Goal: Information Seeking & Learning: Learn about a topic

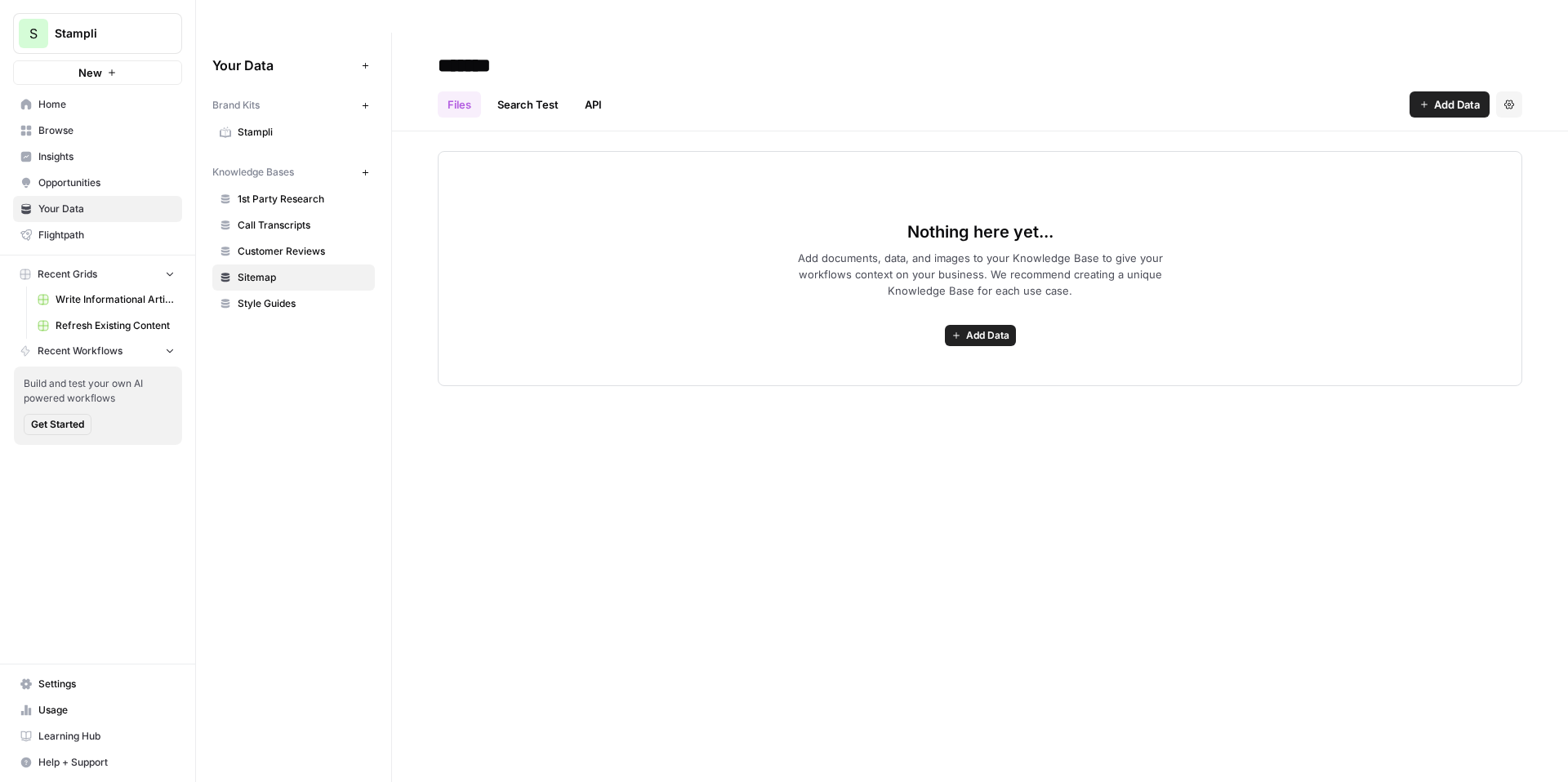
click at [275, 125] on span "Stampli" at bounding box center [303, 132] width 130 height 15
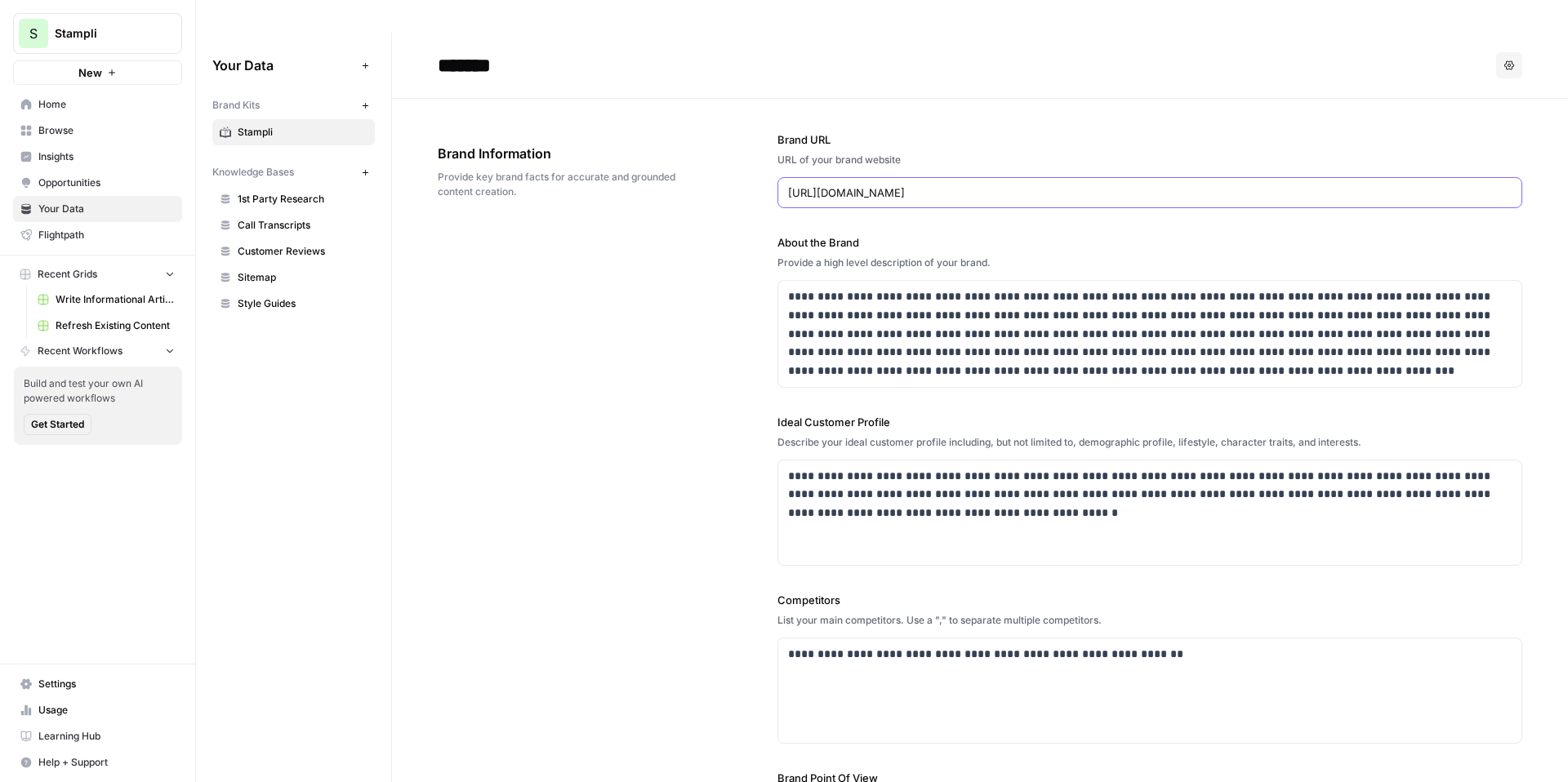
click at [846, 185] on input "https://www.stampli.com/" at bounding box center [1149, 193] width 723 height 16
click at [702, 213] on div "**********" at bounding box center [980, 527] width 1085 height 856
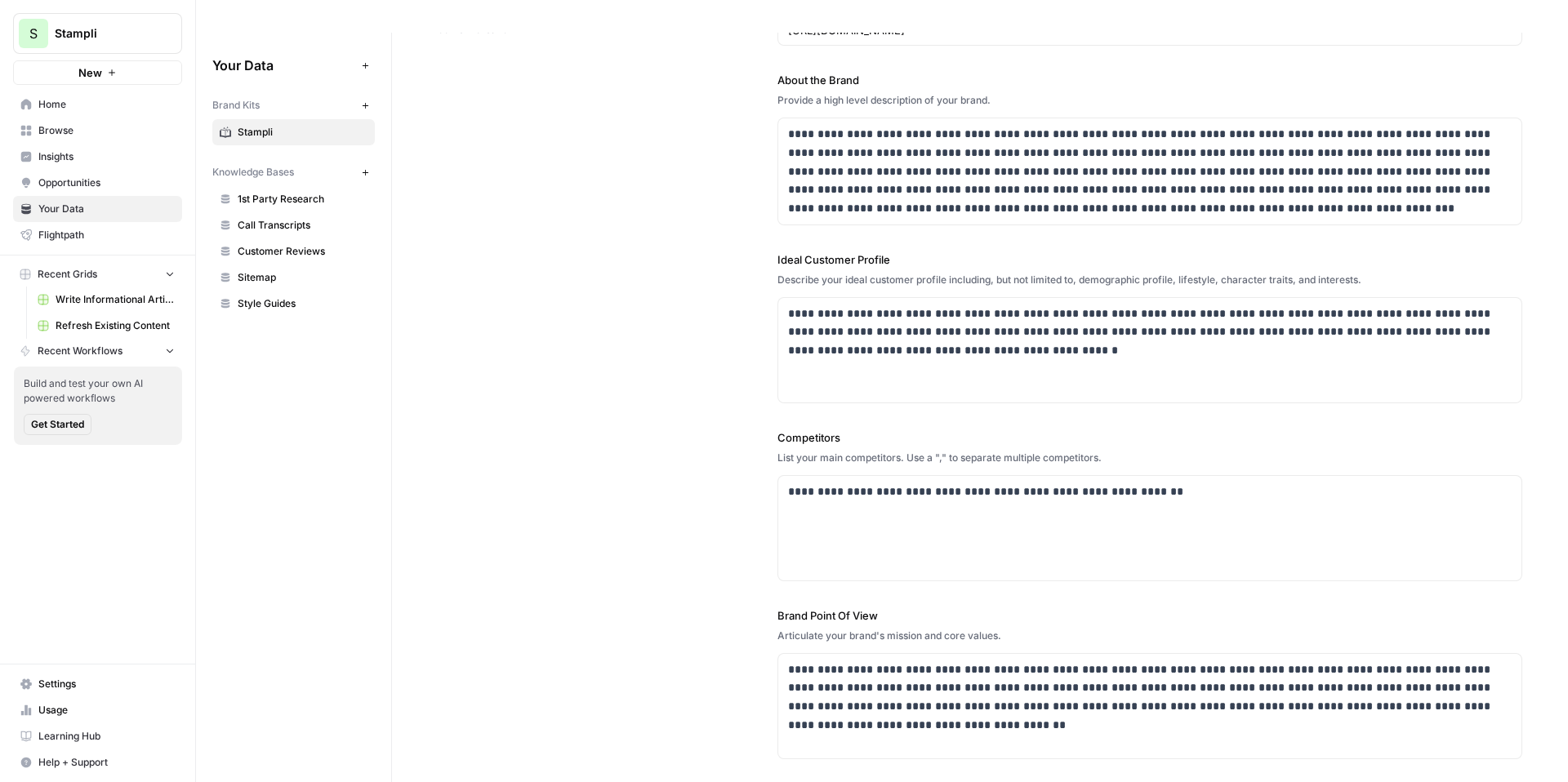
scroll to position [226, 0]
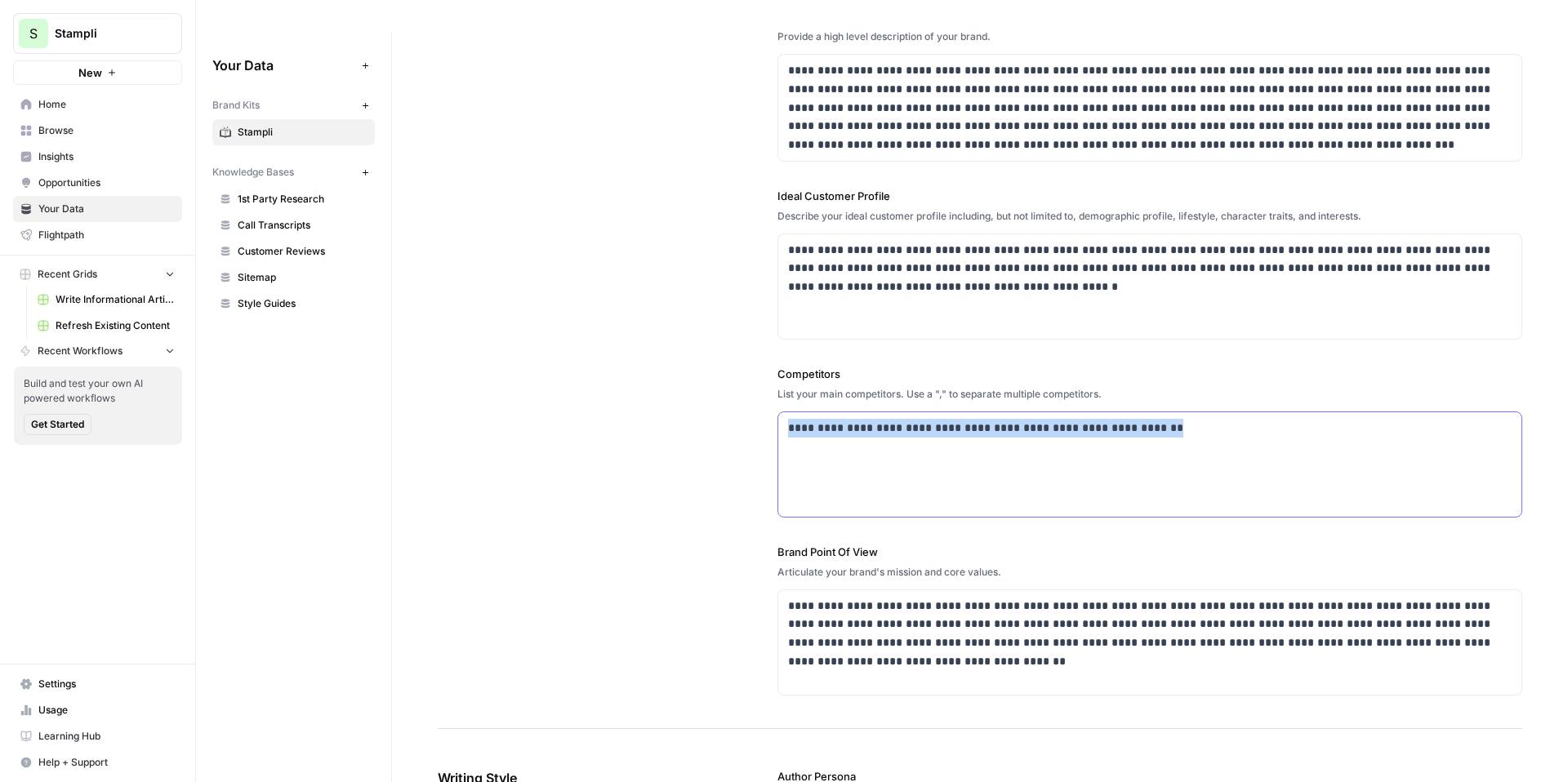
drag, startPoint x: 1146, startPoint y: 397, endPoint x: 775, endPoint y: 404, distance: 371.1
click at [775, 403] on div "**********" at bounding box center [980, 301] width 1085 height 856
click at [849, 419] on p "**********" at bounding box center [1149, 428] width 723 height 19
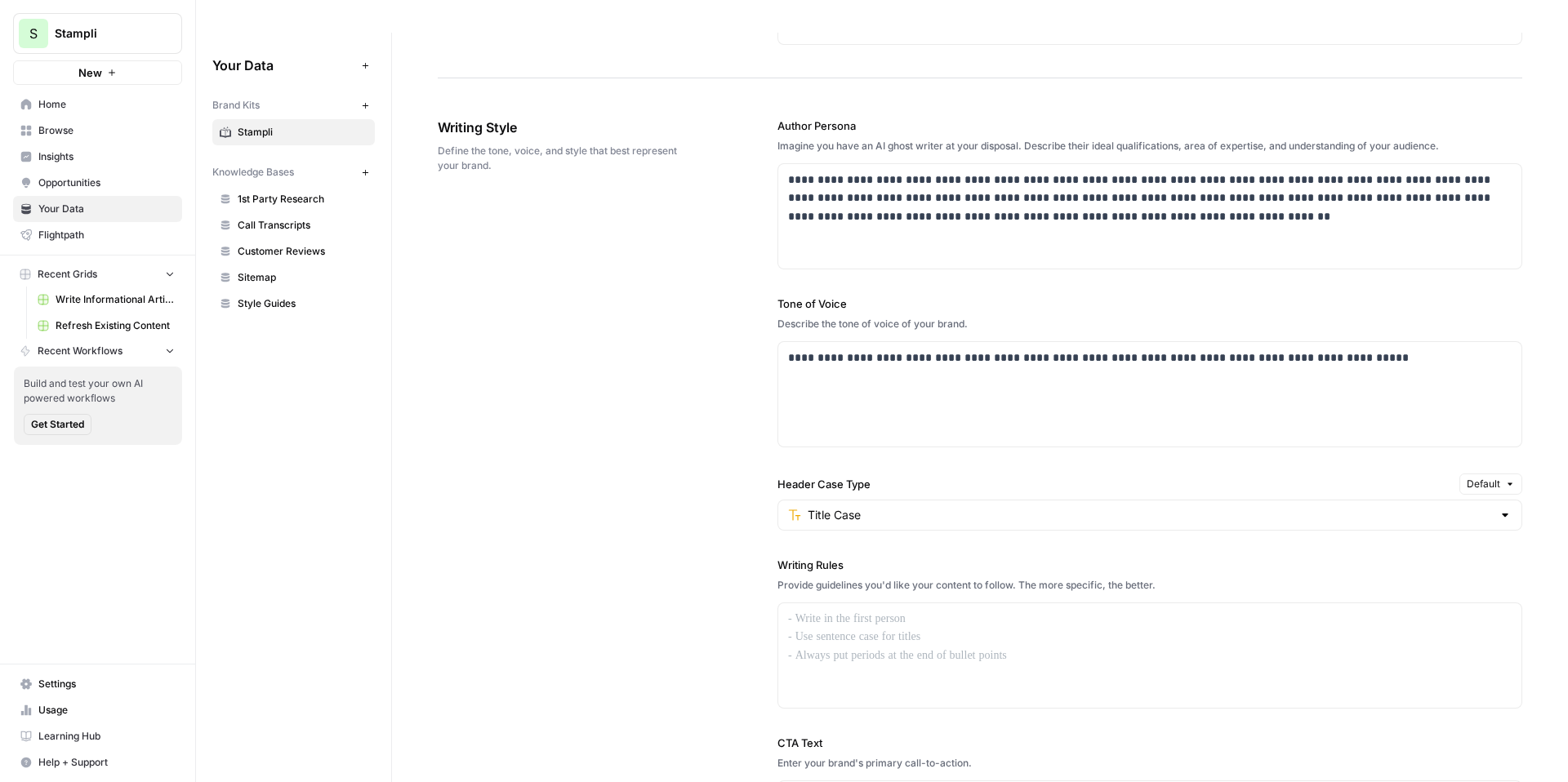
scroll to position [884, 0]
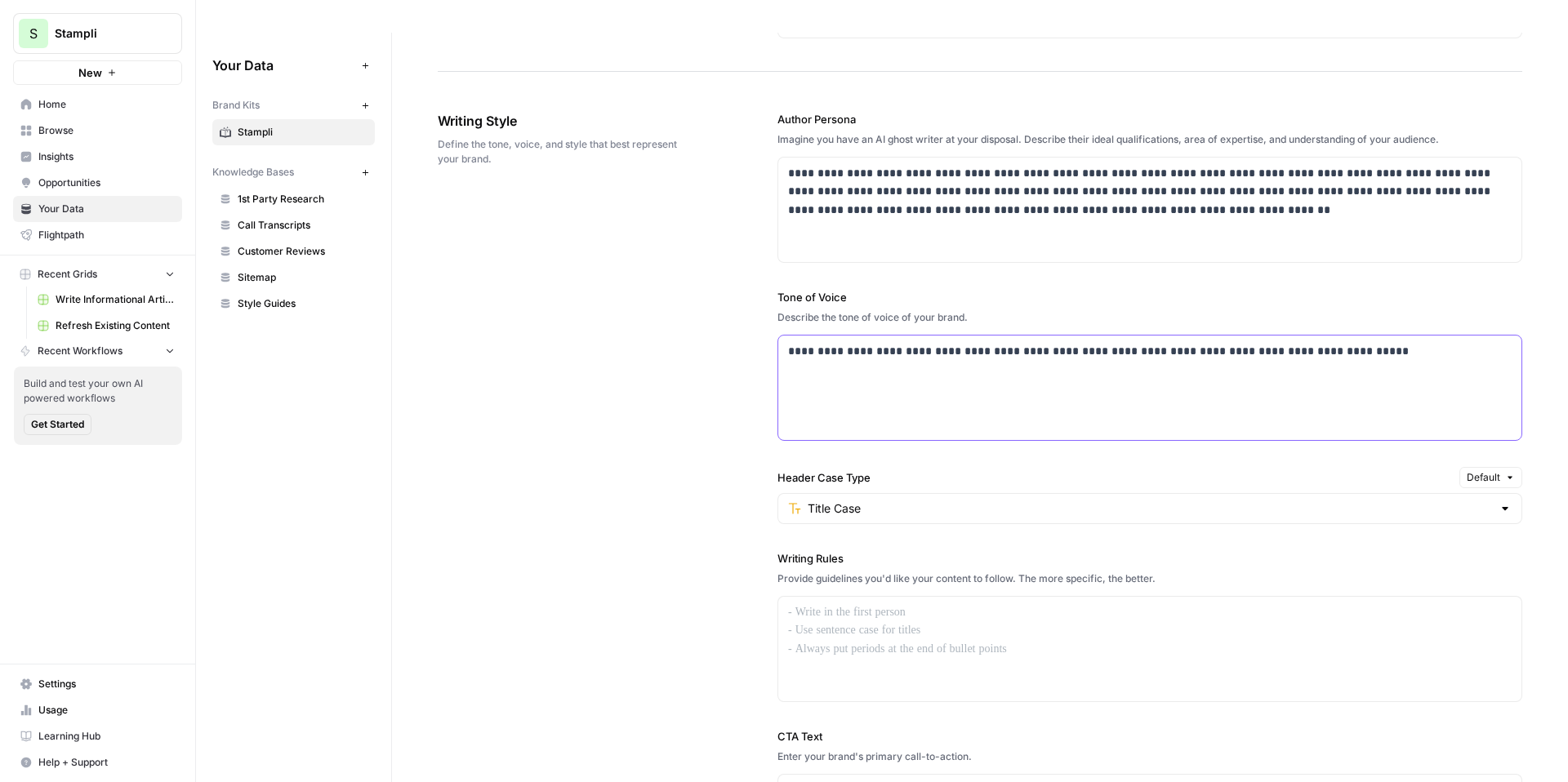
click at [932, 342] on p "**********" at bounding box center [1149, 351] width 723 height 19
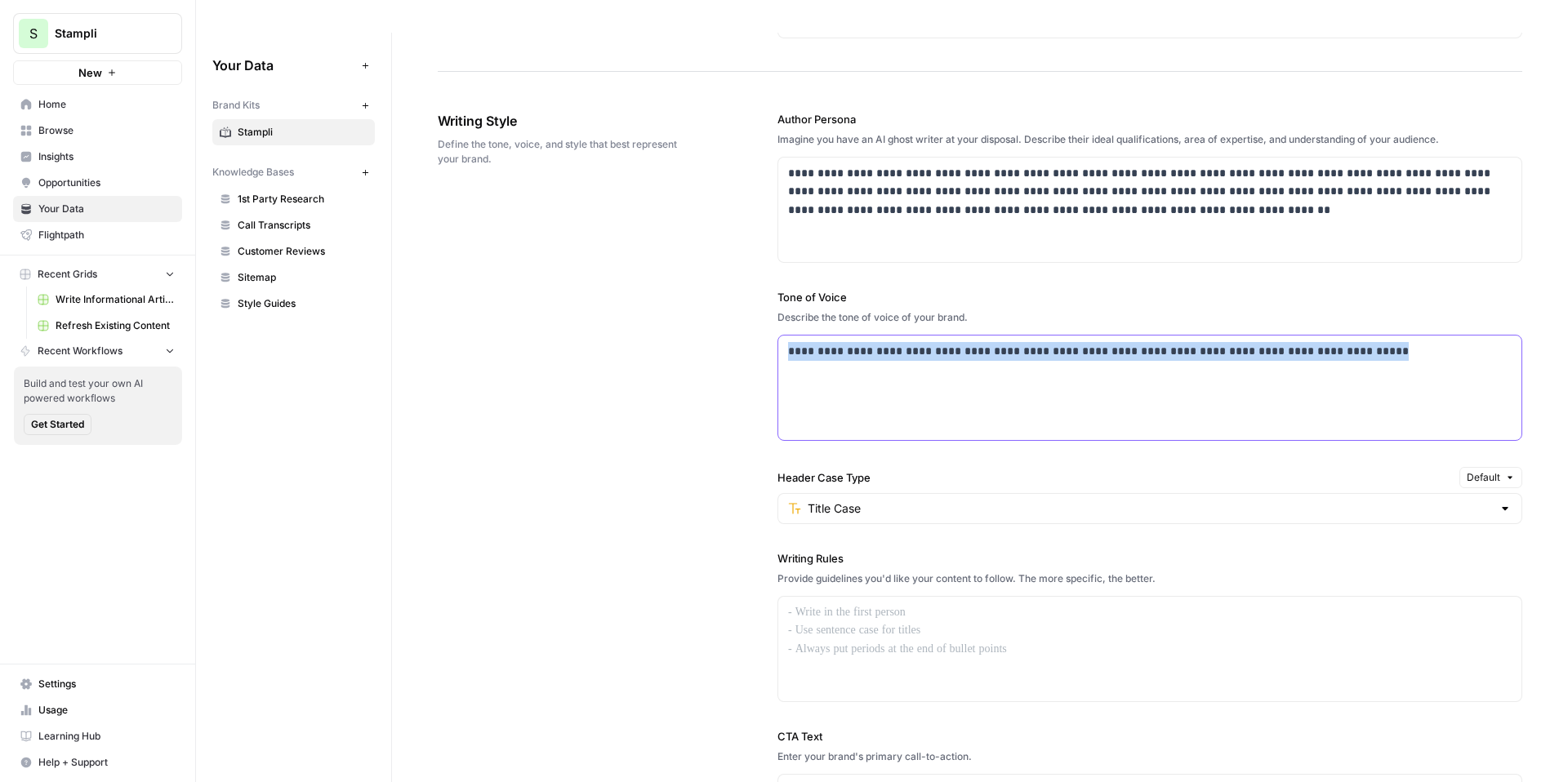
click at [932, 342] on p "**********" at bounding box center [1149, 351] width 723 height 19
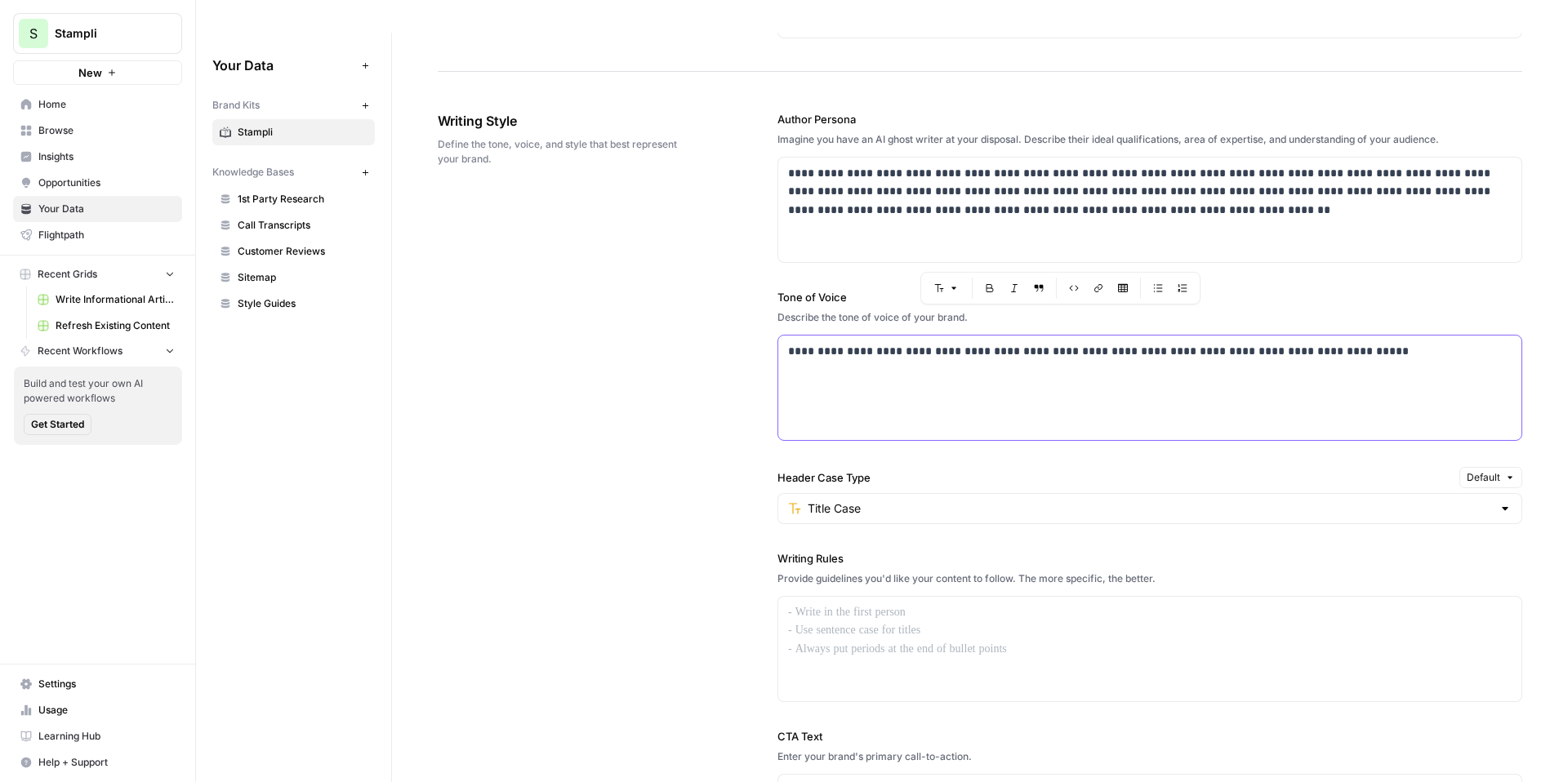
click at [972, 350] on div "**********" at bounding box center [1149, 387] width 743 height 104
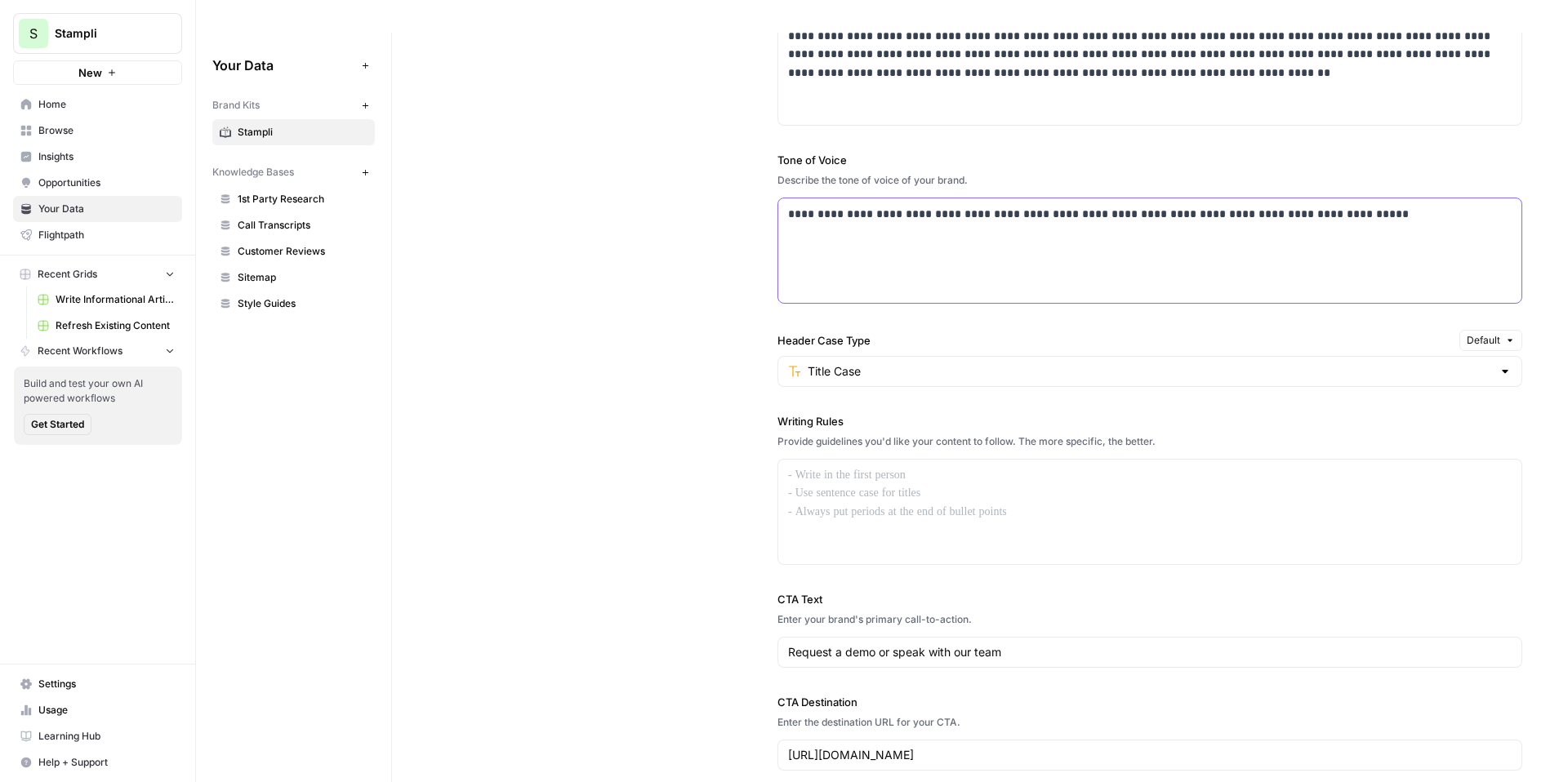
scroll to position [1031, 0]
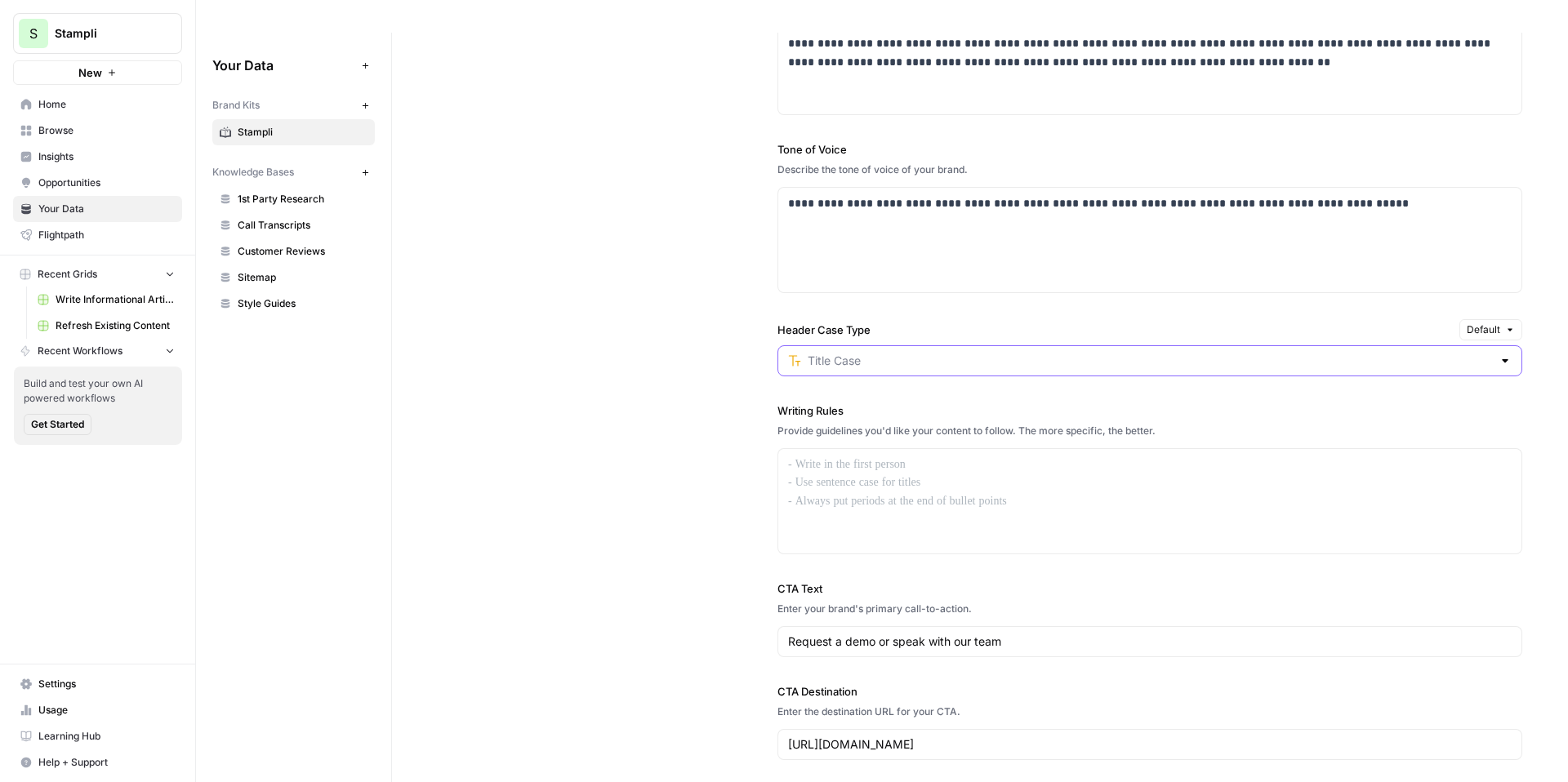
click at [969, 353] on input "Header Case Type" at bounding box center [1150, 361] width 685 height 16
click at [623, 358] on div "**********" at bounding box center [980, 362] width 1085 height 863
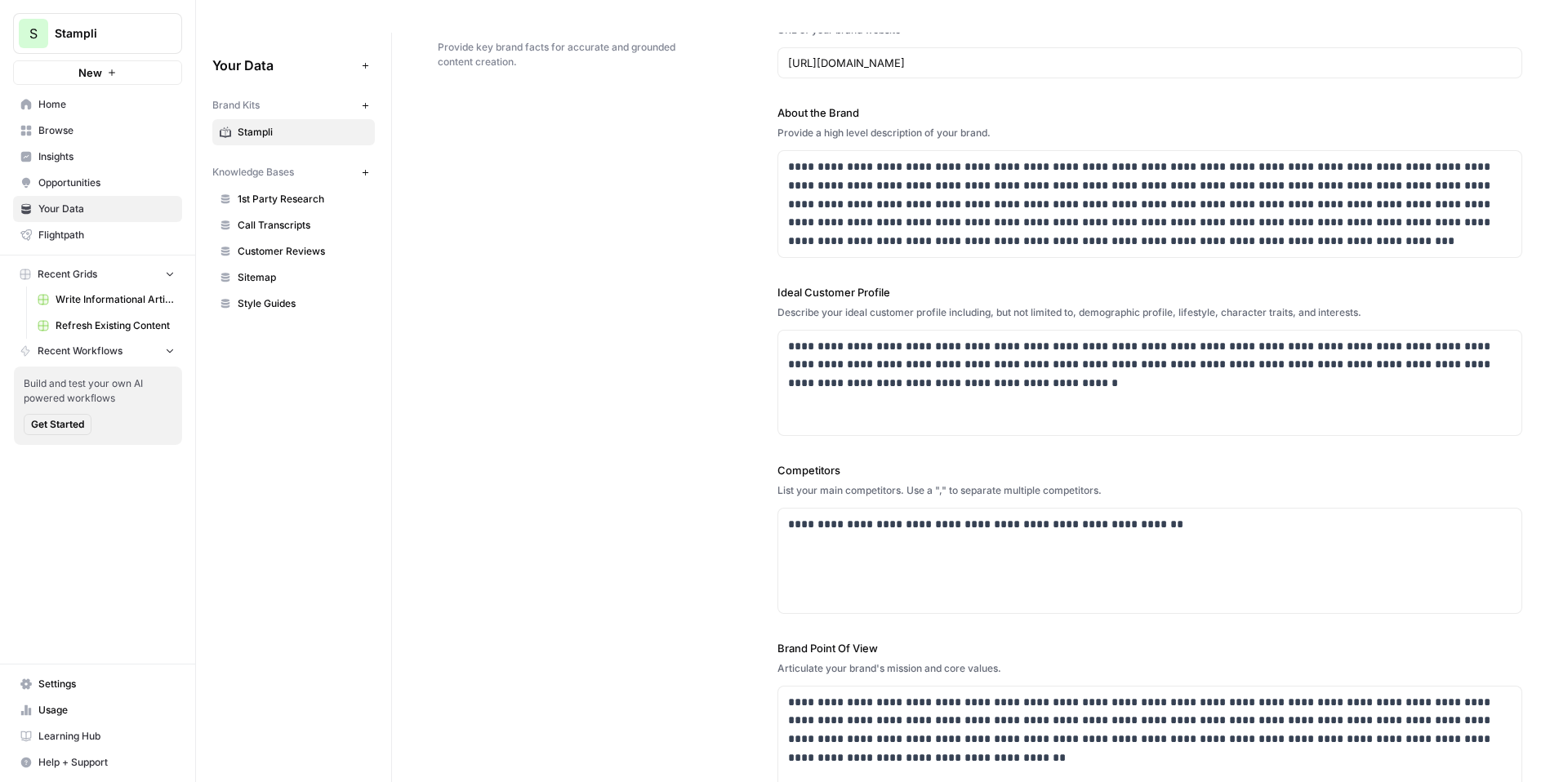
scroll to position [0, 0]
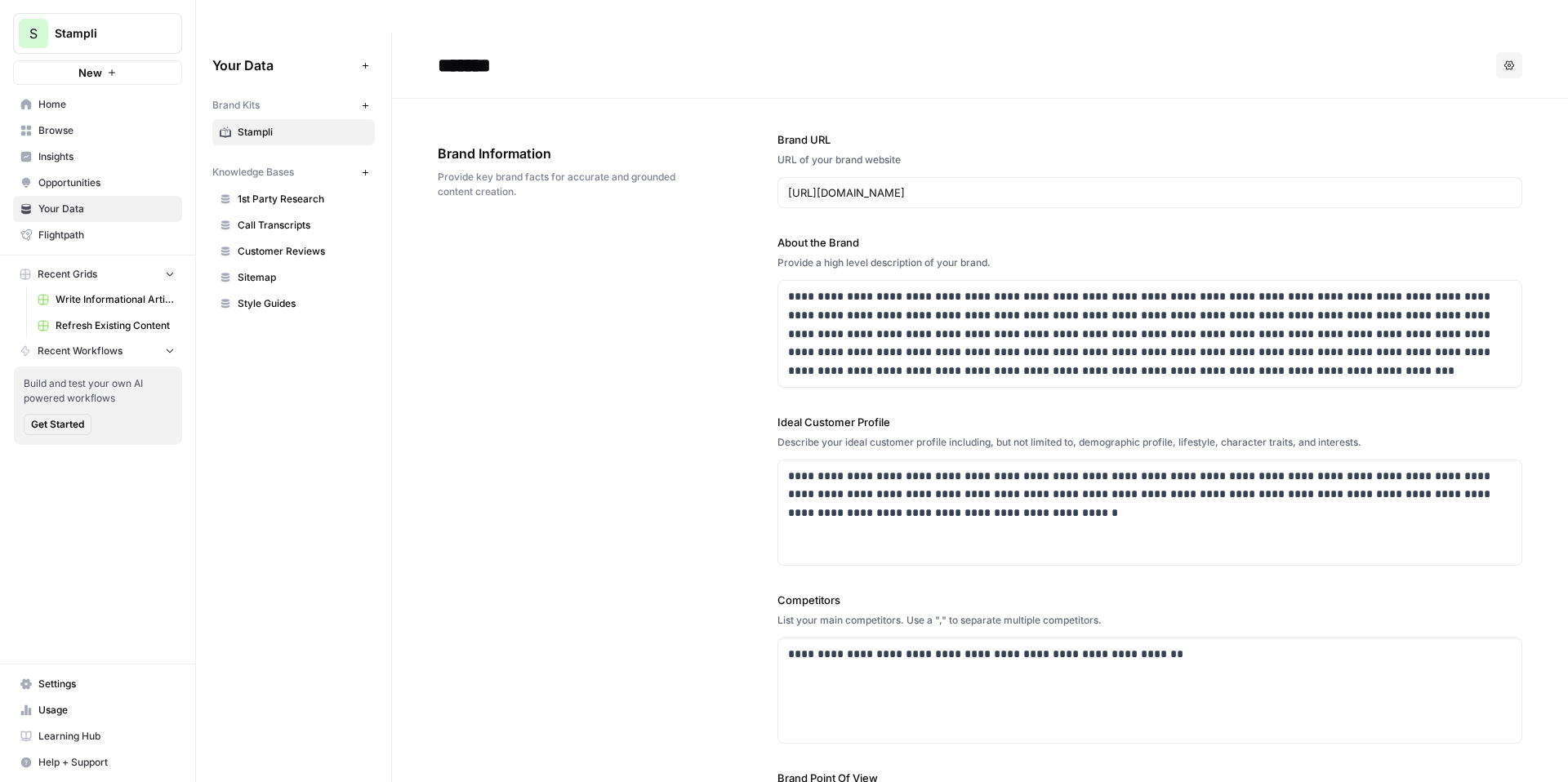
click at [272, 270] on span "Sitemap" at bounding box center [303, 277] width 130 height 15
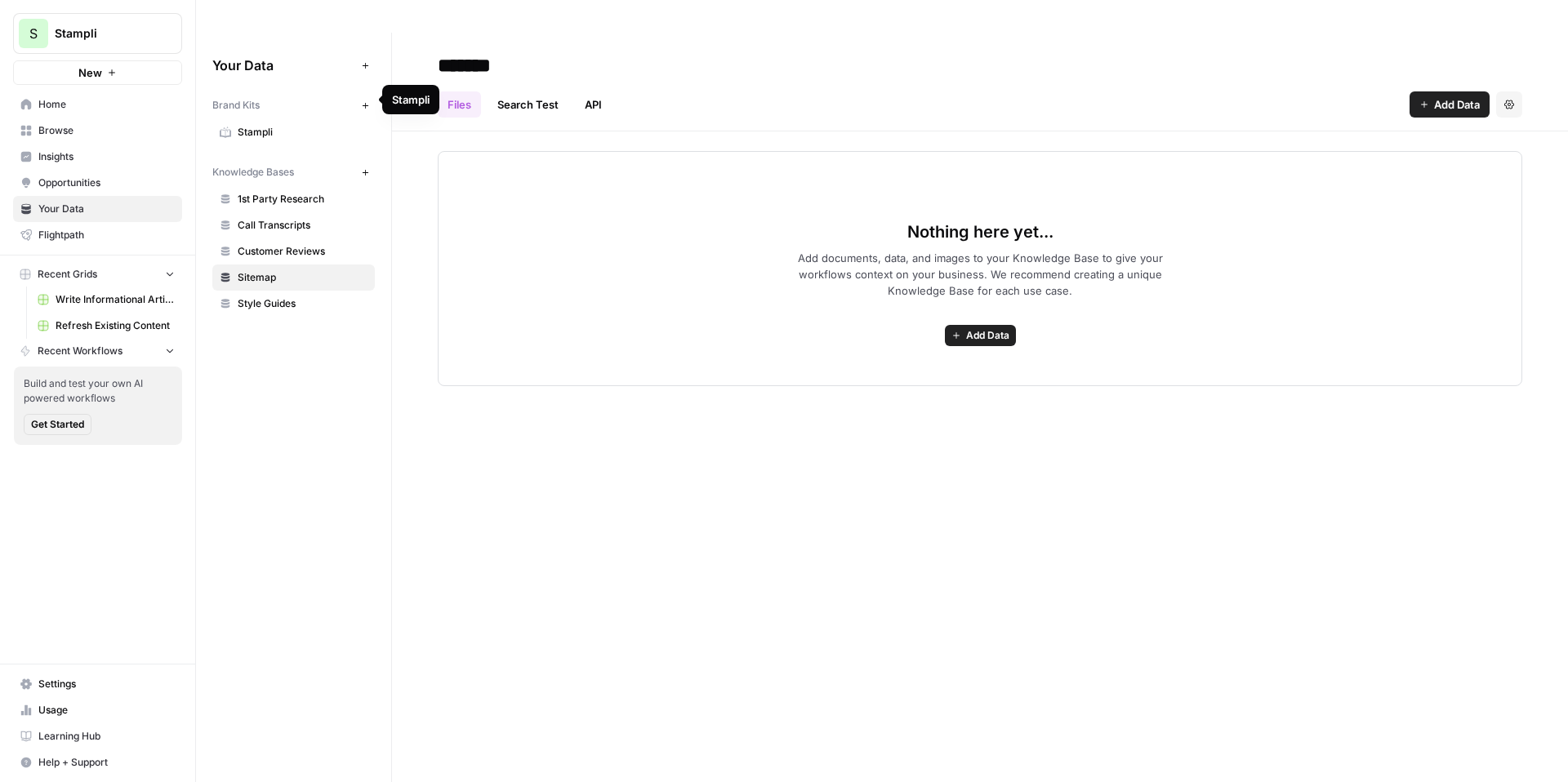
click at [299, 125] on span "Stampli" at bounding box center [303, 132] width 130 height 15
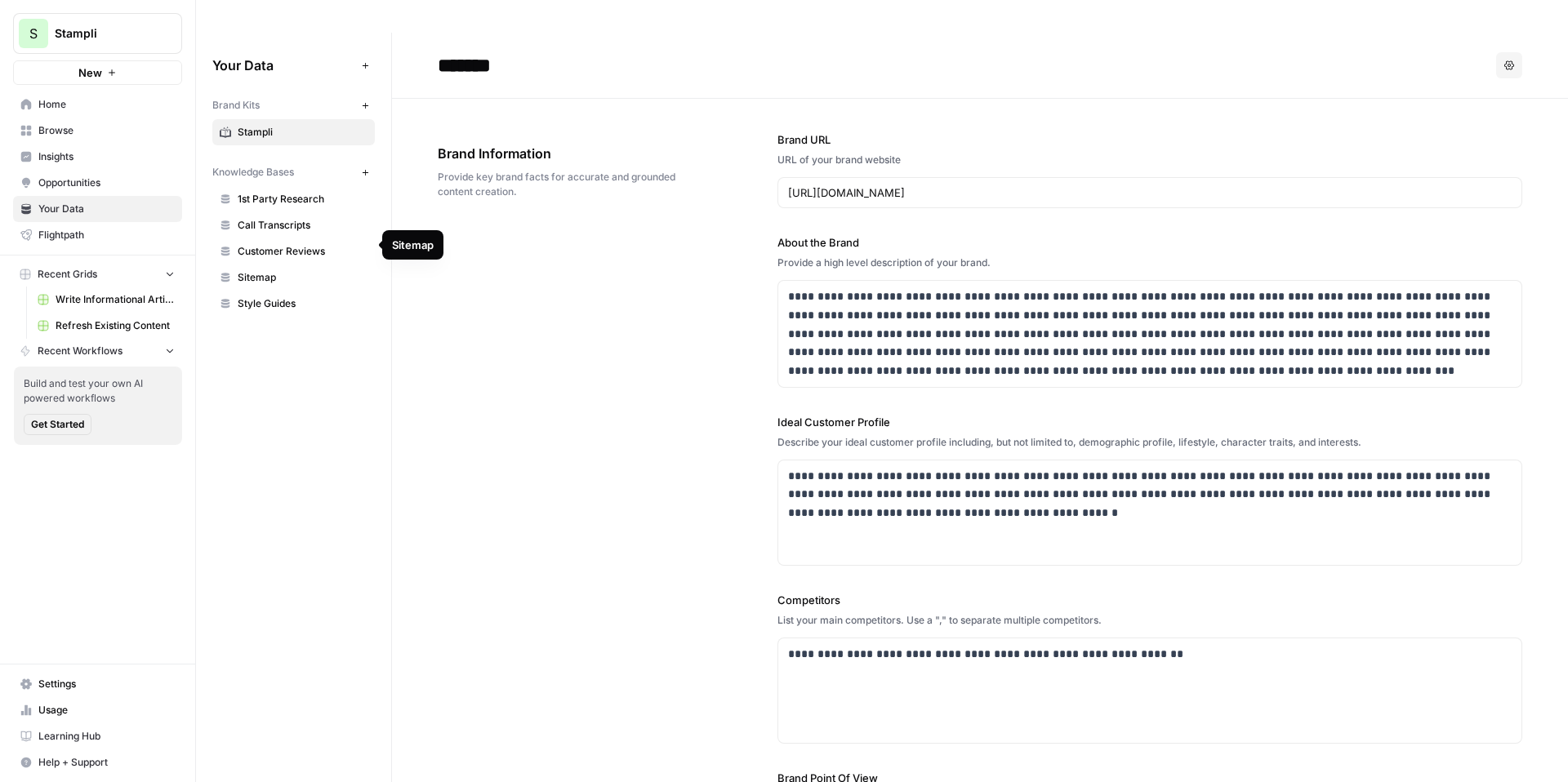
click at [251, 270] on span "Sitemap" at bounding box center [303, 277] width 130 height 15
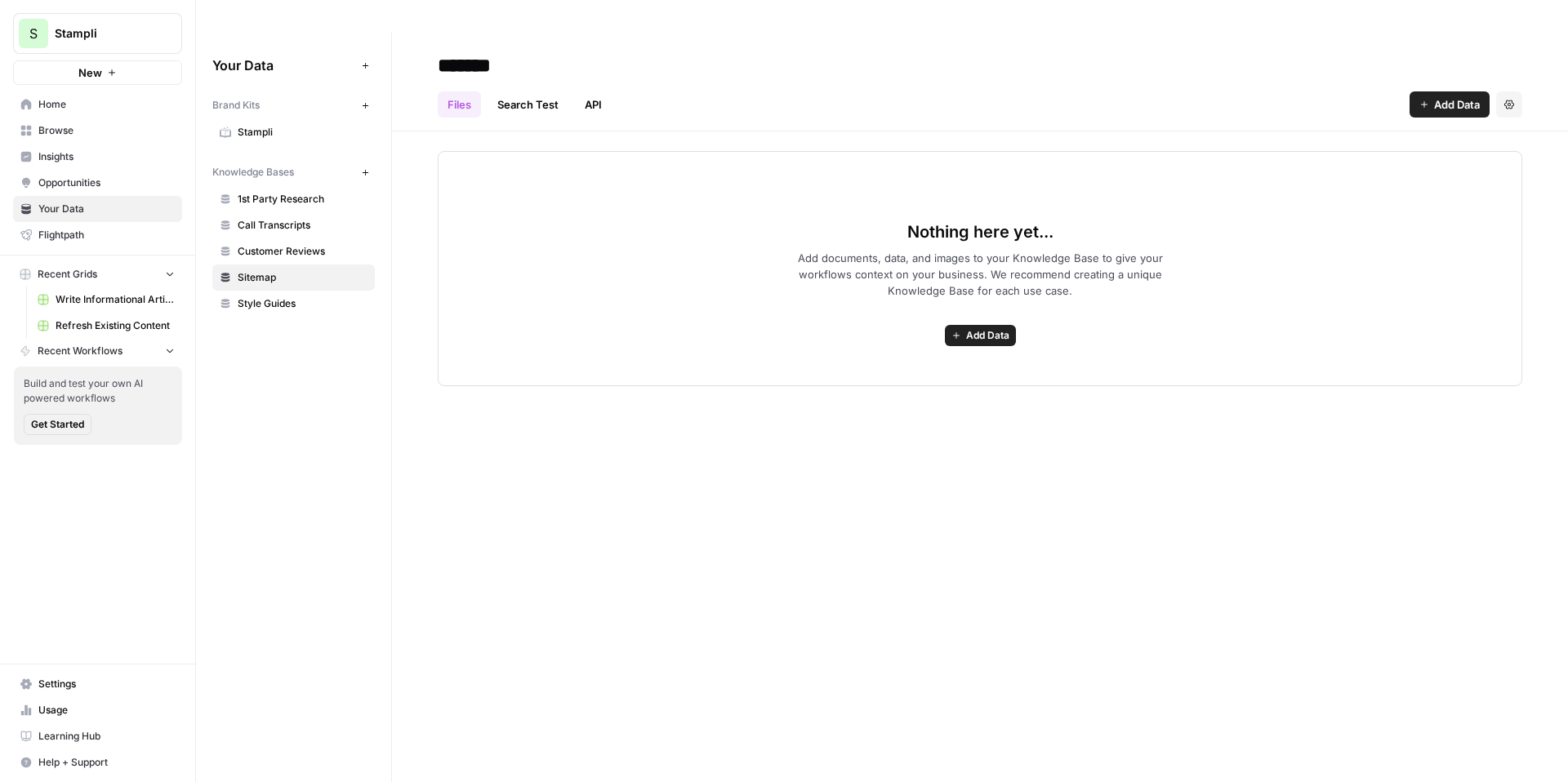
click at [1439, 96] on span "Add Data" at bounding box center [1457, 104] width 46 height 16
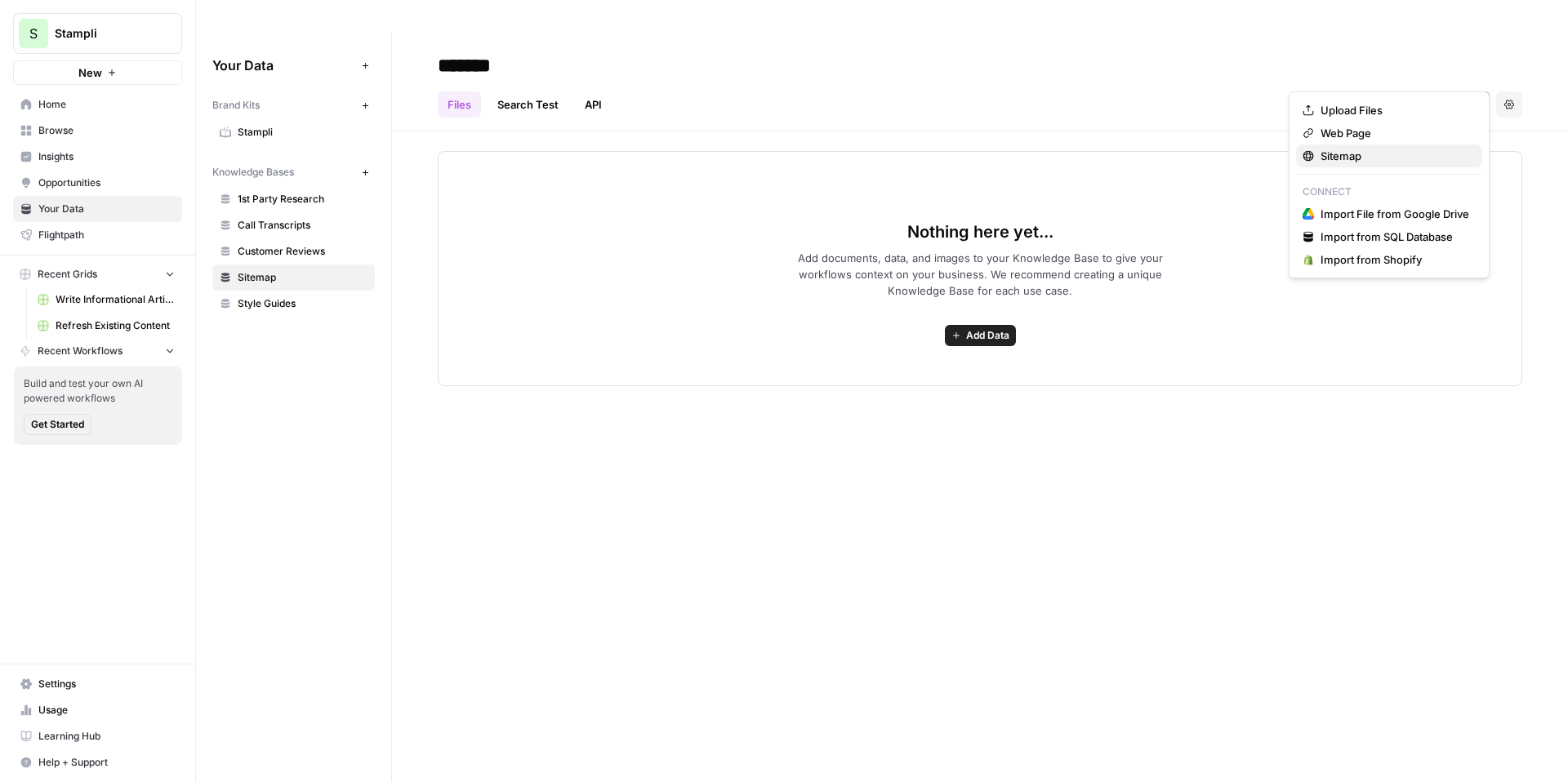
click at [1391, 154] on span "Sitemap" at bounding box center [1395, 156] width 149 height 16
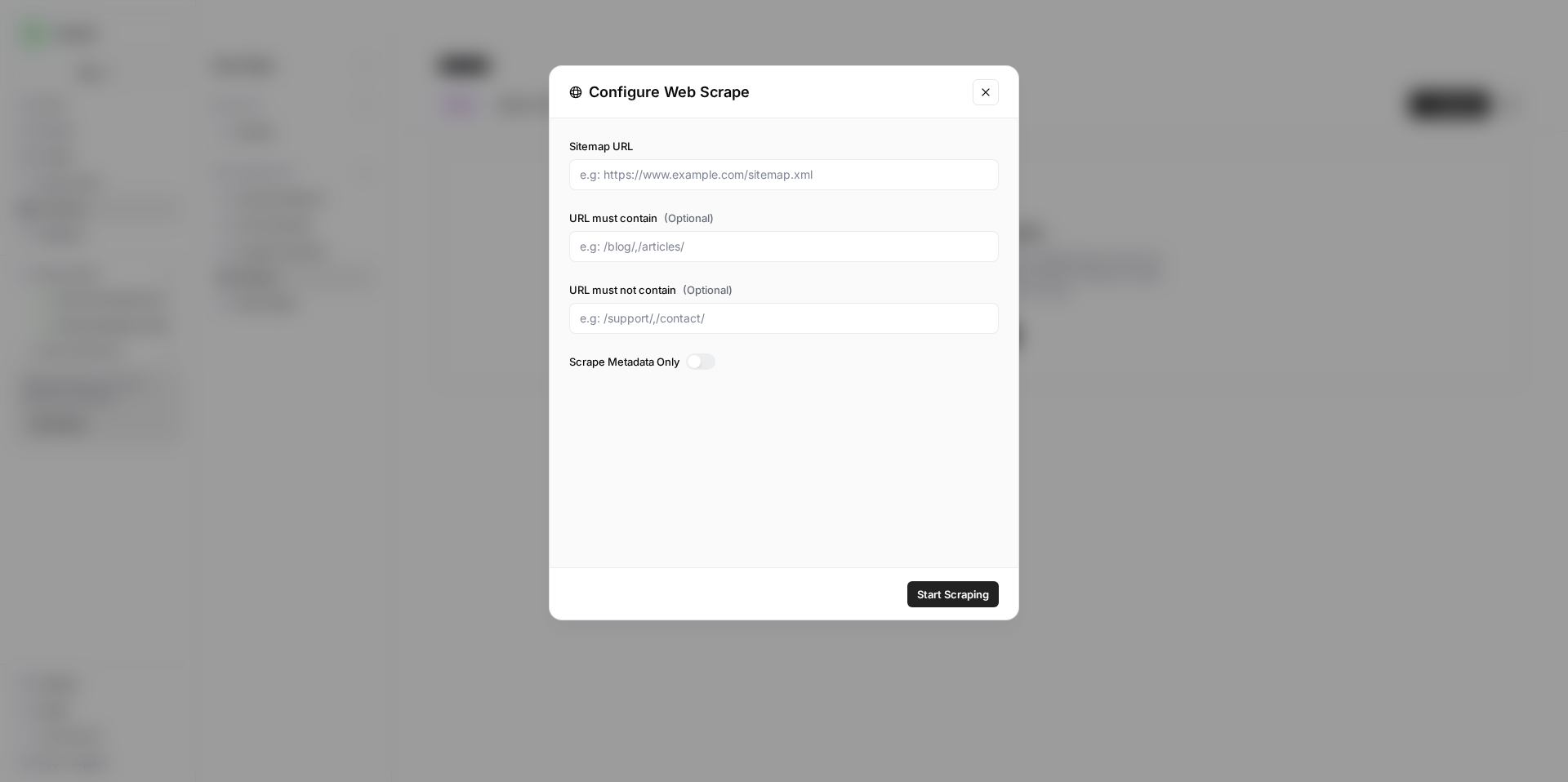
click at [984, 92] on icon "Close modal" at bounding box center [984, 91] width 7 height 7
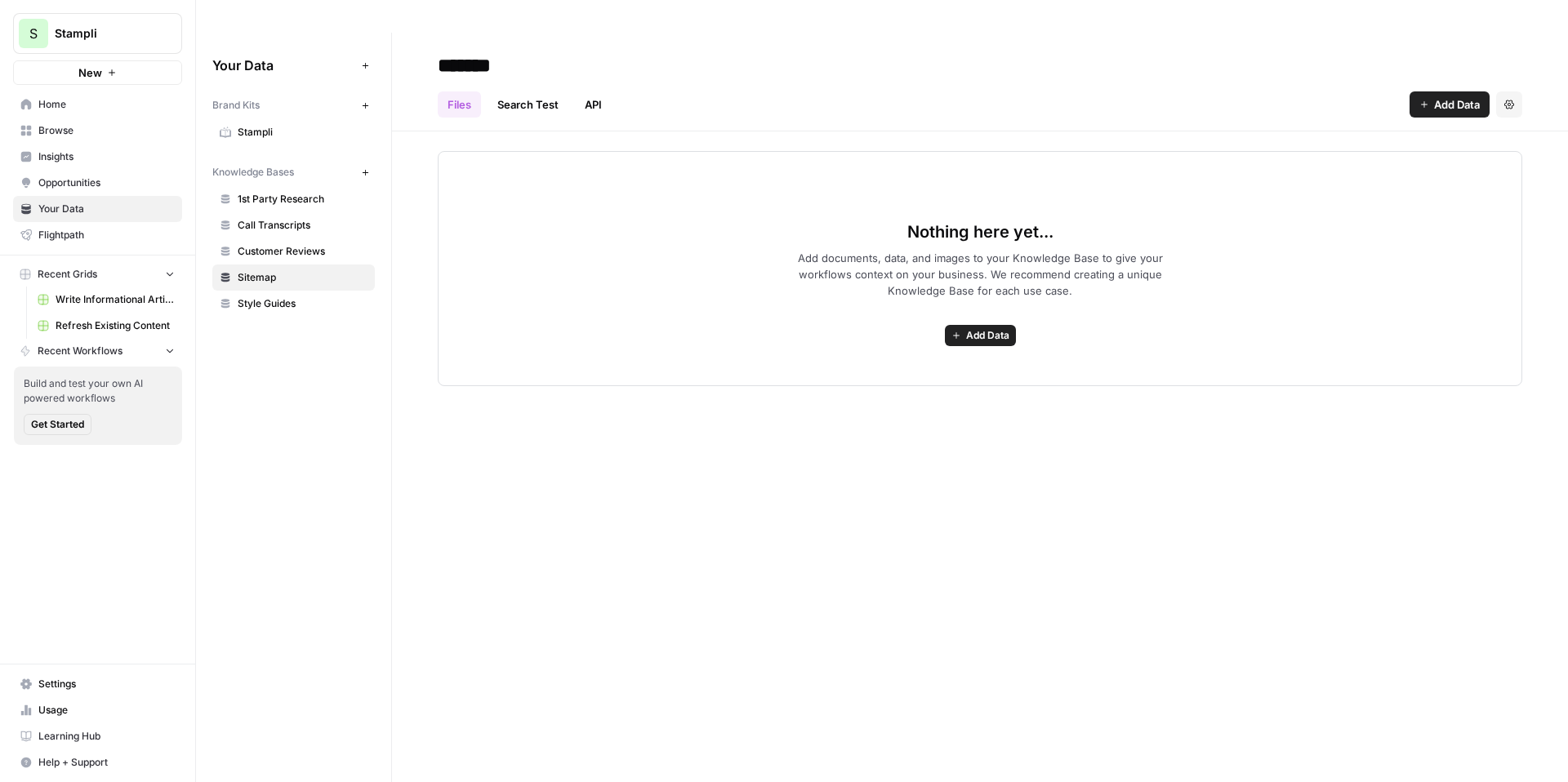
click at [270, 244] on span "Customer Reviews" at bounding box center [303, 251] width 130 height 15
click at [287, 218] on span "Call Transcripts" at bounding box center [303, 225] width 130 height 15
click at [1450, 96] on span "Add Data" at bounding box center [1457, 104] width 46 height 16
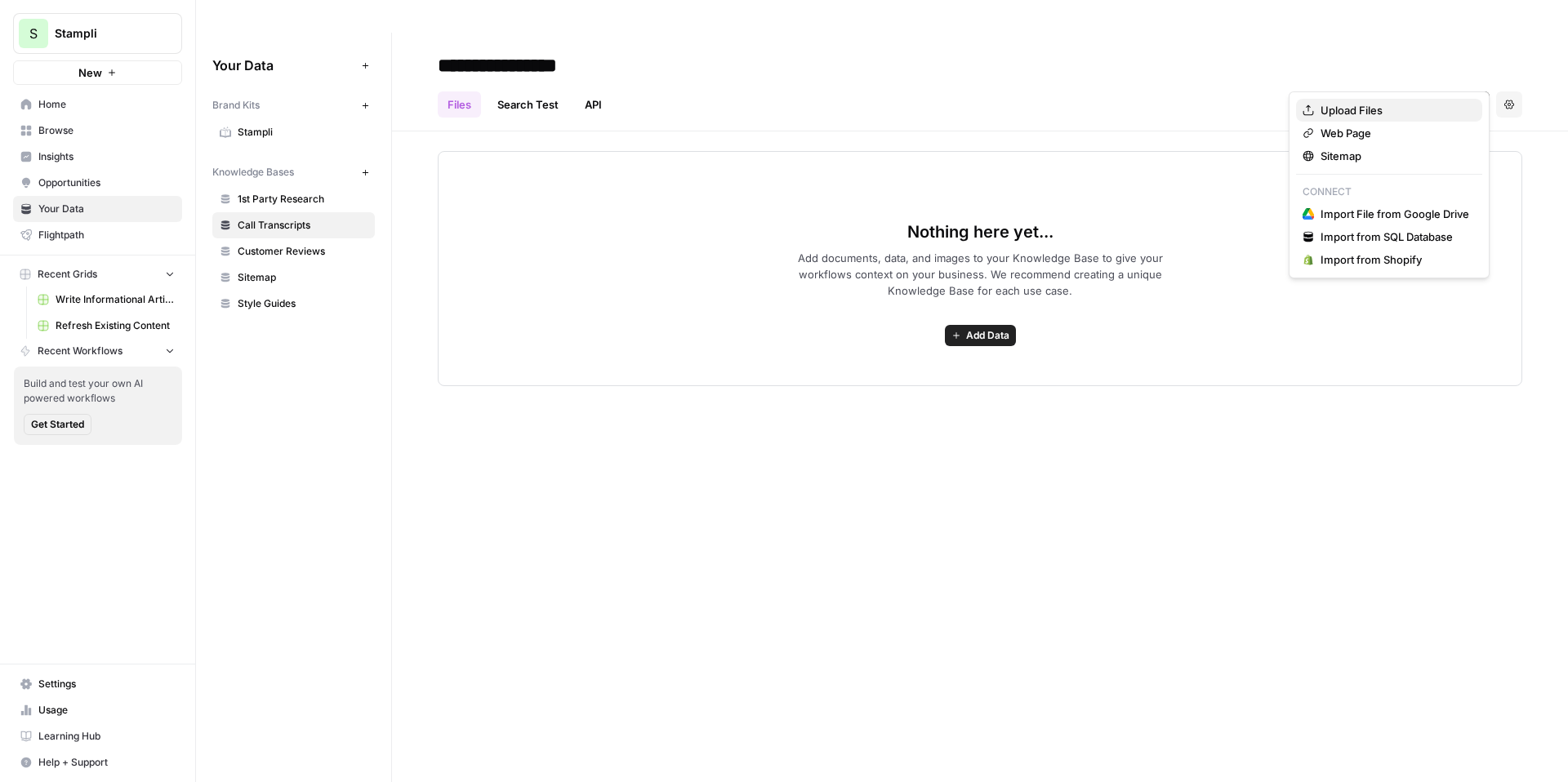
click at [1380, 108] on span "Upload Files" at bounding box center [1395, 110] width 149 height 16
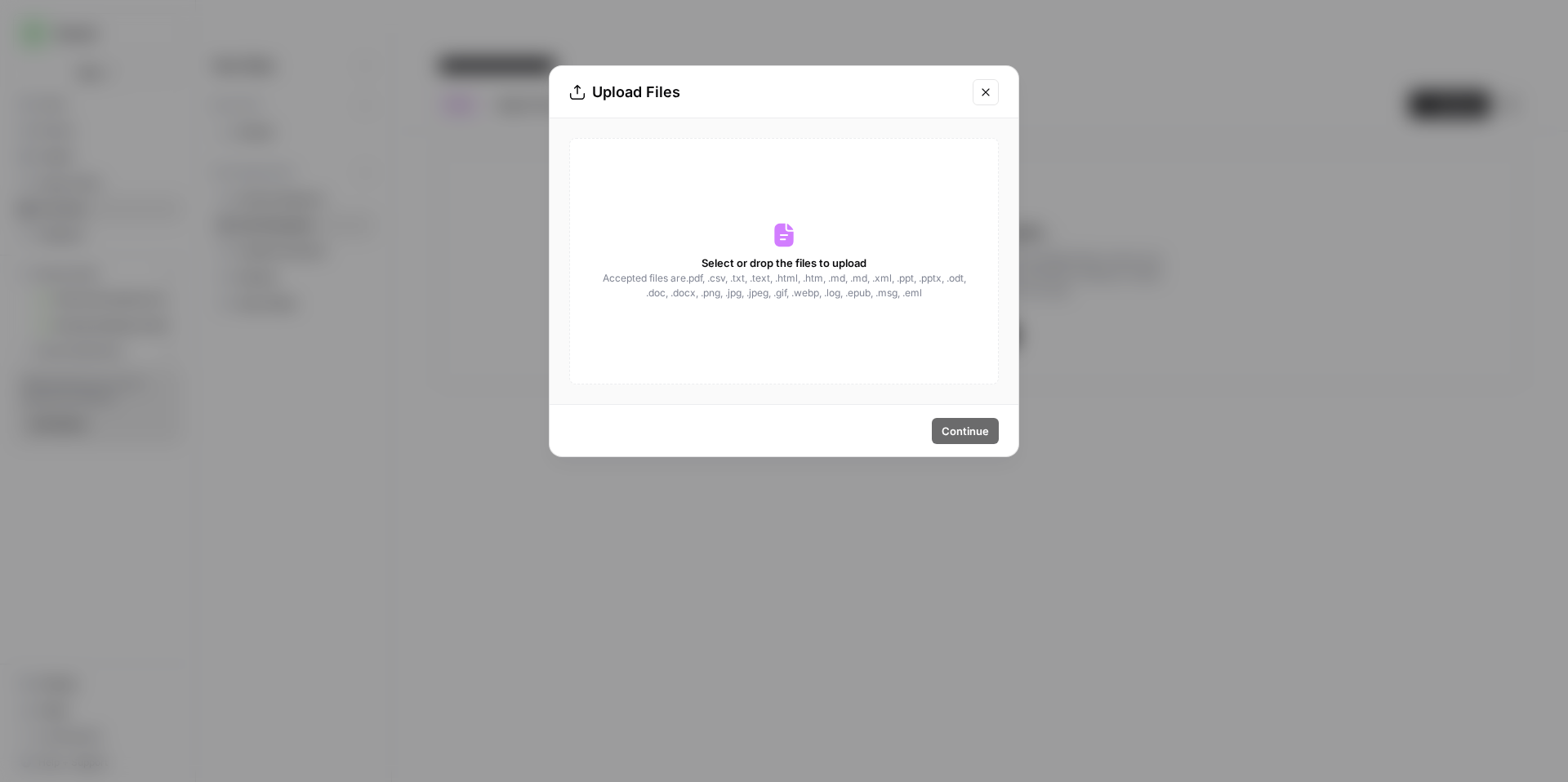
click at [991, 94] on icon "Close modal" at bounding box center [985, 91] width 13 height 13
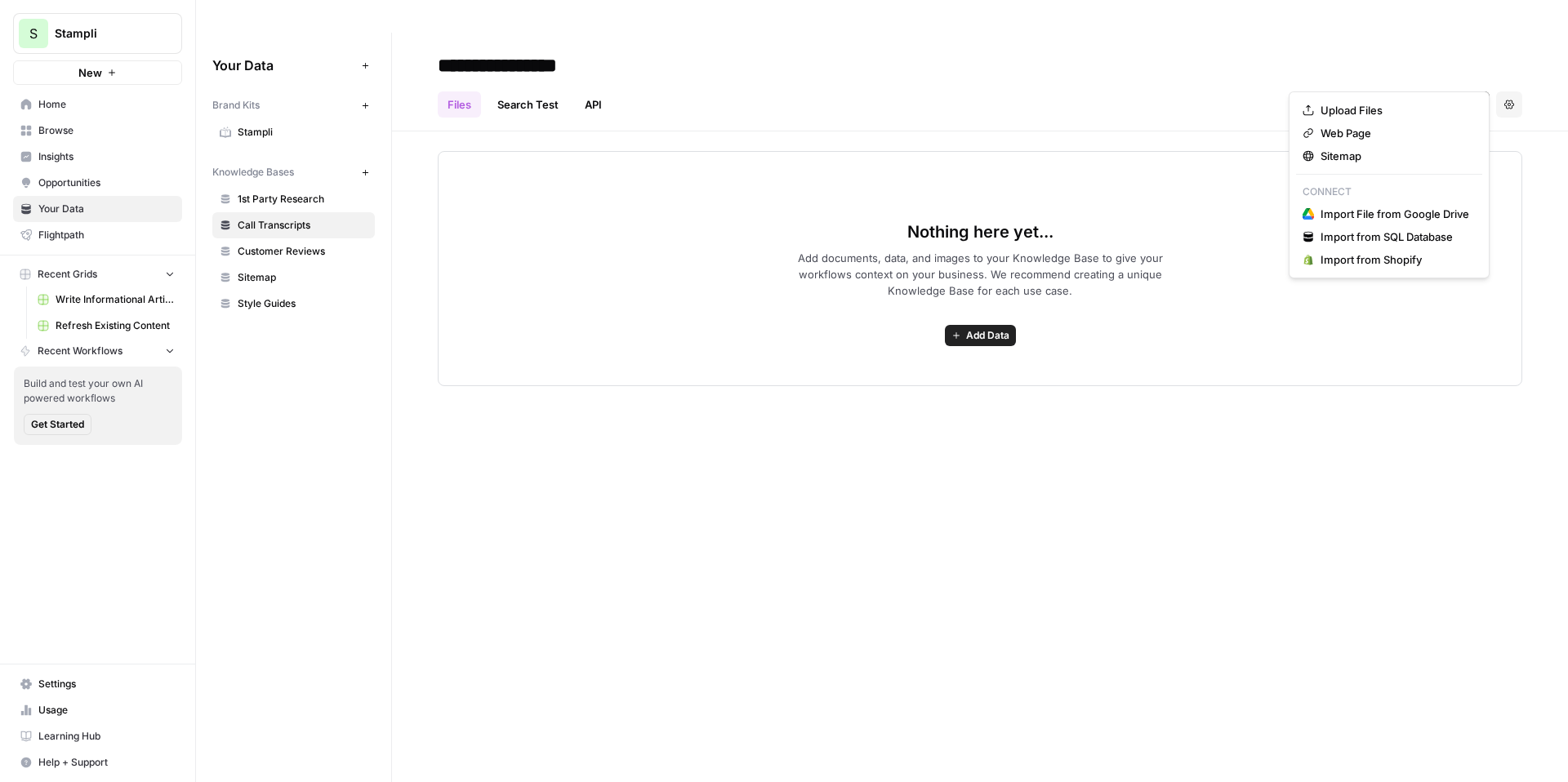
click at [1464, 96] on span "Add Data" at bounding box center [1457, 104] width 46 height 16
click at [1414, 218] on span "Import File from Google Drive" at bounding box center [1395, 213] width 149 height 16
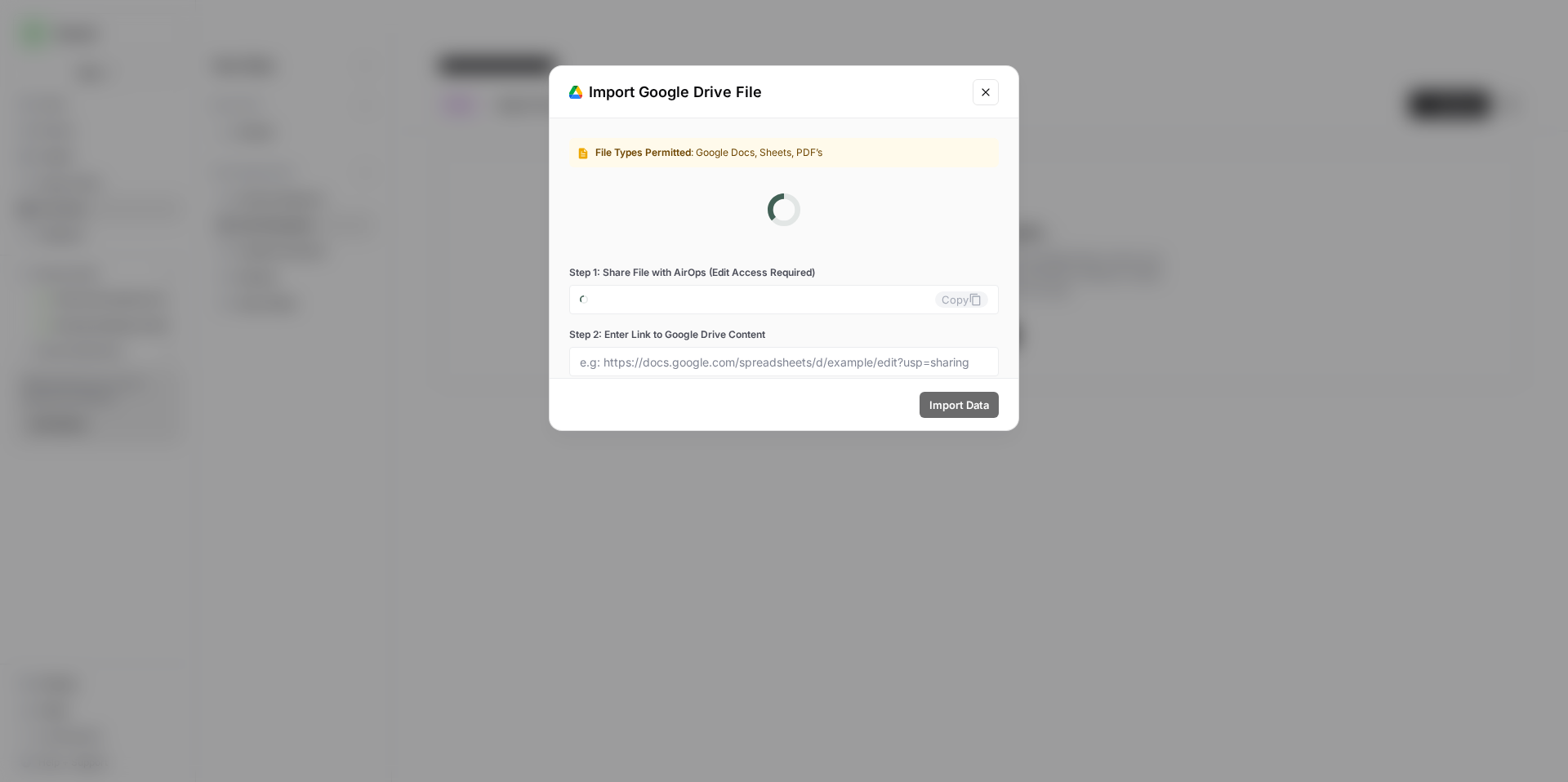
type input "stampli-0-hvzzsrub16@airops.iam.gserviceaccount.com"
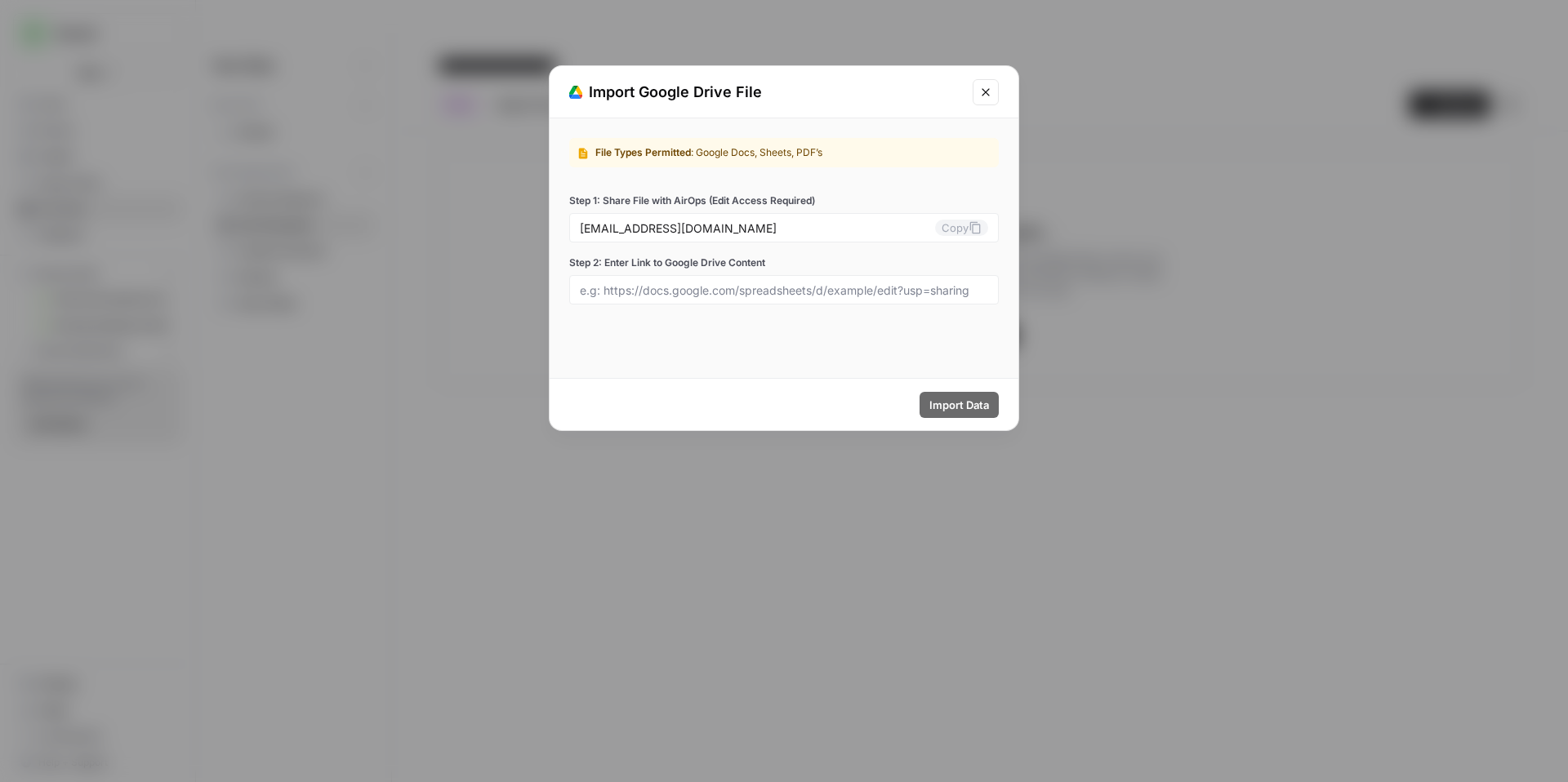
click at [981, 96] on icon "Close modal" at bounding box center [985, 91] width 13 height 13
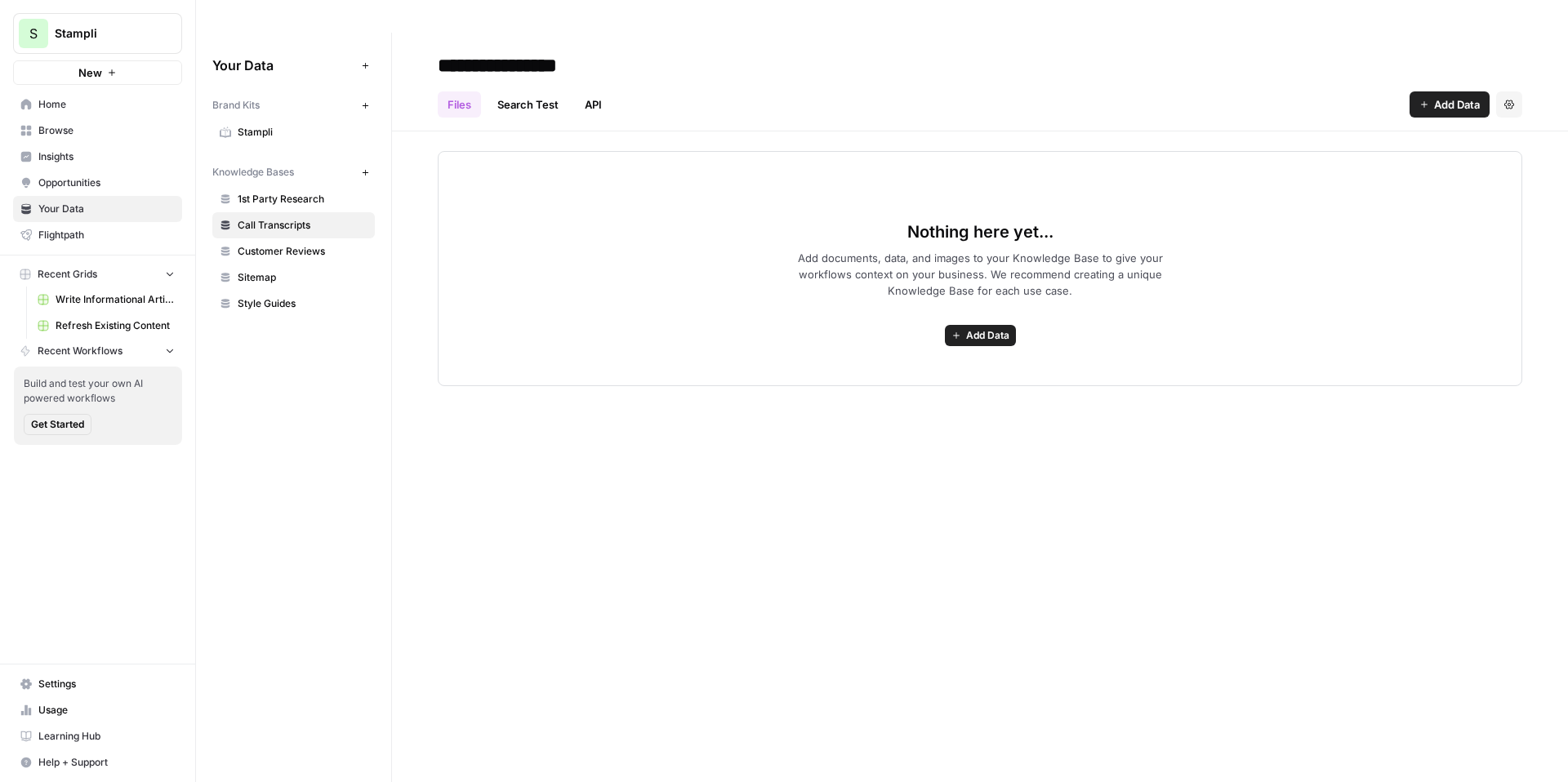
click at [1462, 91] on button "Add Data" at bounding box center [1450, 104] width 80 height 26
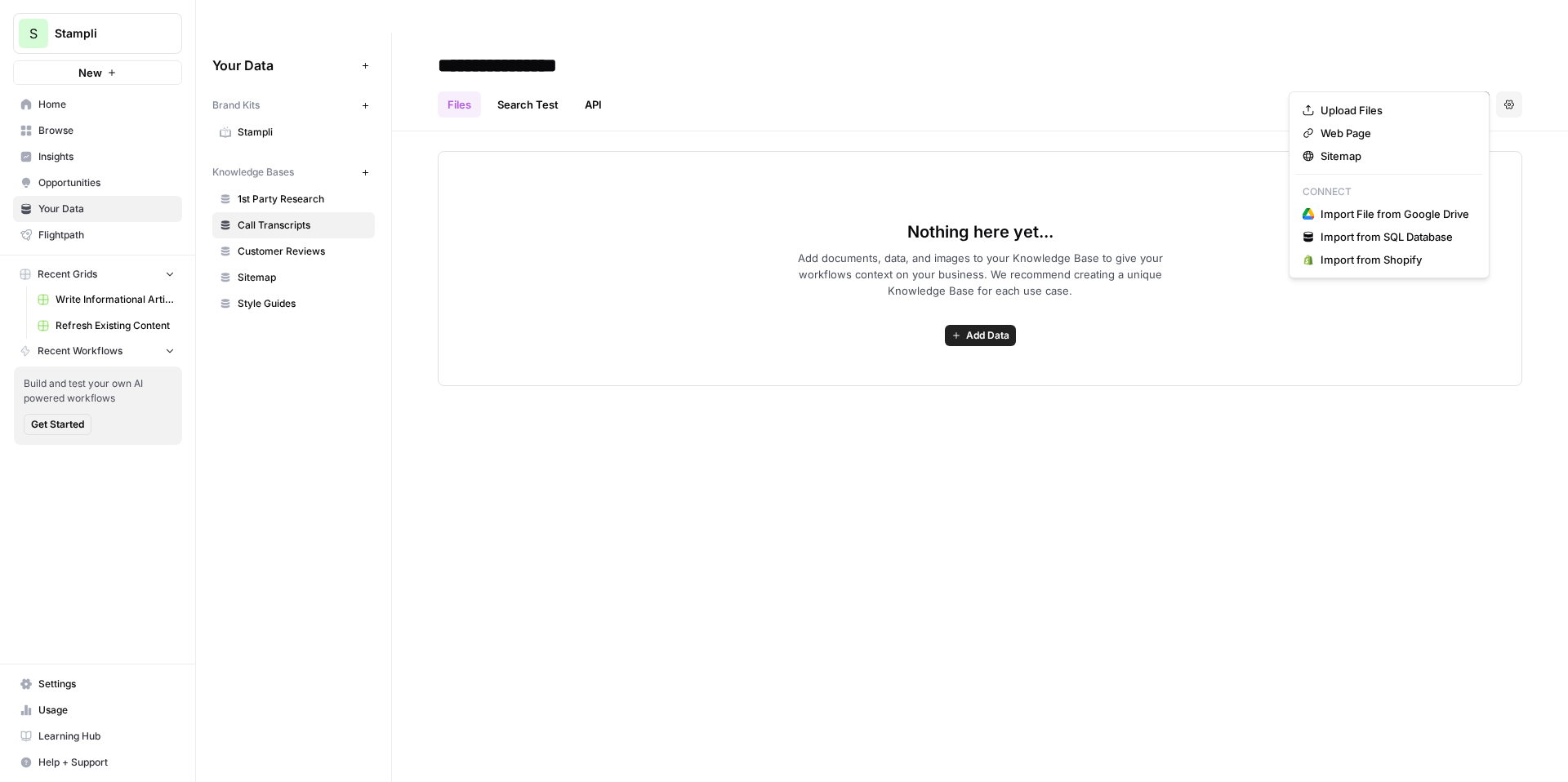
click at [1041, 256] on span "Add documents, data, and images to your Knowledge Base to give your workflows c…" at bounding box center [980, 274] width 418 height 49
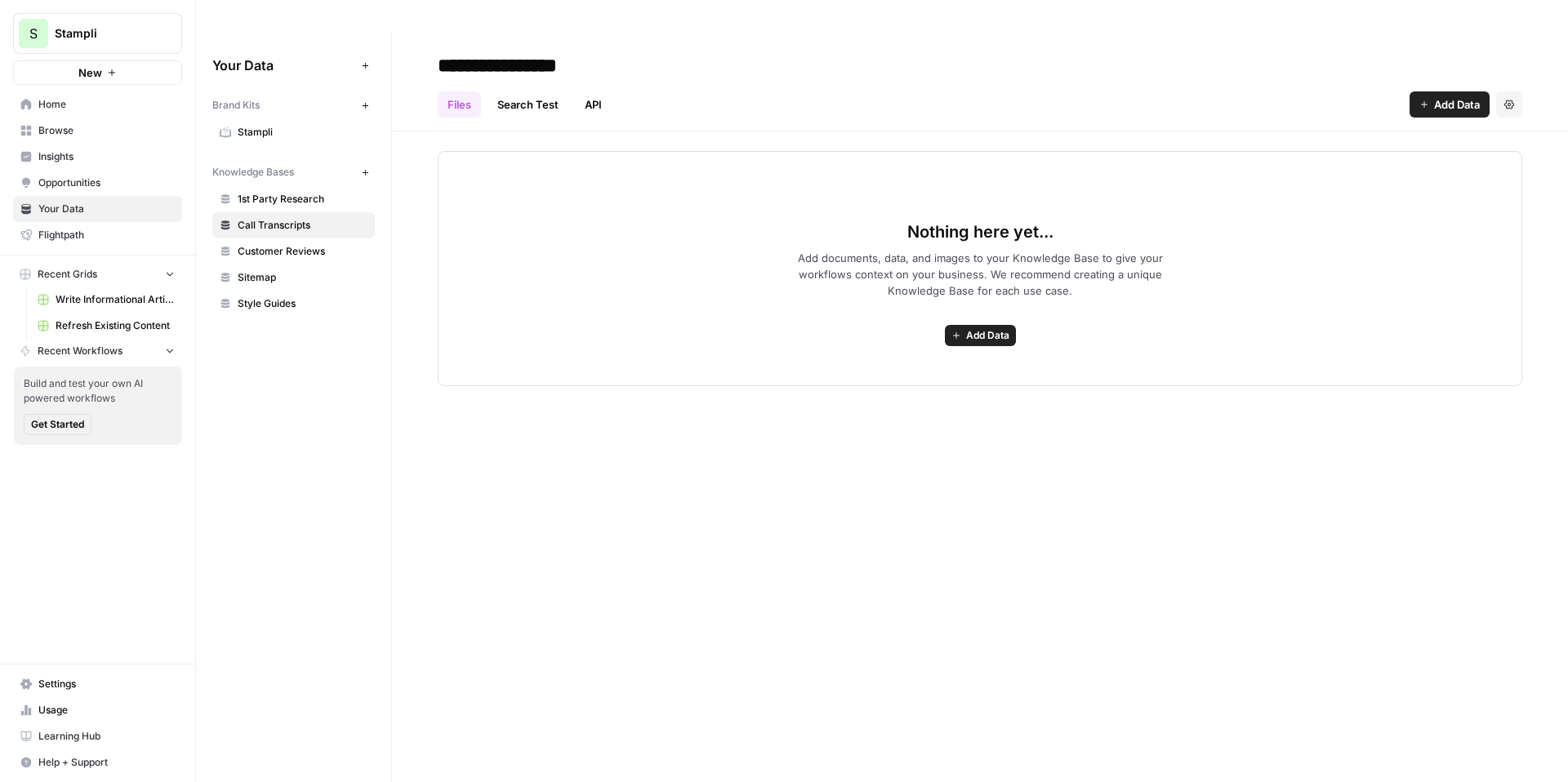
click at [563, 177] on div "Nothing here yet... Add documents, data, and images to your Knowledge Base to g…" at bounding box center [980, 268] width 1085 height 235
click at [310, 270] on span "Sitemap" at bounding box center [303, 277] width 130 height 15
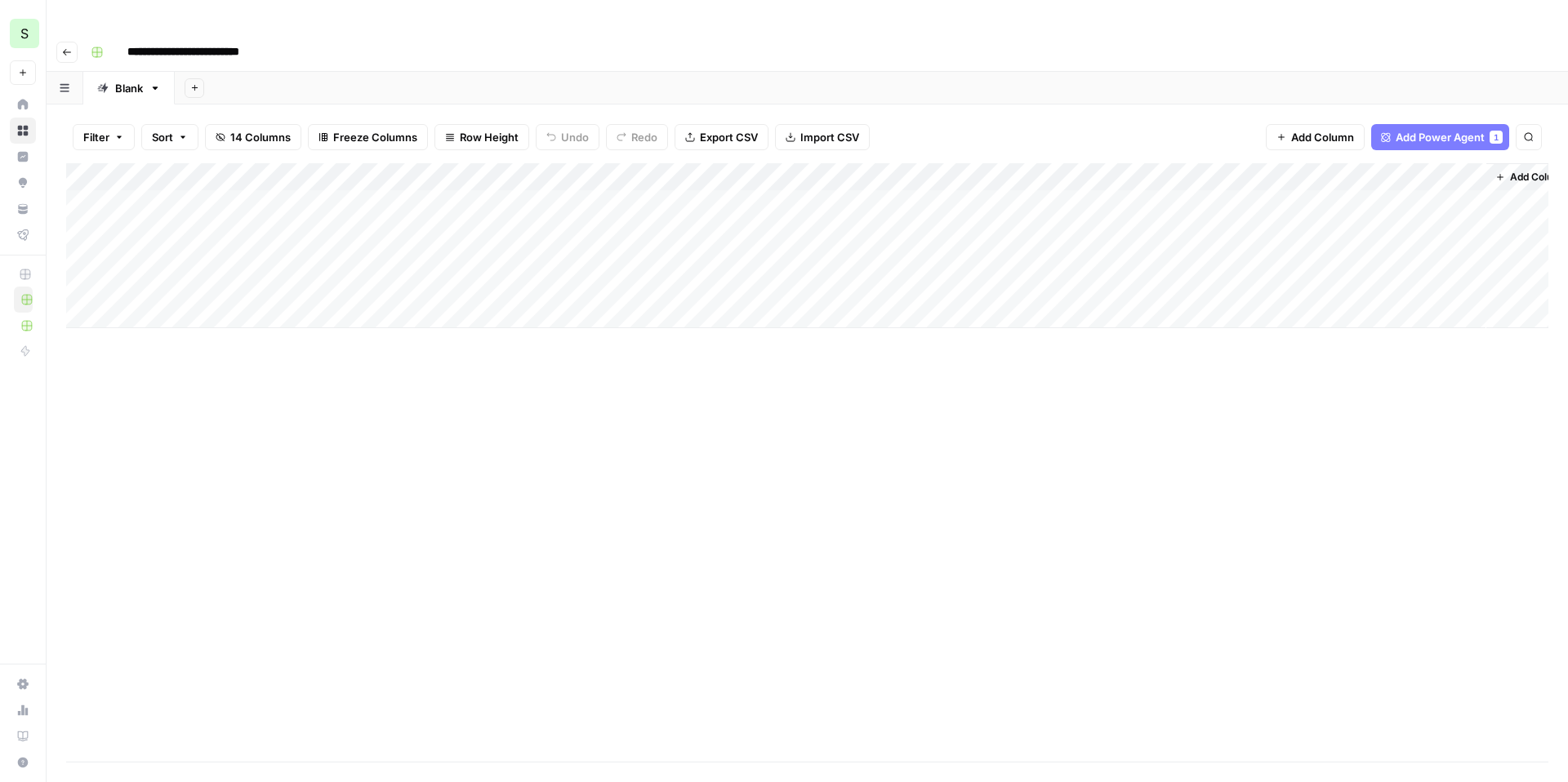
click at [219, 40] on input "**********" at bounding box center [199, 53] width 160 height 26
click at [352, 40] on div "**********" at bounding box center [818, 53] width 1468 height 26
click at [200, 172] on div "Add Column" at bounding box center [808, 246] width 1483 height 165
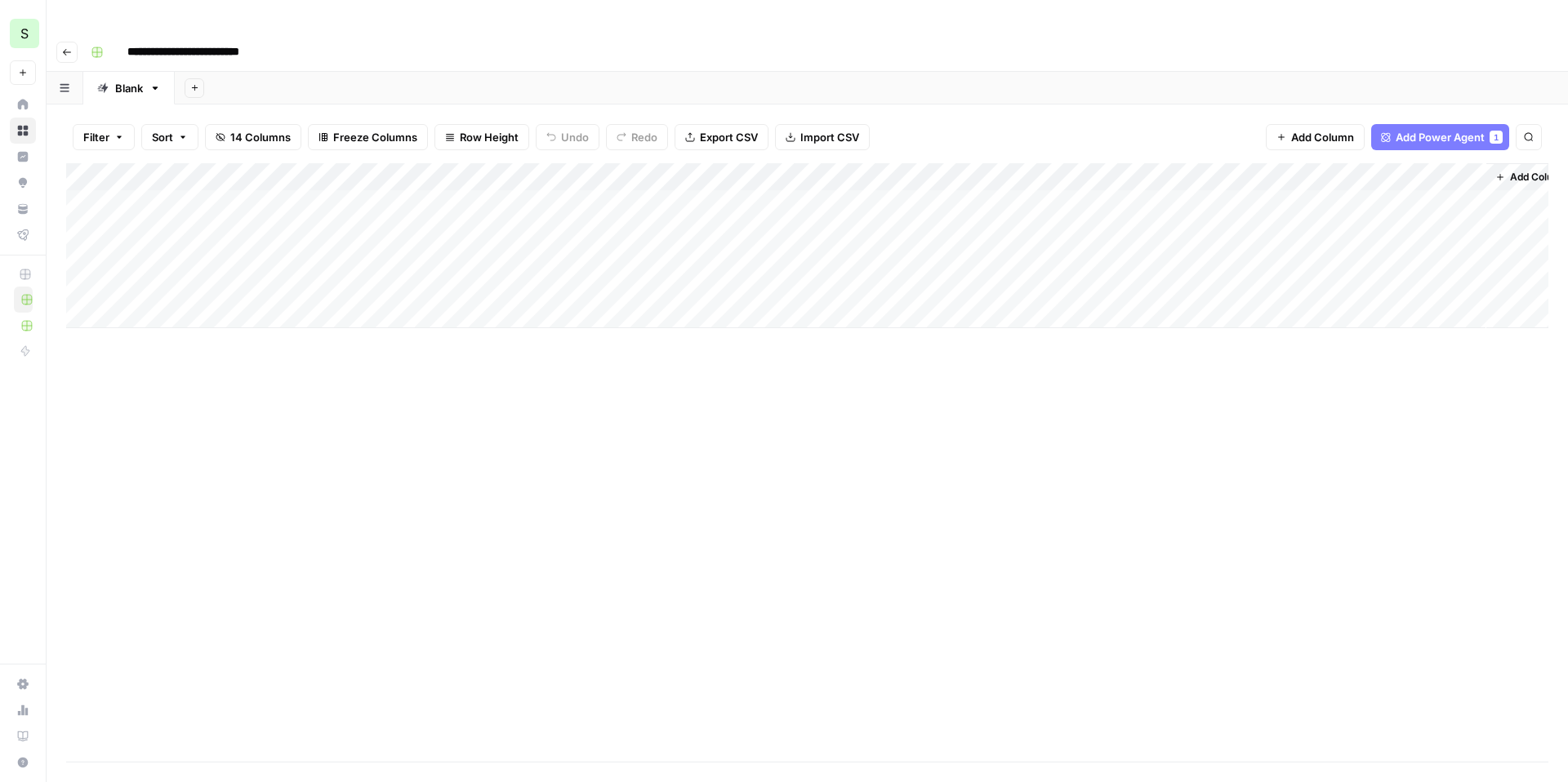
click at [228, 205] on div "Add Column" at bounding box center [808, 246] width 1483 height 165
click at [217, 171] on div "Add Column" at bounding box center [808, 246] width 1483 height 165
click at [203, 178] on div "Add Column" at bounding box center [808, 246] width 1483 height 165
click at [203, 178] on body "**********" at bounding box center [784, 391] width 1568 height 782
click at [219, 175] on textarea "**********" at bounding box center [256, 172] width 268 height 23
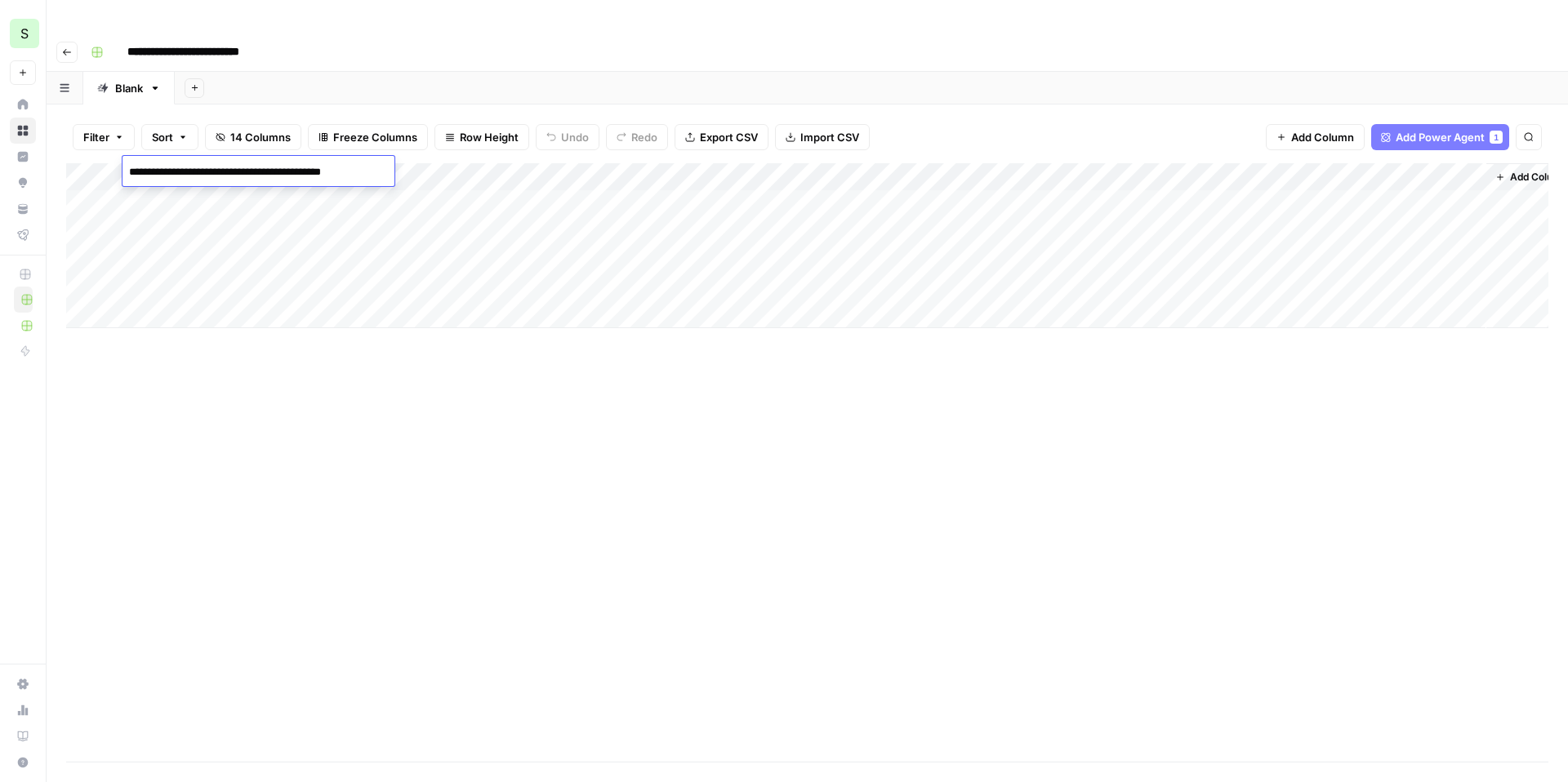
click at [219, 175] on textarea "**********" at bounding box center [256, 172] width 268 height 23
click at [248, 166] on textarea "**********" at bounding box center [256, 172] width 268 height 23
click at [486, 285] on div "Add Column" at bounding box center [808, 246] width 1483 height 165
click at [254, 169] on div "Add Column" at bounding box center [808, 260] width 1483 height 193
click at [264, 199] on div "Add Column" at bounding box center [808, 260] width 1483 height 193
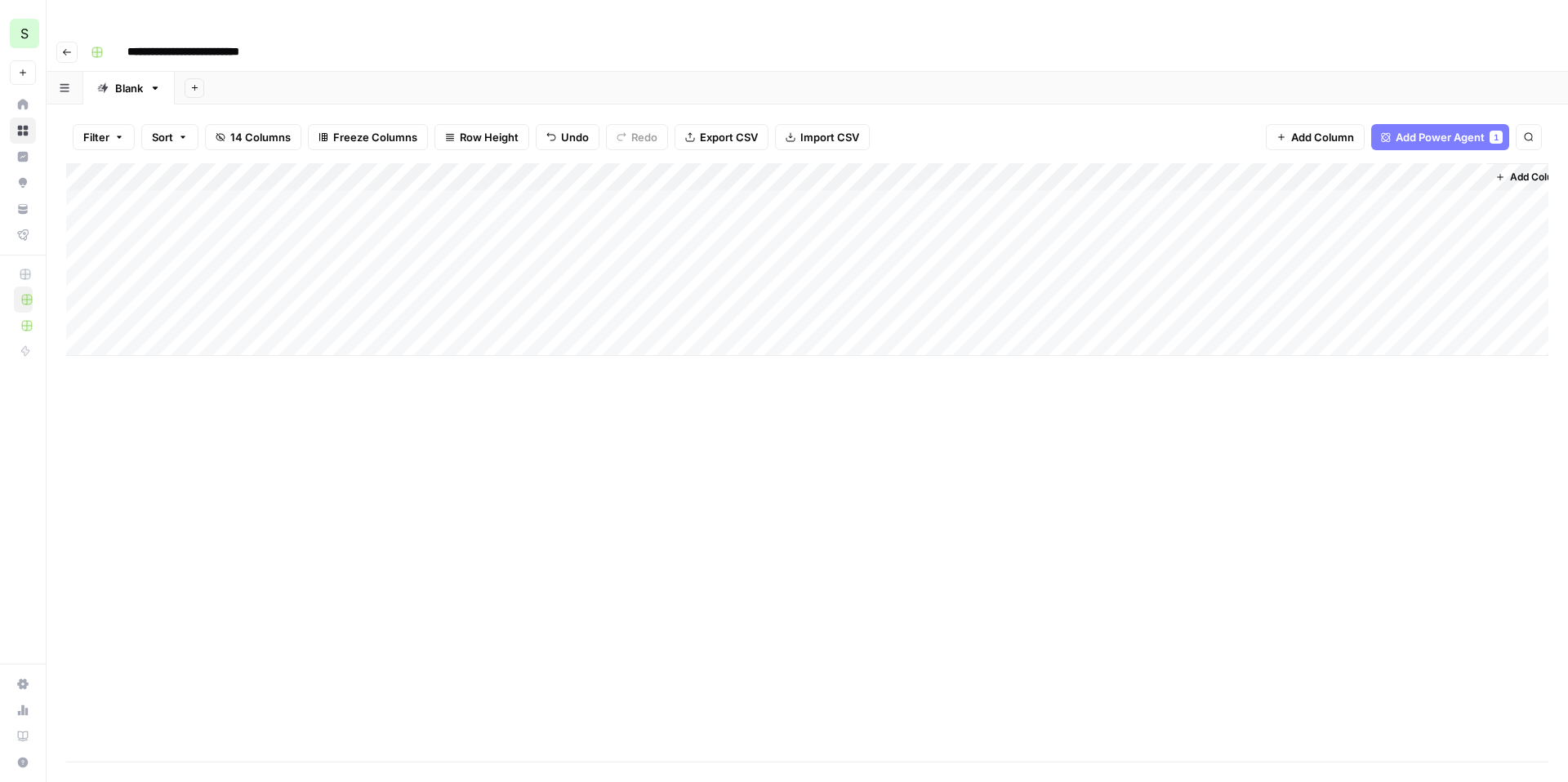
click at [264, 199] on div "Add Column" at bounding box center [808, 260] width 1483 height 193
click at [715, 199] on div "Add Column" at bounding box center [808, 260] width 1483 height 193
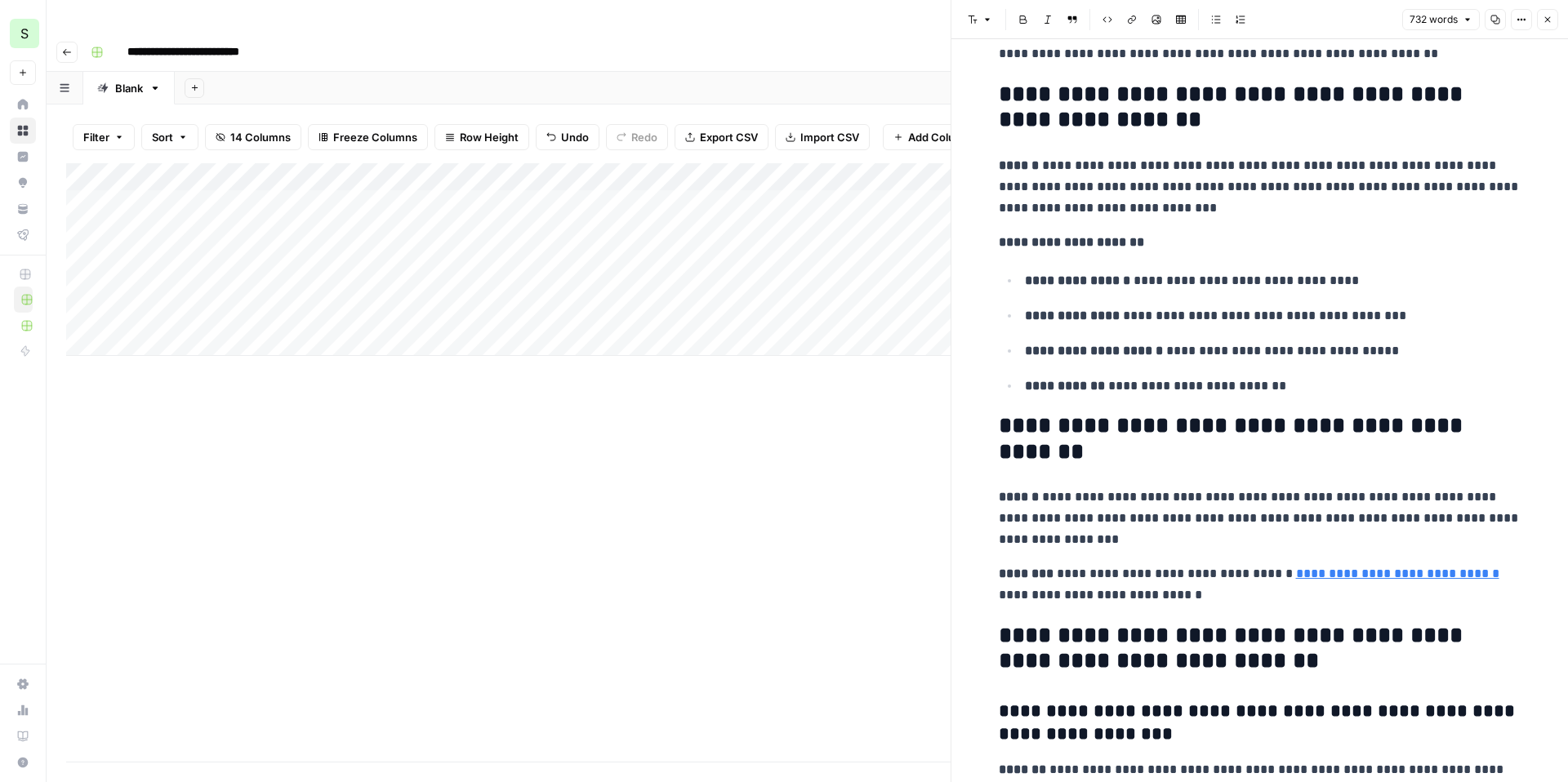
scroll to position [2333, 0]
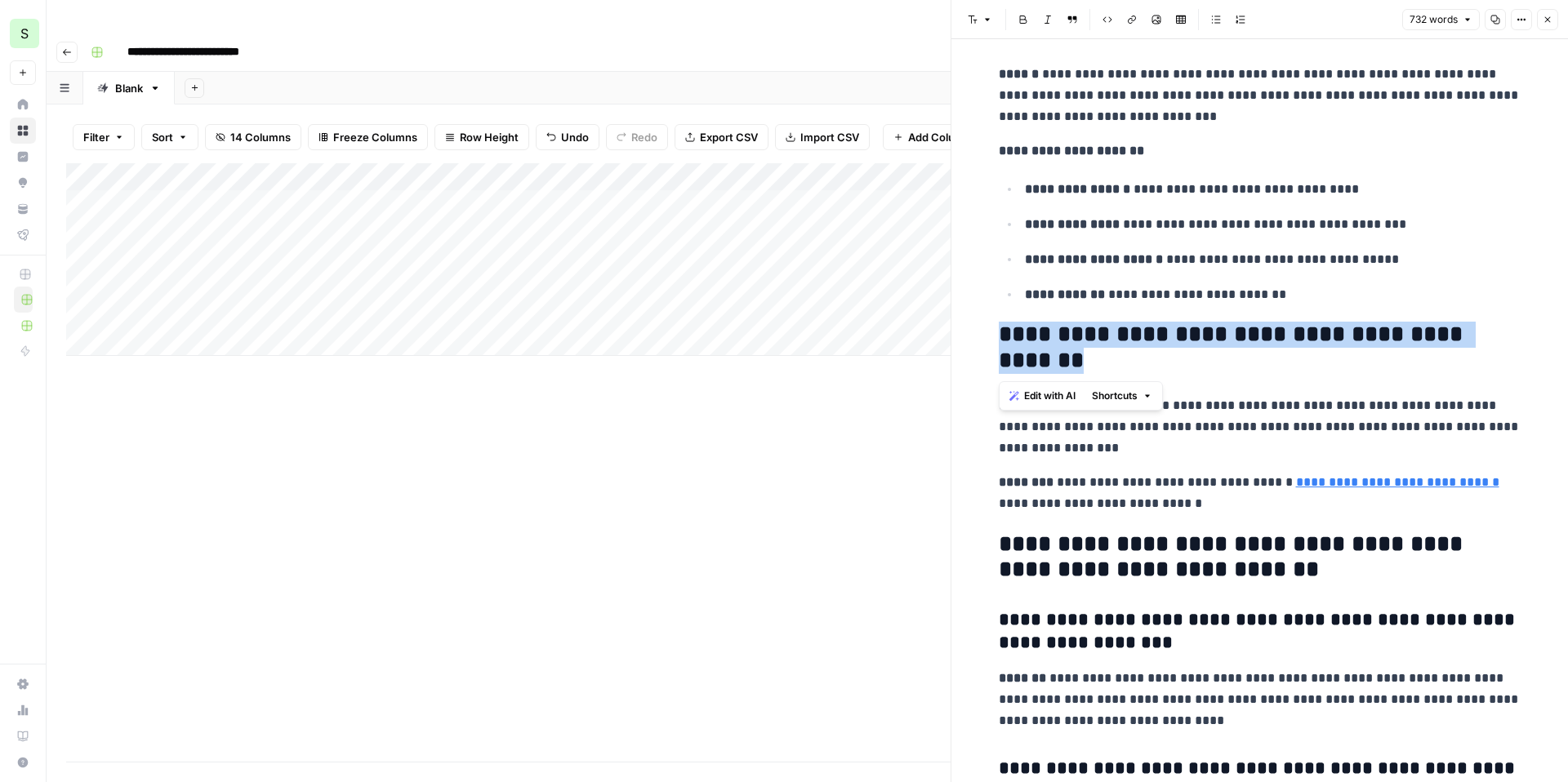
drag, startPoint x: 1092, startPoint y: 366, endPoint x: 992, endPoint y: 342, distance: 102.8
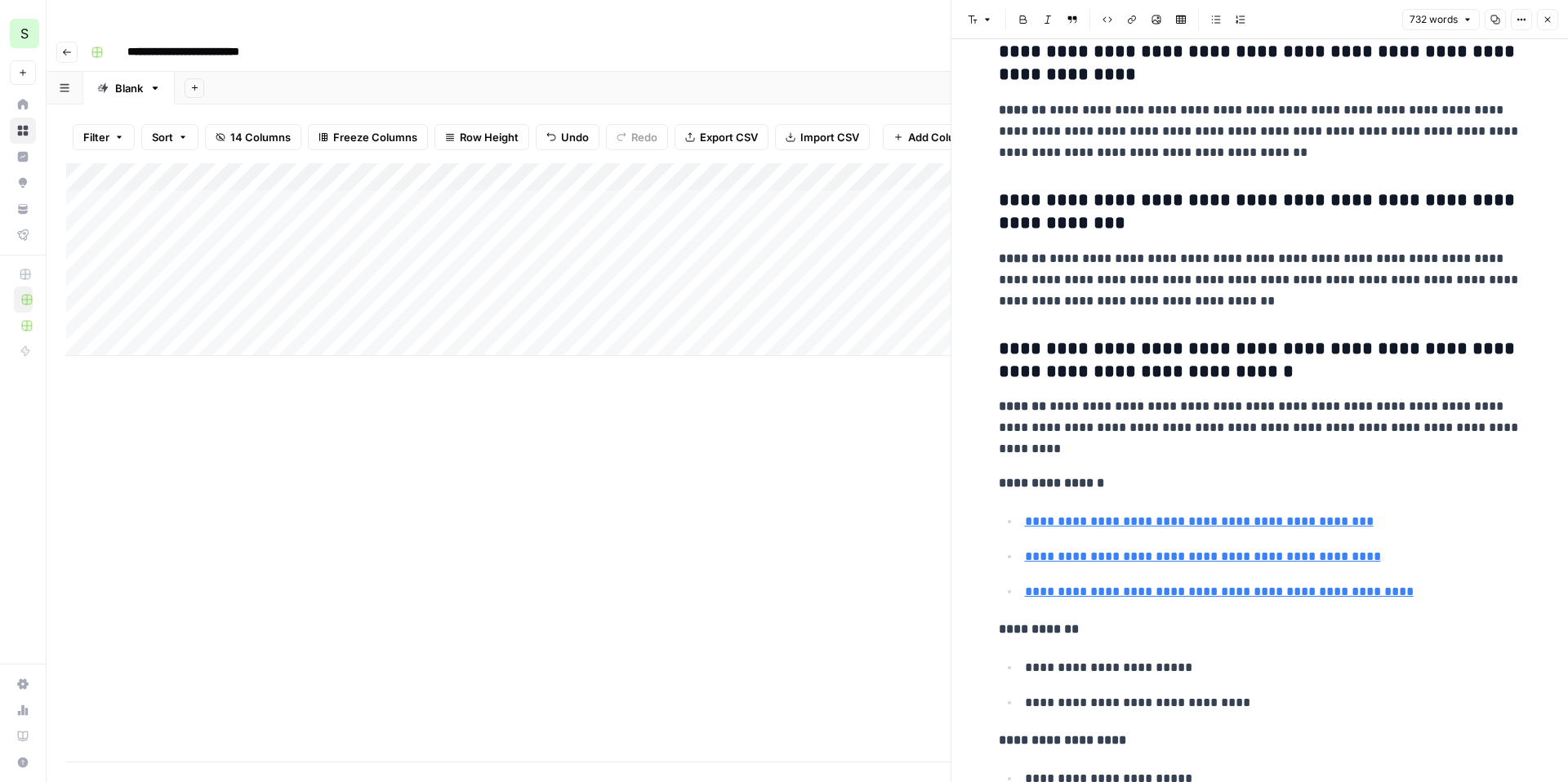
scroll to position [3300, 0]
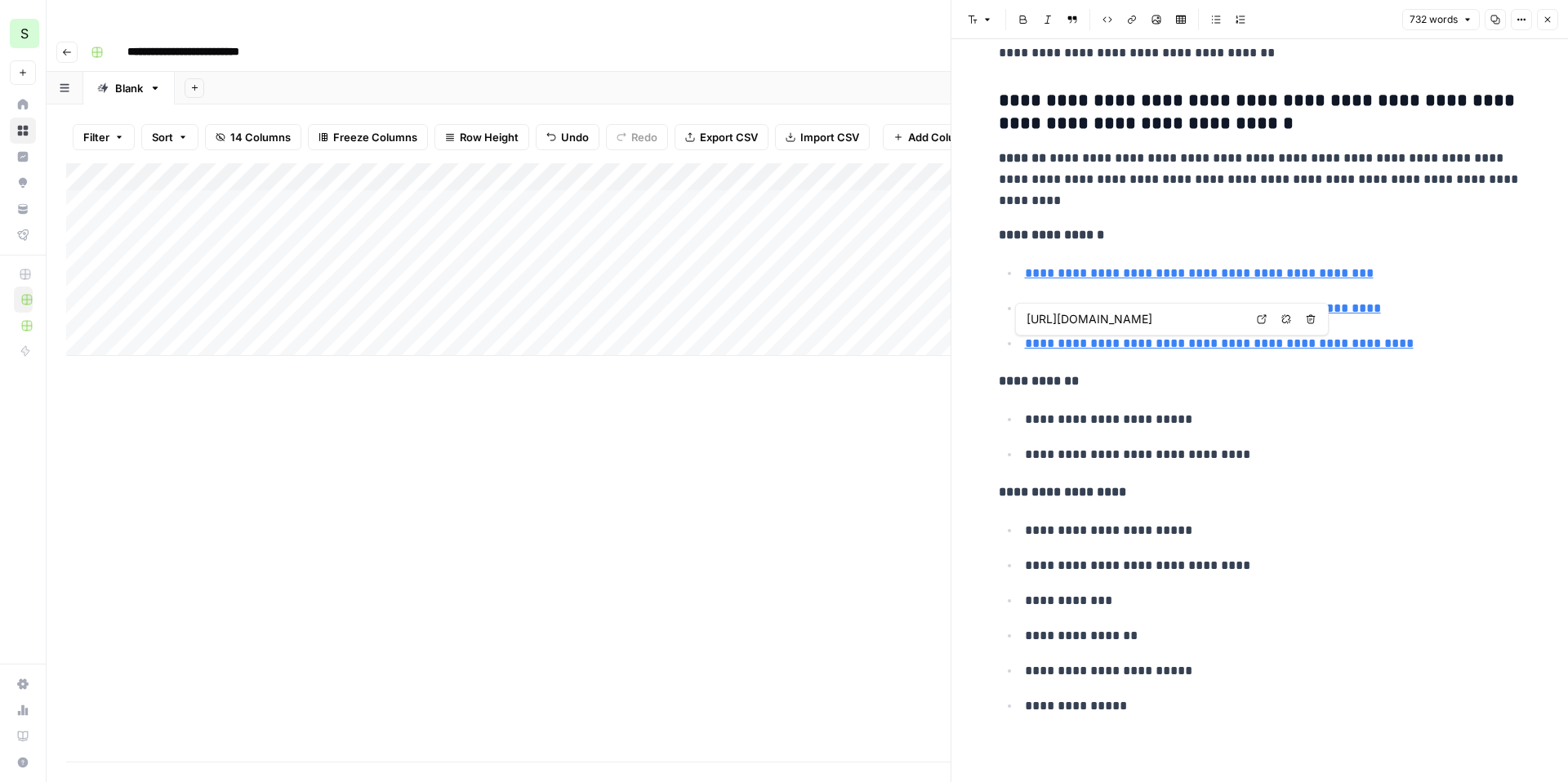
type input "https://wise.com/us/blog/accounts-payable-vendor-management"
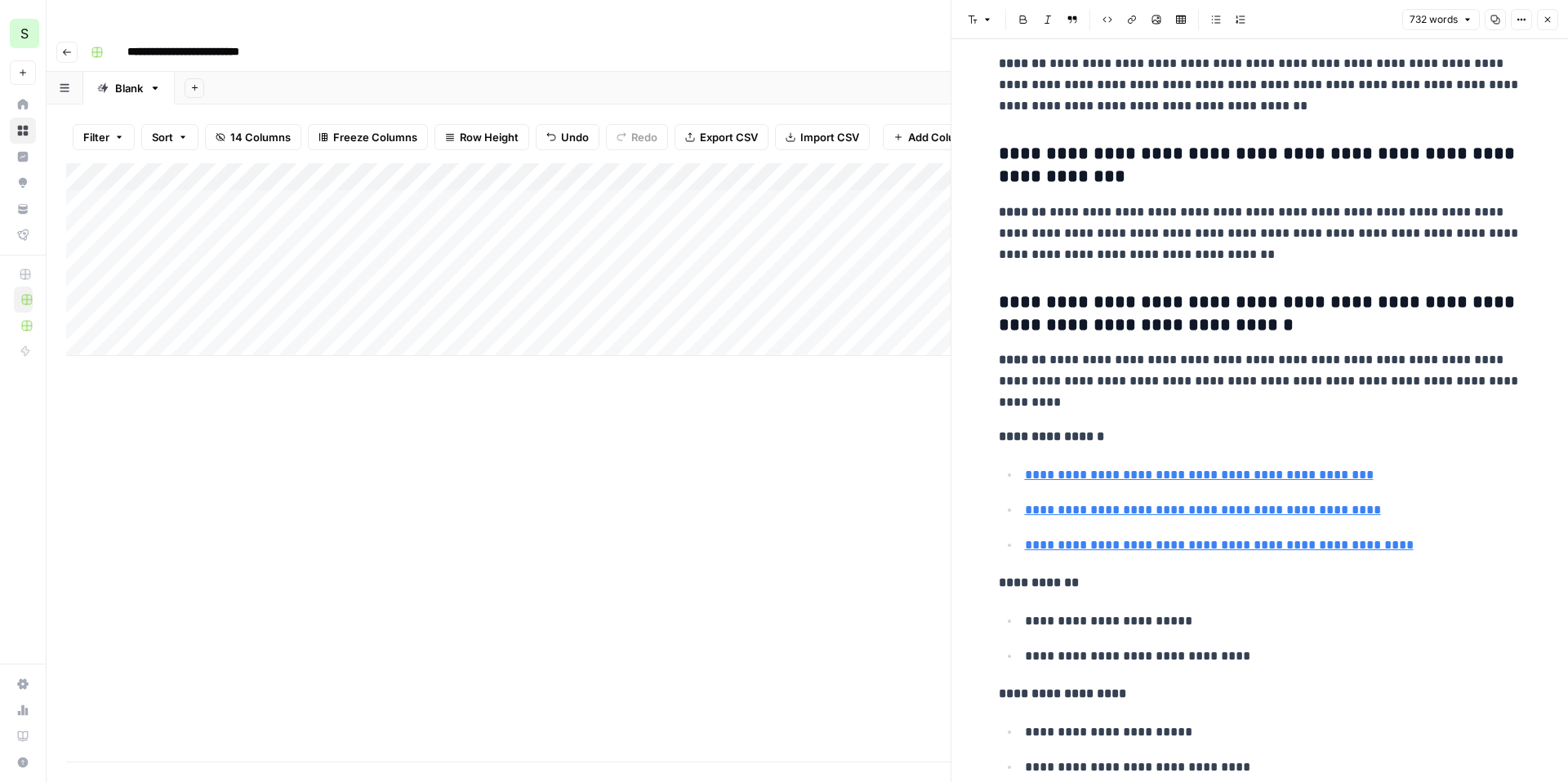
scroll to position [3095, 0]
click at [1146, 183] on h3 "**********" at bounding box center [1260, 167] width 523 height 46
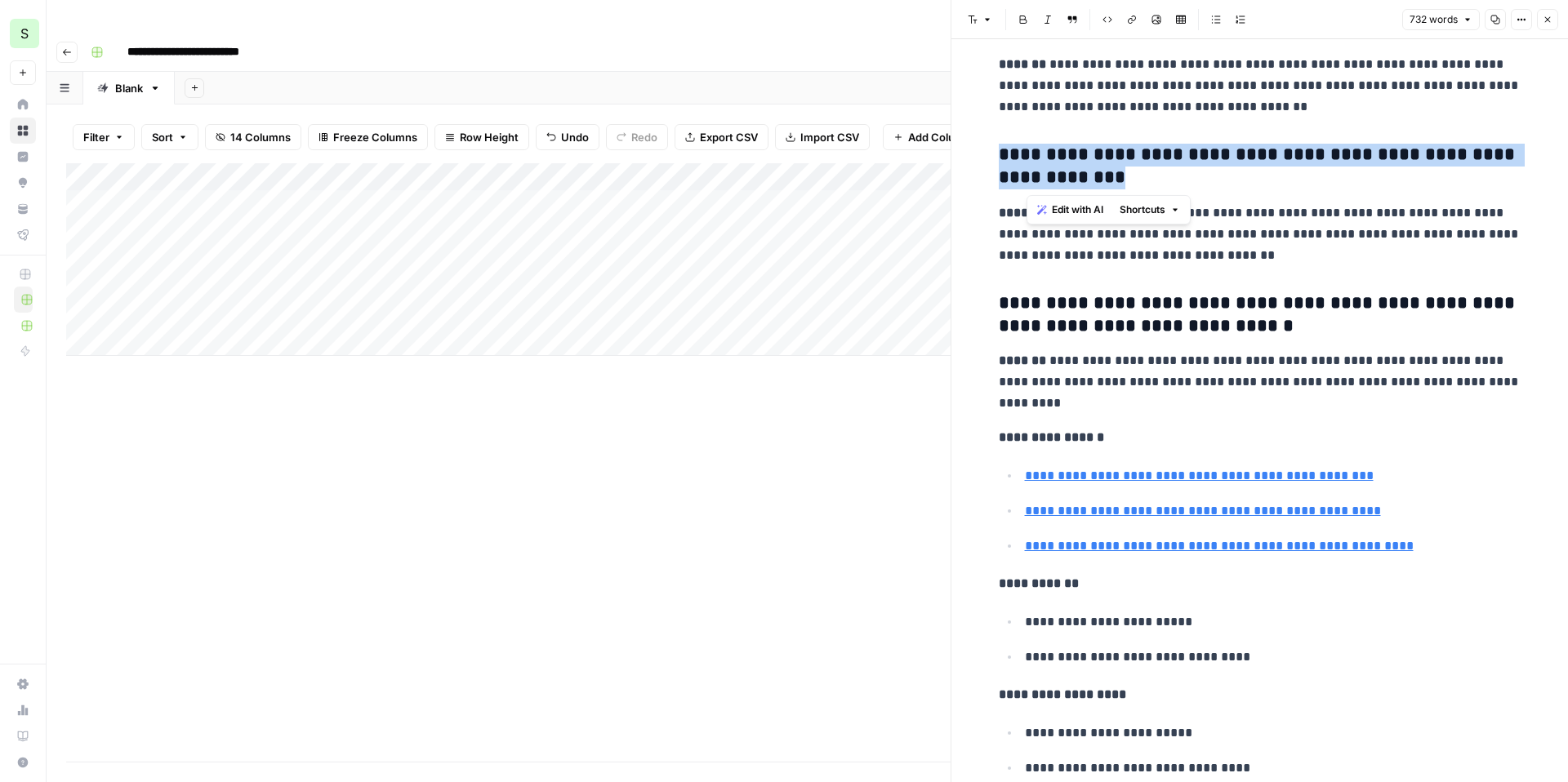
drag, startPoint x: 1130, startPoint y: 184, endPoint x: 986, endPoint y: 158, distance: 146.3
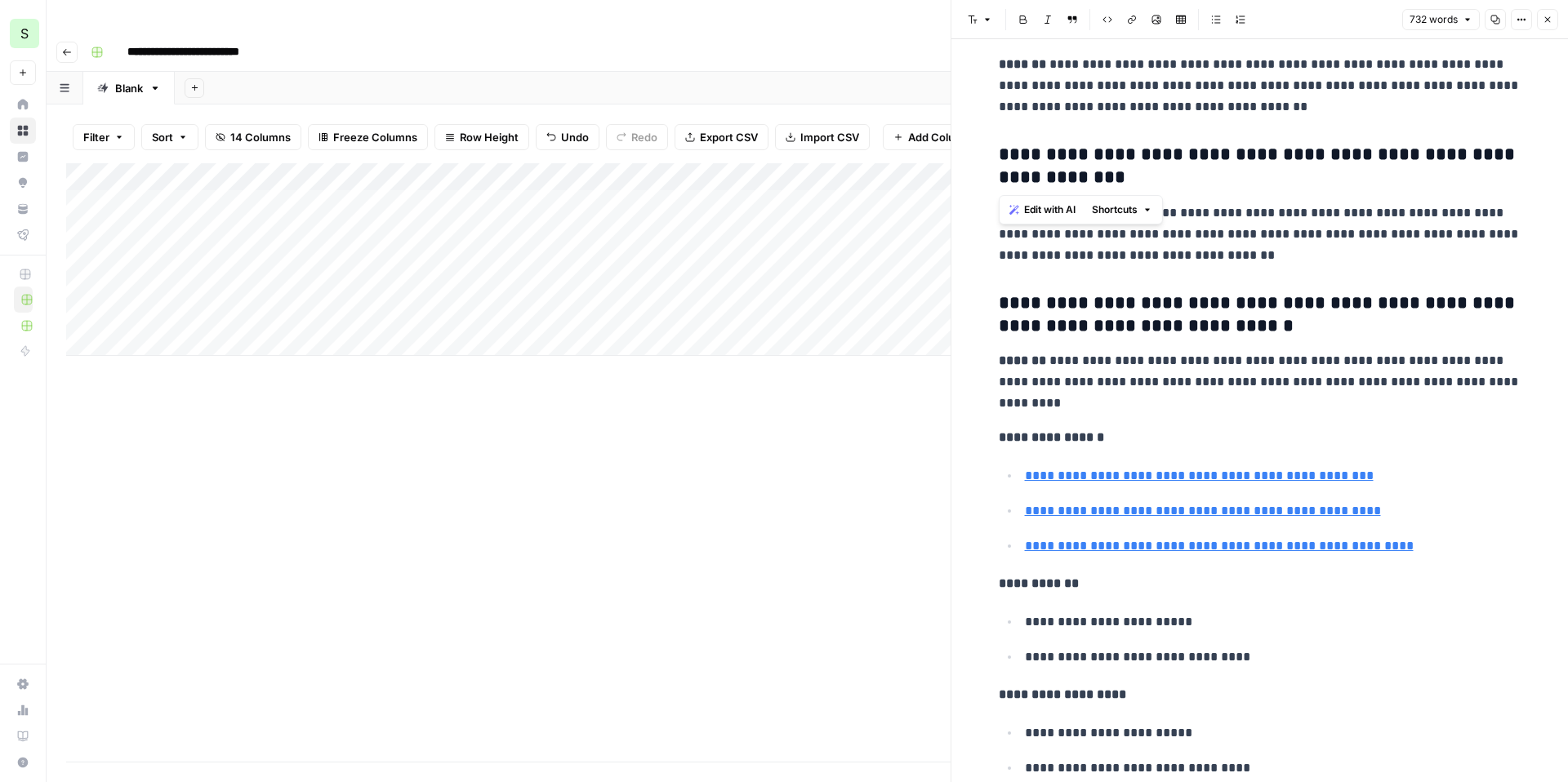
click at [1120, 183] on h3 "**********" at bounding box center [1260, 167] width 523 height 46
drag, startPoint x: 1196, startPoint y: 247, endPoint x: 1151, endPoint y: 247, distance: 45.0
click at [1151, 247] on p "**********" at bounding box center [1260, 234] width 523 height 64
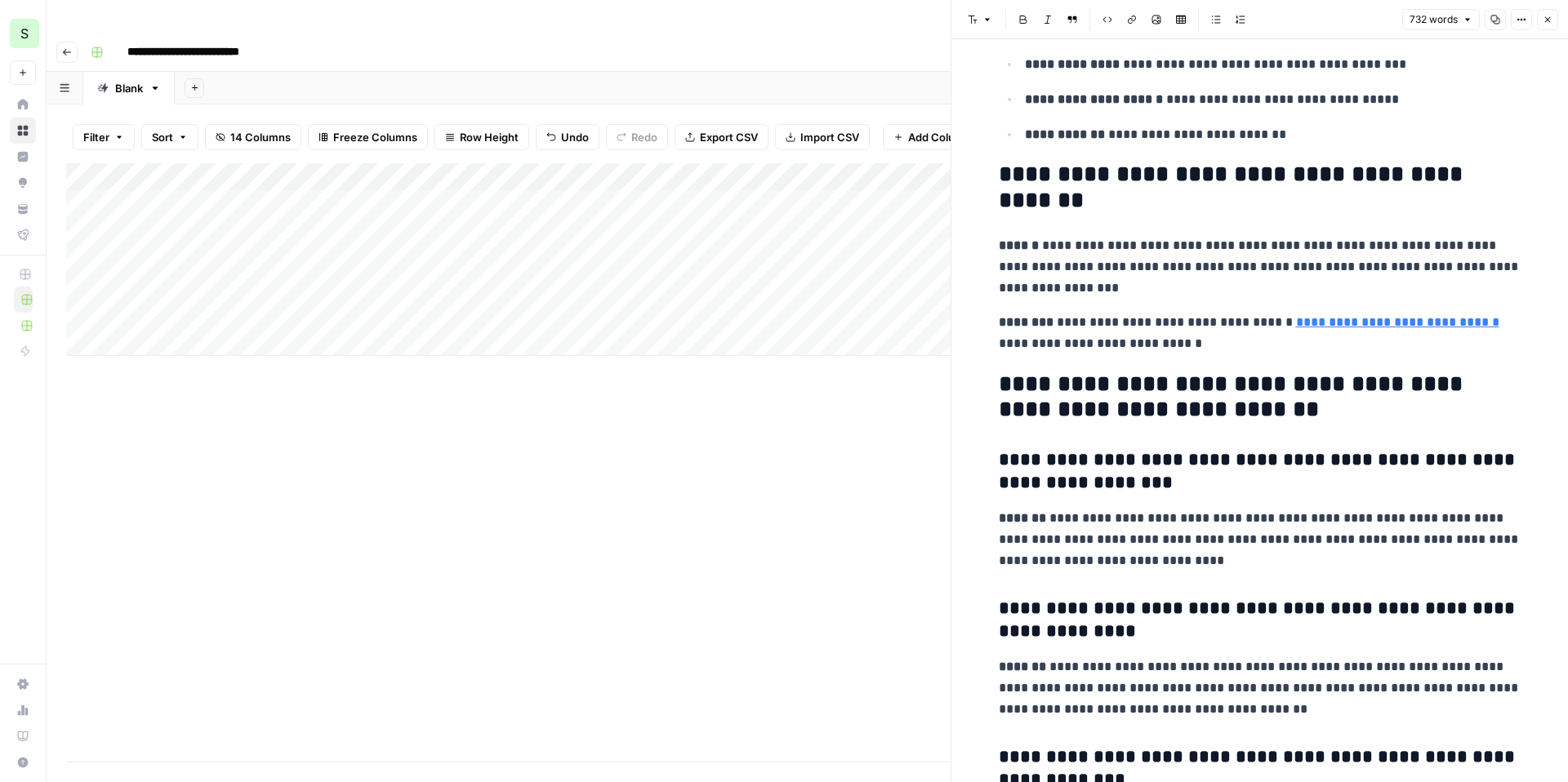
scroll to position [2268, 0]
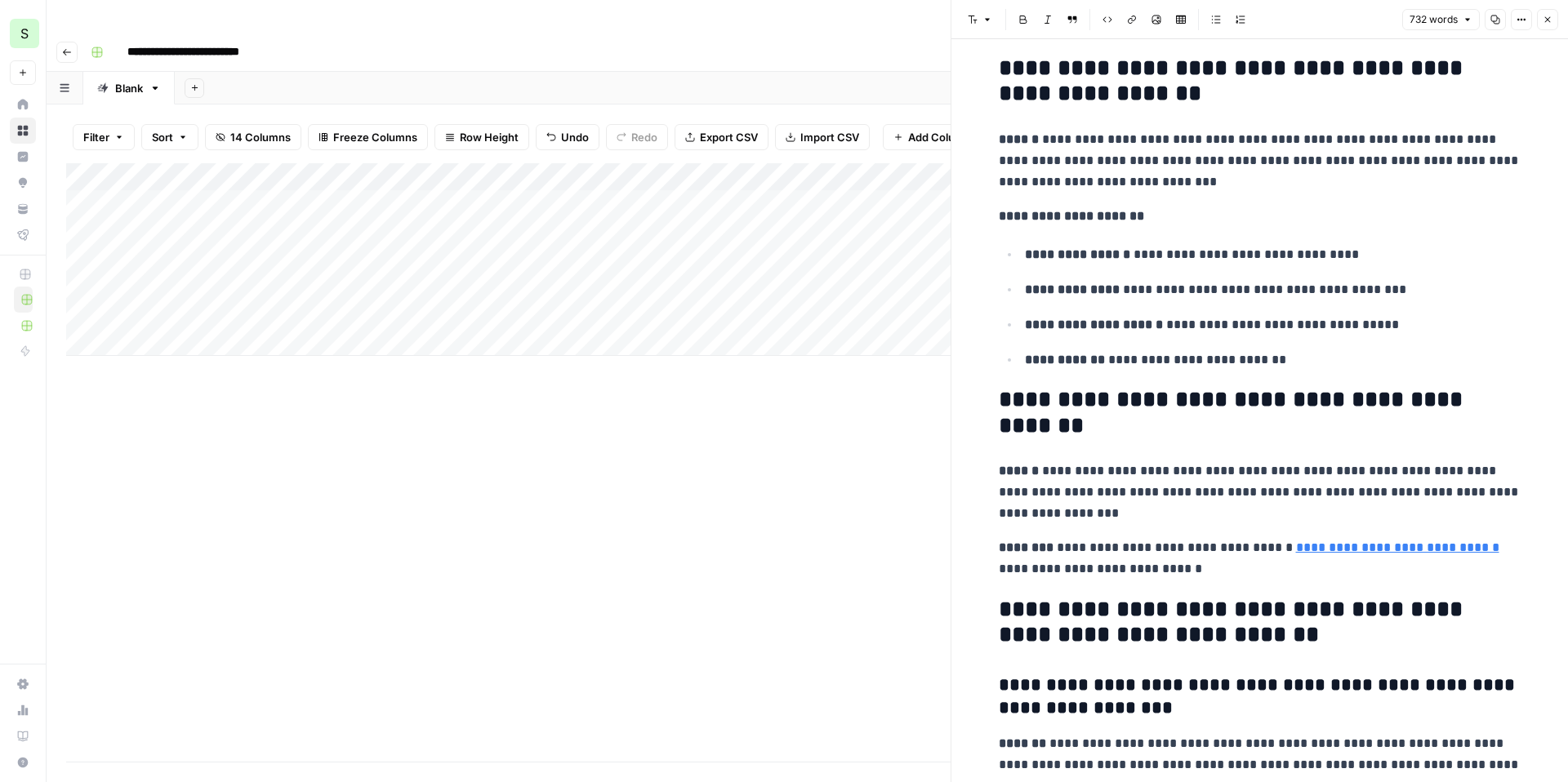
click at [1553, 19] on button "Close" at bounding box center [1547, 19] width 21 height 21
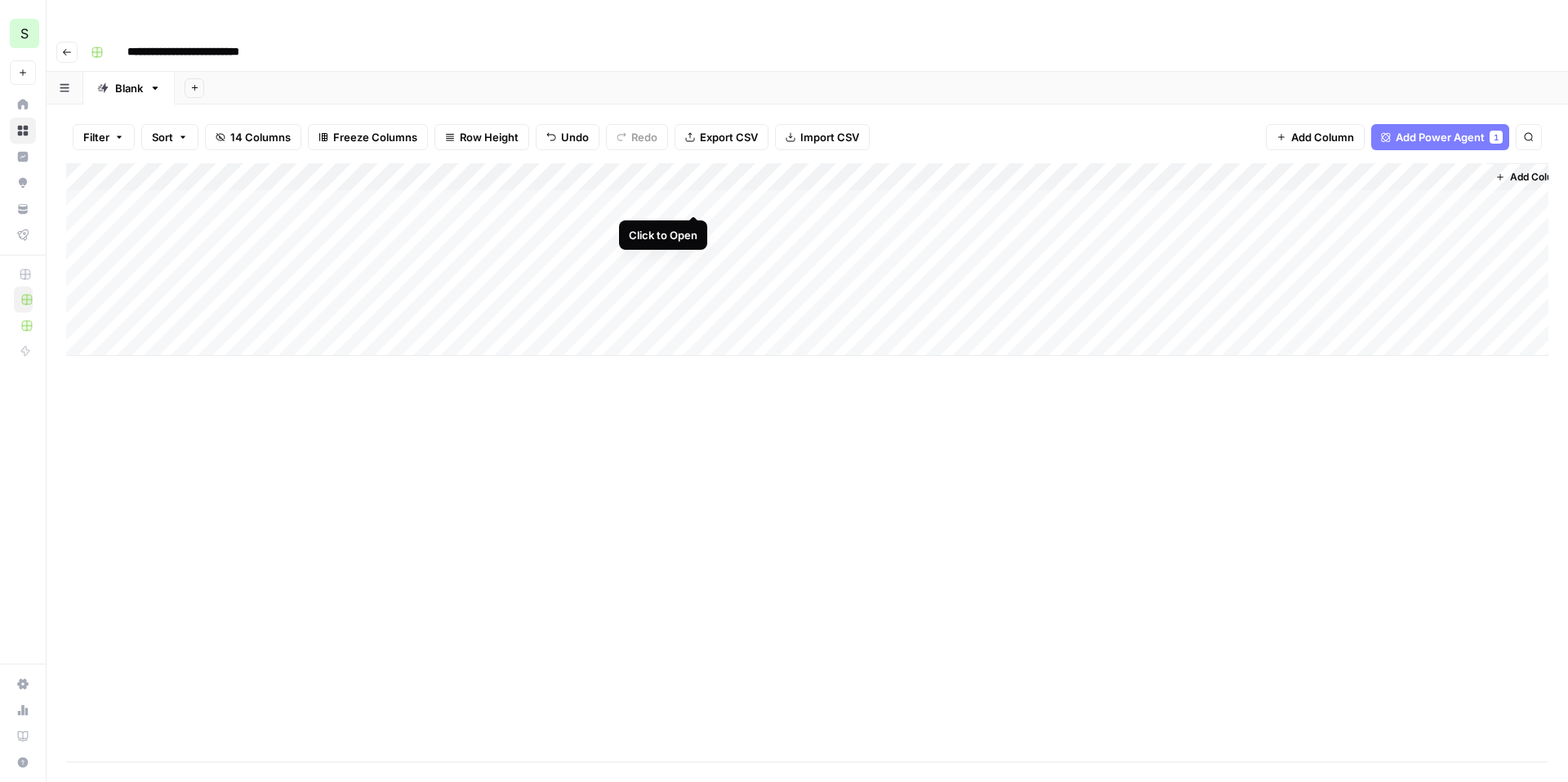
scroll to position [0, 29]
click at [1061, 196] on div "Add Column" at bounding box center [808, 260] width 1483 height 193
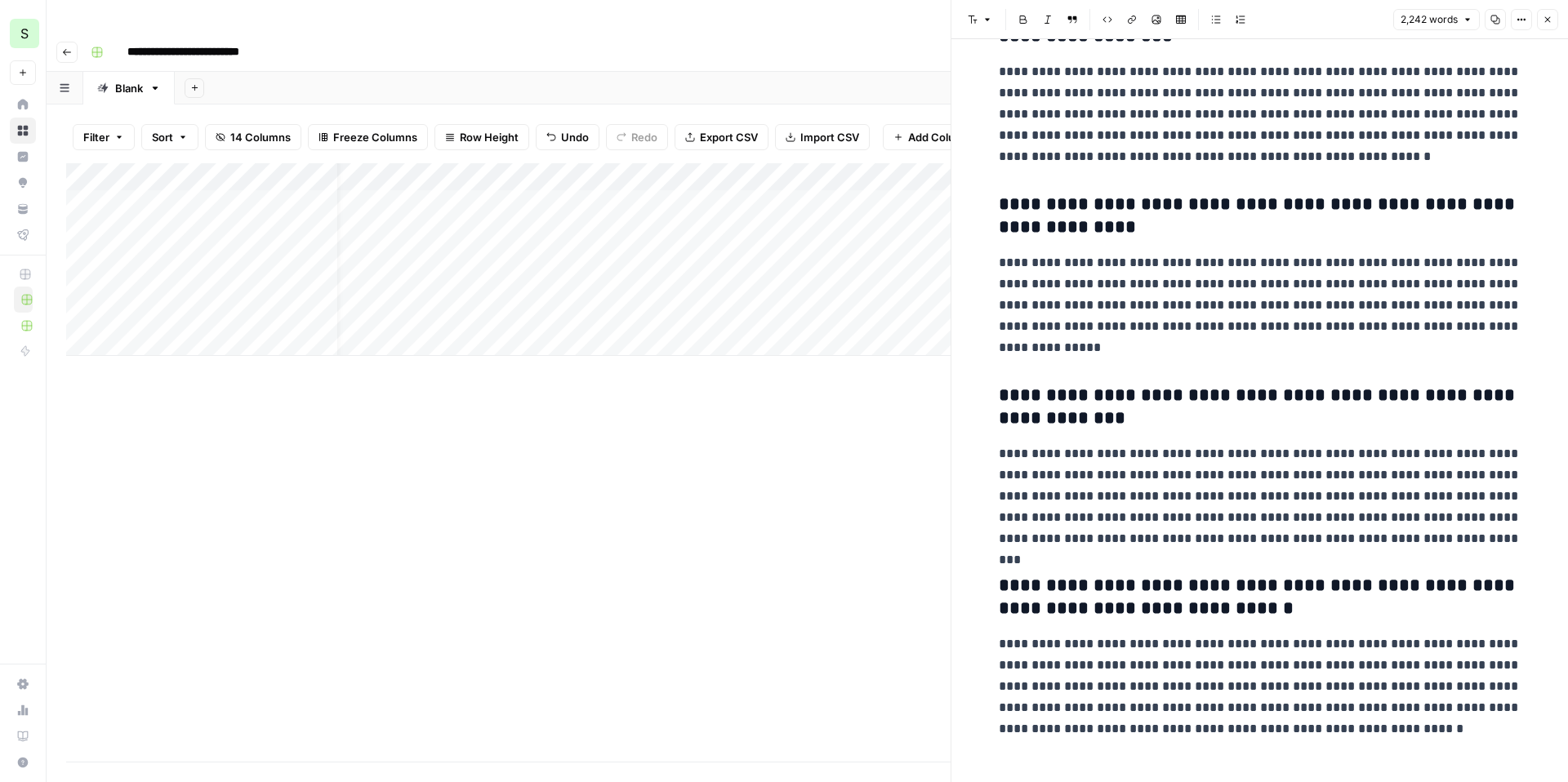
scroll to position [5887, 0]
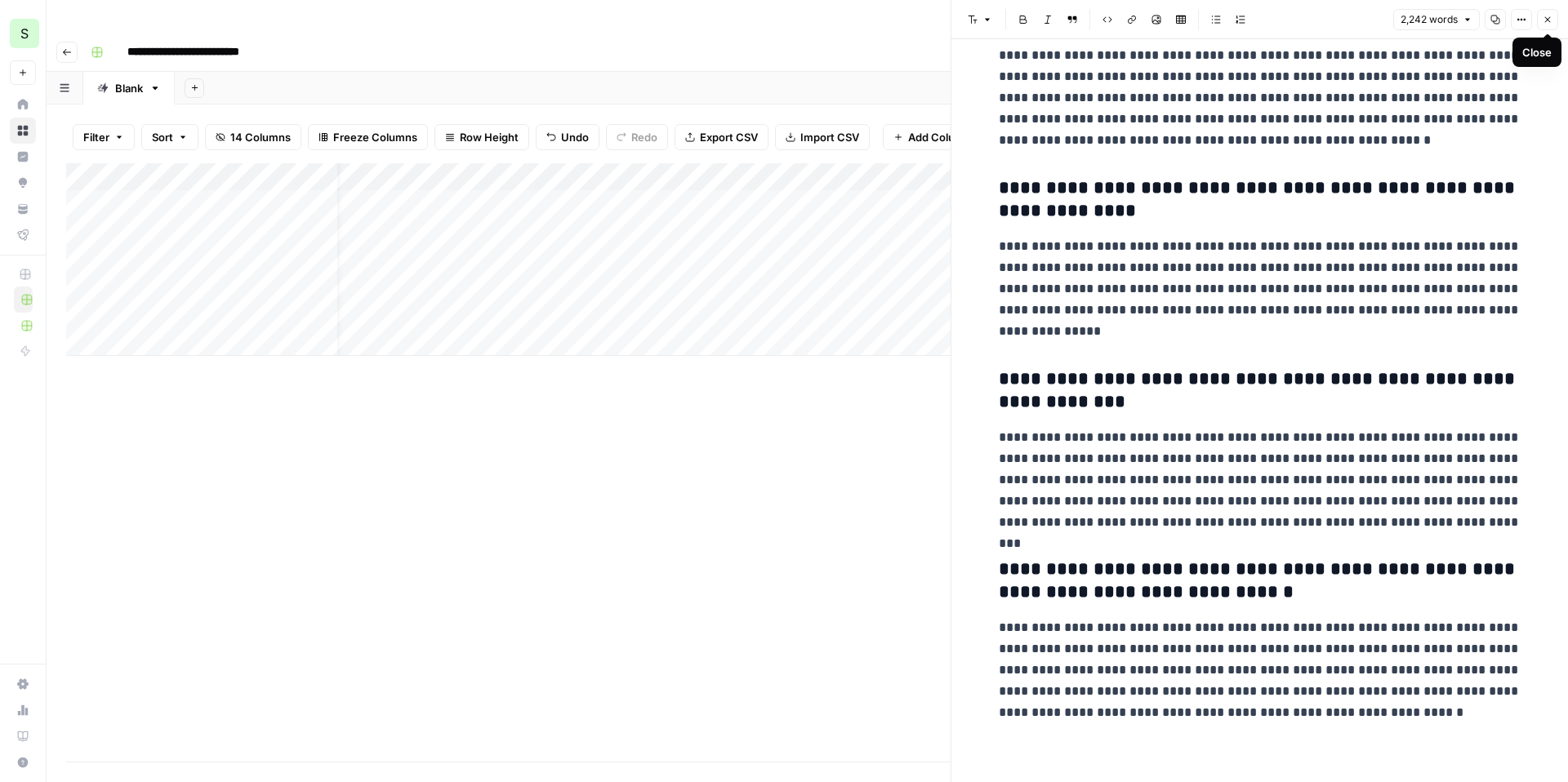
click at [1548, 23] on icon "button" at bounding box center [1548, 20] width 10 height 10
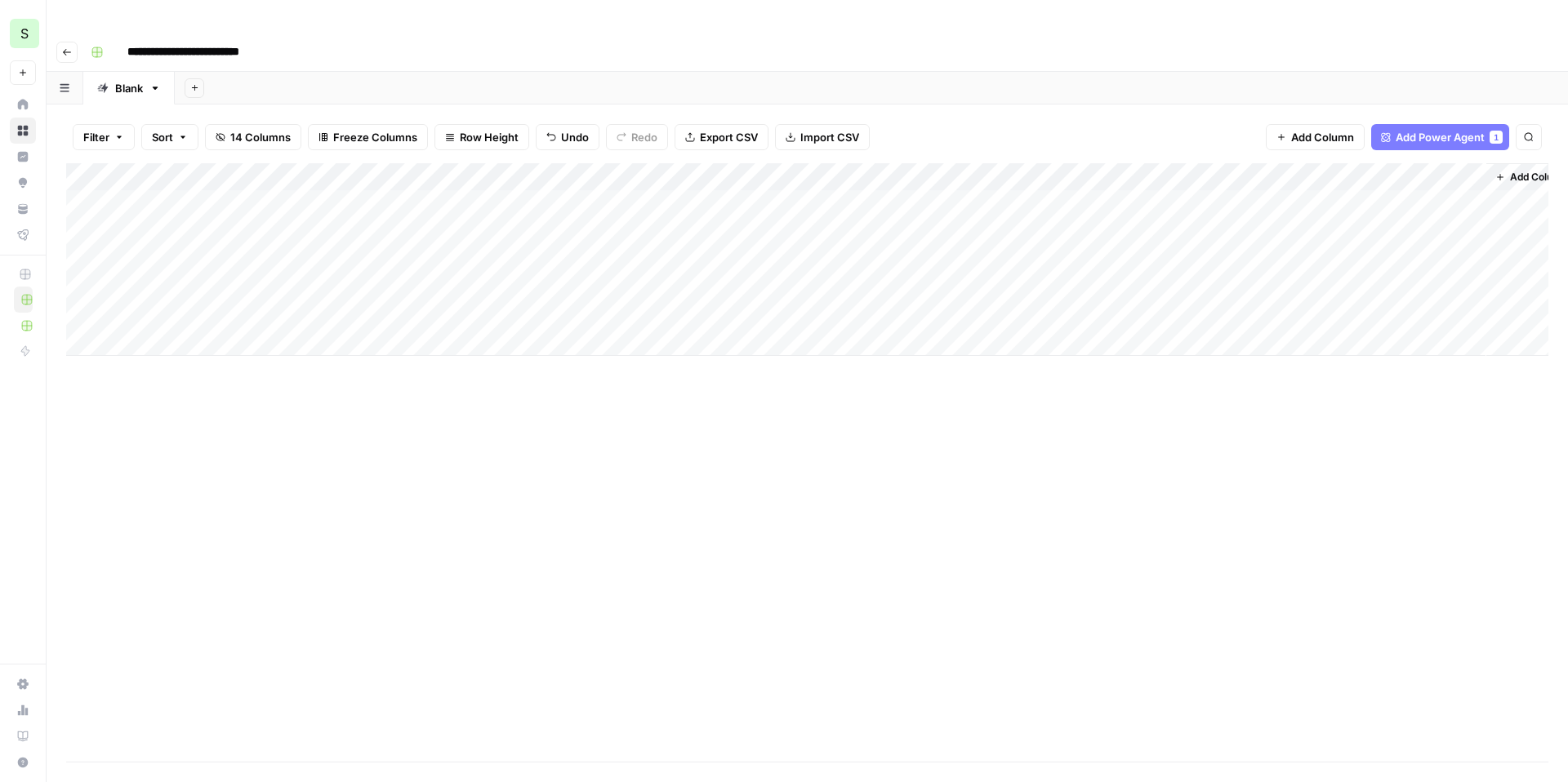
click at [551, 164] on div "Add Column" at bounding box center [808, 260] width 1483 height 193
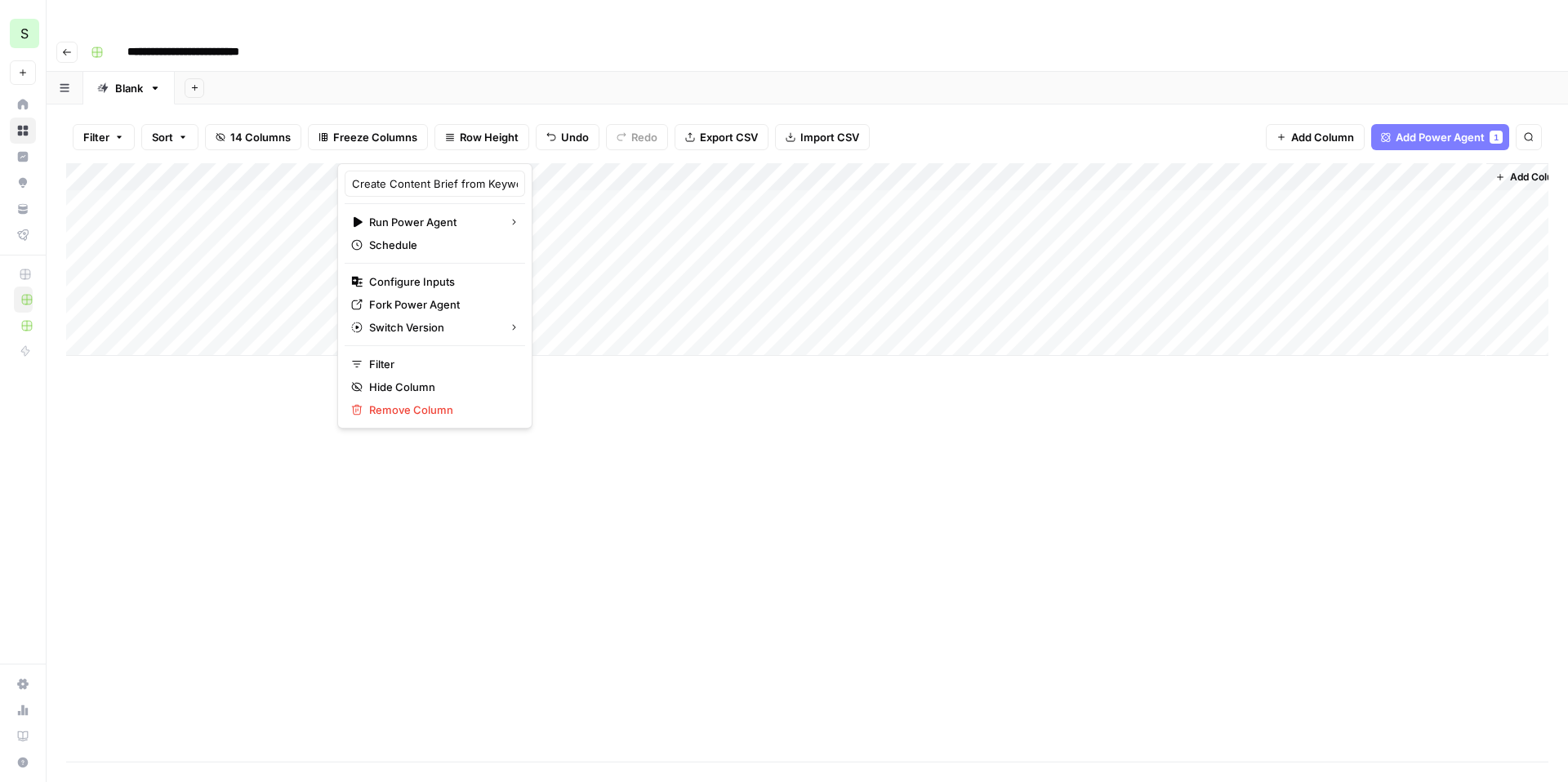
click at [942, 459] on div "Add Column" at bounding box center [808, 462] width 1483 height 598
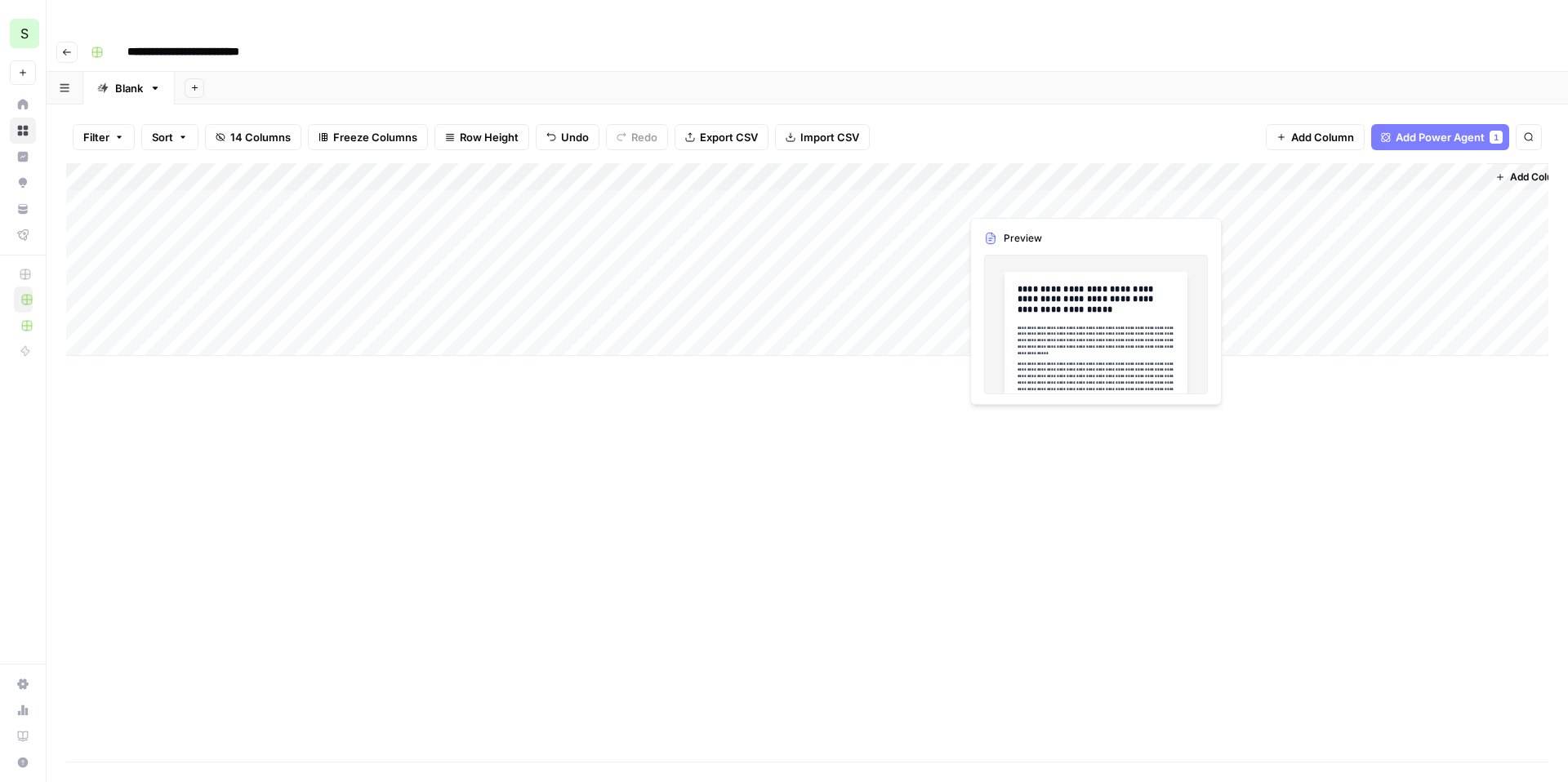
click at [1031, 194] on div "Add Column" at bounding box center [808, 260] width 1483 height 193
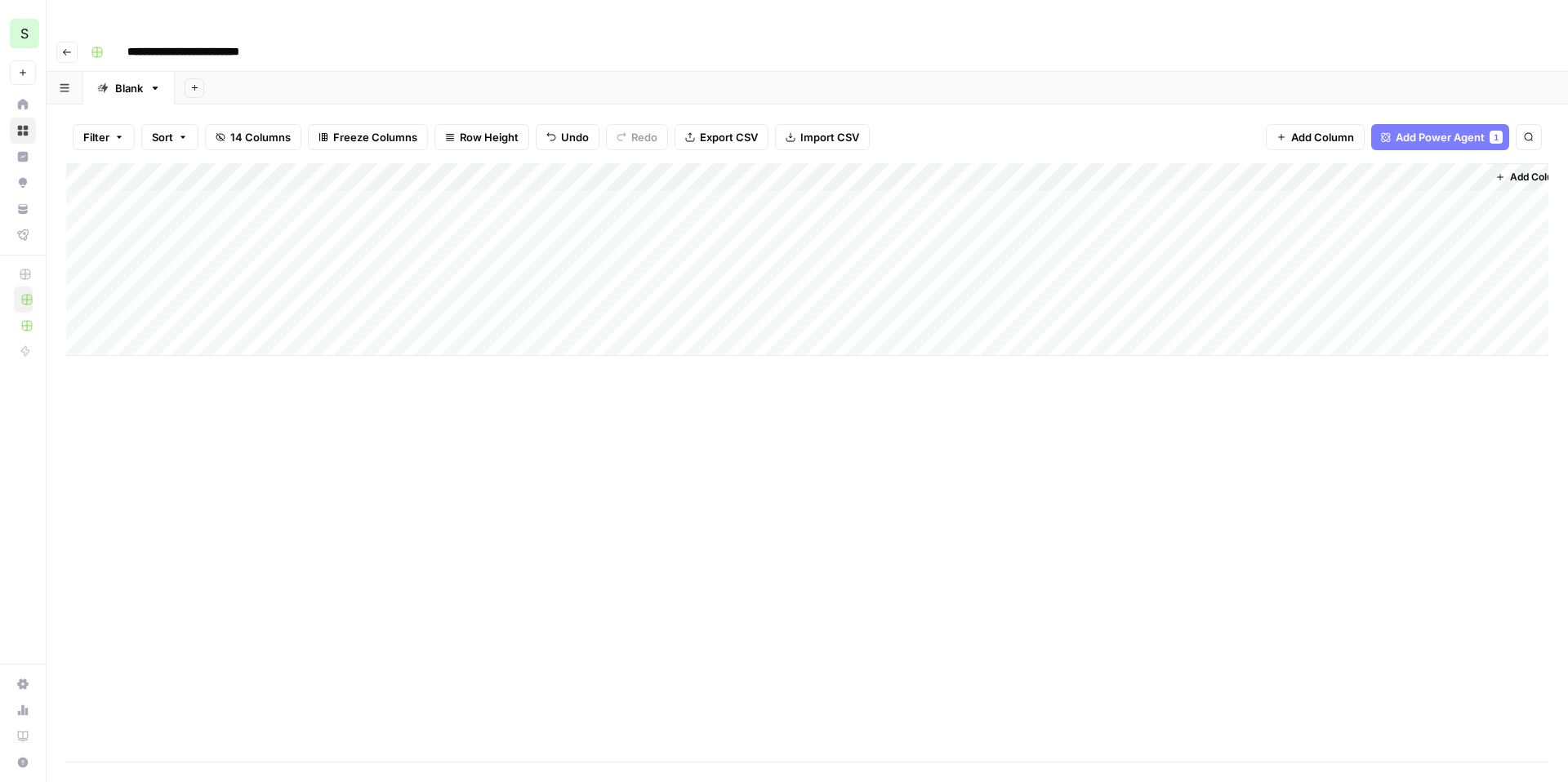
click at [549, 164] on div "Add Column" at bounding box center [808, 260] width 1483 height 193
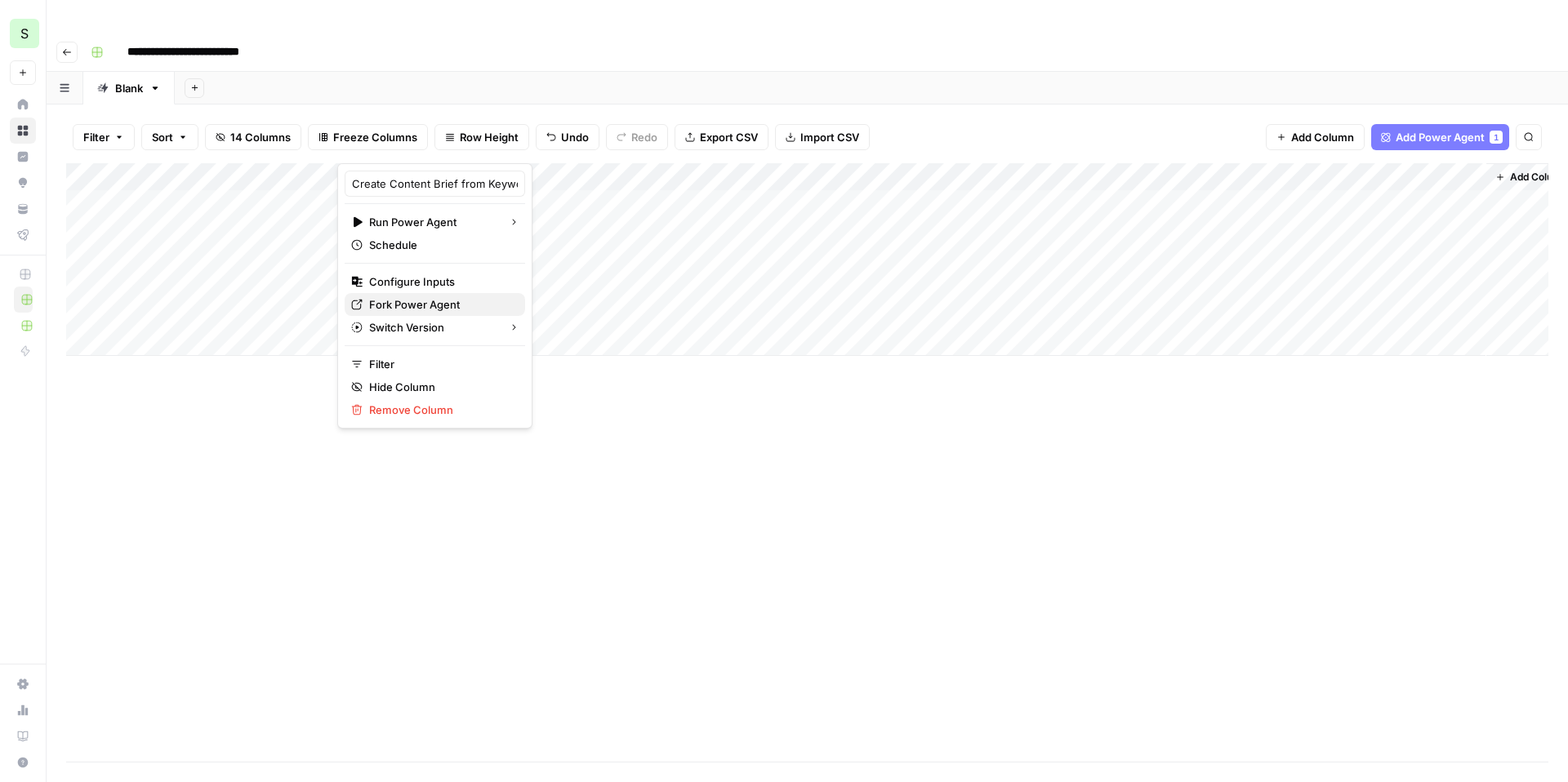
click at [432, 297] on span "Fork Power Agent" at bounding box center [441, 305] width 143 height 16
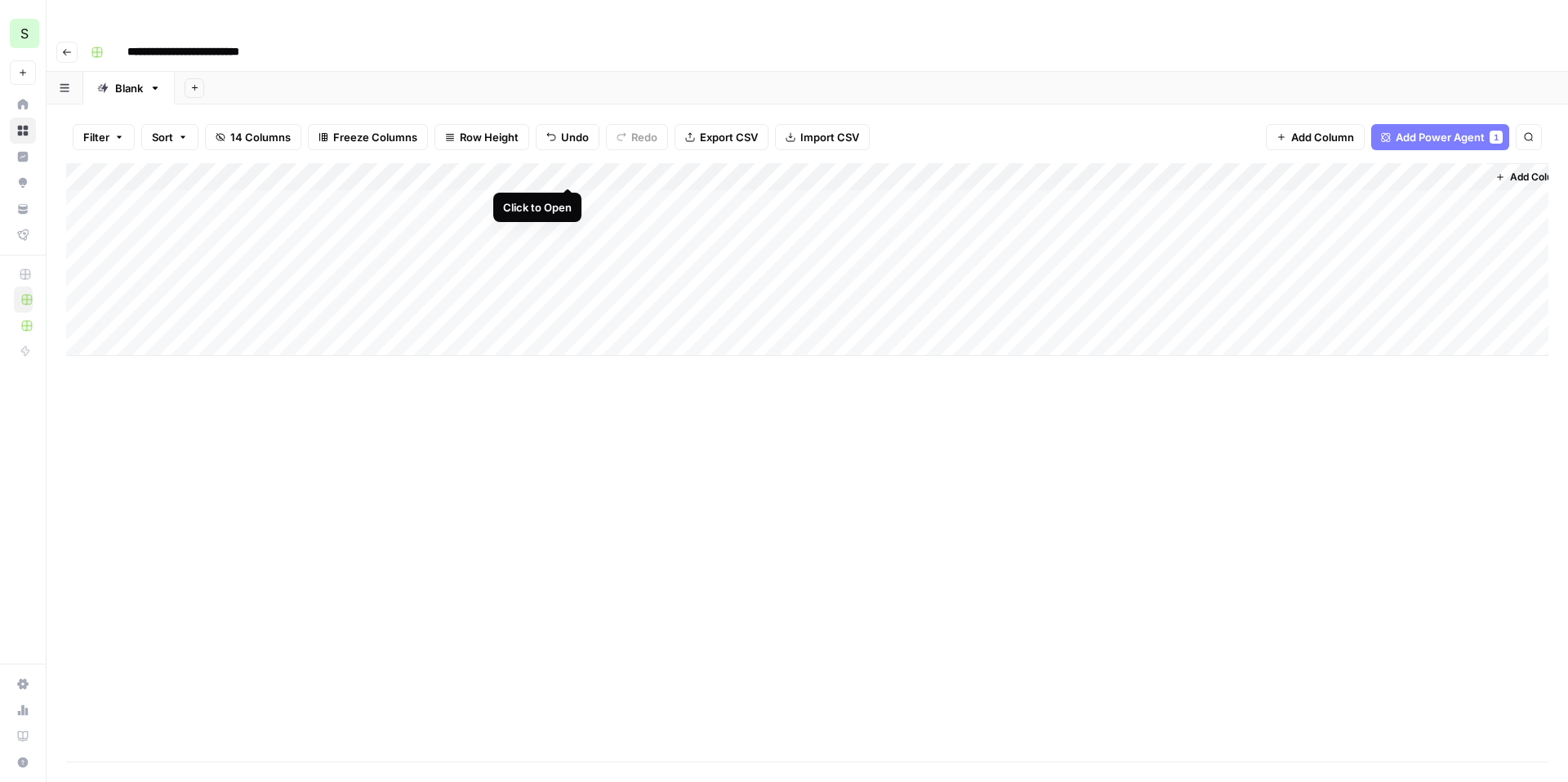
click at [564, 170] on div "Add Column" at bounding box center [808, 260] width 1483 height 193
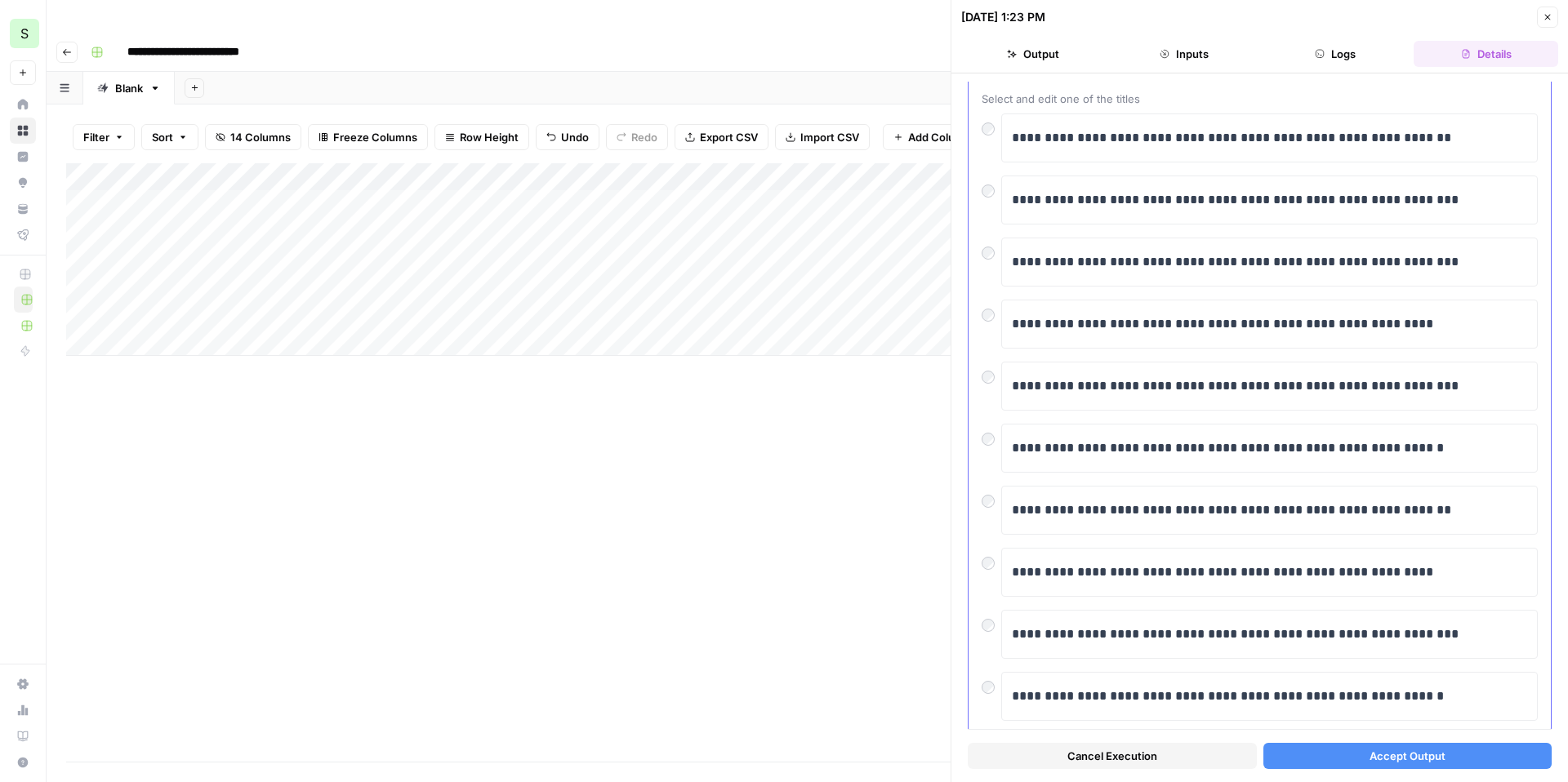
scroll to position [131, 0]
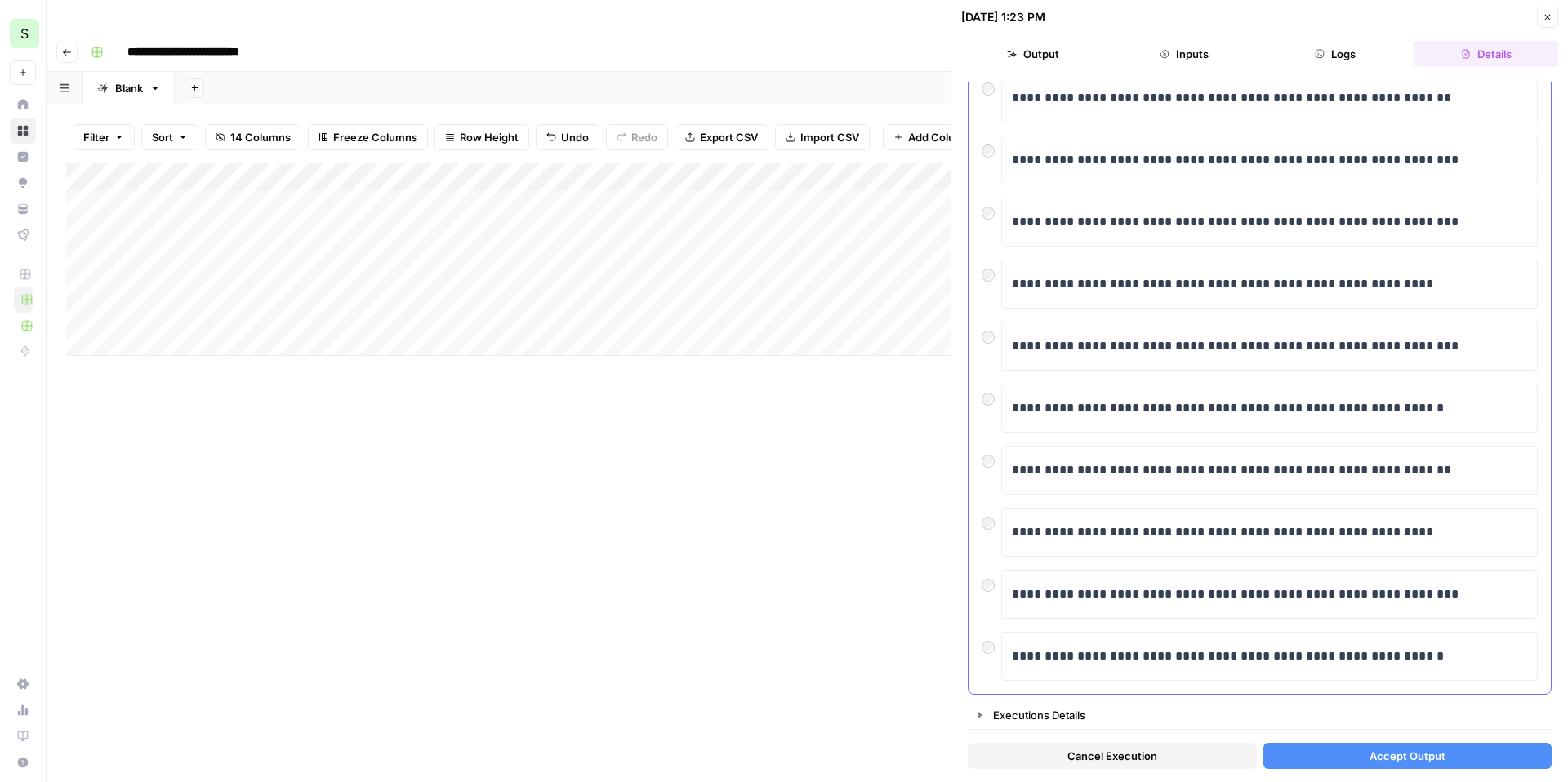
click at [982, 393] on div at bounding box center [991, 395] width 20 height 23
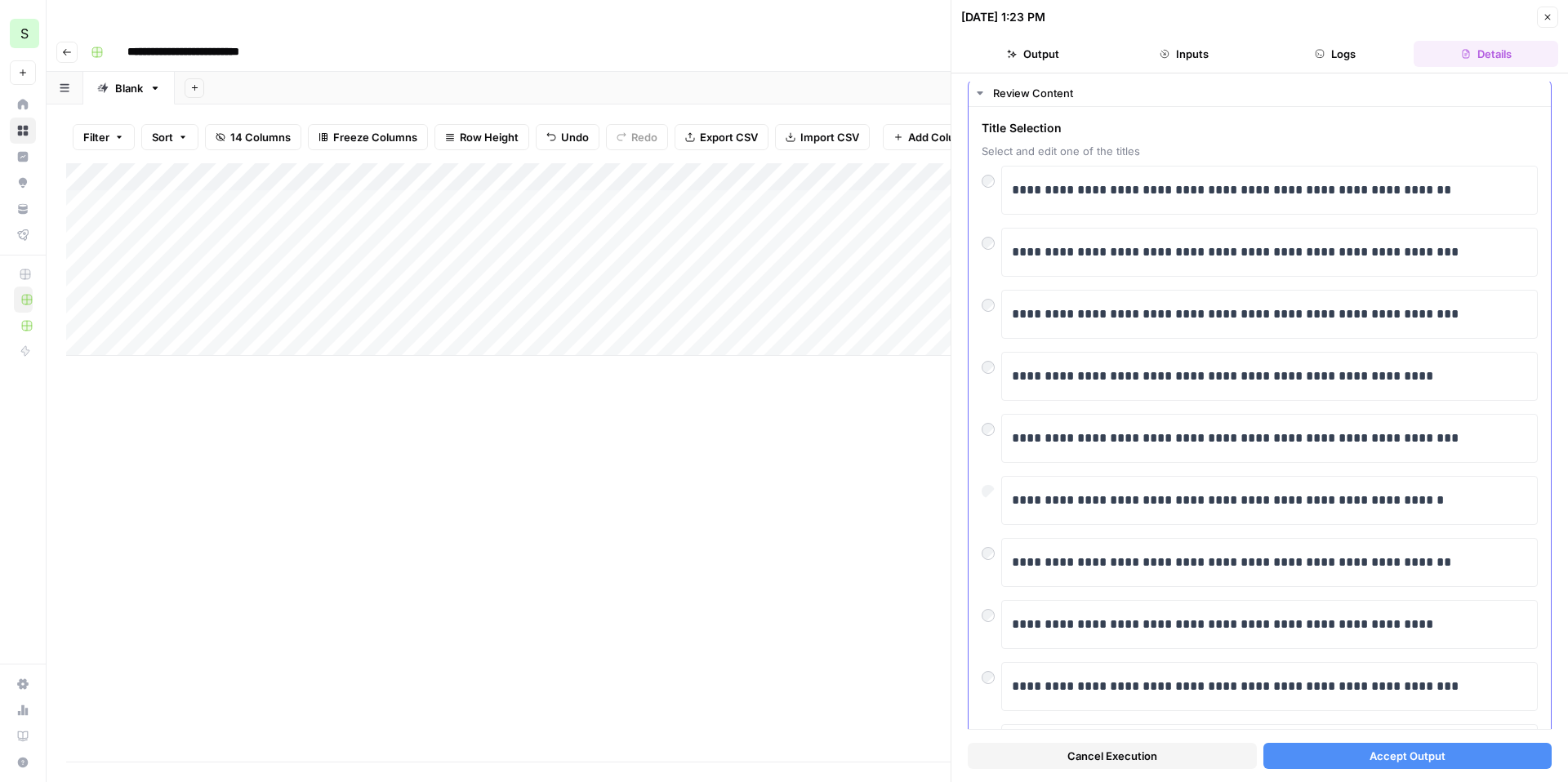
scroll to position [37, 0]
click at [1455, 505] on p "**********" at bounding box center [1269, 501] width 515 height 21
drag, startPoint x: 1478, startPoint y: 501, endPoint x: 1229, endPoint y: 501, distance: 249.0
click at [1230, 501] on p "**********" at bounding box center [1269, 501] width 515 height 21
click at [1309, 513] on div "**********" at bounding box center [1269, 502] width 515 height 35
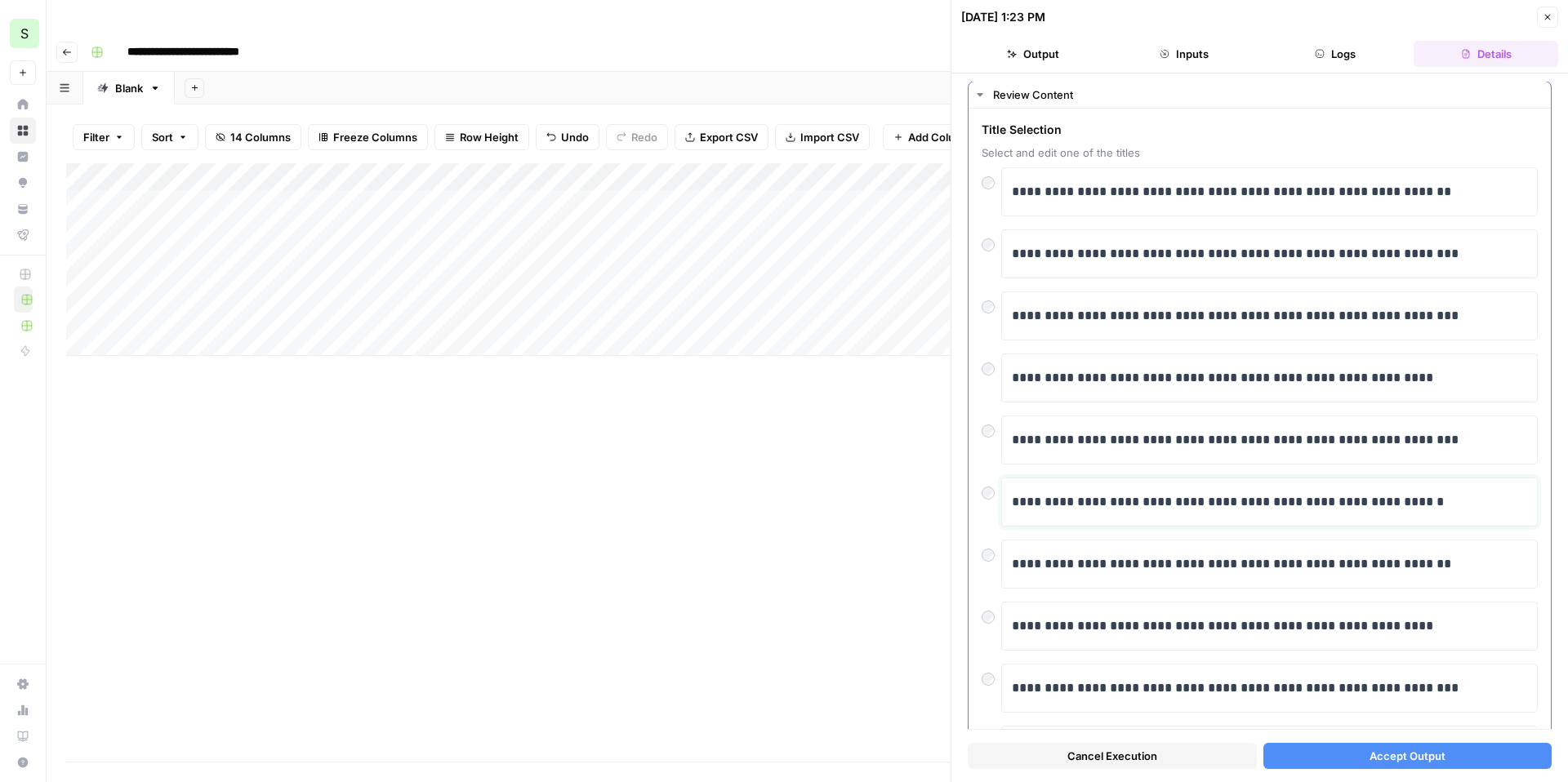
drag, startPoint x: 1444, startPoint y: 500, endPoint x: 1467, endPoint y: 505, distance: 23.5
click at [1467, 505] on p "**********" at bounding box center [1269, 501] width 515 height 21
click at [1386, 782] on div "**********" at bounding box center [1259, 428] width 616 height 709
click at [1393, 764] on button "Accept Output" at bounding box center [1407, 756] width 289 height 26
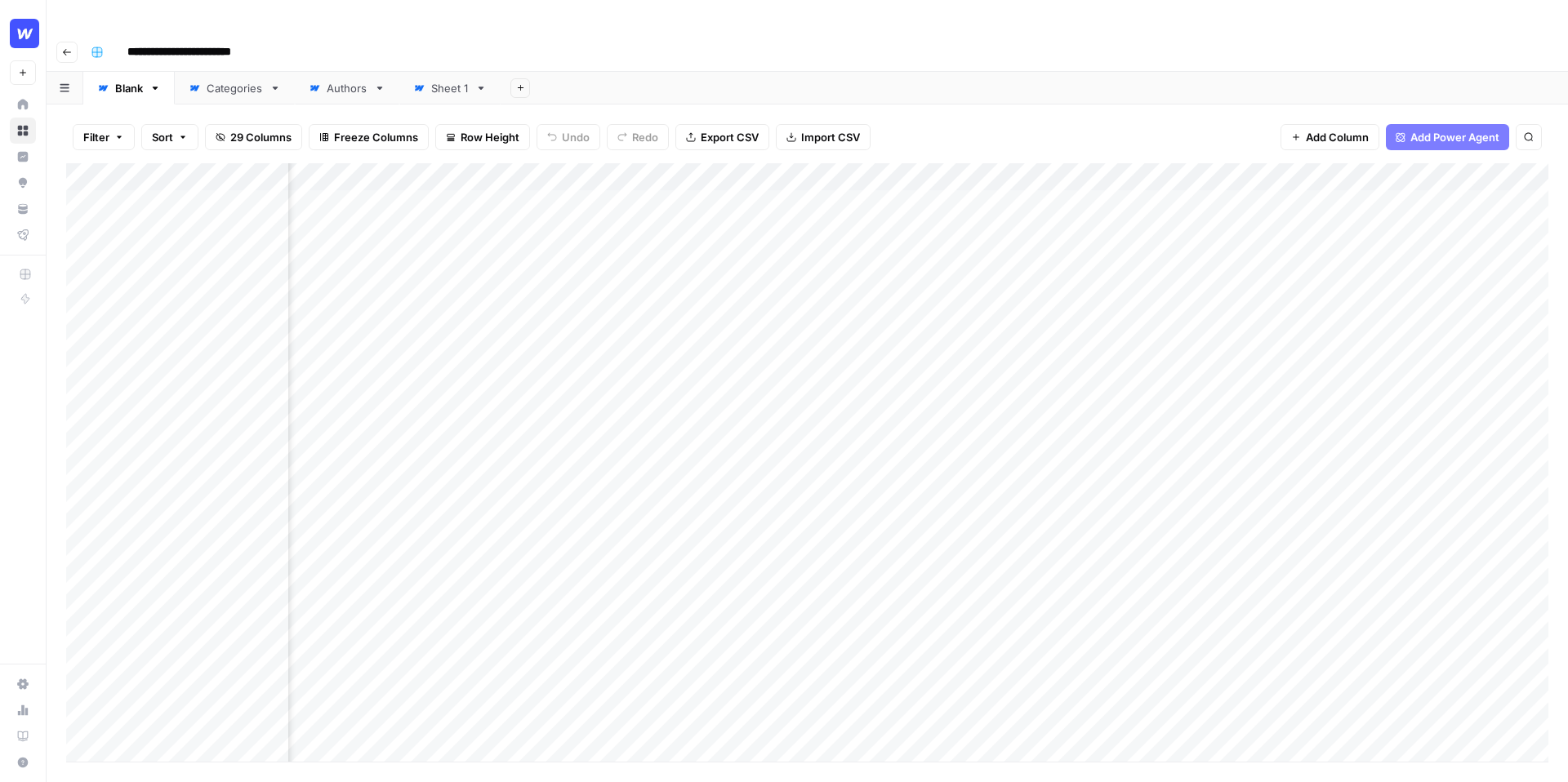
scroll to position [0, 1032]
click at [718, 180] on div "Add Column" at bounding box center [808, 462] width 1483 height 598
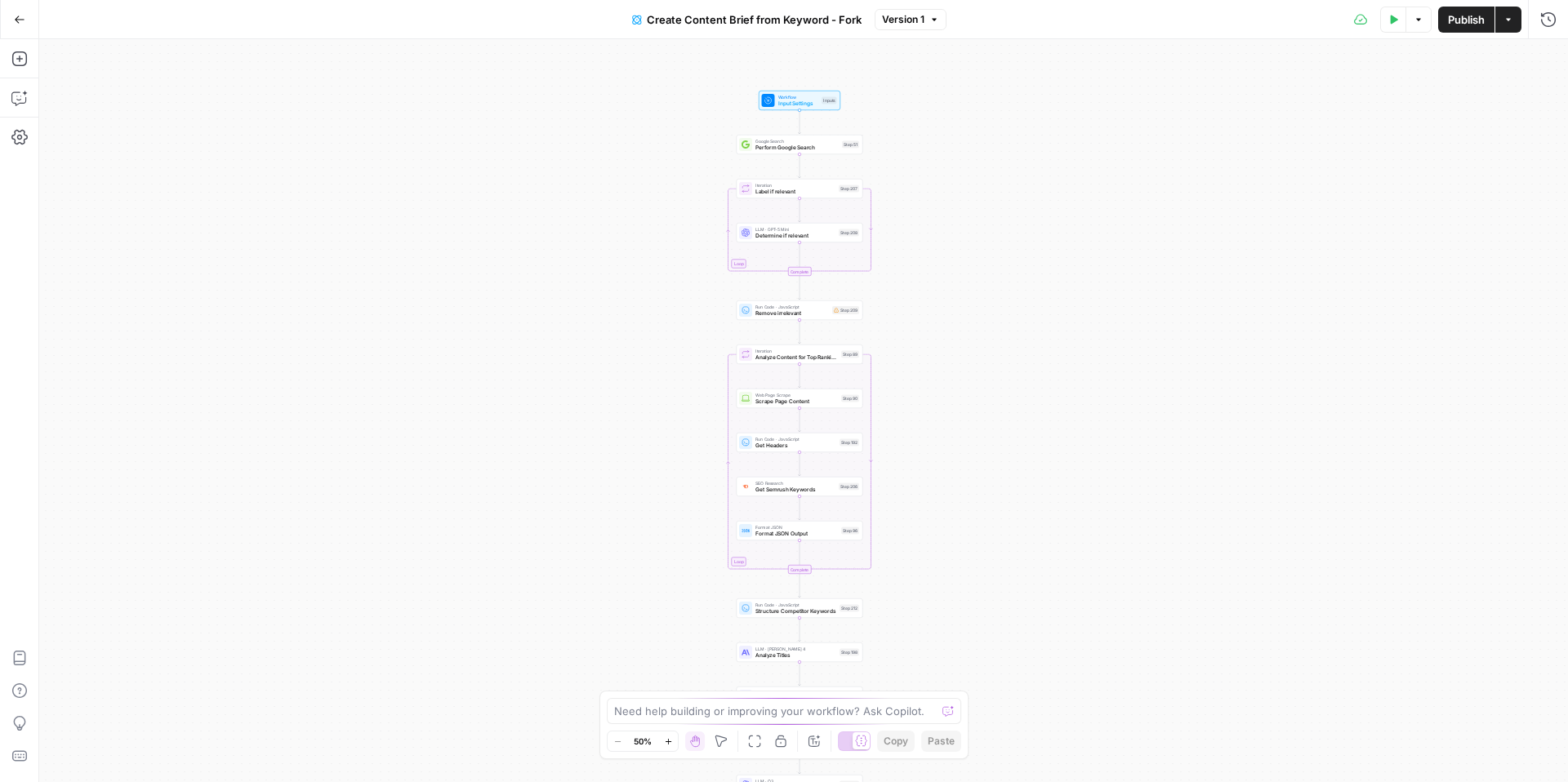
drag, startPoint x: 648, startPoint y: 205, endPoint x: 639, endPoint y: 353, distance: 148.3
click at [639, 353] on div "Workflow Input Settings Inputs Google Search Perform Google Search Step 51 Loop…" at bounding box center [804, 411] width 1529 height 743
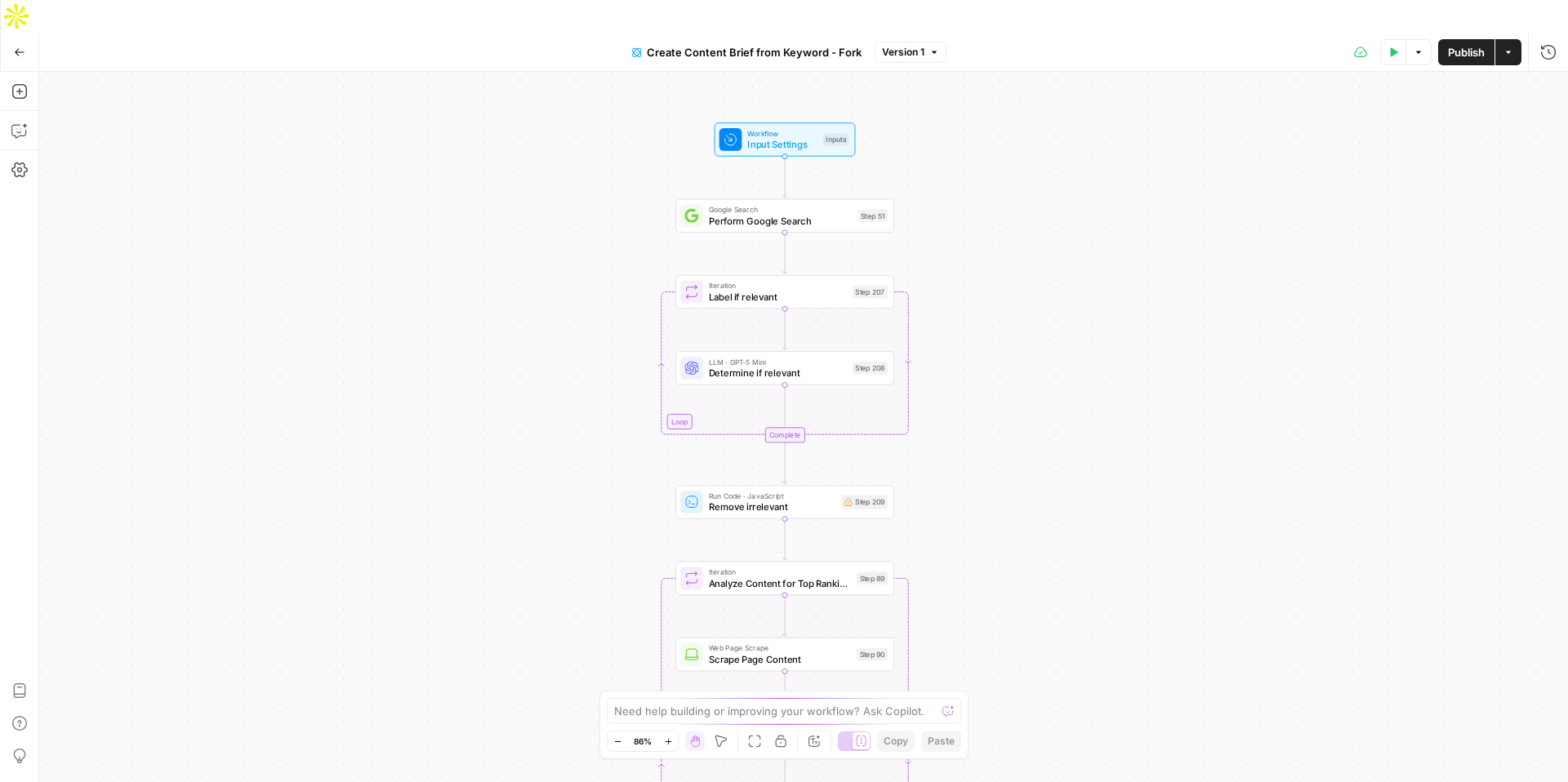
drag, startPoint x: 614, startPoint y: 302, endPoint x: 611, endPoint y: 505, distance: 203.0
click at [611, 505] on div "Workflow Input Settings Inputs Google Search Perform Google Search Step 51 Loop…" at bounding box center [804, 443] width 1529 height 743
click at [19, 122] on icon "button" at bounding box center [20, 130] width 16 height 16
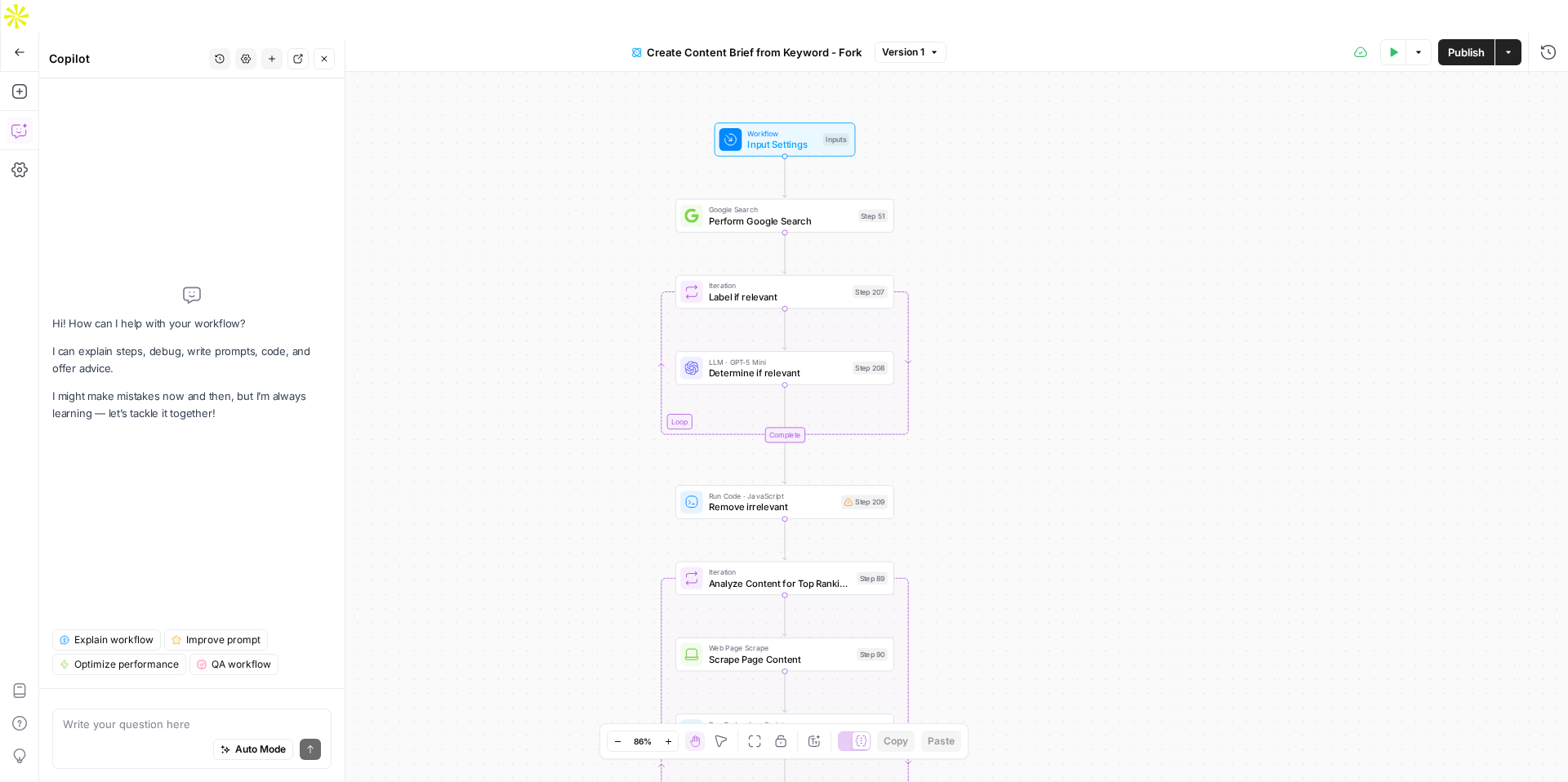
click at [170, 723] on textarea at bounding box center [192, 724] width 258 height 16
click at [97, 638] on span "Explain workflow" at bounding box center [114, 640] width 79 height 15
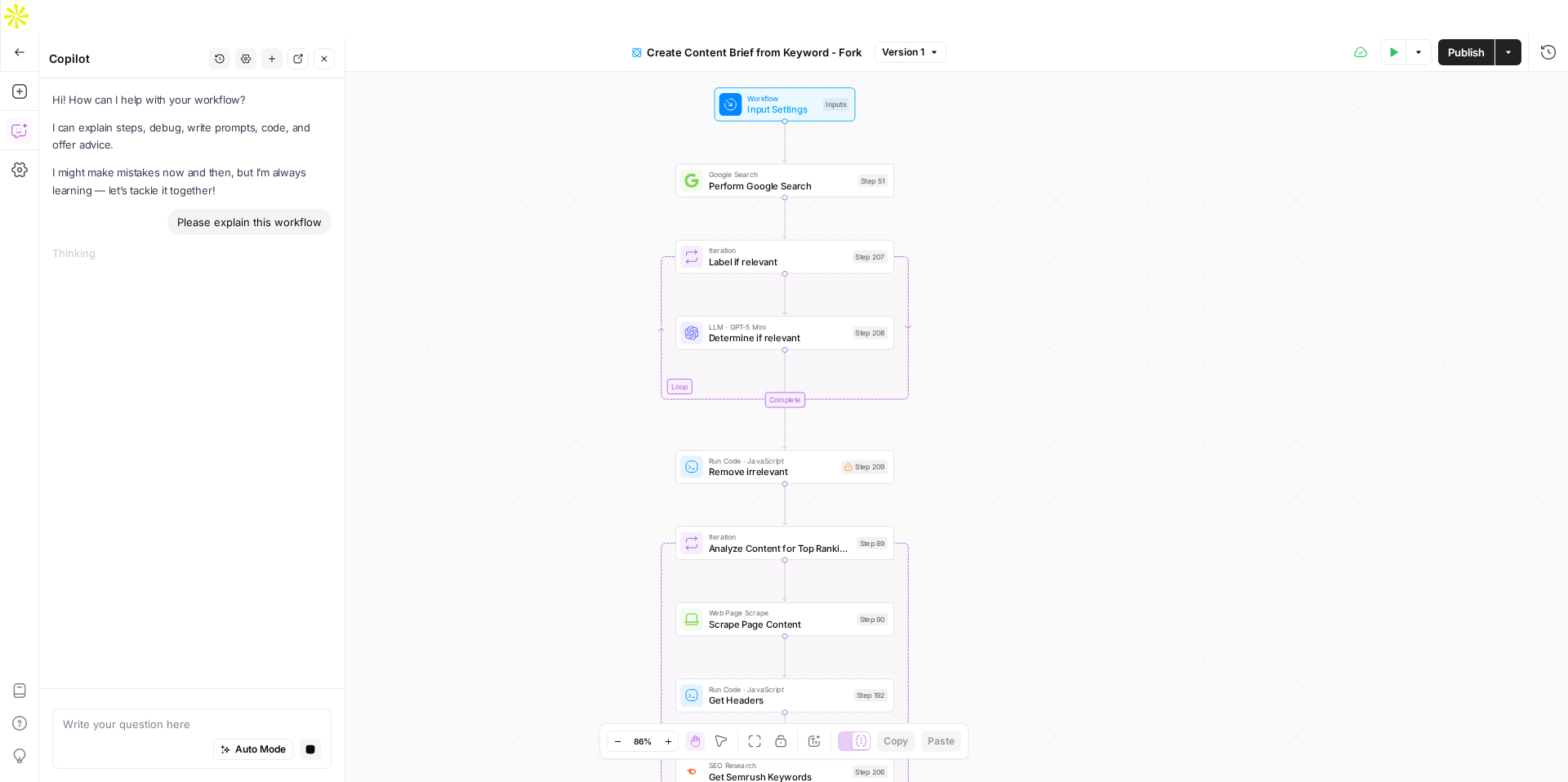
drag, startPoint x: 968, startPoint y: 170, endPoint x: 968, endPoint y: 136, distance: 34.0
click at [968, 135] on div "Workflow Input Settings Inputs Google Search Perform Google Search Step 51 Loop…" at bounding box center [804, 443] width 1529 height 743
click at [942, 149] on div "Workflow Input Settings Inputs Google Search Perform Google Search Step 51 Loop…" at bounding box center [804, 443] width 1529 height 743
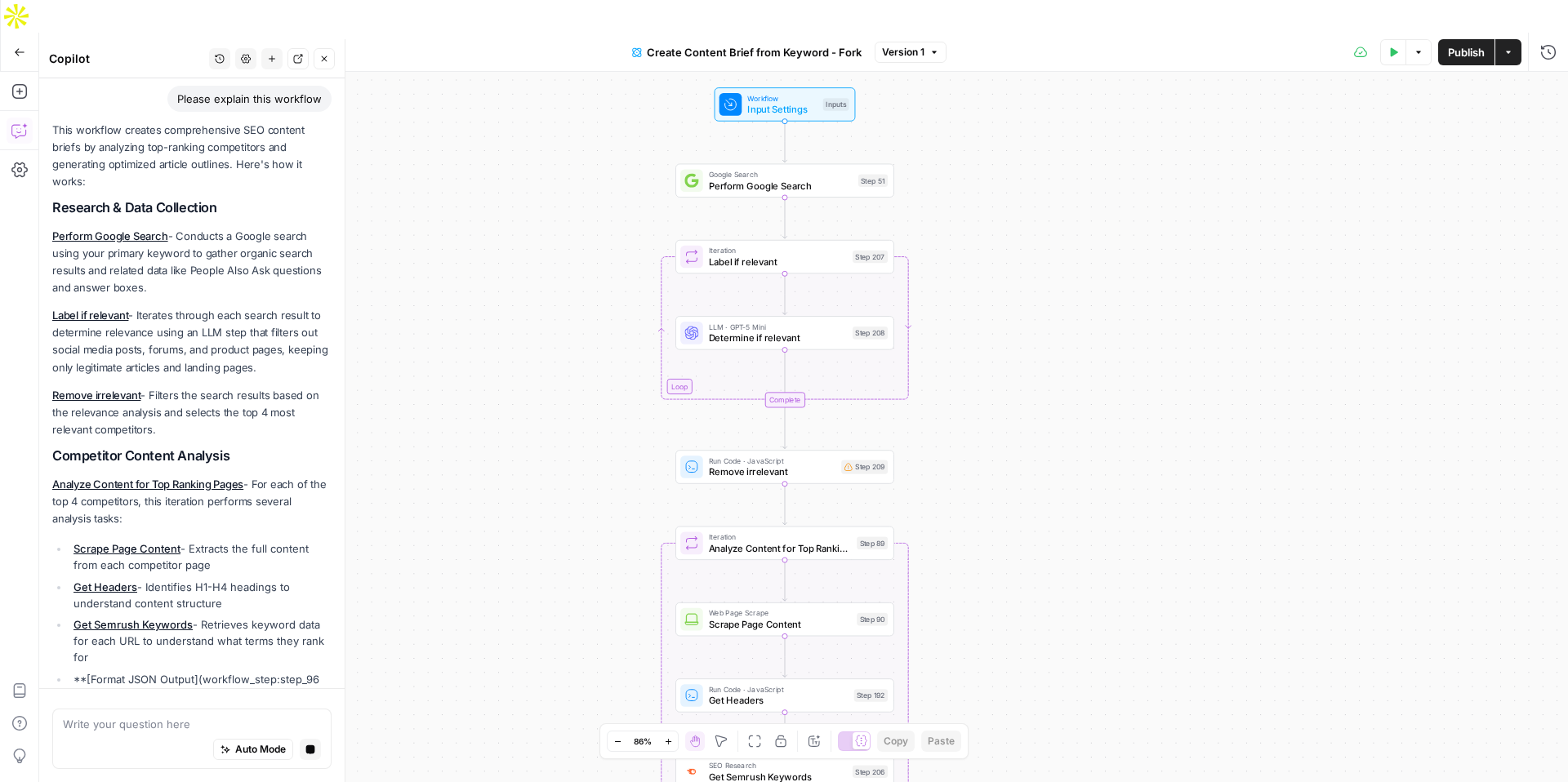
click at [939, 118] on div "Workflow Input Settings Inputs Google Search Perform Google Search Step 51 Loop…" at bounding box center [804, 443] width 1529 height 743
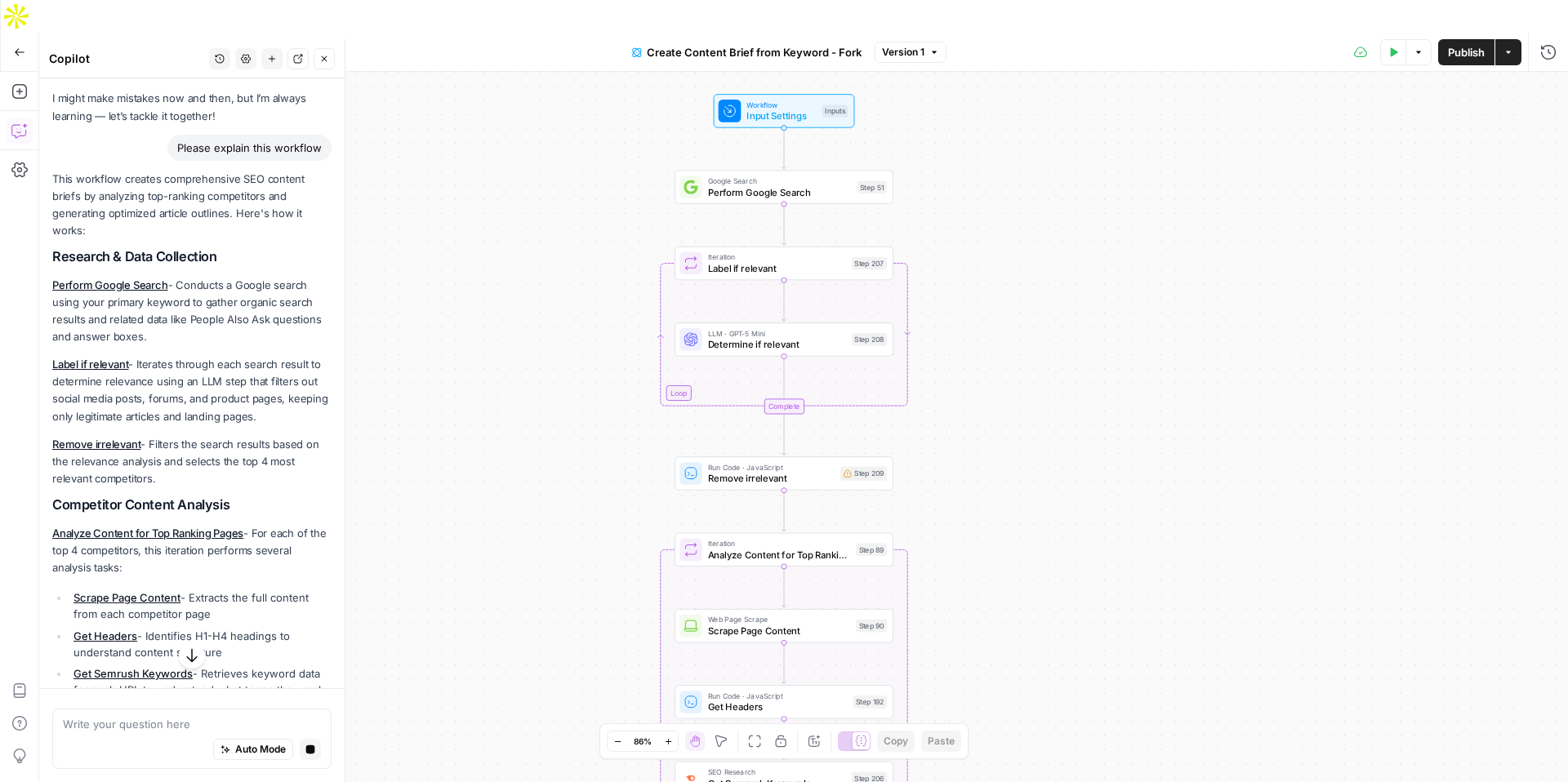
scroll to position [84, 0]
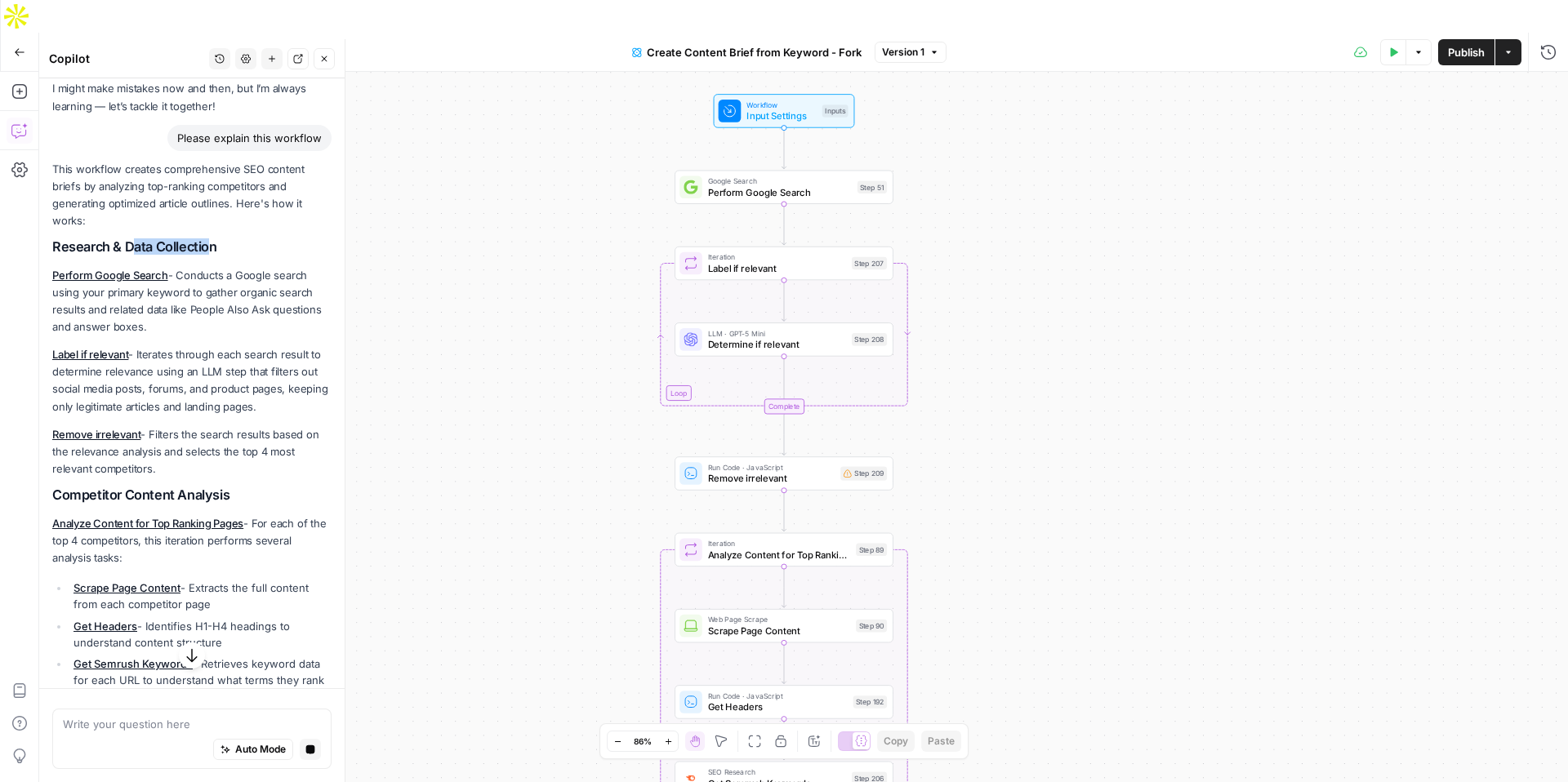
drag, startPoint x: 135, startPoint y: 231, endPoint x: 209, endPoint y: 231, distance: 74.0
click at [209, 239] on h2 "Research & Data Collection" at bounding box center [192, 247] width 279 height 16
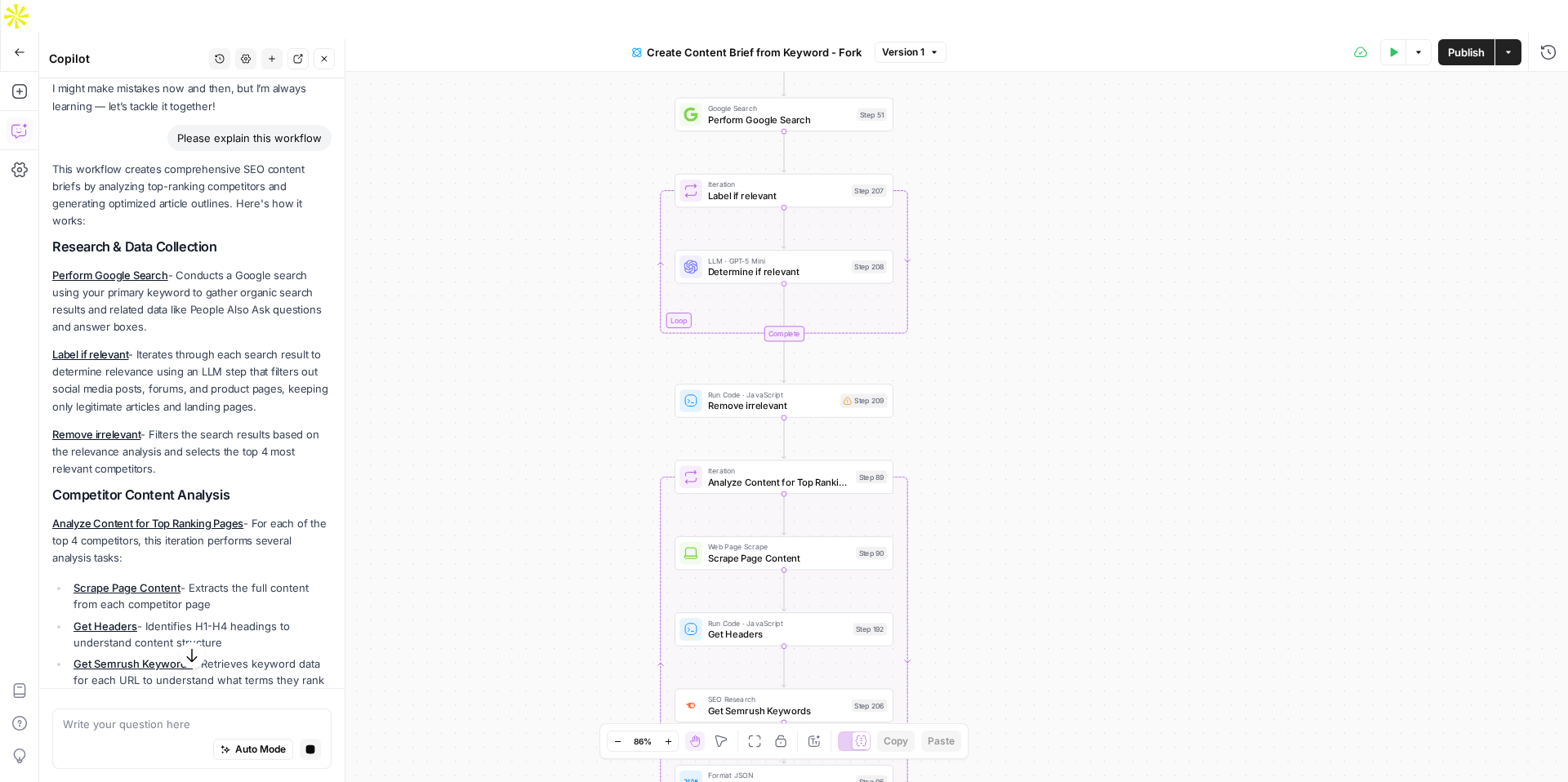
drag, startPoint x: 1031, startPoint y: 226, endPoint x: 1031, endPoint y: 154, distance: 72.0
click at [1031, 154] on div "Workflow Input Settings Inputs Google Search Perform Google Search Step 51 Loop…" at bounding box center [804, 443] width 1529 height 743
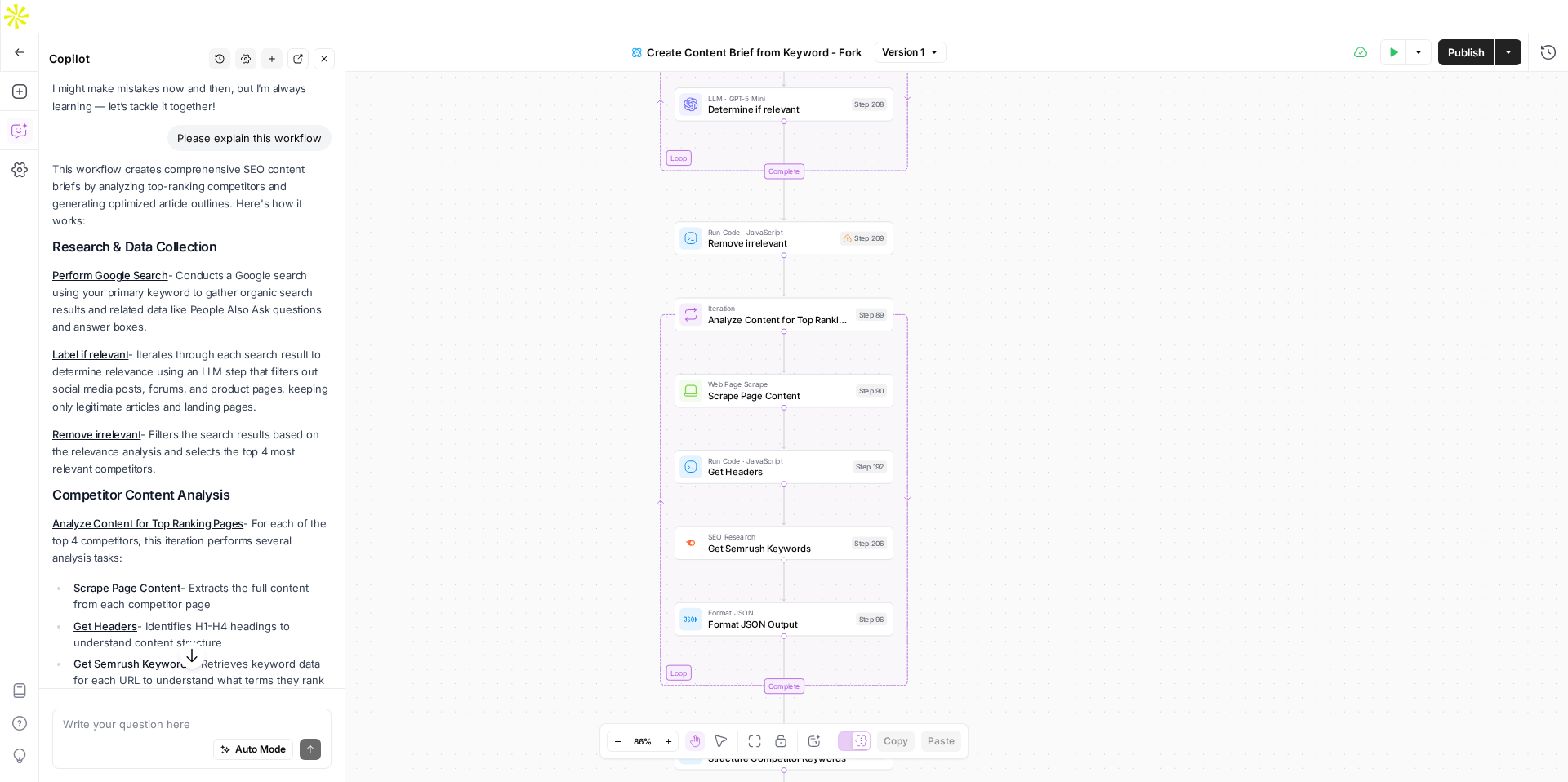
drag, startPoint x: 954, startPoint y: 345, endPoint x: 954, endPoint y: 184, distance: 161.0
click at [954, 184] on div "Workflow Input Settings Inputs Google Search Perform Google Search Step 51 Loop…" at bounding box center [804, 443] width 1529 height 743
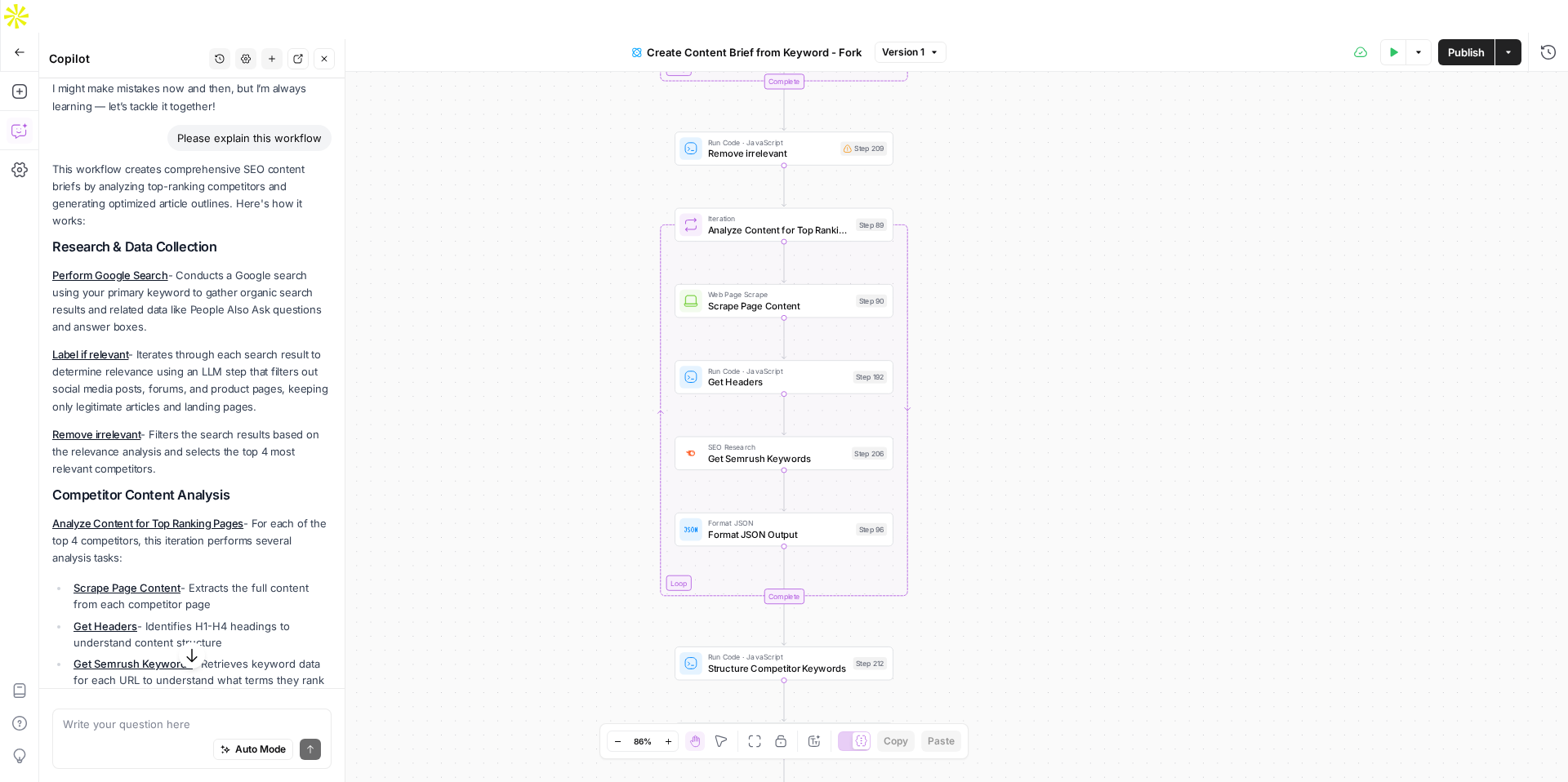
drag, startPoint x: 978, startPoint y: 251, endPoint x: 978, endPoint y: 148, distance: 103.0
click at [978, 148] on div "Workflow Input Settings Inputs Google Search Perform Google Search Step 51 Loop…" at bounding box center [804, 443] width 1529 height 743
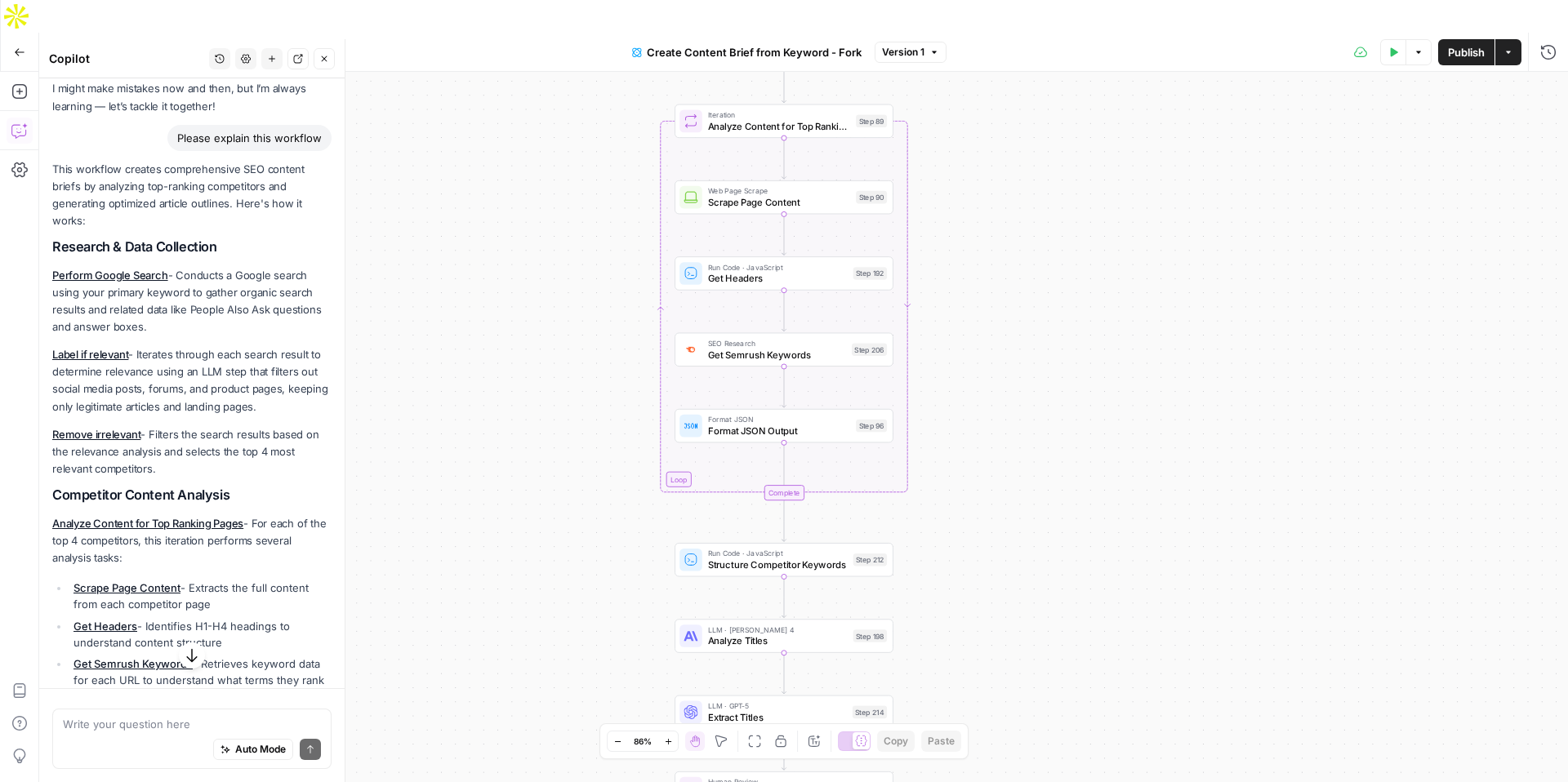
drag, startPoint x: 953, startPoint y: 227, endPoint x: 953, endPoint y: 136, distance: 91.0
click at [953, 136] on div "Workflow Input Settings Inputs Google Search Perform Google Search Step 51 Loop…" at bounding box center [804, 443] width 1529 height 743
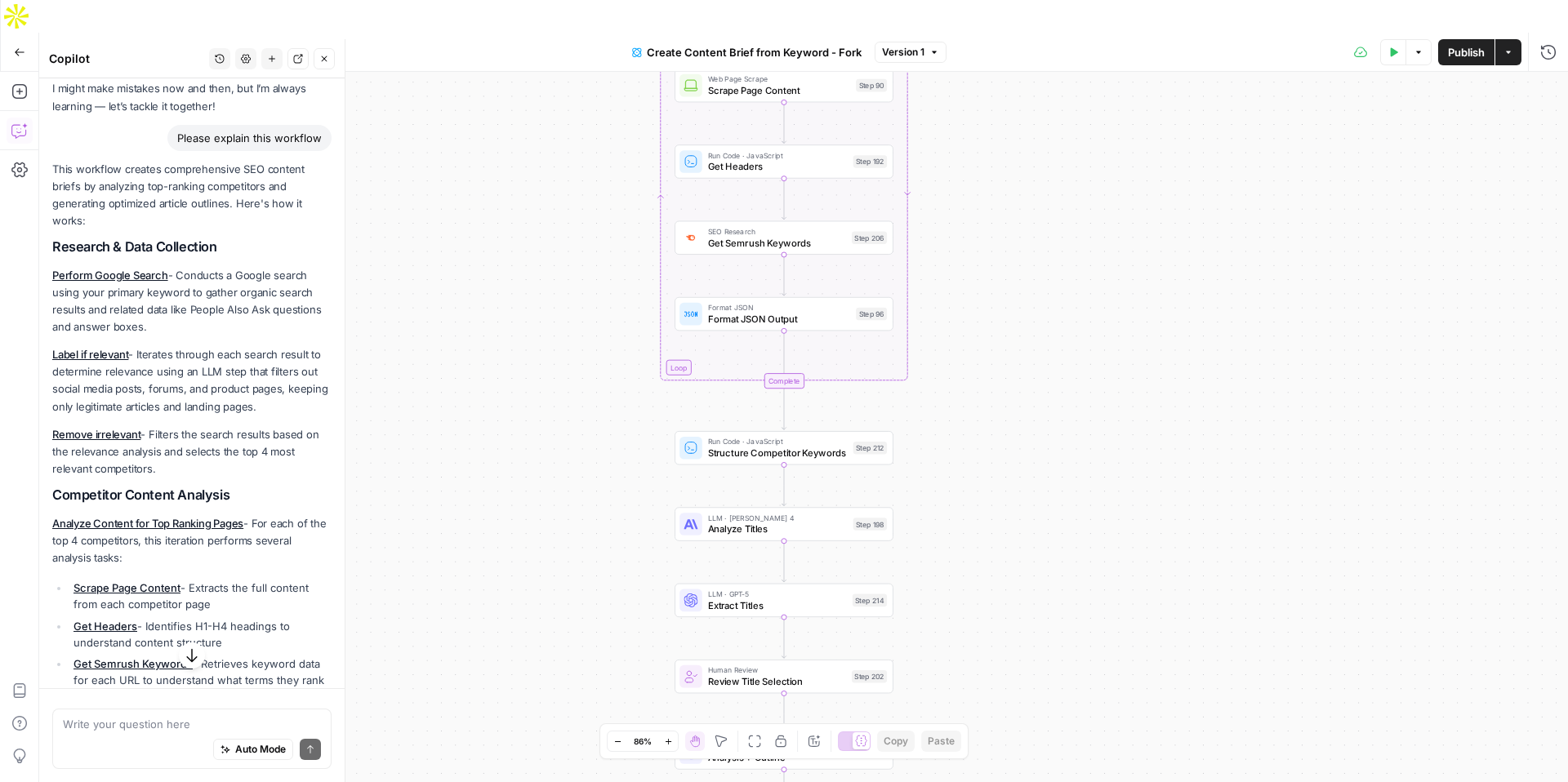
drag, startPoint x: 966, startPoint y: 182, endPoint x: 966, endPoint y: 67, distance: 115.0
click at [966, 71] on div "Workflow Input Settings Inputs Google Search Perform Google Search Step 51 Loop…" at bounding box center [804, 443] width 1529 height 743
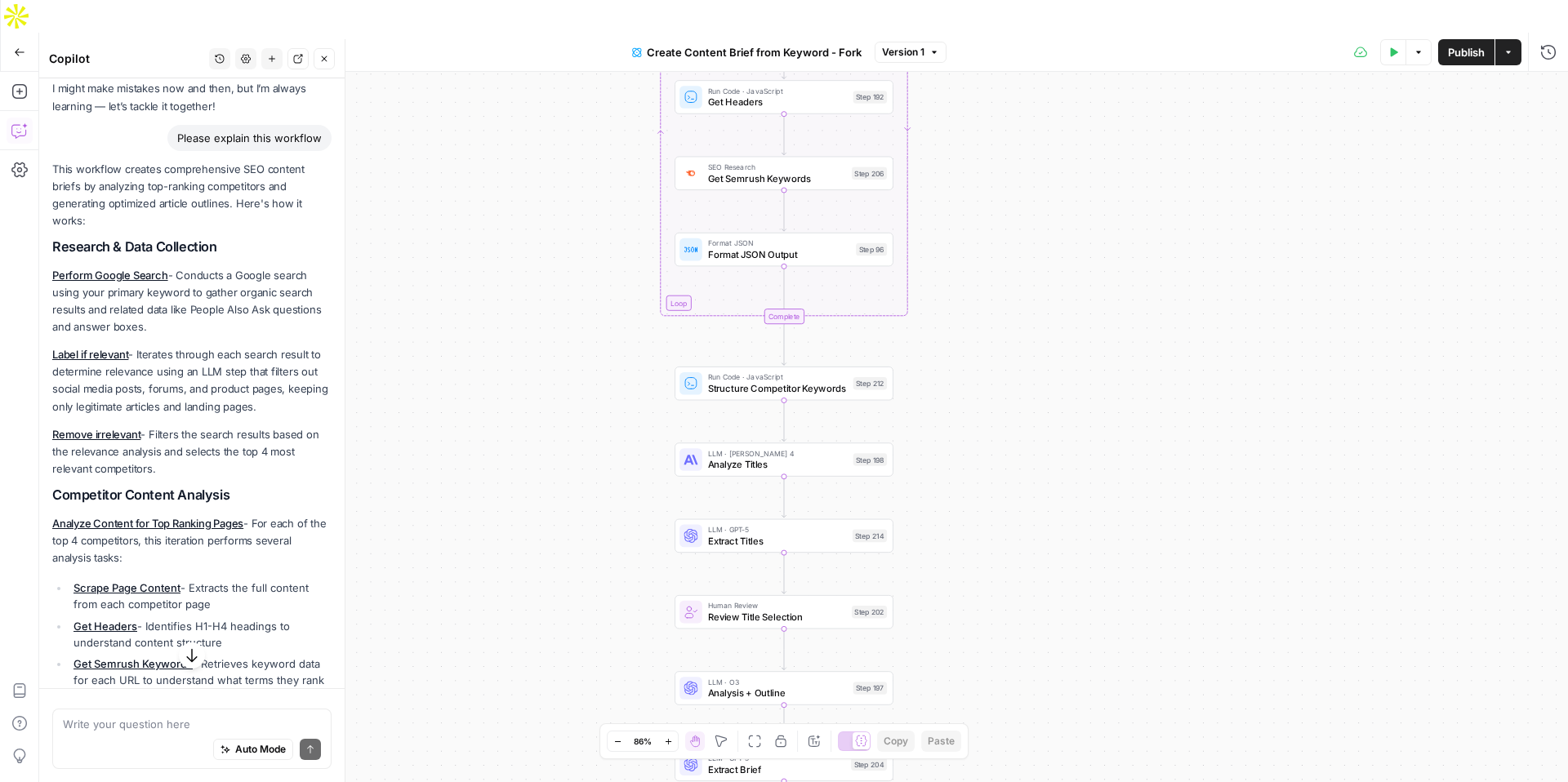
drag, startPoint x: 975, startPoint y: 179, endPoint x: 974, endPoint y: 116, distance: 63.0
click at [974, 116] on div "Workflow Input Settings Inputs Google Search Perform Google Search Step 51 Loop…" at bounding box center [804, 443] width 1529 height 743
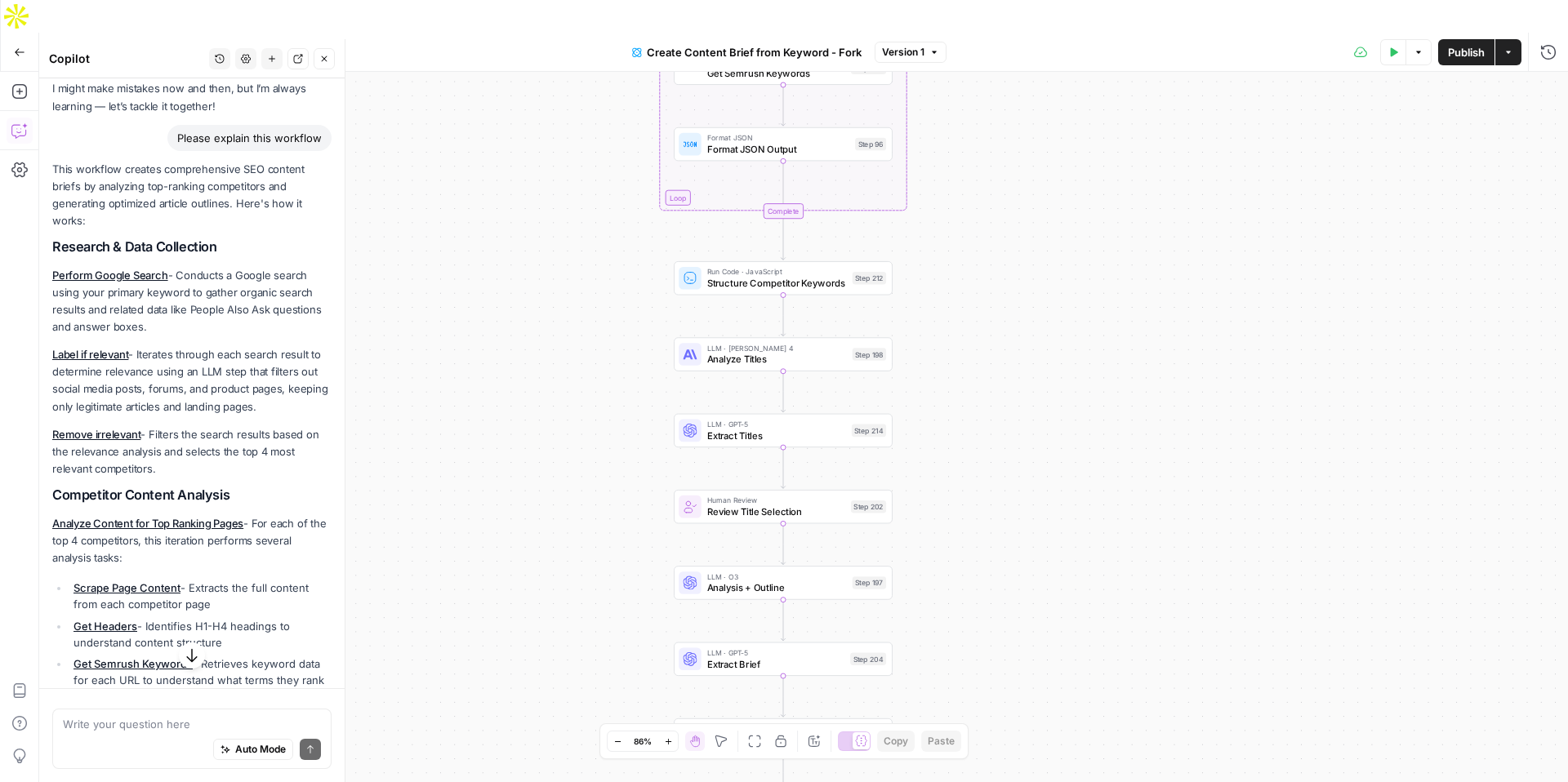
drag, startPoint x: 998, startPoint y: 218, endPoint x: 996, endPoint y: 114, distance: 104.0
click at [998, 107] on div "Workflow Input Settings Inputs Google Search Perform Google Search Step 51 Loop…" at bounding box center [804, 443] width 1529 height 743
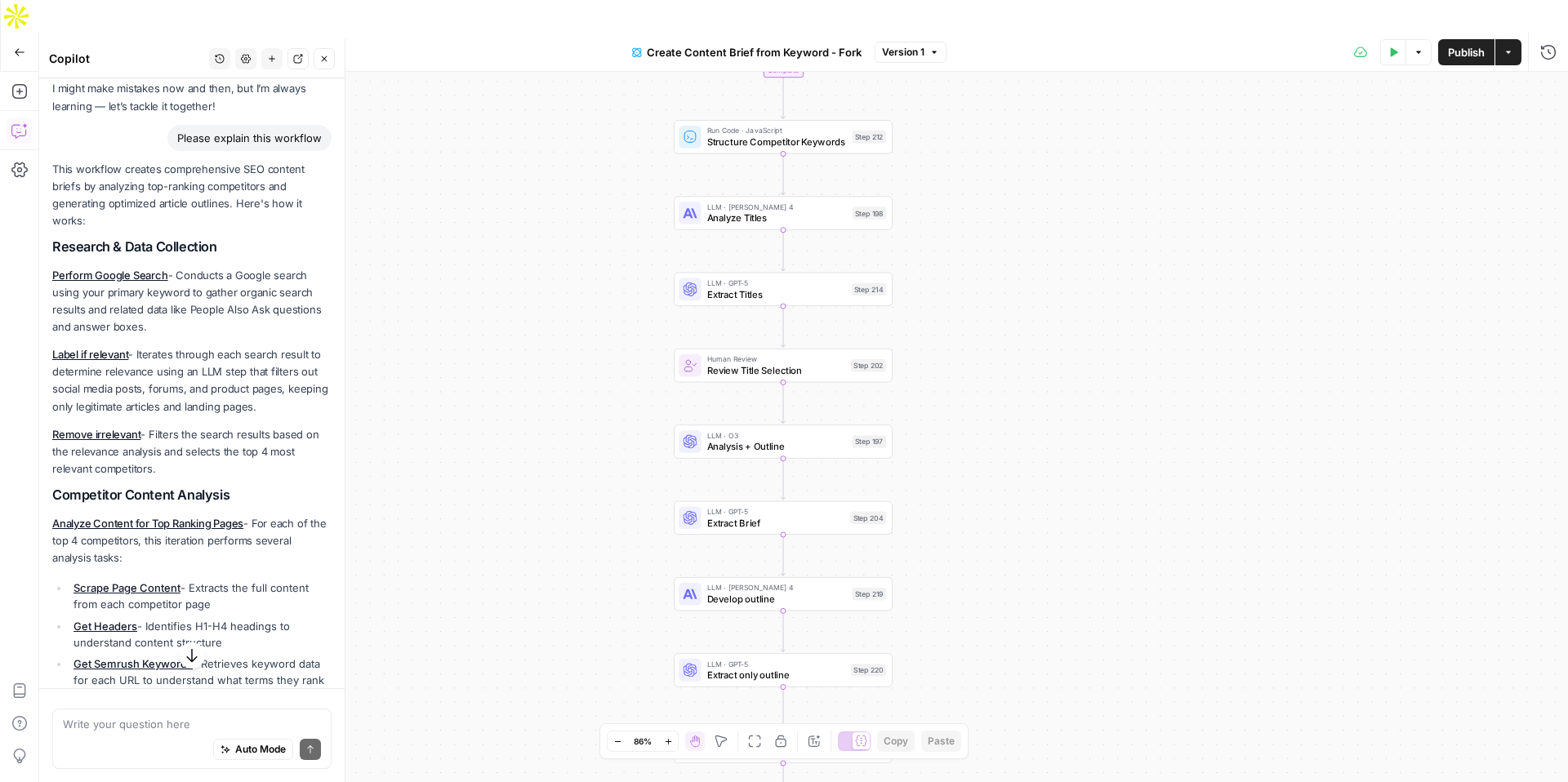
drag, startPoint x: 975, startPoint y: 218, endPoint x: 975, endPoint y: 64, distance: 154.0
click at [975, 71] on div "Workflow Input Settings Inputs Google Search Perform Google Search Step 51 Loop…" at bounding box center [804, 443] width 1529 height 743
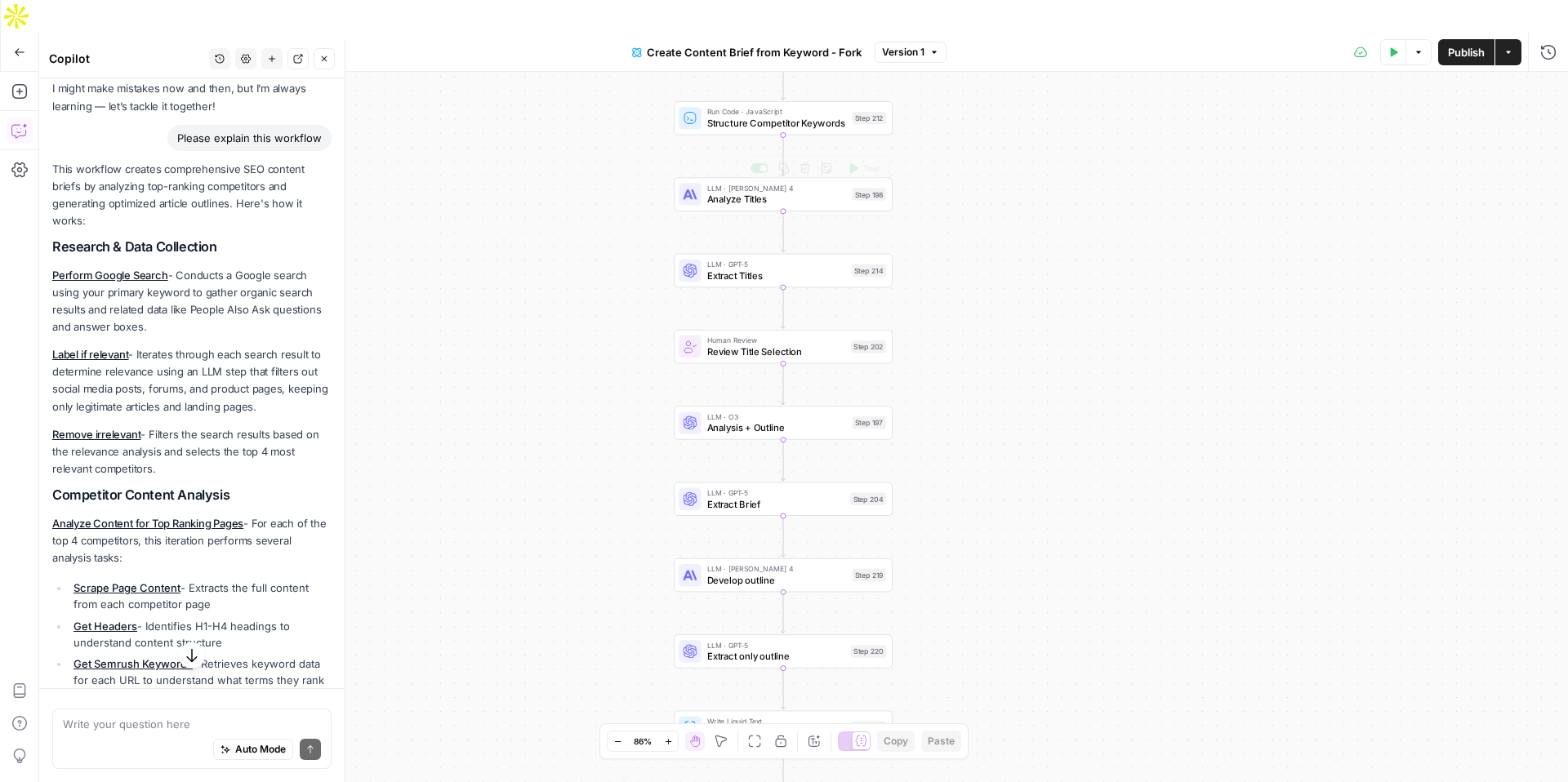
click at [732, 192] on span "Analyze Titles" at bounding box center [777, 198] width 140 height 14
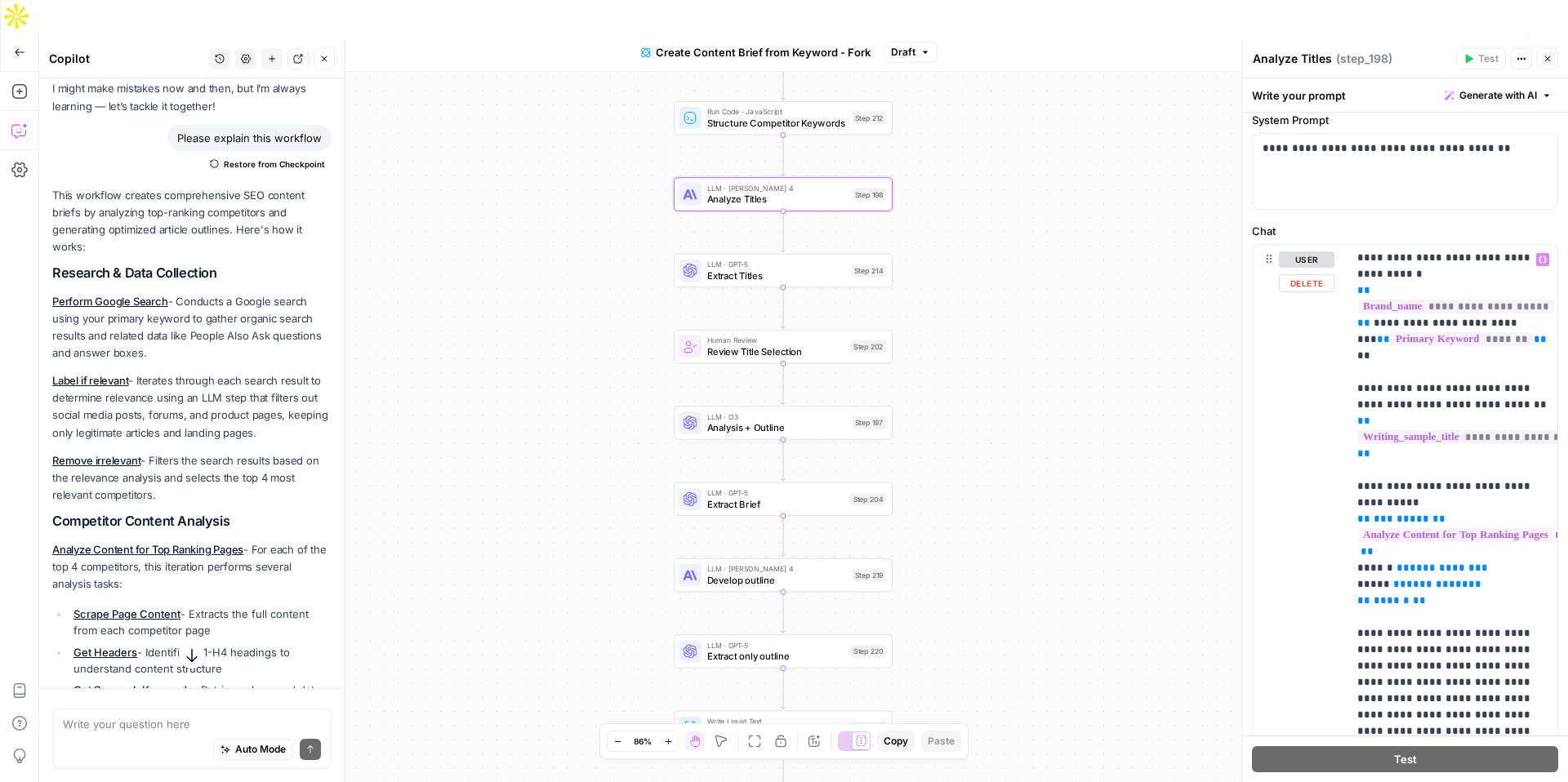
scroll to position [0, 0]
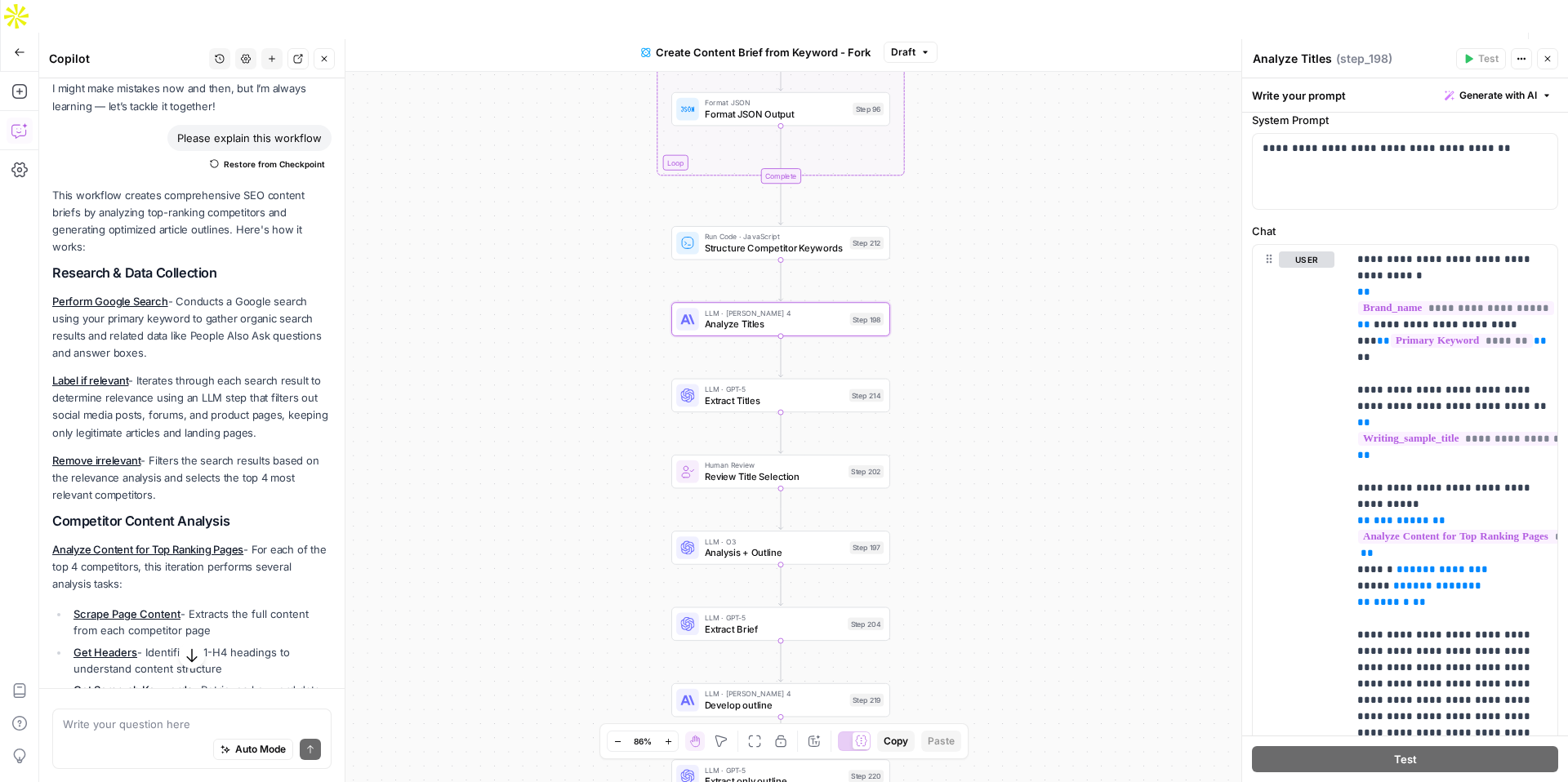
drag, startPoint x: 955, startPoint y: 265, endPoint x: 953, endPoint y: 390, distance: 125.0
click at [953, 390] on div "Workflow Input Settings Inputs Google Search Perform Google Search Step 51 Loop…" at bounding box center [804, 443] width 1529 height 743
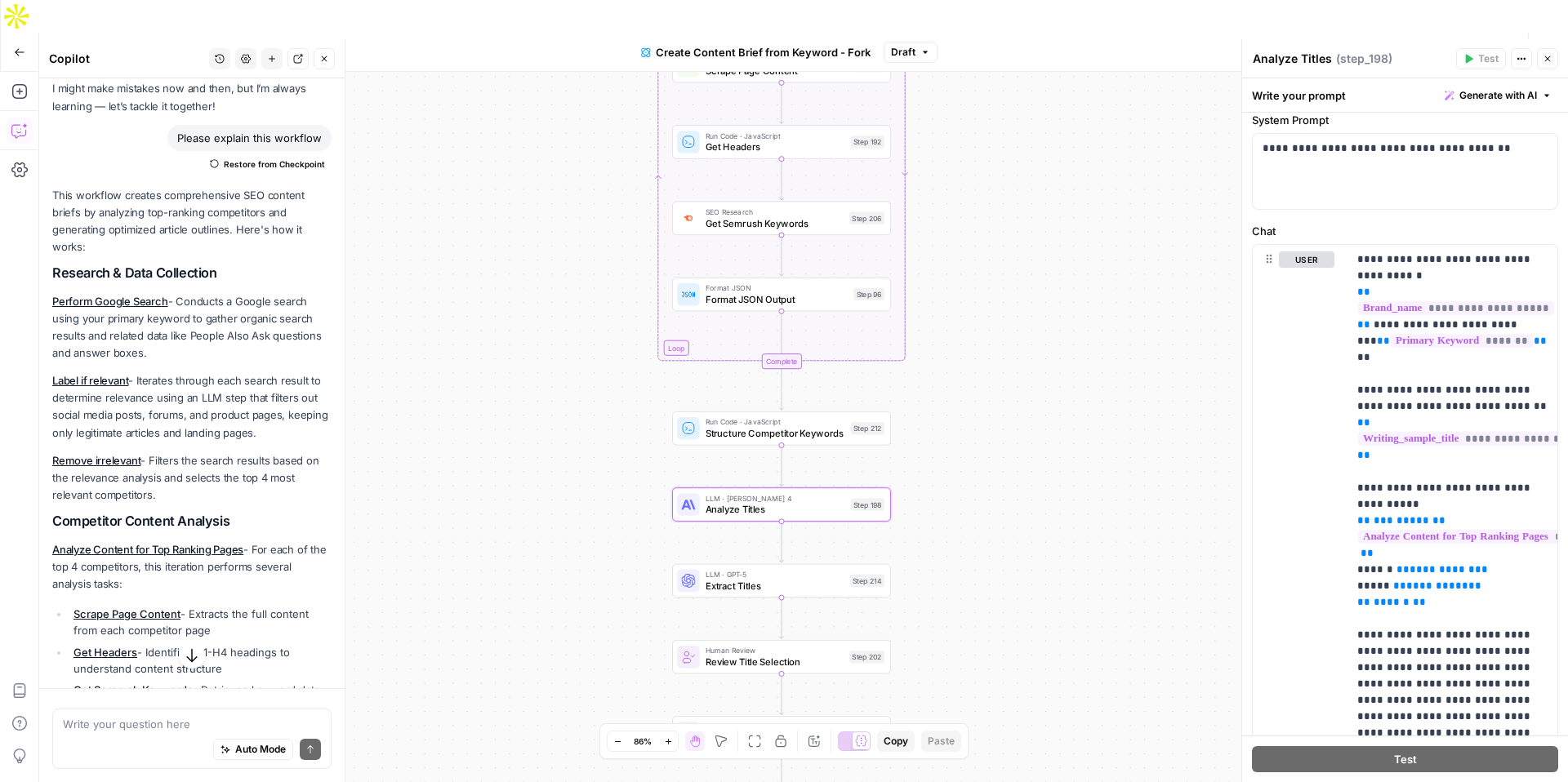
drag, startPoint x: 950, startPoint y: 223, endPoint x: 949, endPoint y: 409, distance: 186.0
click at [949, 409] on div "Workflow Input Settings Inputs Google Search Perform Google Search Step 51 Loop…" at bounding box center [804, 443] width 1529 height 743
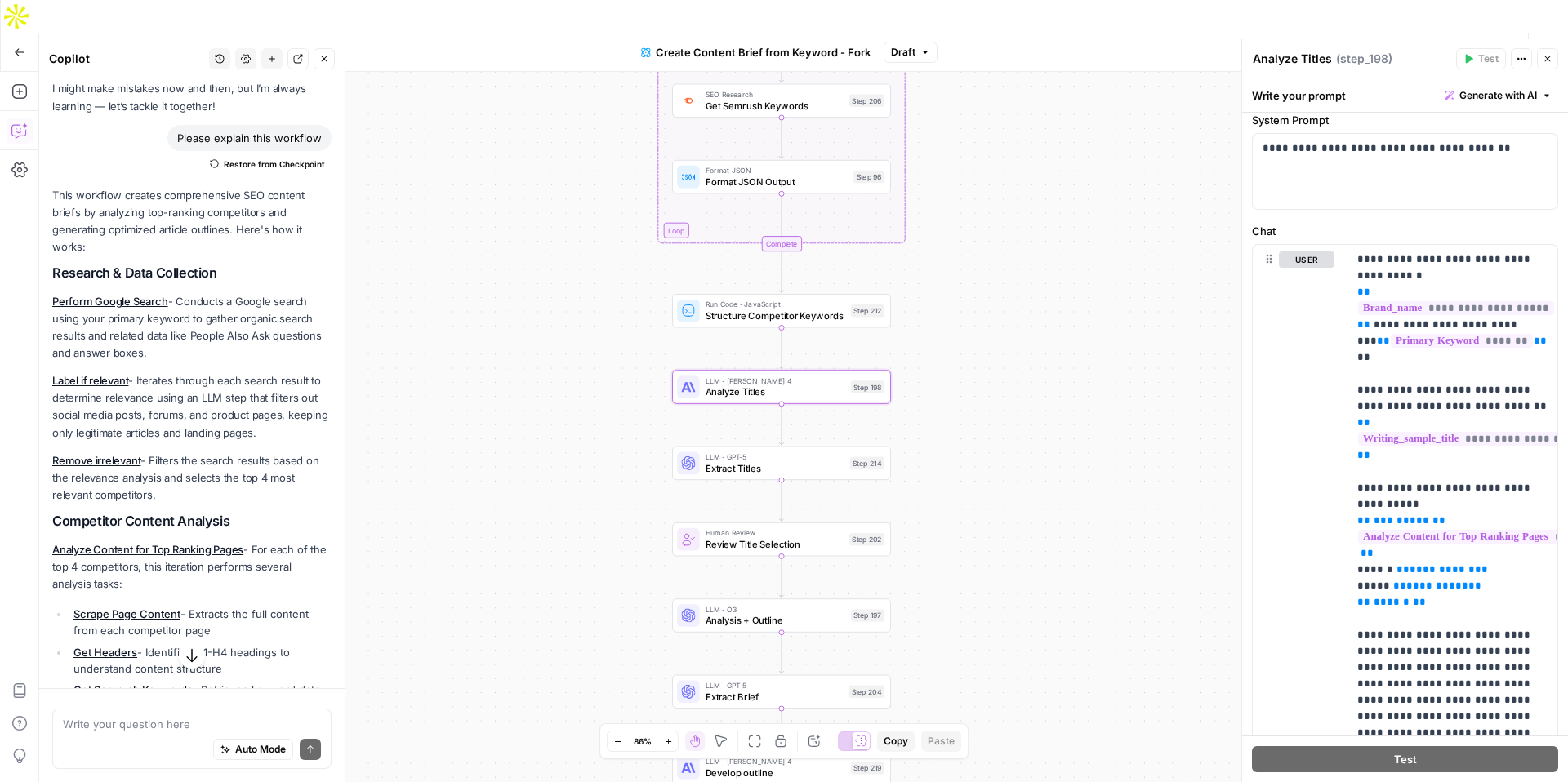
drag, startPoint x: 921, startPoint y: 362, endPoint x: 920, endPoint y: 238, distance: 124.0
click at [920, 238] on div "Workflow Input Settings Inputs Google Search Perform Google Search Step 51 Loop…" at bounding box center [804, 443] width 1529 height 743
drag, startPoint x: 1355, startPoint y: 357, endPoint x: 1502, endPoint y: 371, distance: 147.7
click at [1502, 371] on div "**********" at bounding box center [1453, 578] width 210 height 666
click at [1502, 371] on p "**********" at bounding box center [1453, 626] width 191 height 751
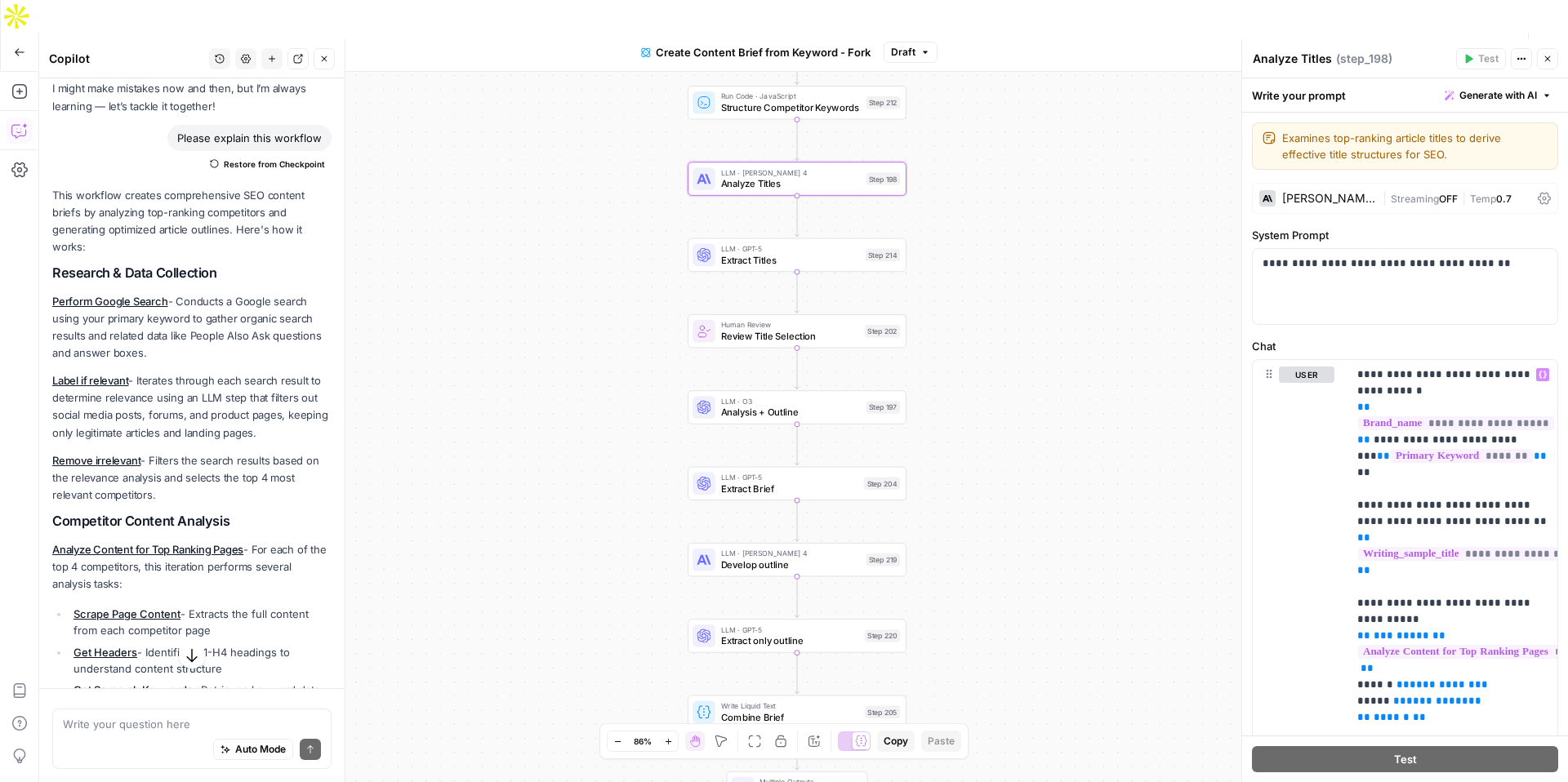
drag, startPoint x: 915, startPoint y: 386, endPoint x: 933, endPoint y: 184, distance: 202.8
click at [933, 184] on div "Workflow Input Settings Inputs Google Search Perform Google Search Step 51 Loop…" at bounding box center [804, 443] width 1529 height 743
click at [804, 558] on span "Develop outline" at bounding box center [791, 565] width 140 height 14
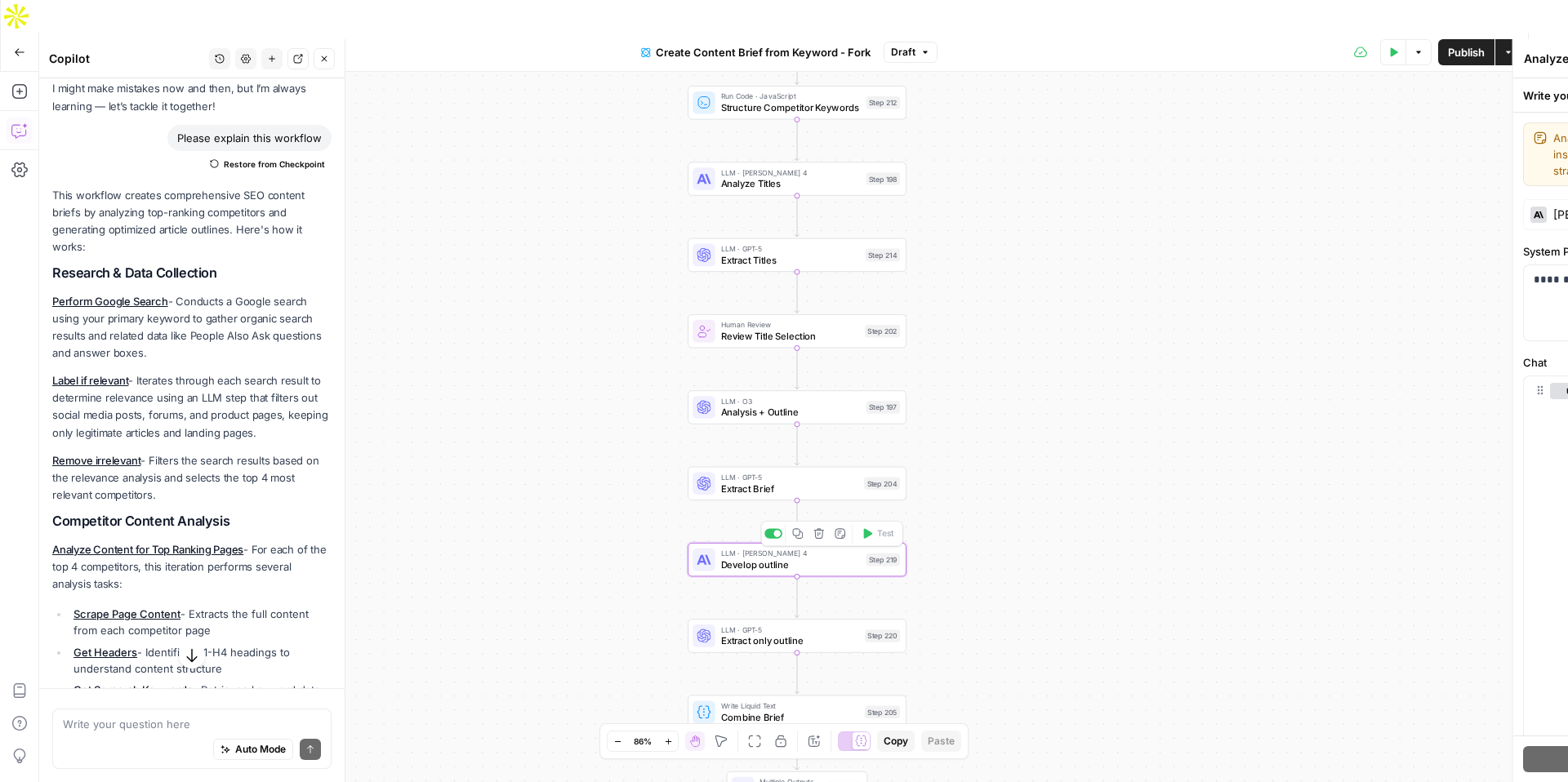
type textarea "Develop outline"
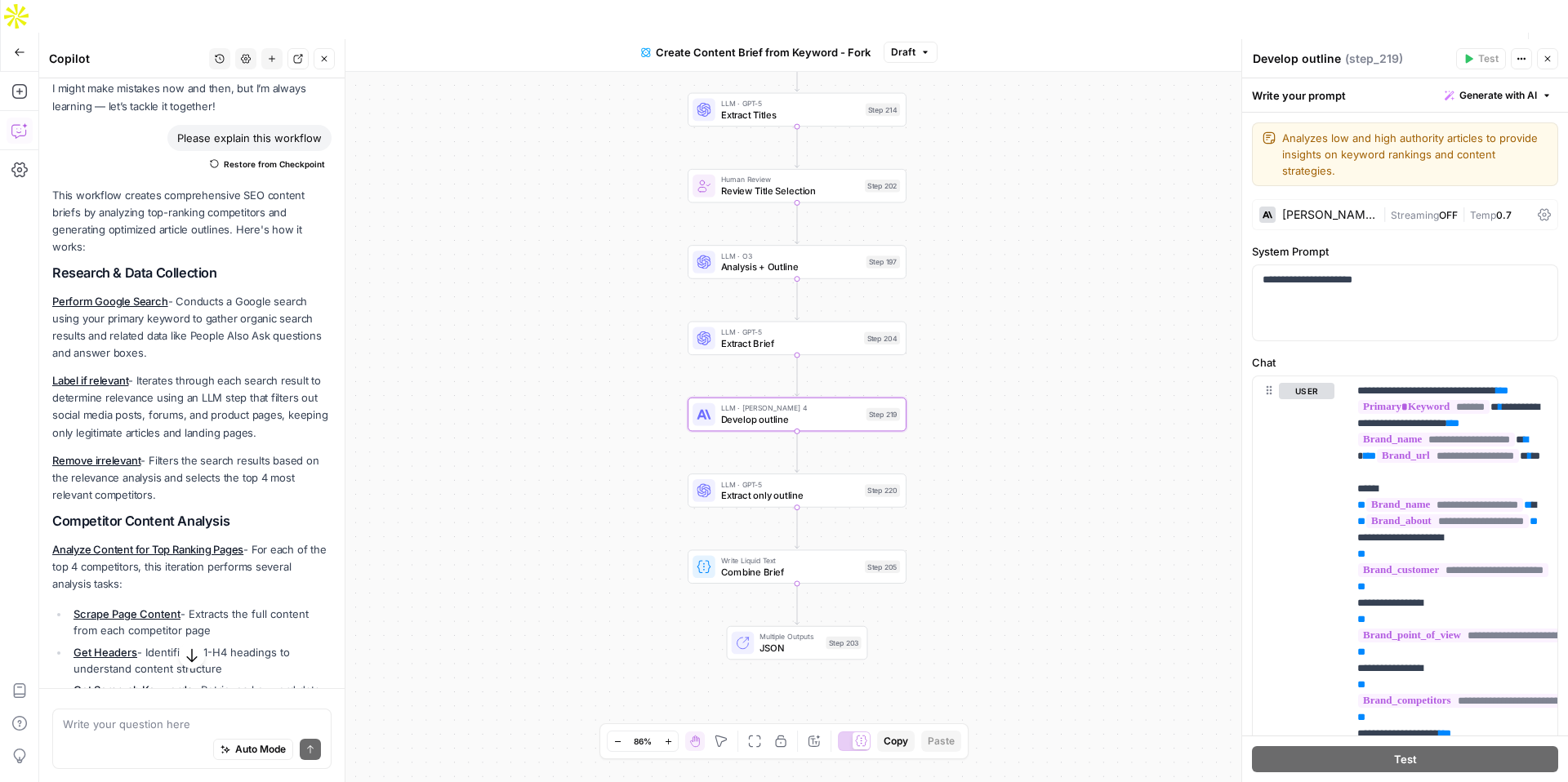
drag, startPoint x: 1082, startPoint y: 510, endPoint x: 1082, endPoint y: 365, distance: 145.0
click at [1082, 365] on div "Workflow Input Settings Inputs Google Search Perform Google Search Step 51 Loop…" at bounding box center [804, 443] width 1529 height 743
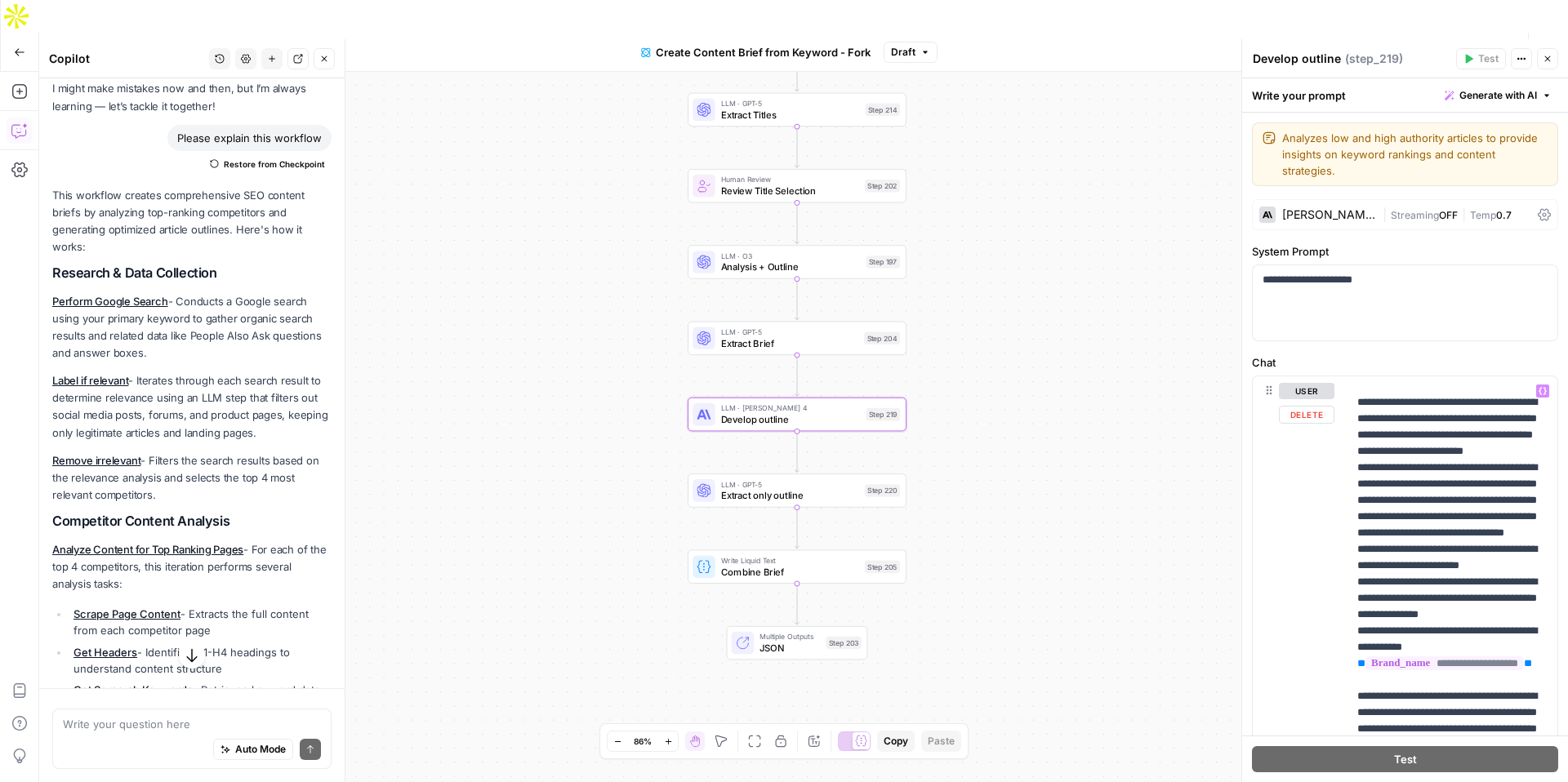
scroll to position [2546, 0]
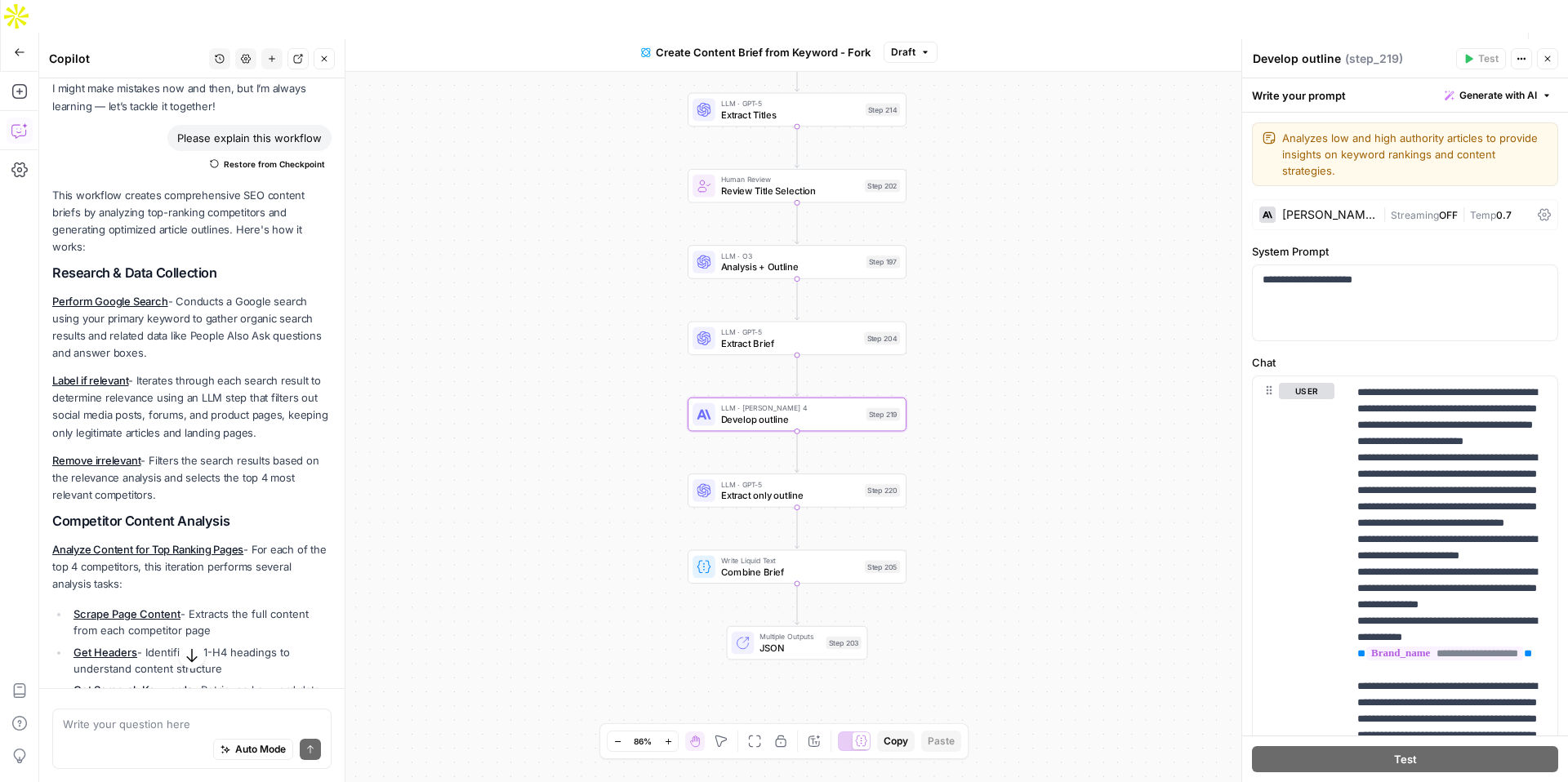
click at [1317, 209] on div "Claude Sonnet 4" at bounding box center [1329, 215] width 94 height 12
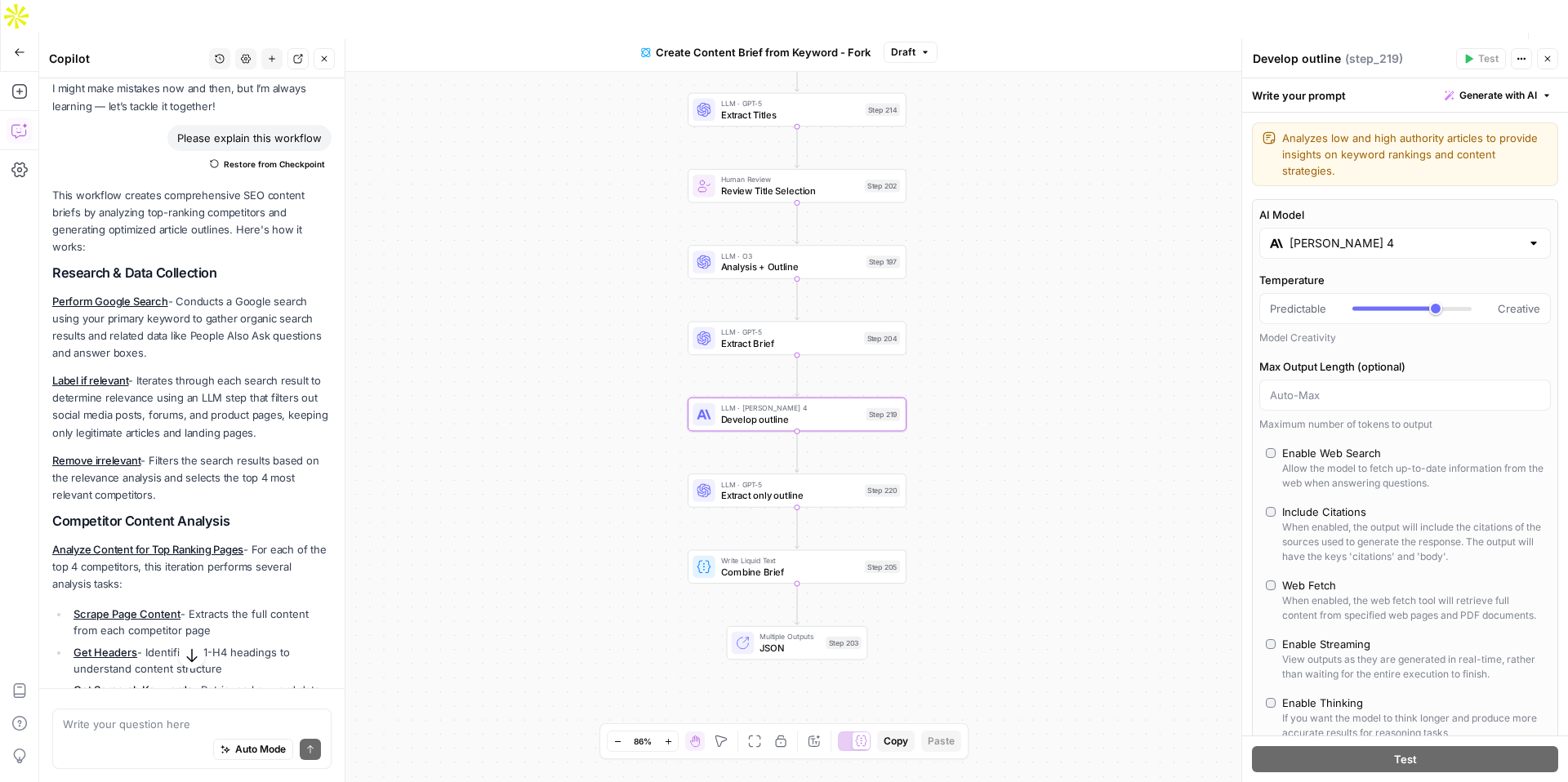
click at [1370, 206] on label "AI Model" at bounding box center [1405, 214] width 292 height 16
click at [1370, 235] on input "Claude Sonnet 4" at bounding box center [1405, 243] width 231 height 16
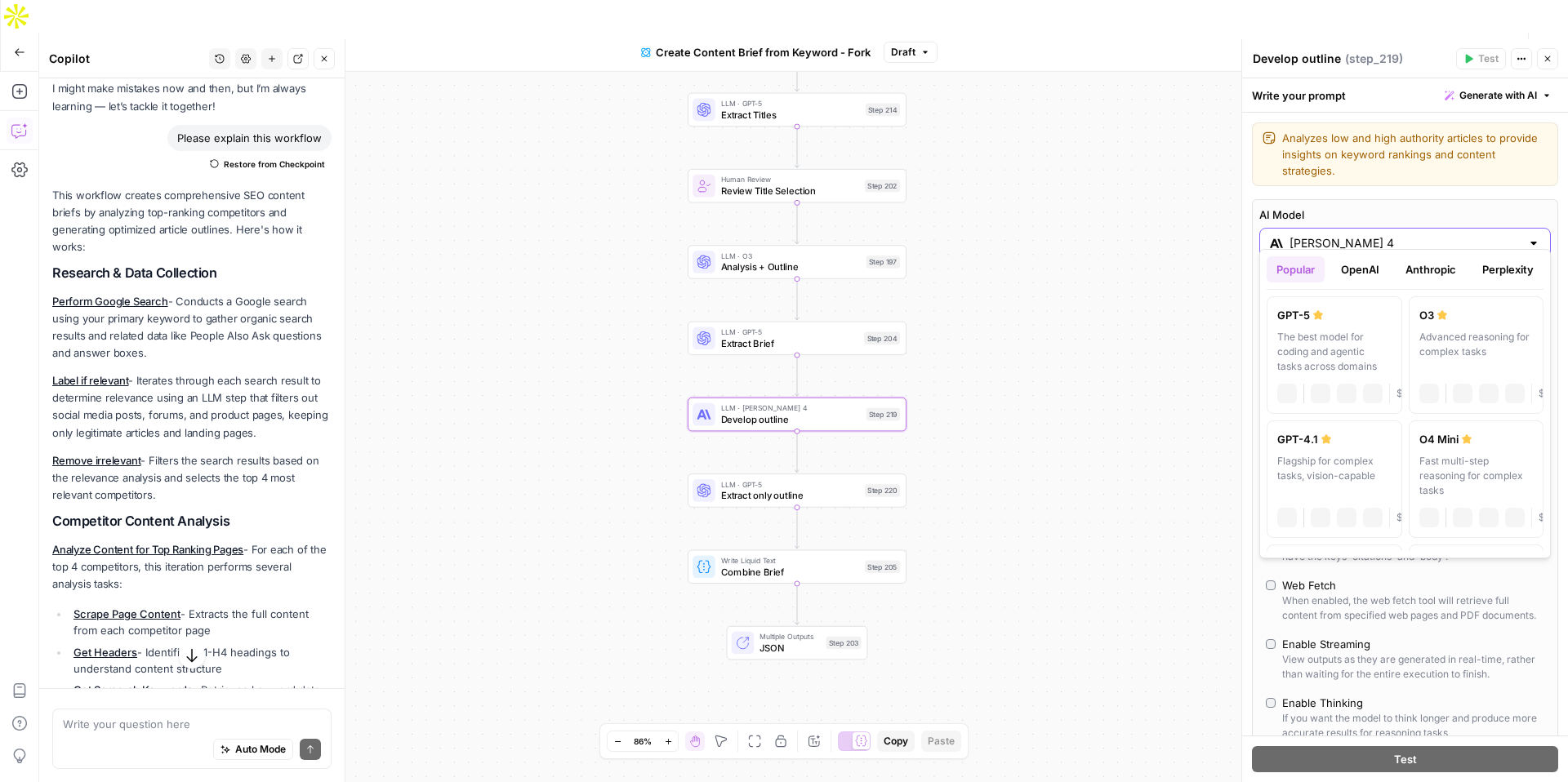
click at [1367, 235] on input "Claude Sonnet 4" at bounding box center [1405, 243] width 231 height 16
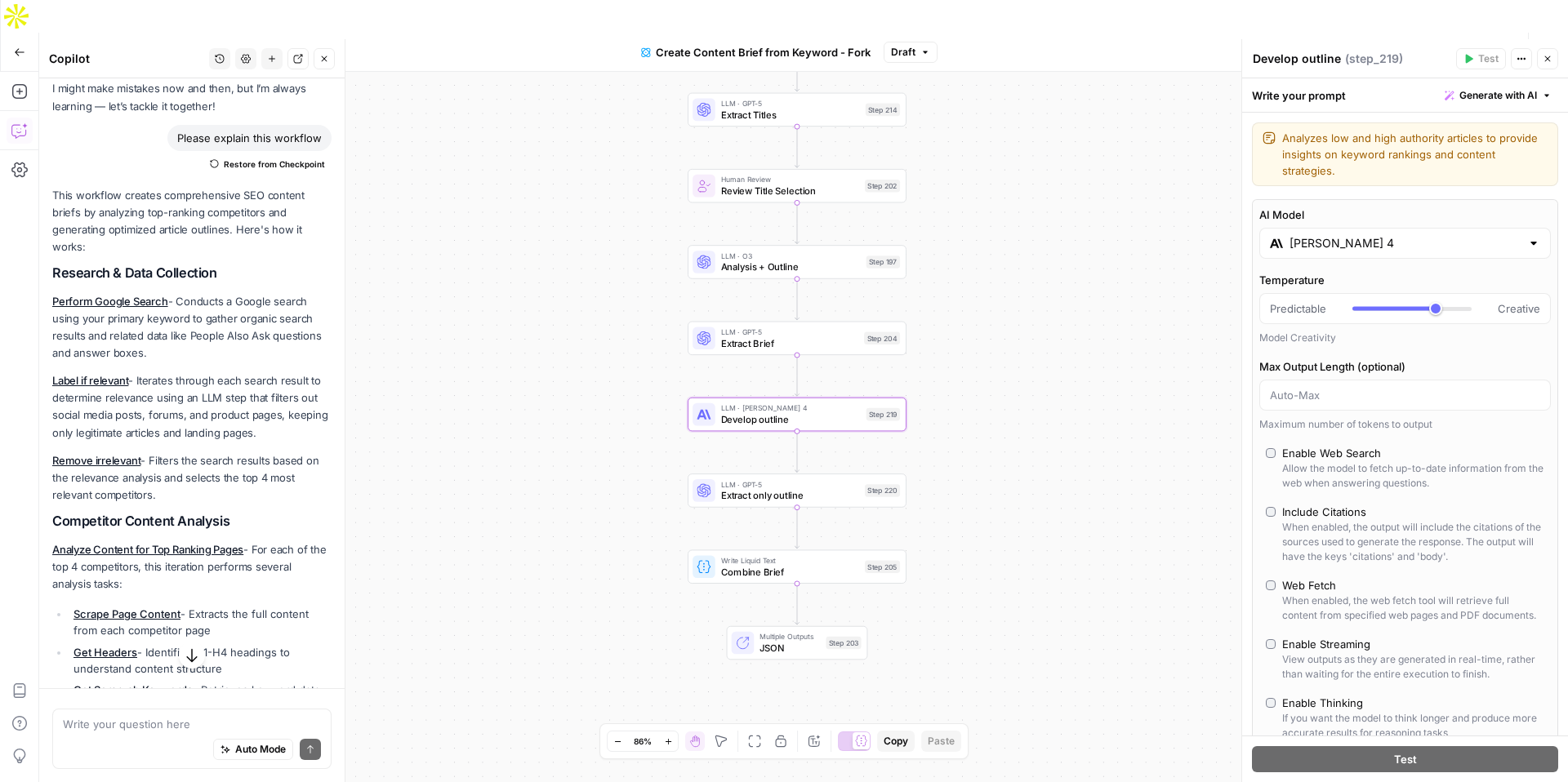
click at [1413, 199] on div "AI Model Claude Sonnet 4 Temperature Predictable Creative Model Creativity Max …" at bounding box center [1405, 513] width 307 height 627
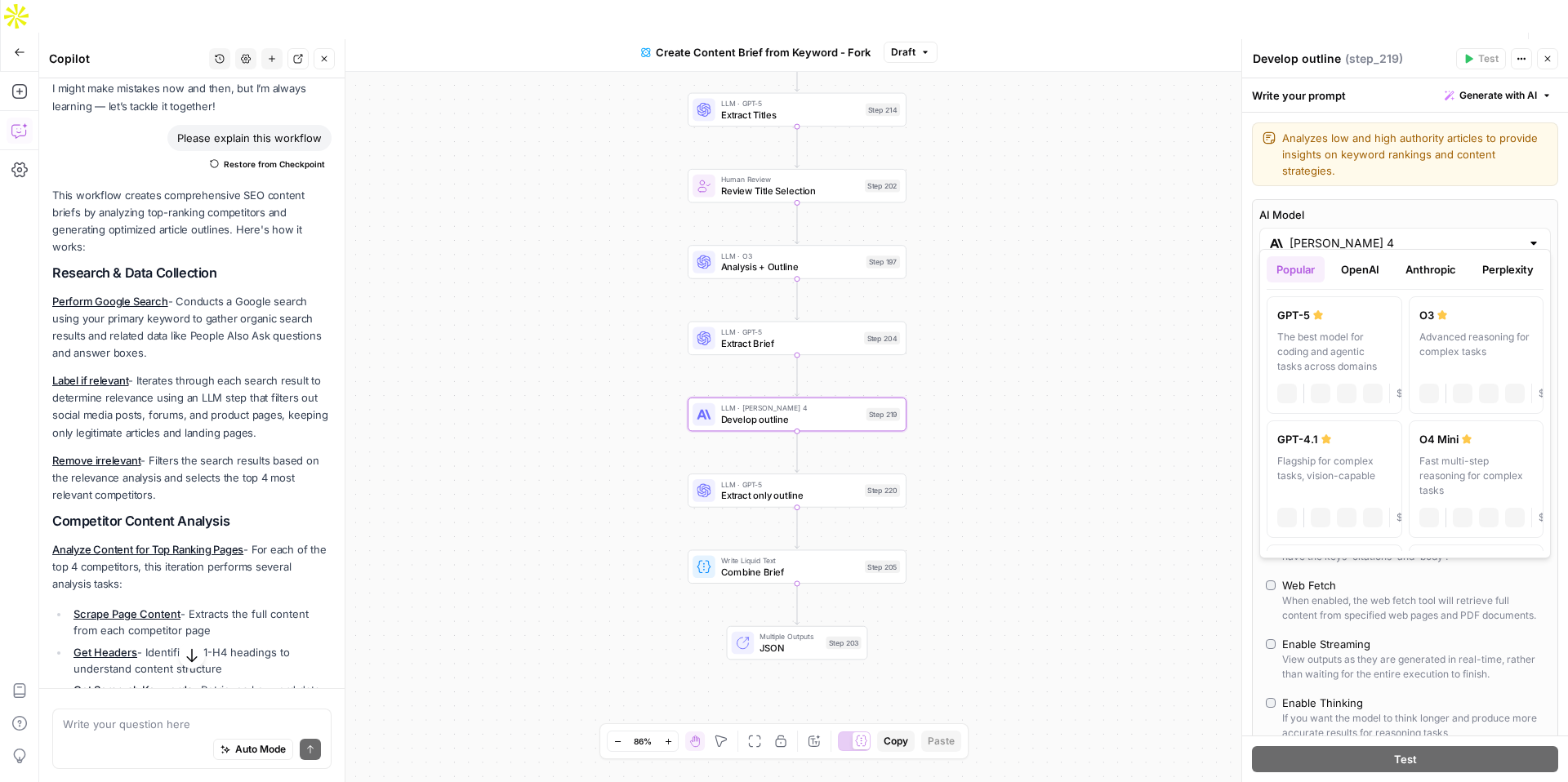
click at [1386, 235] on input "Claude Sonnet 4" at bounding box center [1405, 243] width 231 height 16
click at [1369, 267] on button "OpenAI" at bounding box center [1361, 269] width 58 height 26
click at [1423, 271] on button "Anthropic" at bounding box center [1431, 269] width 70 height 26
click at [1502, 275] on button "Perplexity" at bounding box center [1508, 269] width 71 height 26
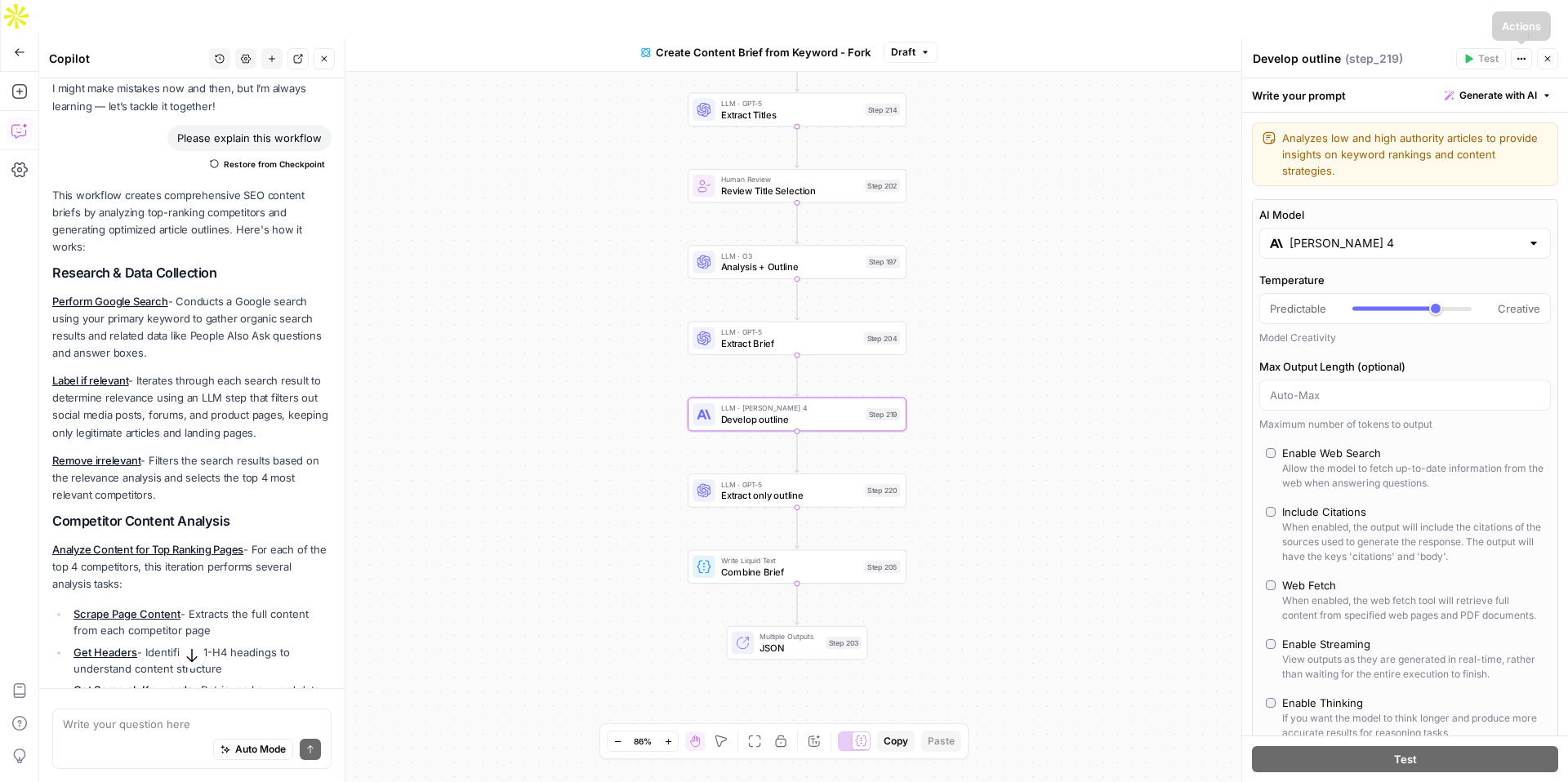
click at [1539, 59] on button "Close" at bounding box center [1547, 59] width 21 height 21
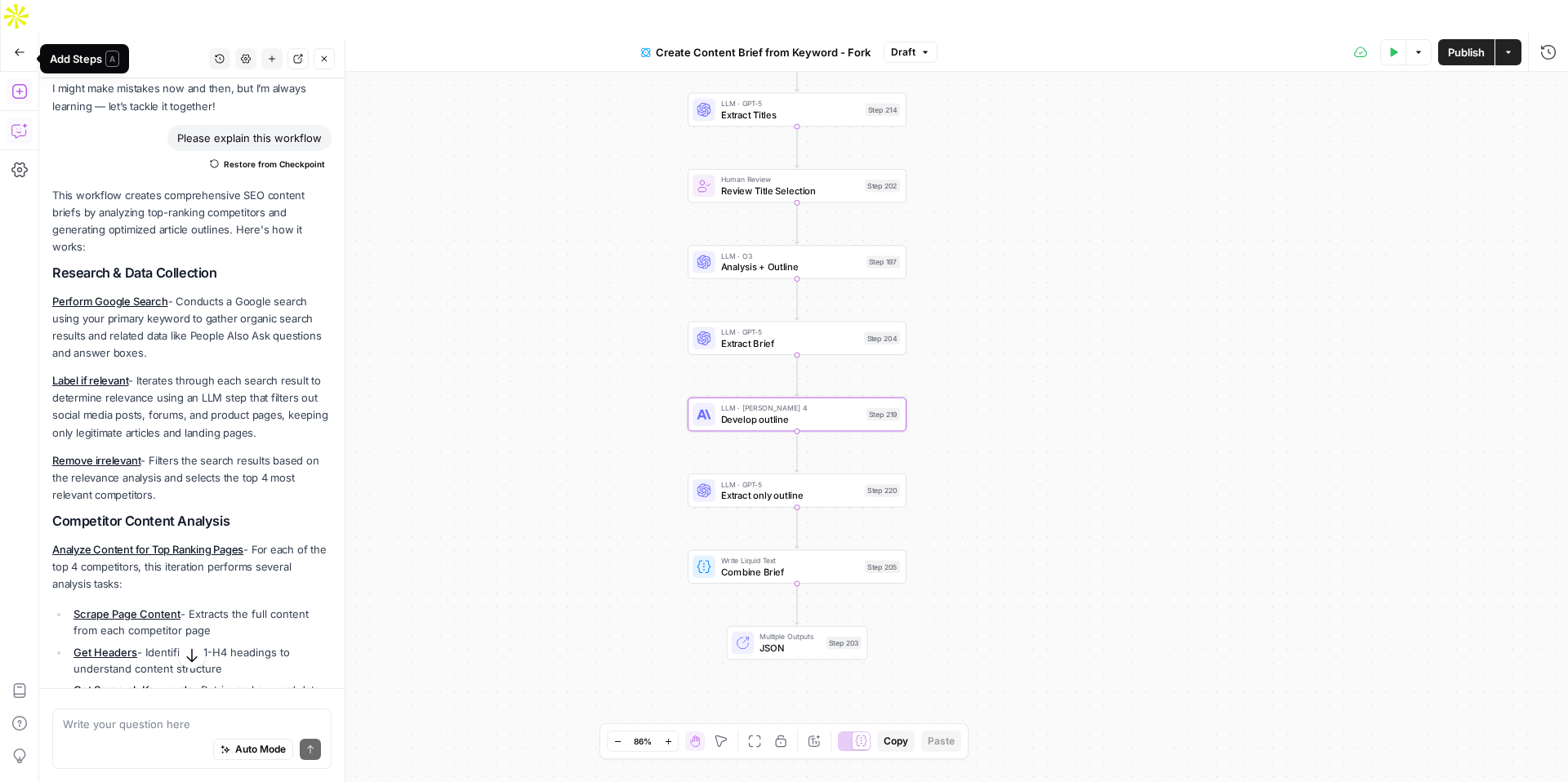
click at [21, 83] on icon "button" at bounding box center [20, 91] width 16 height 16
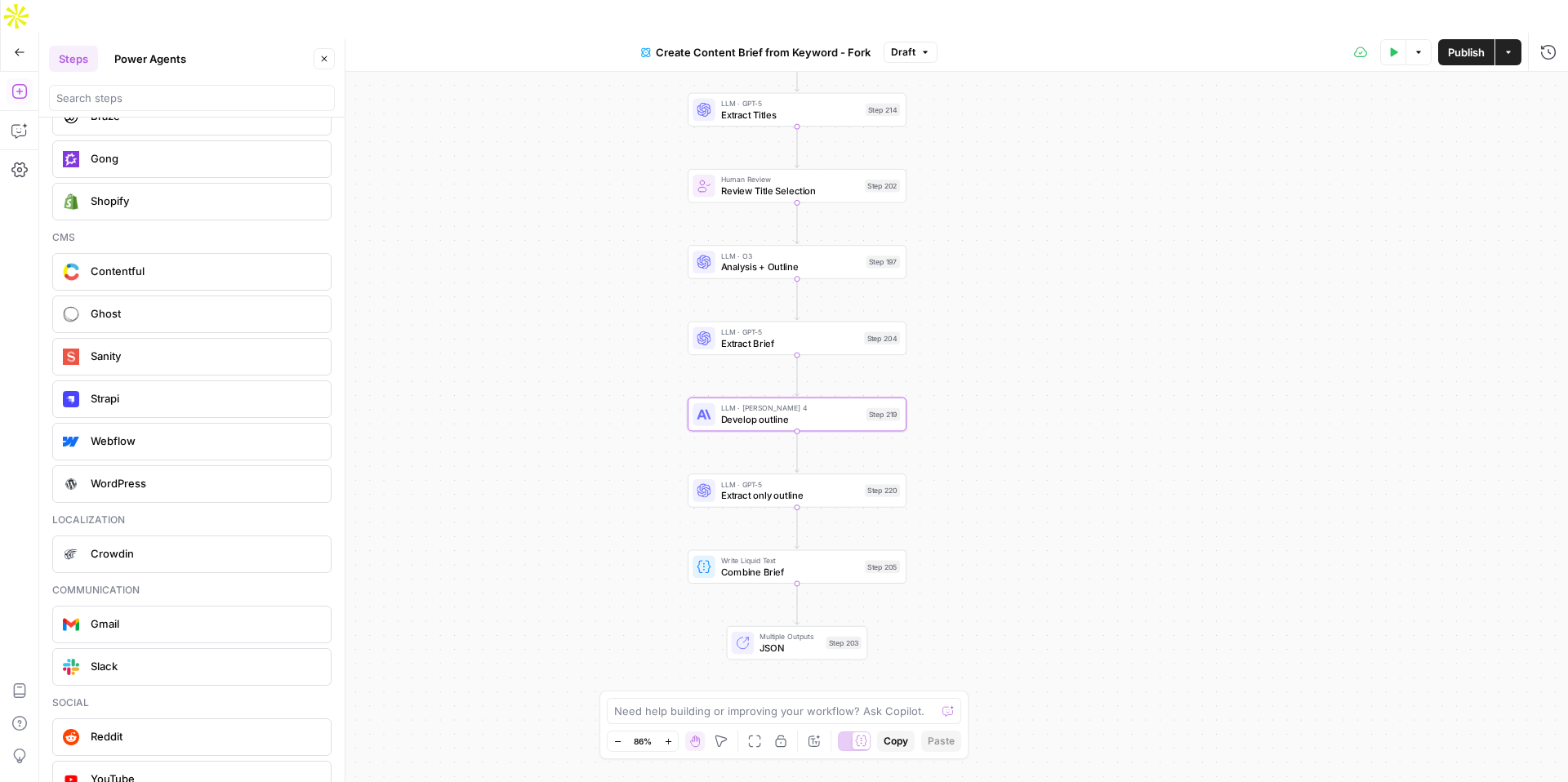
scroll to position [3463, 0]
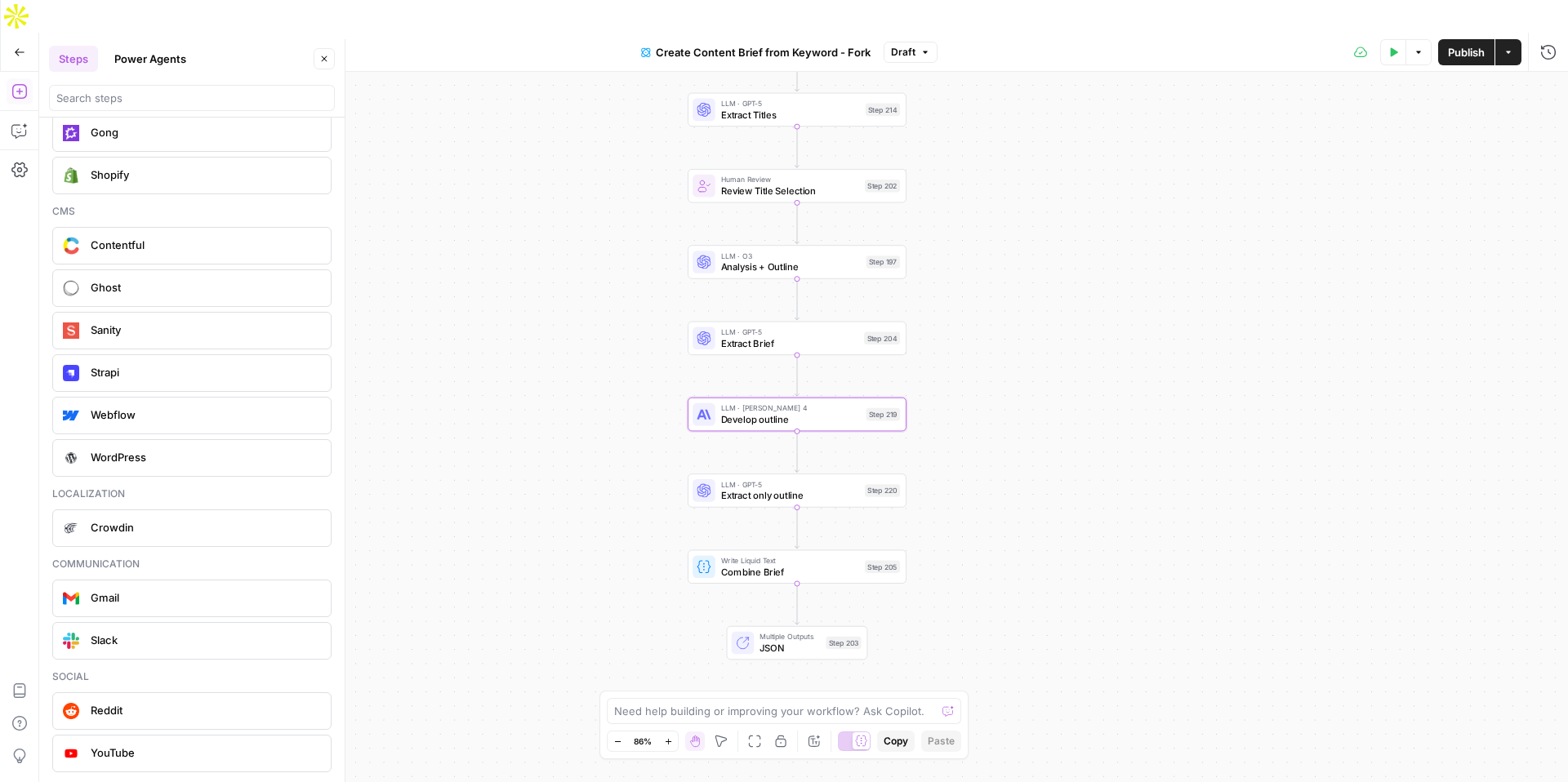
drag, startPoint x: 154, startPoint y: 408, endPoint x: 235, endPoint y: 37, distance: 379.7
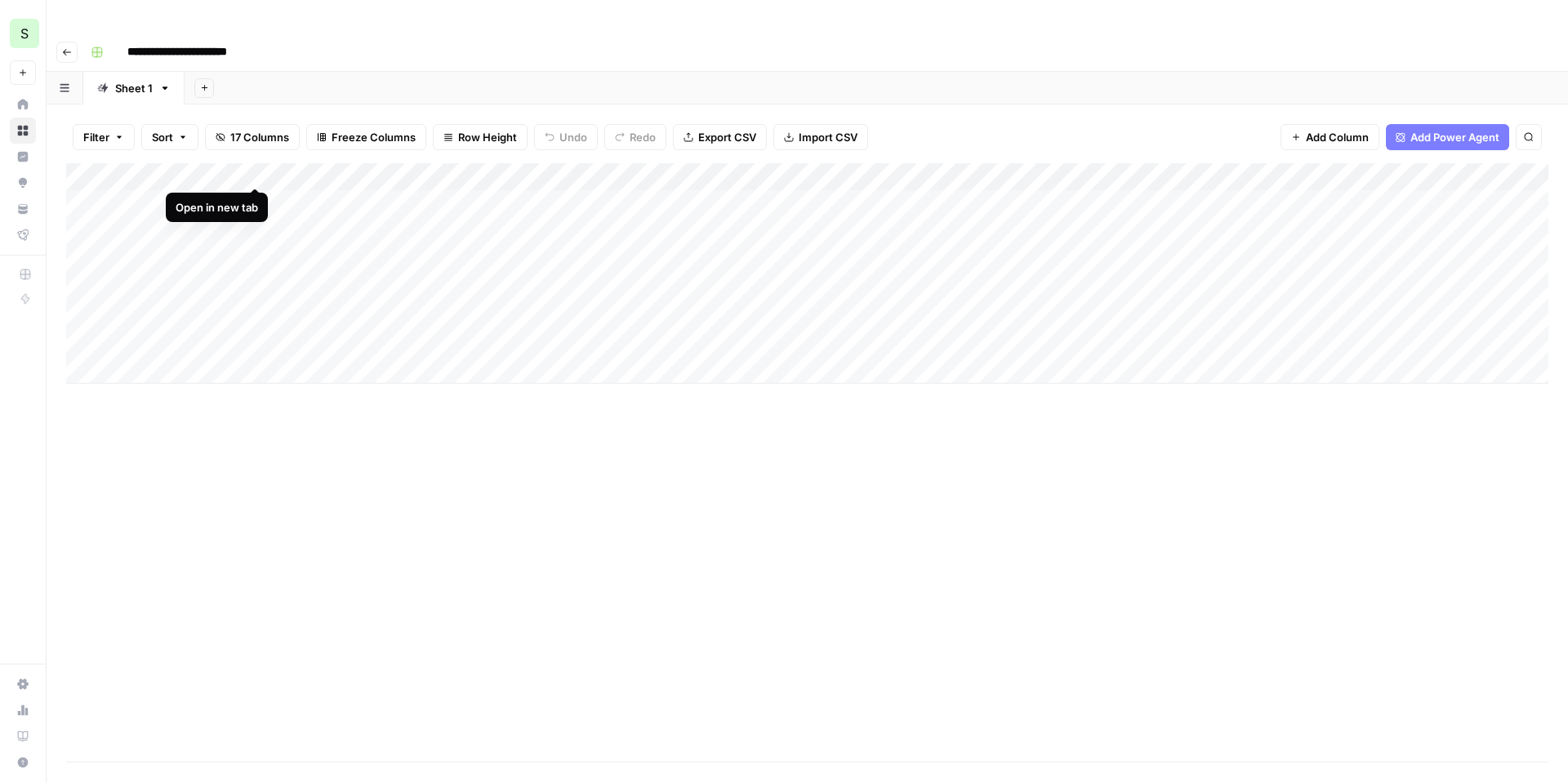
click at [253, 170] on div "Add Column" at bounding box center [808, 274] width 1483 height 220
click at [764, 168] on div "Add Column" at bounding box center [808, 274] width 1483 height 220
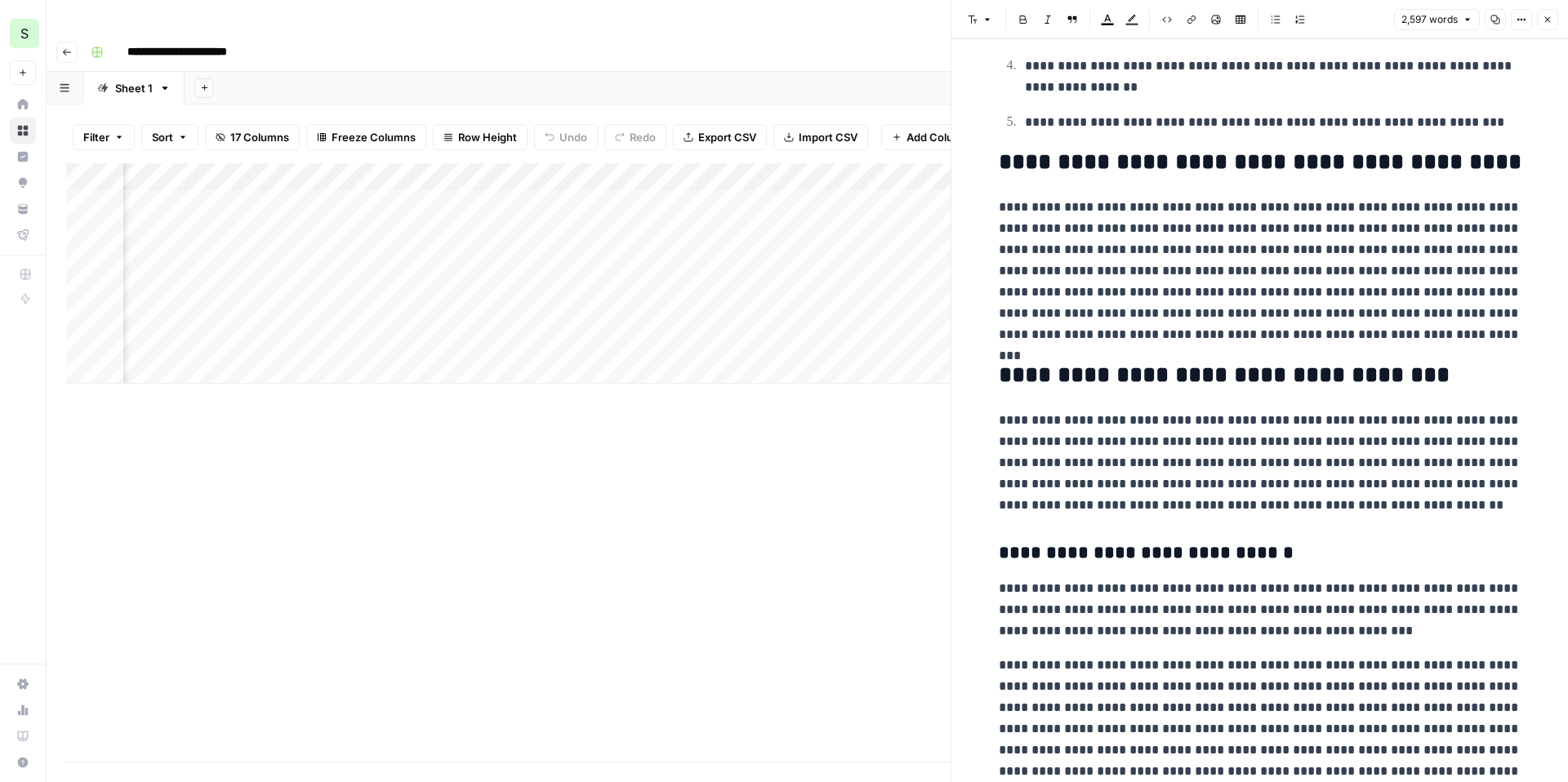
scroll to position [580, 0]
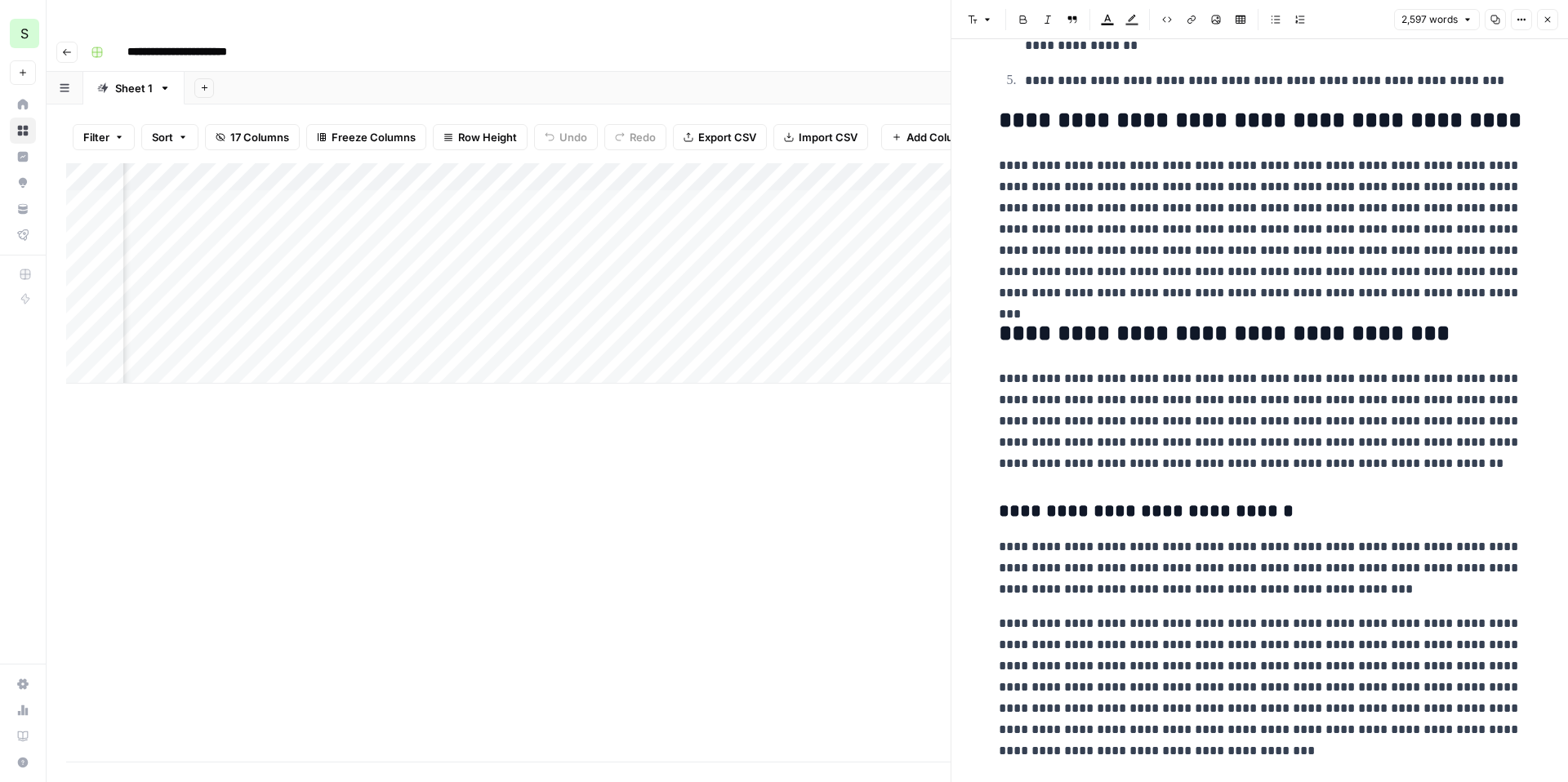
click at [1551, 34] on header "Font style Bold Italic Block quote Text color Highlight color Code block Link I…" at bounding box center [1259, 20] width 616 height 40
click at [1552, 20] on span "Close" at bounding box center [1552, 20] width 1 height 1
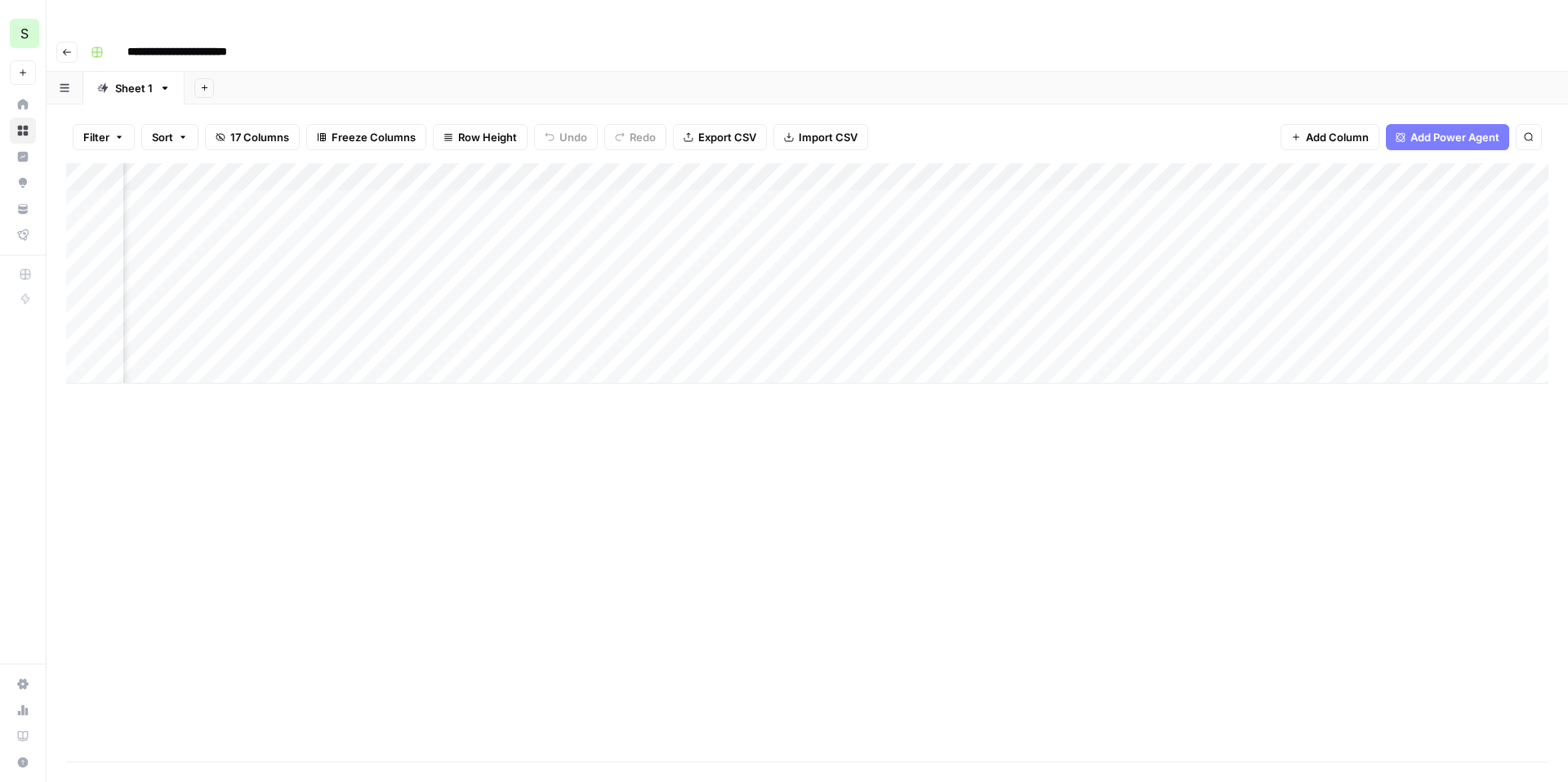
scroll to position [0, 830]
click at [610, 170] on div "Add Column" at bounding box center [808, 274] width 1483 height 220
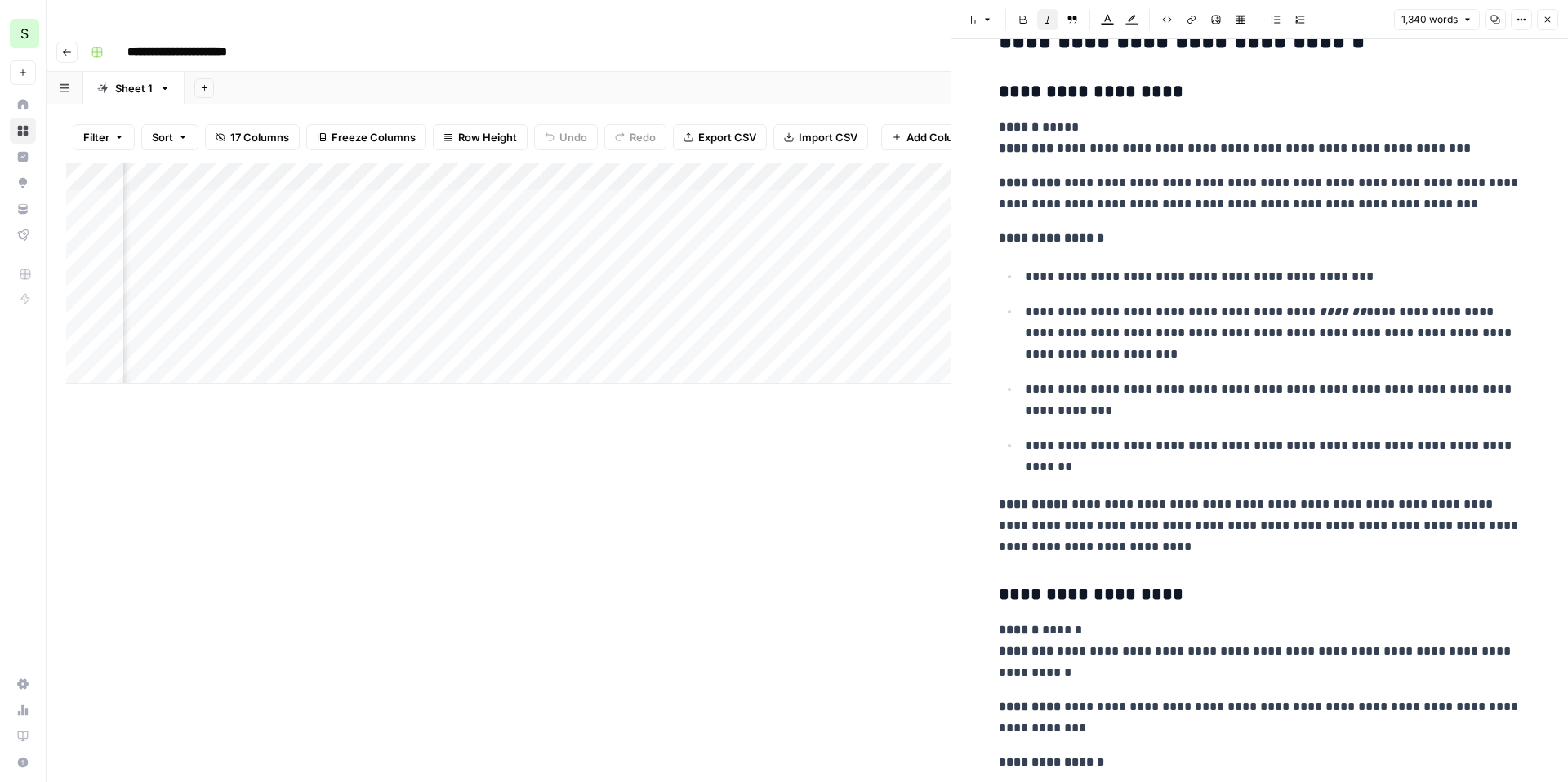
scroll to position [3195, 0]
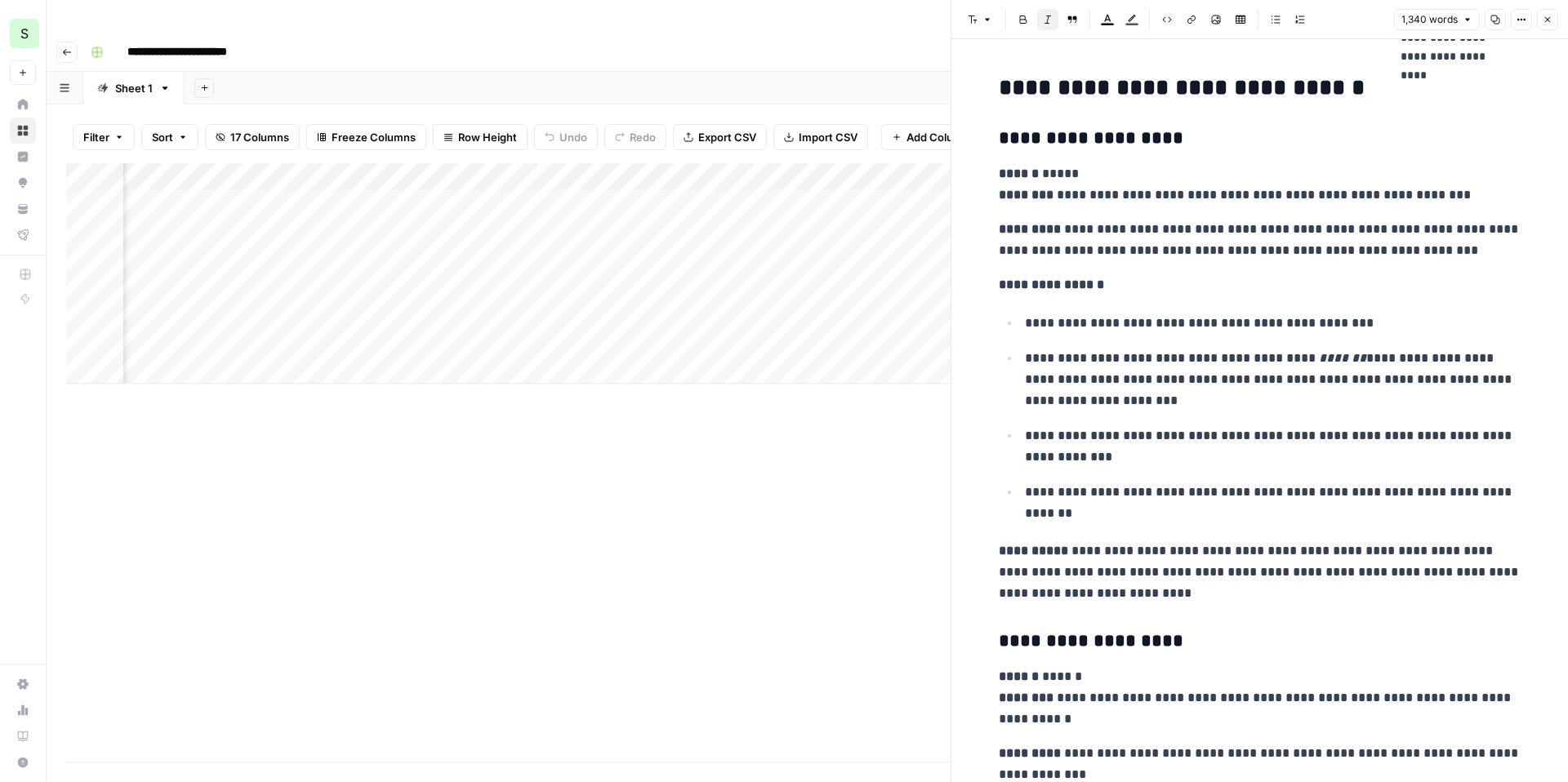
click at [1221, 90] on h2 "**********" at bounding box center [1260, 88] width 523 height 26
click at [1175, 98] on h2 "**********" at bounding box center [1260, 88] width 523 height 26
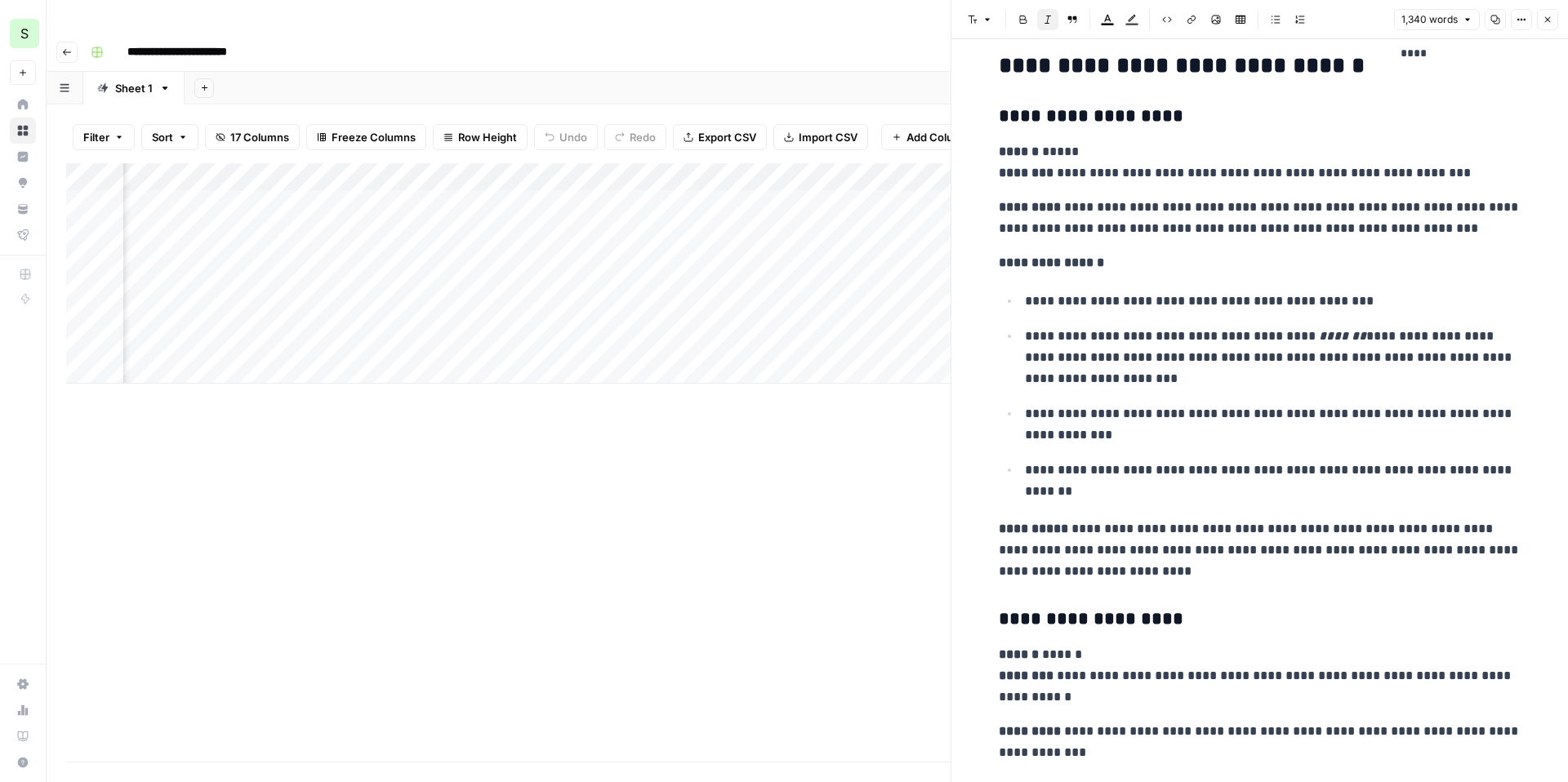
scroll to position [3224, 0]
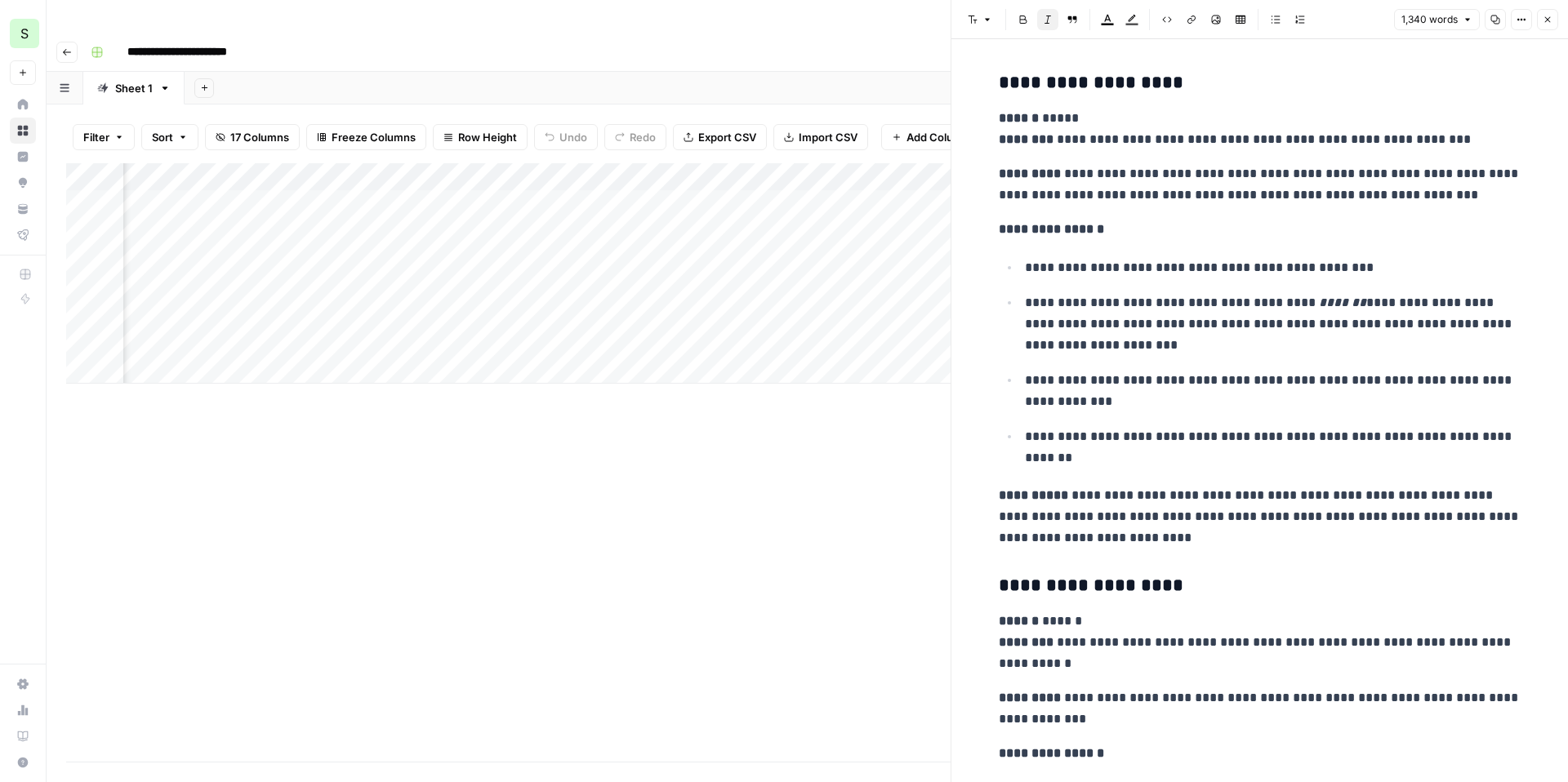
click at [1013, 93] on h3 "**********" at bounding box center [1260, 82] width 523 height 23
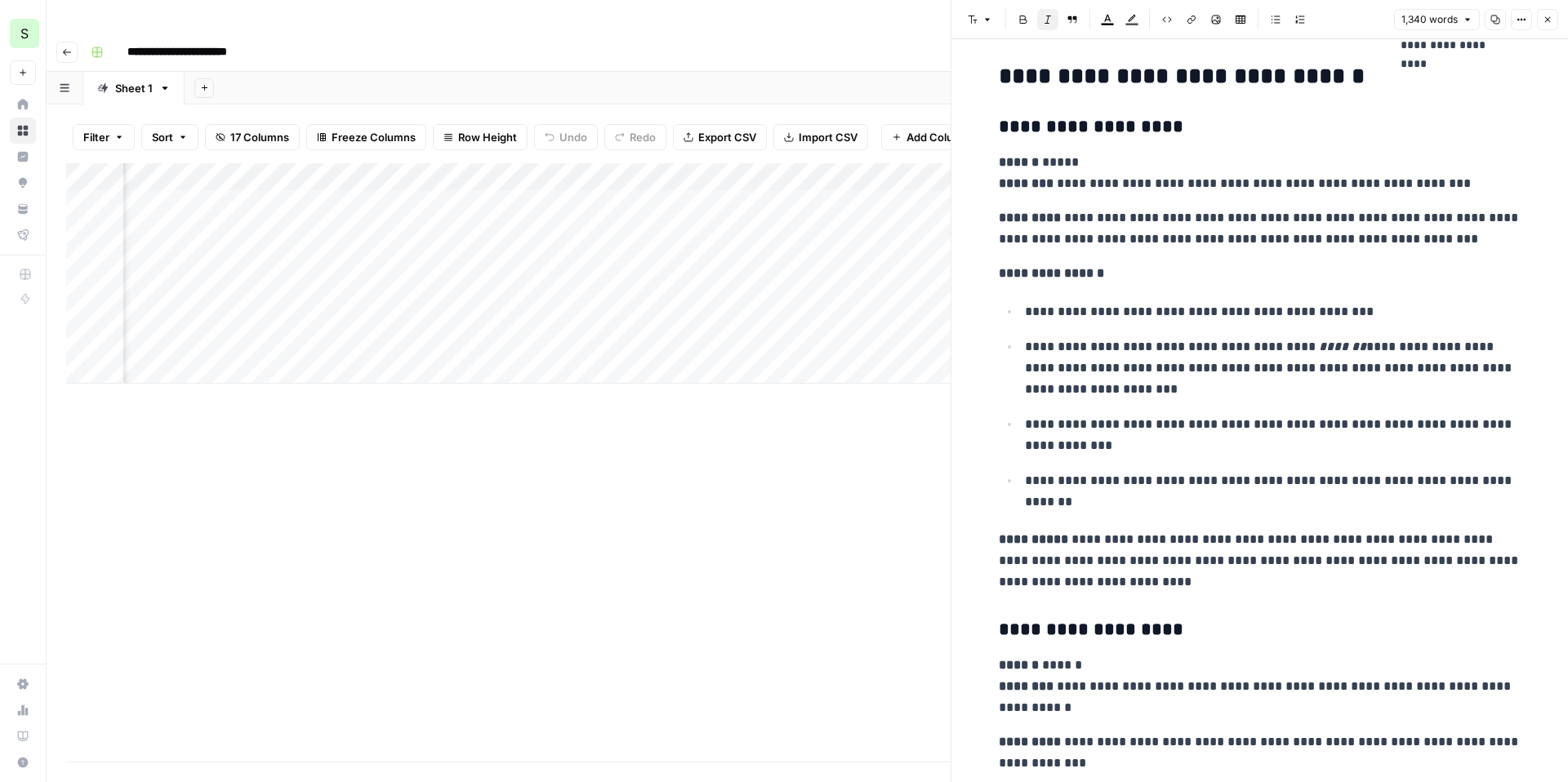
scroll to position [3189, 0]
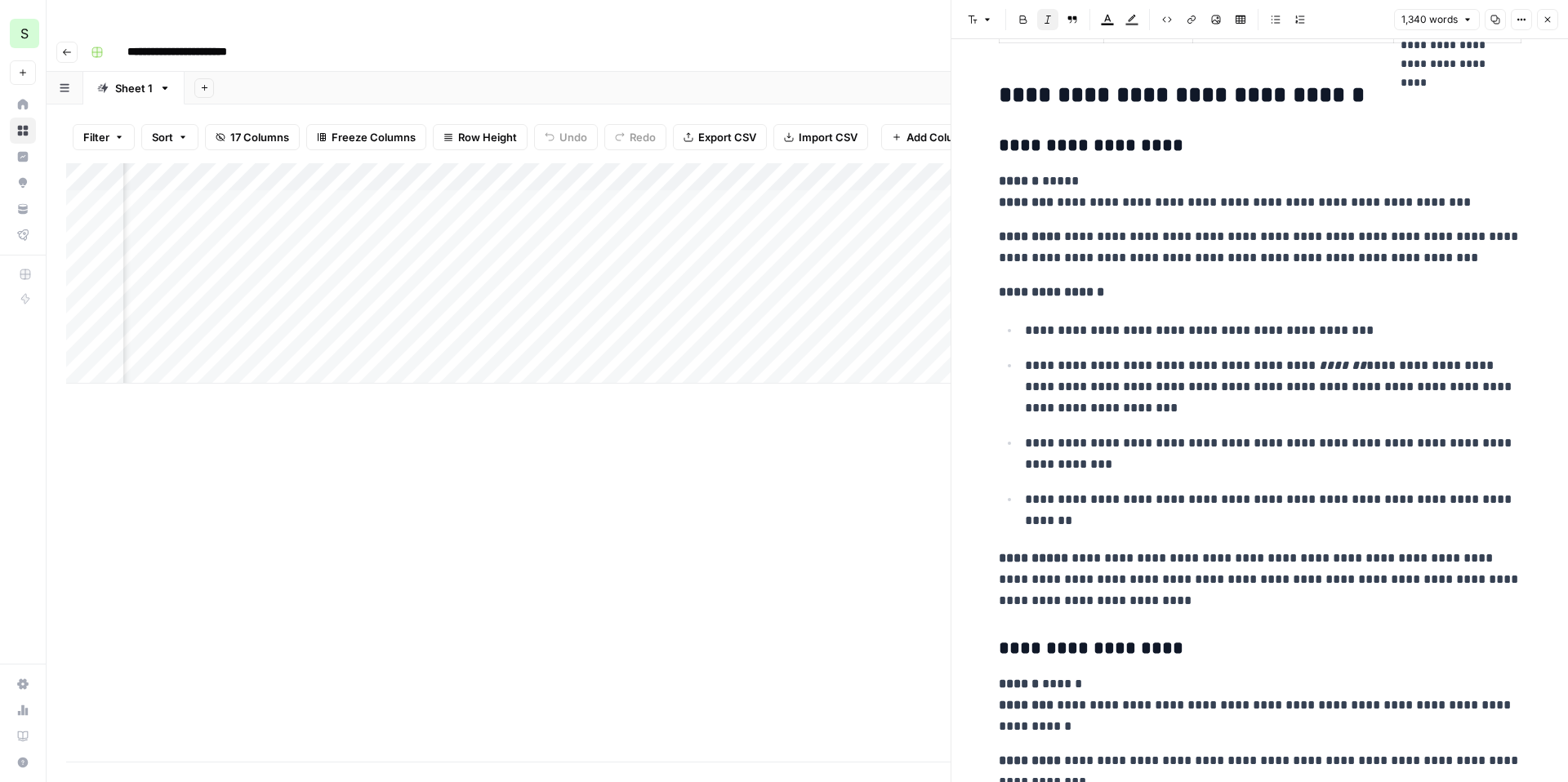
click at [999, 147] on h3 "**********" at bounding box center [1260, 146] width 523 height 23
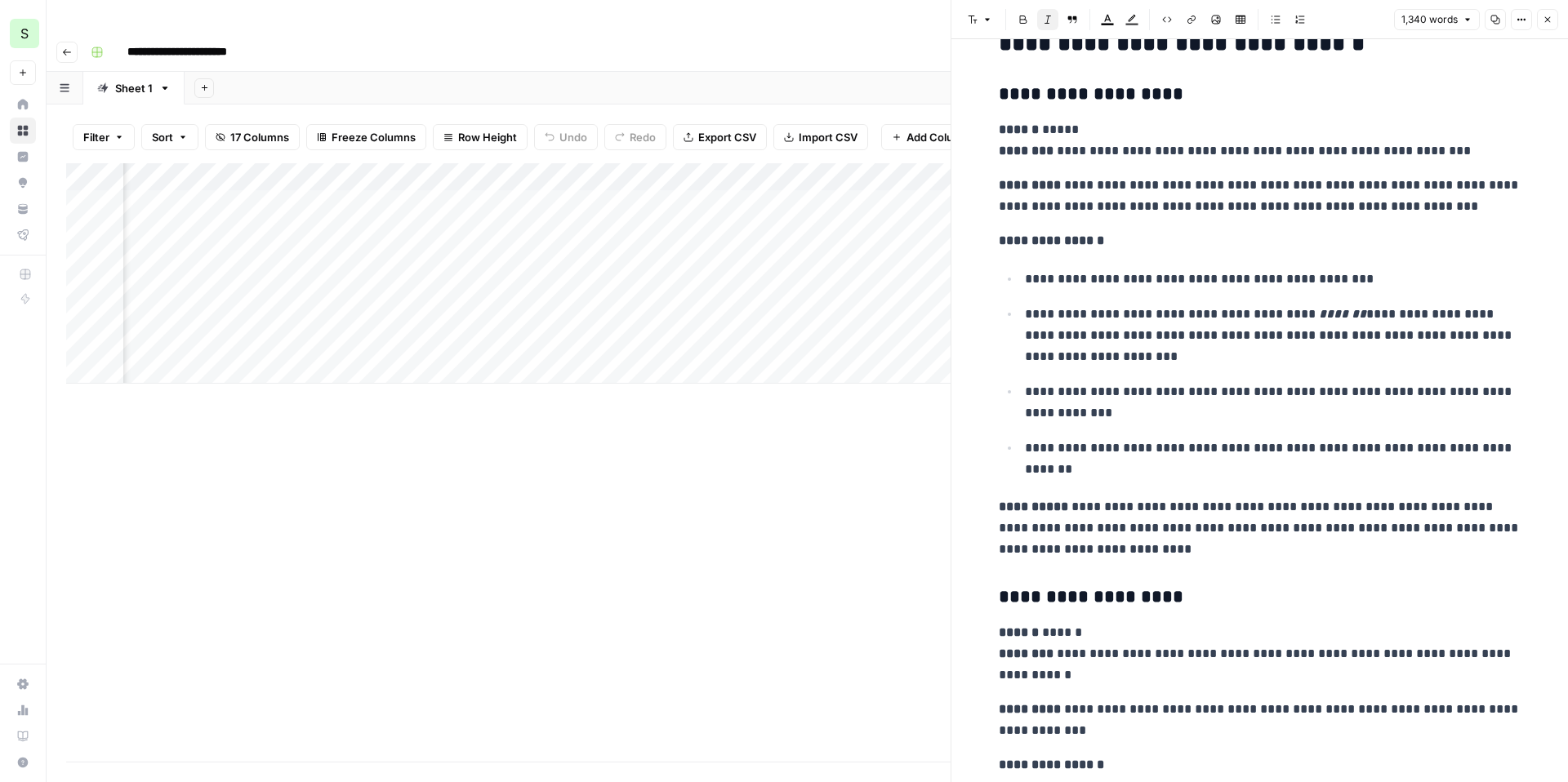
scroll to position [3242, 0]
drag, startPoint x: 1151, startPoint y: 193, endPoint x: 1321, endPoint y: 206, distance: 170.5
click at [1329, 198] on p "**********" at bounding box center [1260, 194] width 523 height 43
click at [1207, 556] on p "**********" at bounding box center [1260, 527] width 523 height 64
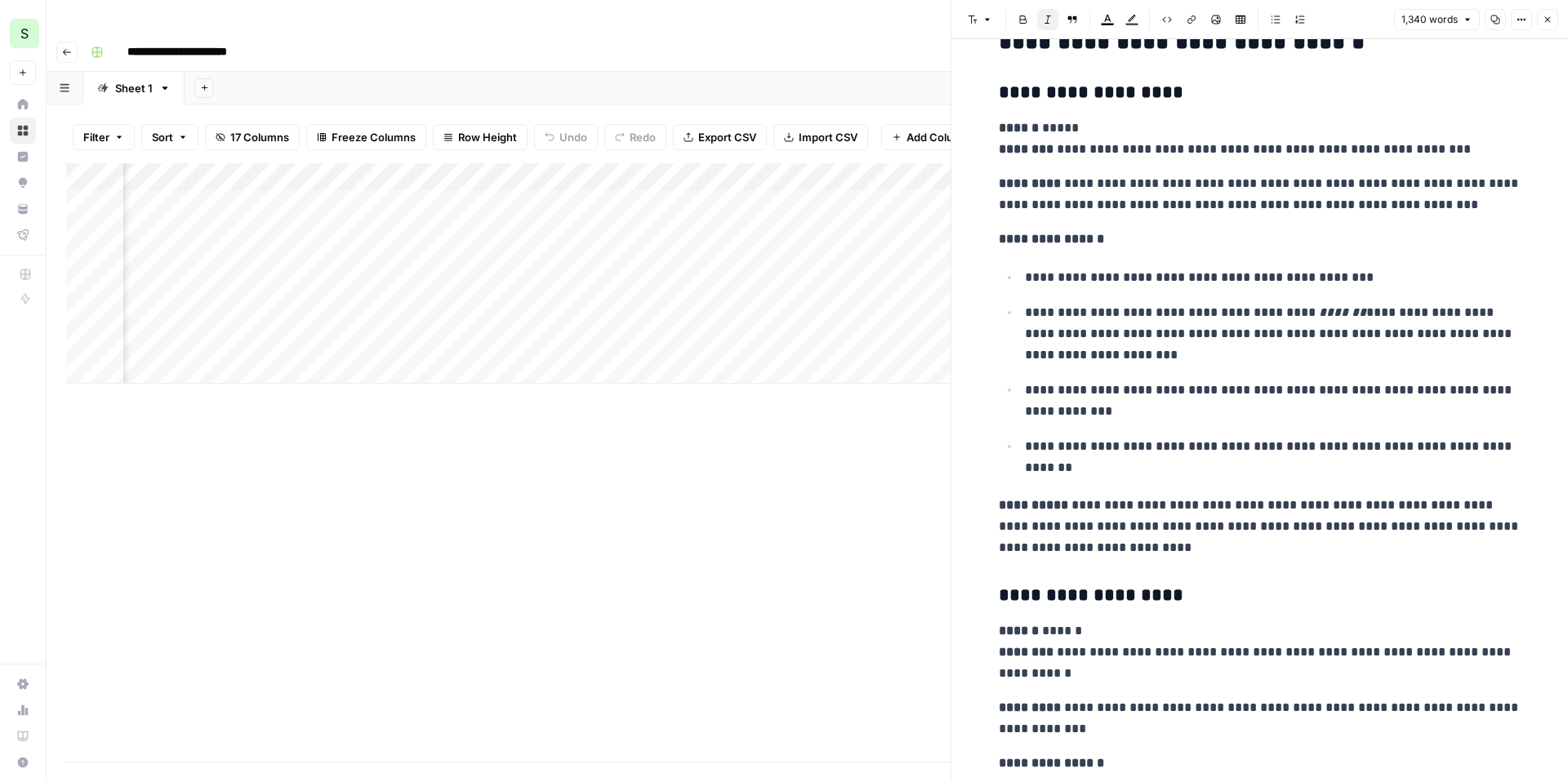
click at [1118, 149] on p "**********" at bounding box center [1260, 139] width 523 height 43
click at [1135, 160] on p "**********" at bounding box center [1260, 139] width 523 height 43
click at [1181, 585] on h3 "**********" at bounding box center [1260, 595] width 523 height 23
click at [1162, 585] on h3 "**********" at bounding box center [1260, 595] width 523 height 23
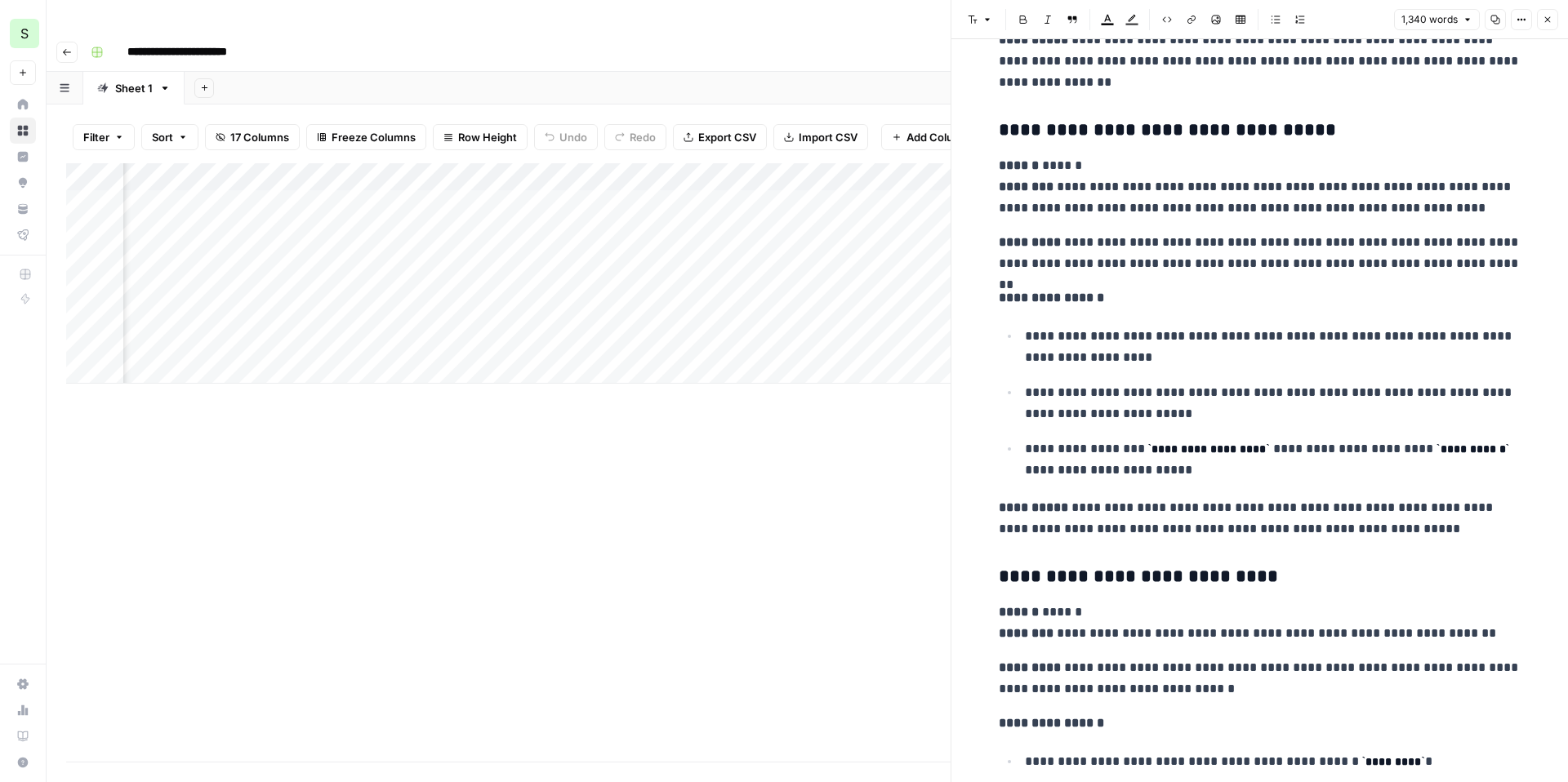
scroll to position [4524, 0]
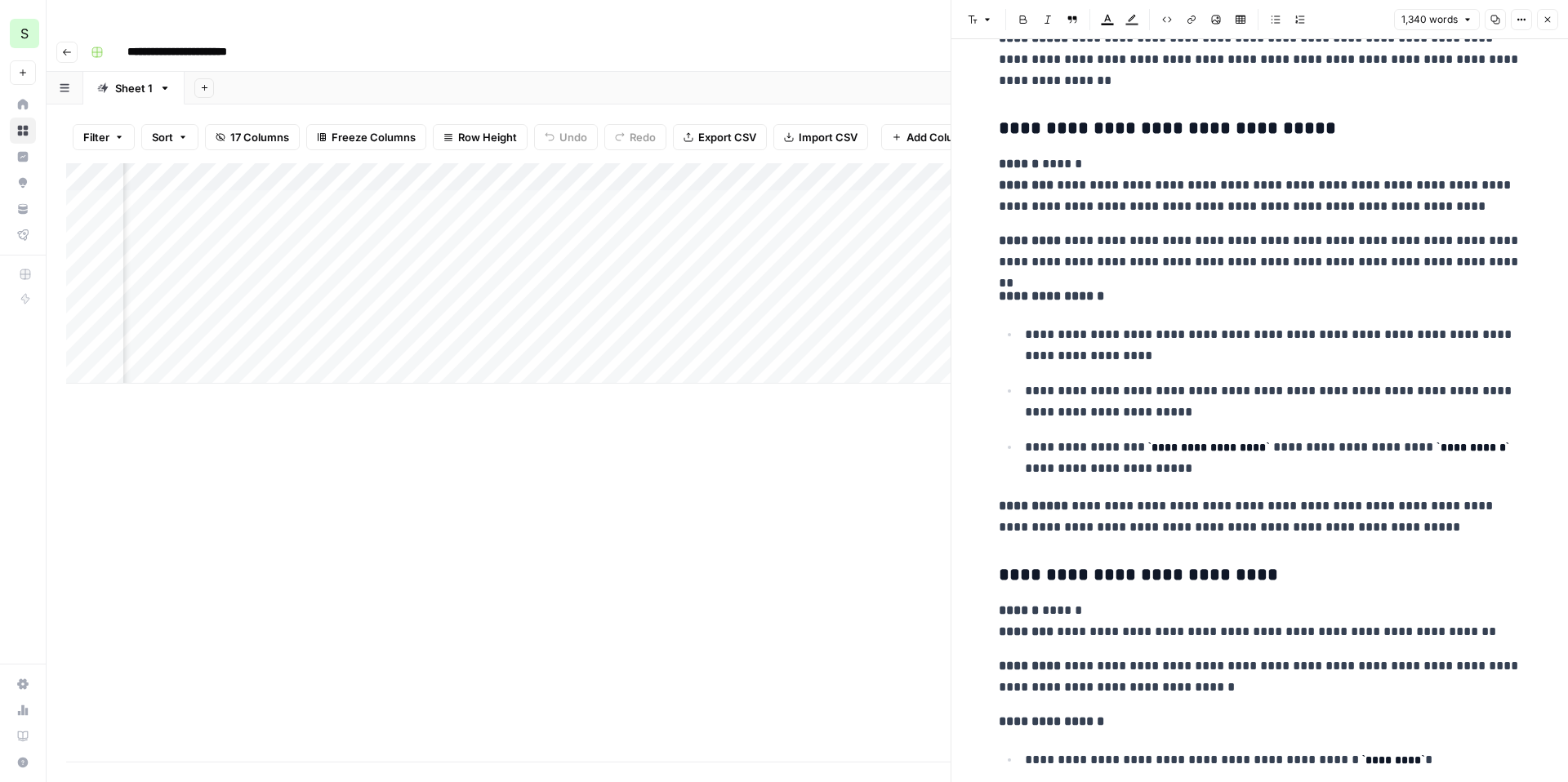
click at [1121, 185] on p "**********" at bounding box center [1260, 186] width 523 height 64
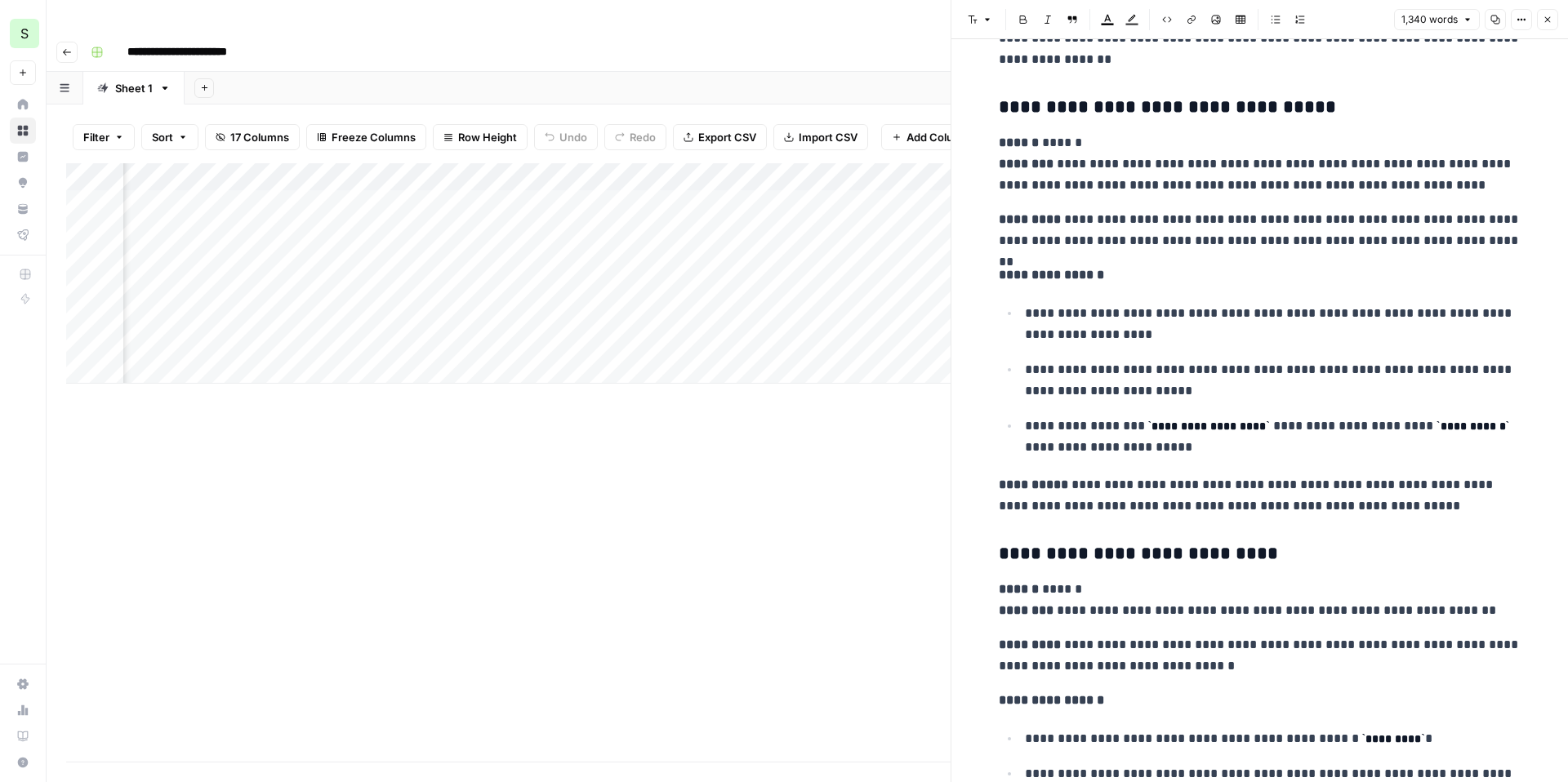
scroll to position [4547, 0]
drag, startPoint x: 1023, startPoint y: 314, endPoint x: 1171, endPoint y: 339, distance: 150.1
click at [1171, 339] on p "**********" at bounding box center [1273, 323] width 496 height 43
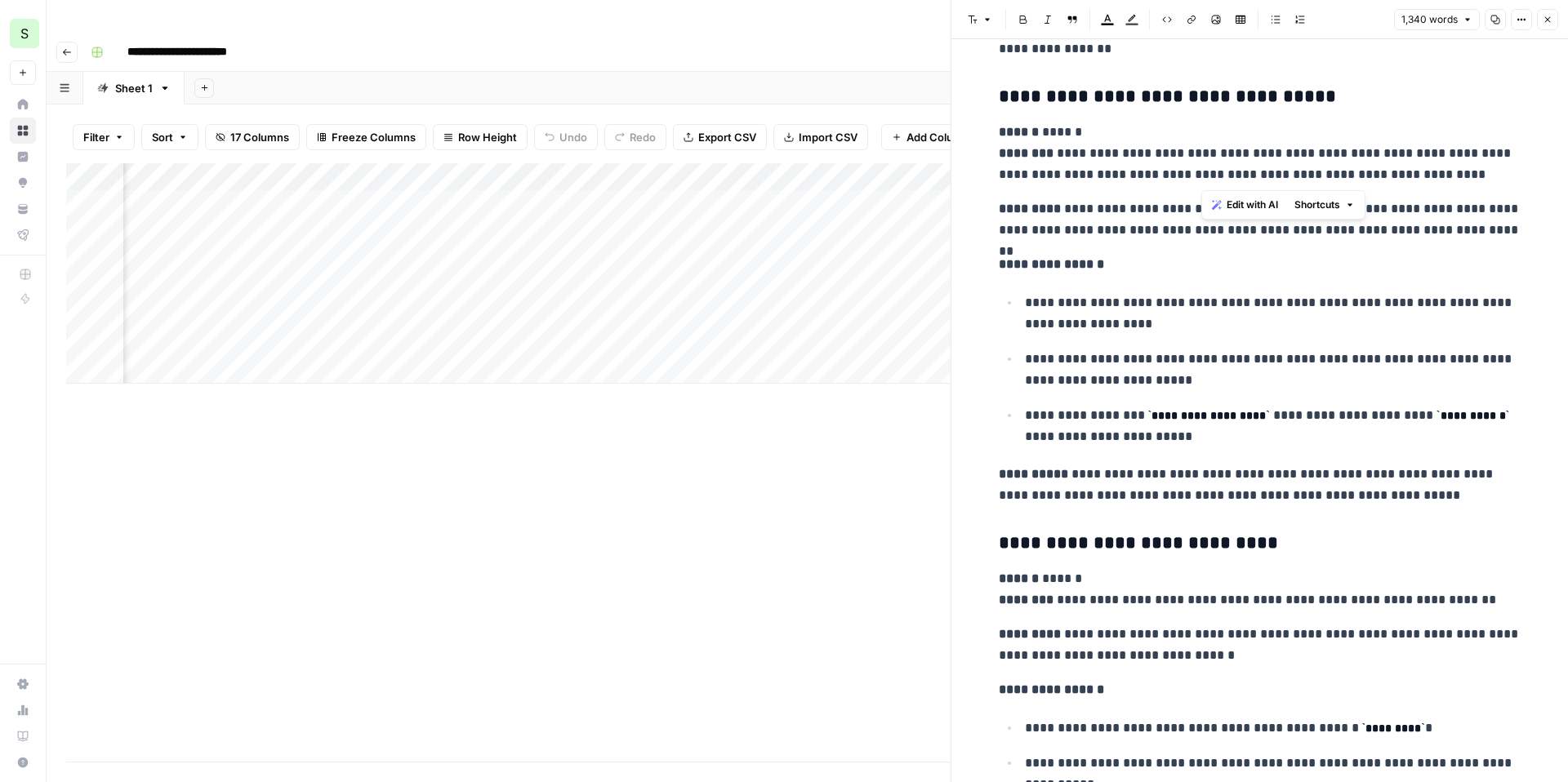
drag, startPoint x: 1252, startPoint y: 175, endPoint x: 1198, endPoint y: 175, distance: 54.0
click at [1198, 175] on p "**********" at bounding box center [1260, 154] width 523 height 64
drag, startPoint x: 1251, startPoint y: 173, endPoint x: 1076, endPoint y: 182, distance: 175.2
click at [1076, 181] on p "**********" at bounding box center [1260, 154] width 523 height 64
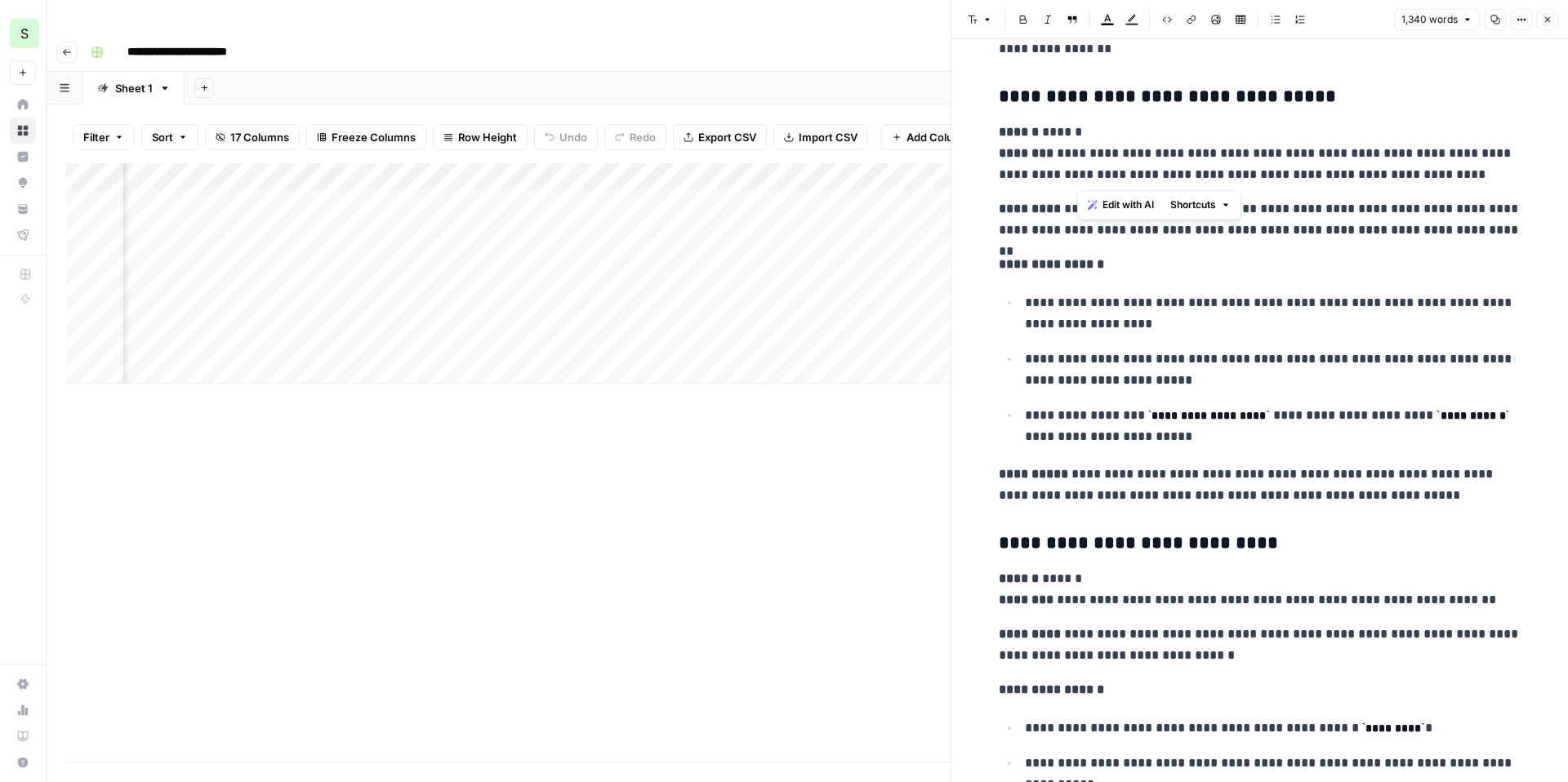
click at [1076, 182] on p "**********" at bounding box center [1260, 154] width 523 height 64
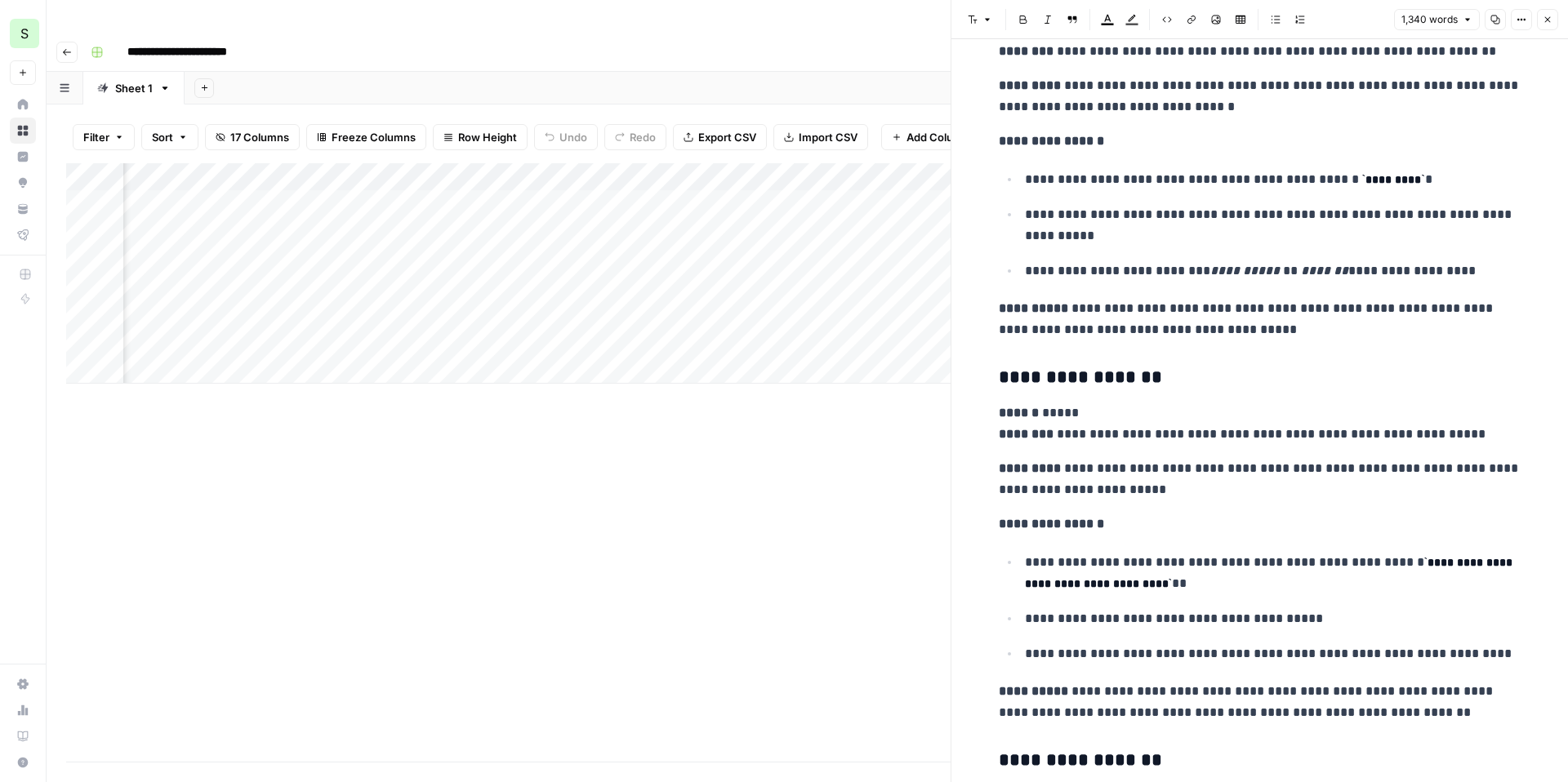
scroll to position [5117, 0]
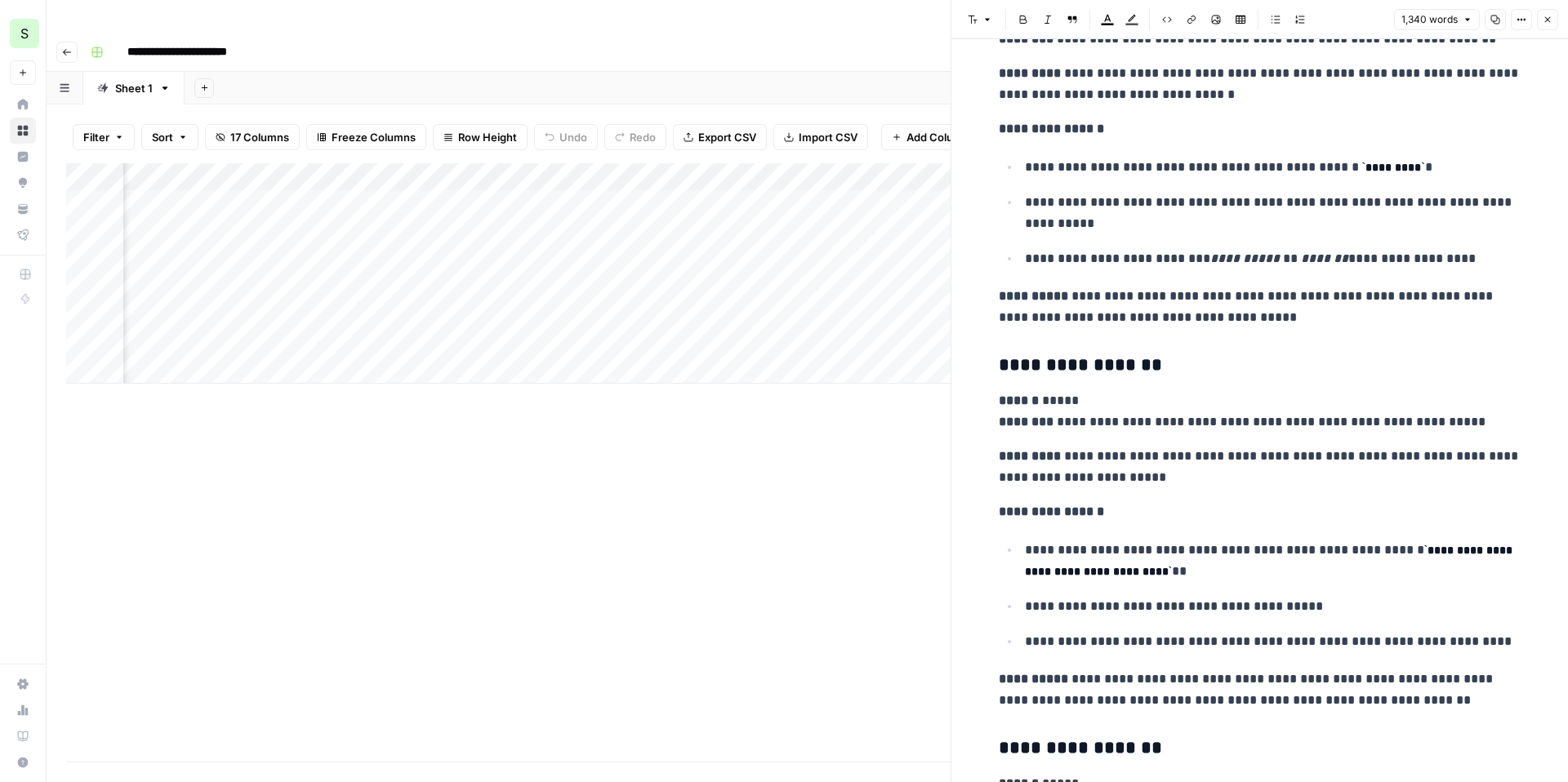
click at [1059, 375] on h3 "**********" at bounding box center [1260, 365] width 523 height 23
click at [1117, 425] on p "**********" at bounding box center [1260, 411] width 523 height 43
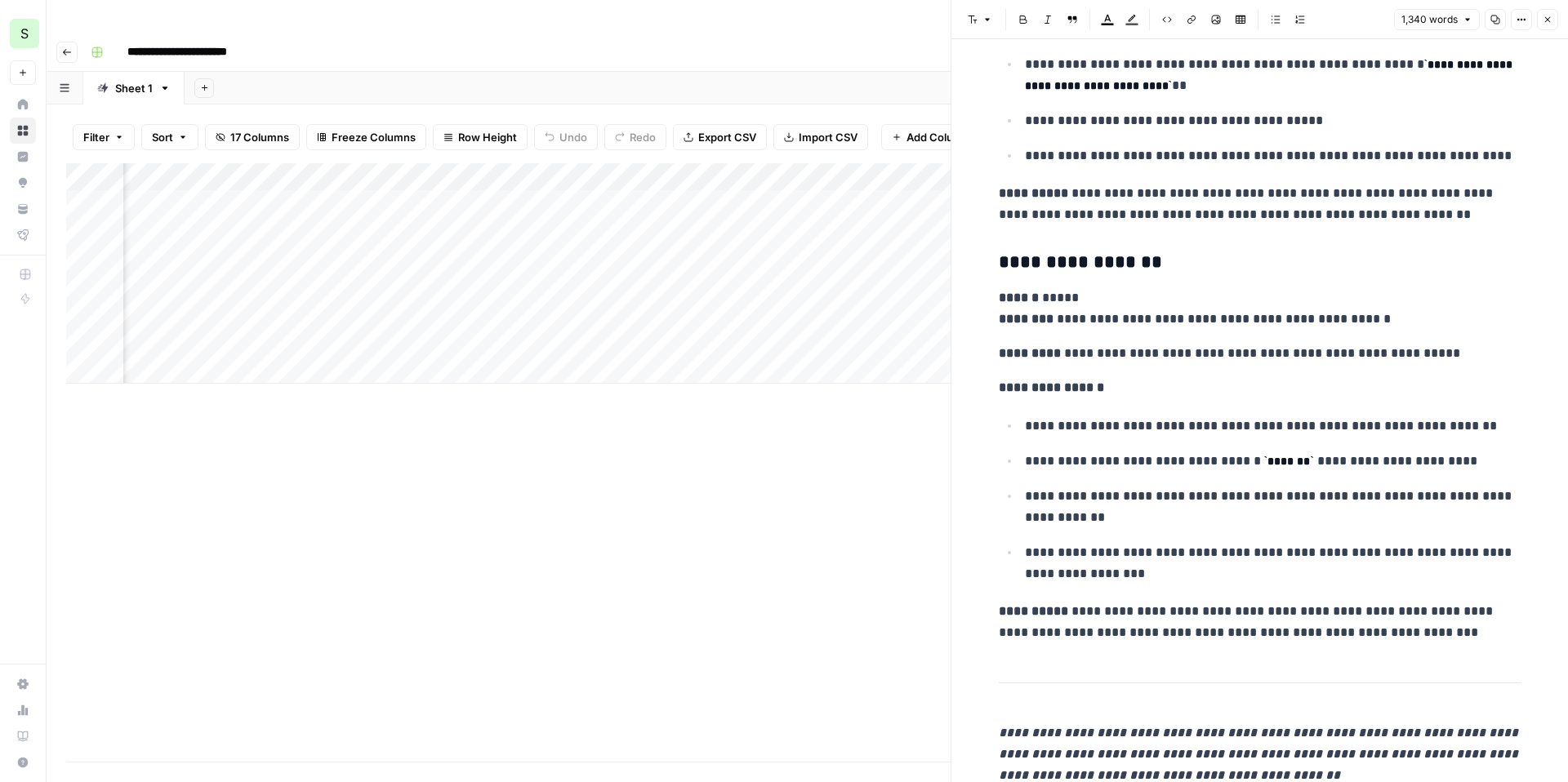
scroll to position [5666, 0]
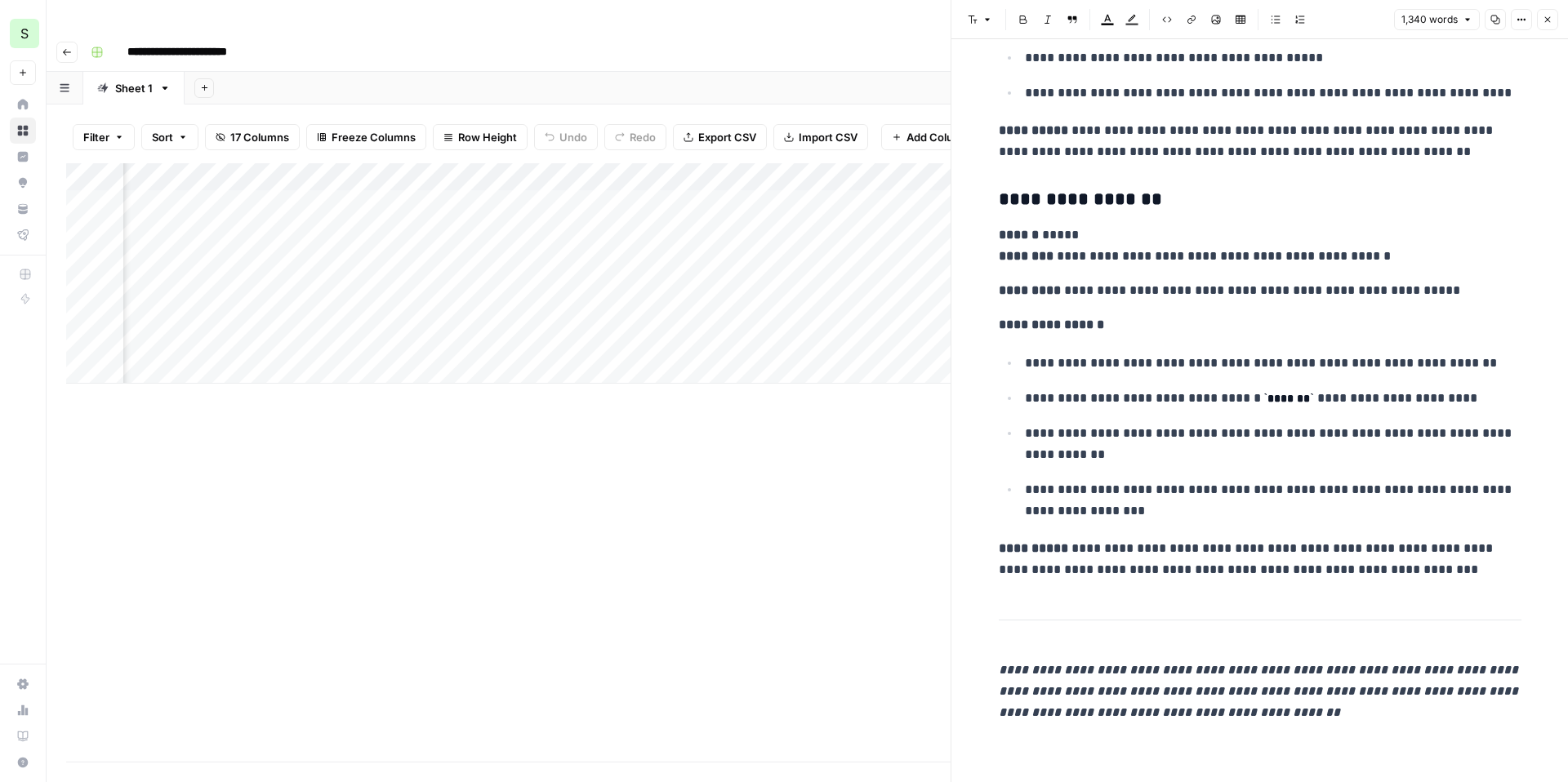
click at [1552, 20] on span "Close" at bounding box center [1552, 20] width 1 height 1
click at [1548, 21] on icon "button" at bounding box center [1548, 20] width 10 height 10
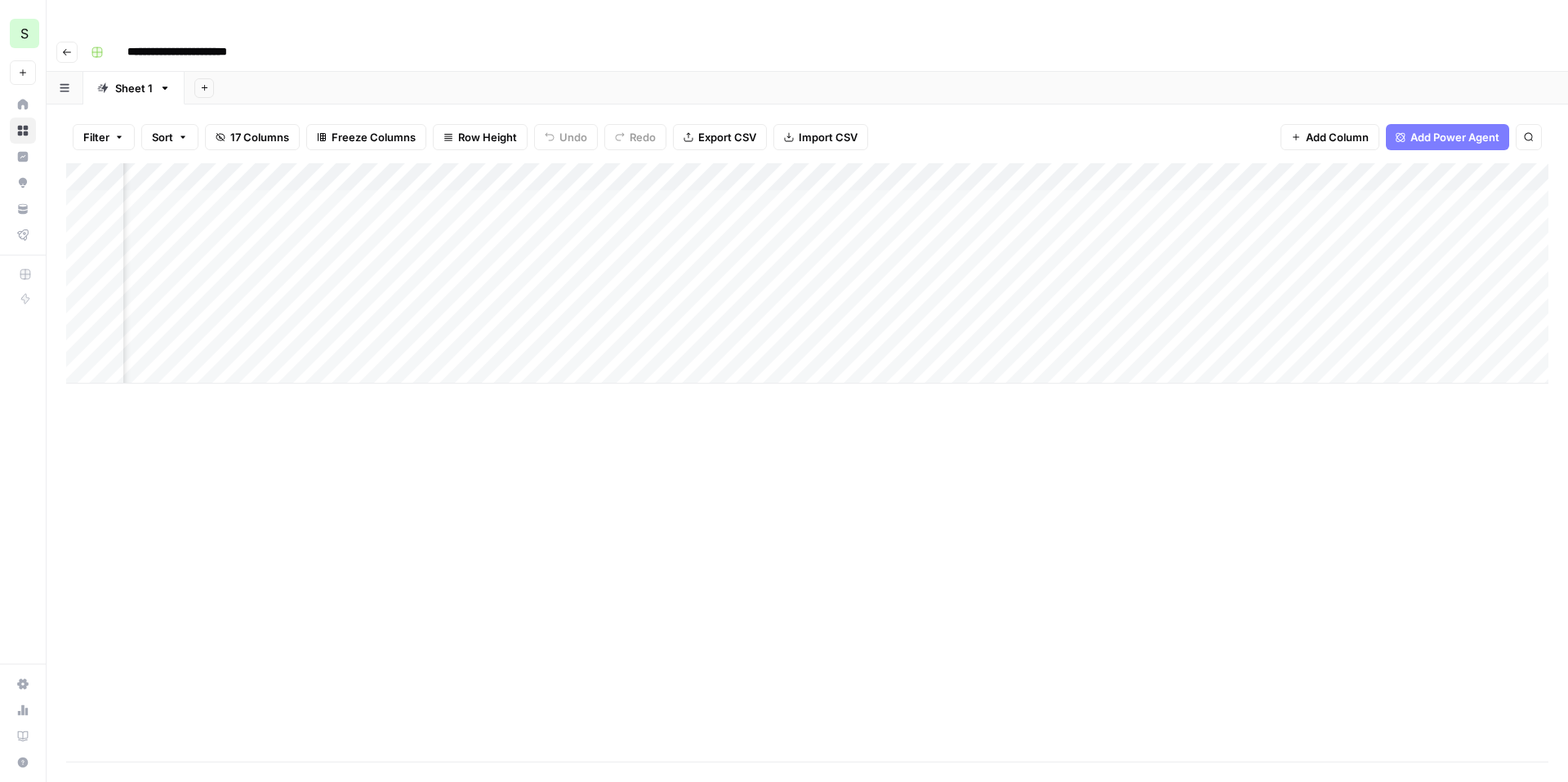
scroll to position [0, 1103]
click at [754, 171] on div "Add Column" at bounding box center [808, 274] width 1483 height 220
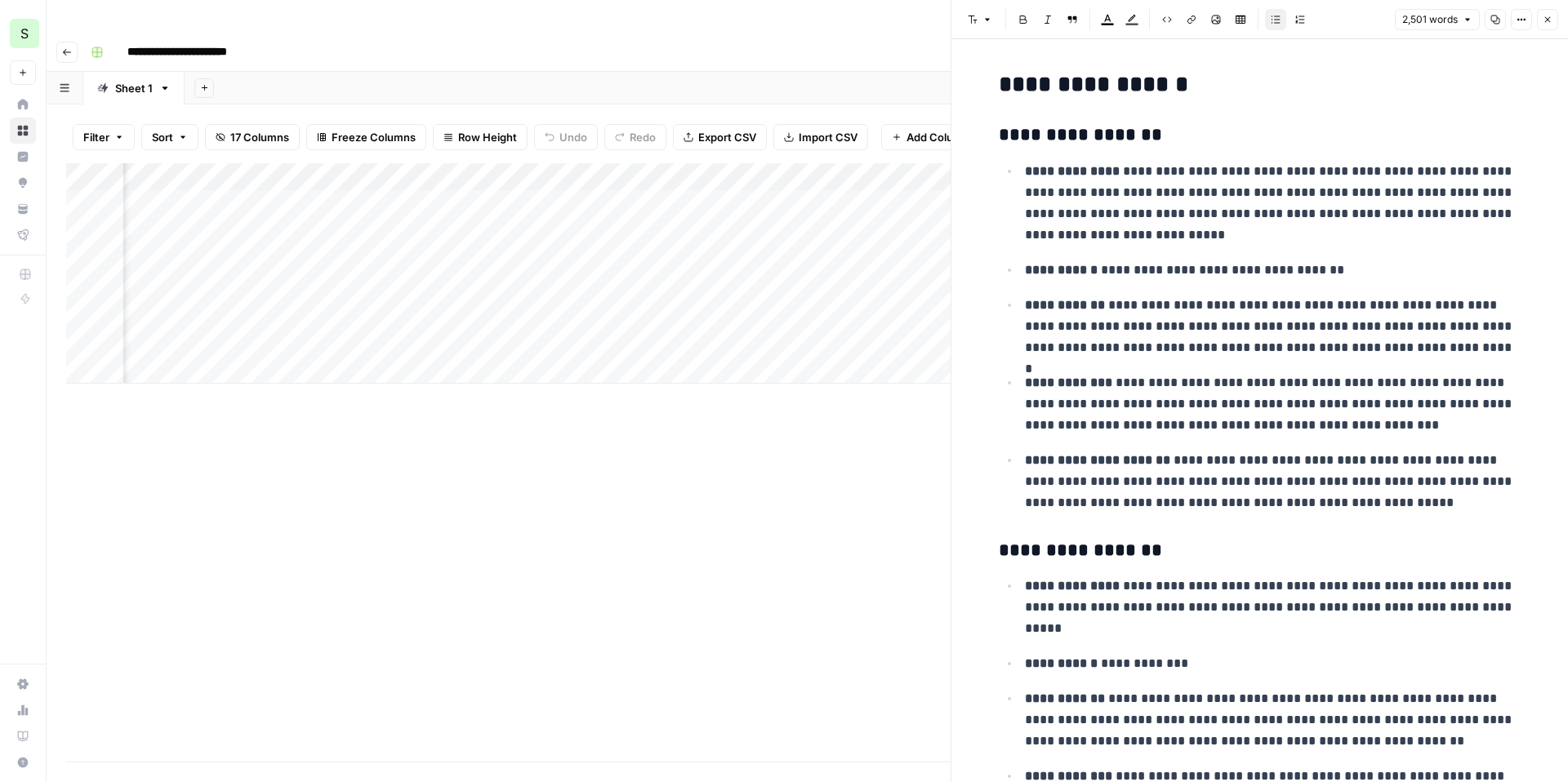
scroll to position [25, 0]
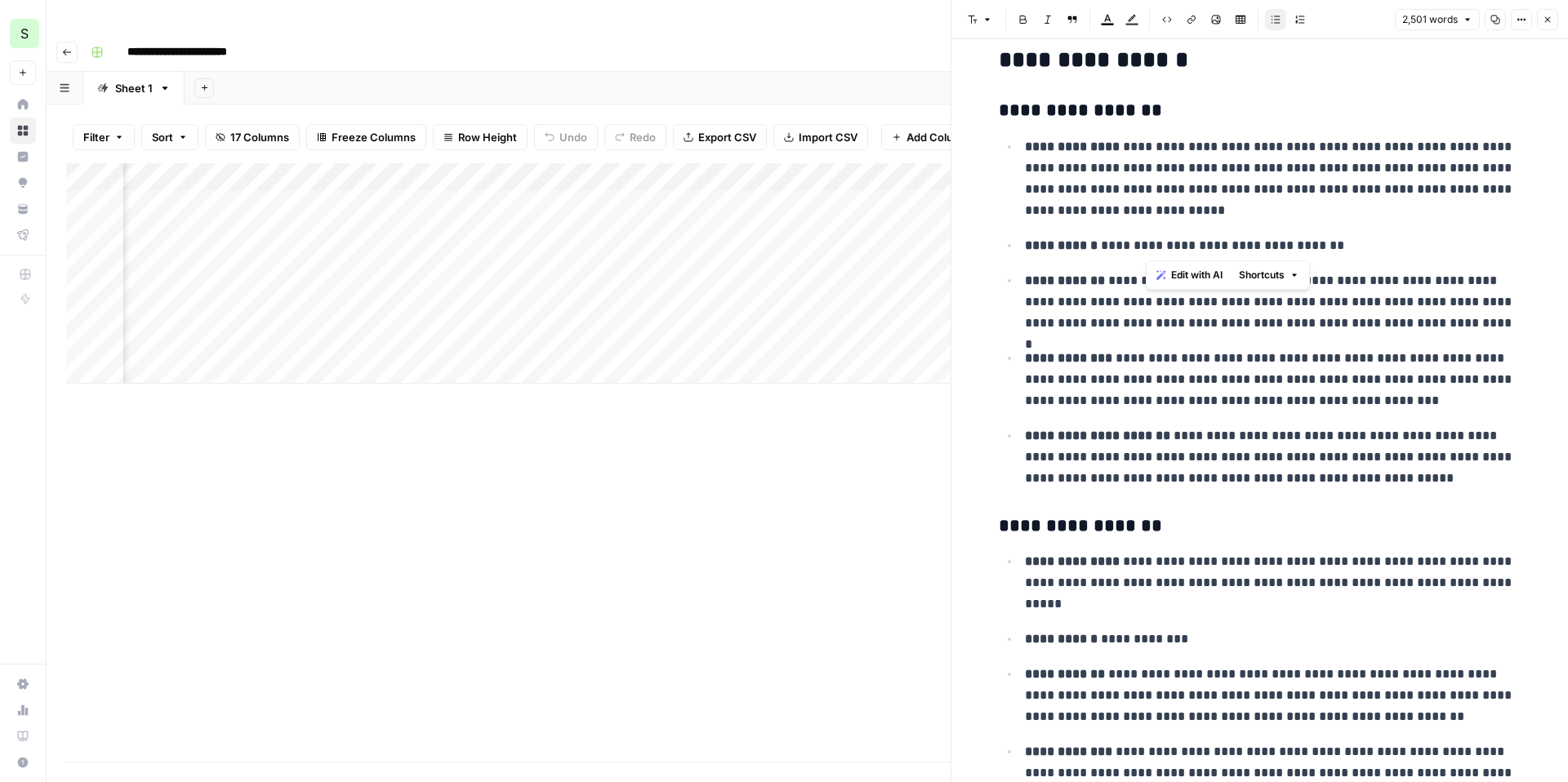
drag, startPoint x: 1245, startPoint y: 250, endPoint x: 1145, endPoint y: 252, distance: 100.0
click at [1145, 252] on p "**********" at bounding box center [1273, 245] width 496 height 21
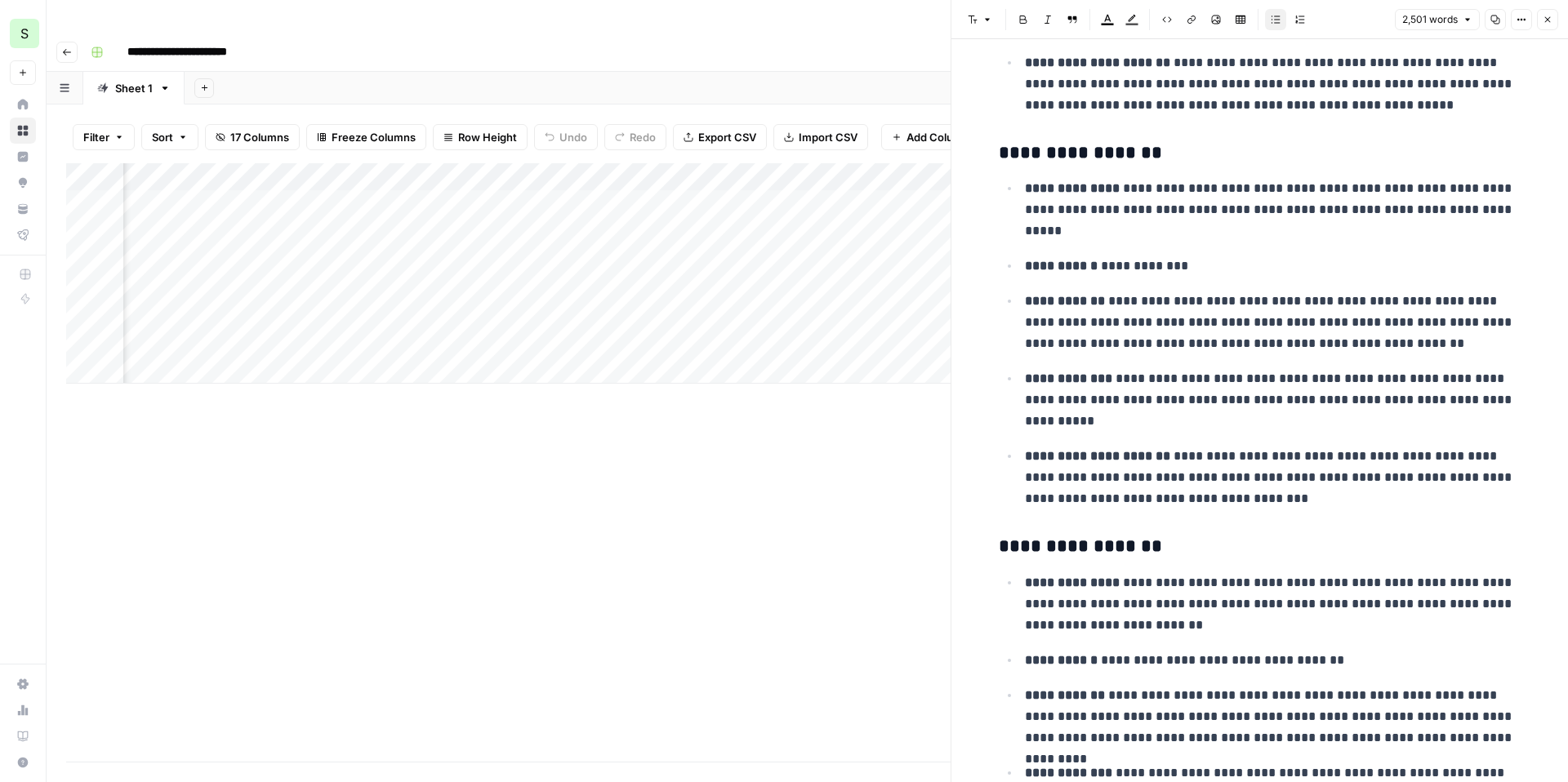
scroll to position [399, 0]
drag, startPoint x: 1281, startPoint y: 492, endPoint x: 1173, endPoint y: 458, distance: 113.2
click at [1173, 457] on p "**********" at bounding box center [1273, 476] width 496 height 64
click at [1173, 458] on p "**********" at bounding box center [1273, 476] width 496 height 64
drag, startPoint x: 1101, startPoint y: 430, endPoint x: 1111, endPoint y: 372, distance: 58.9
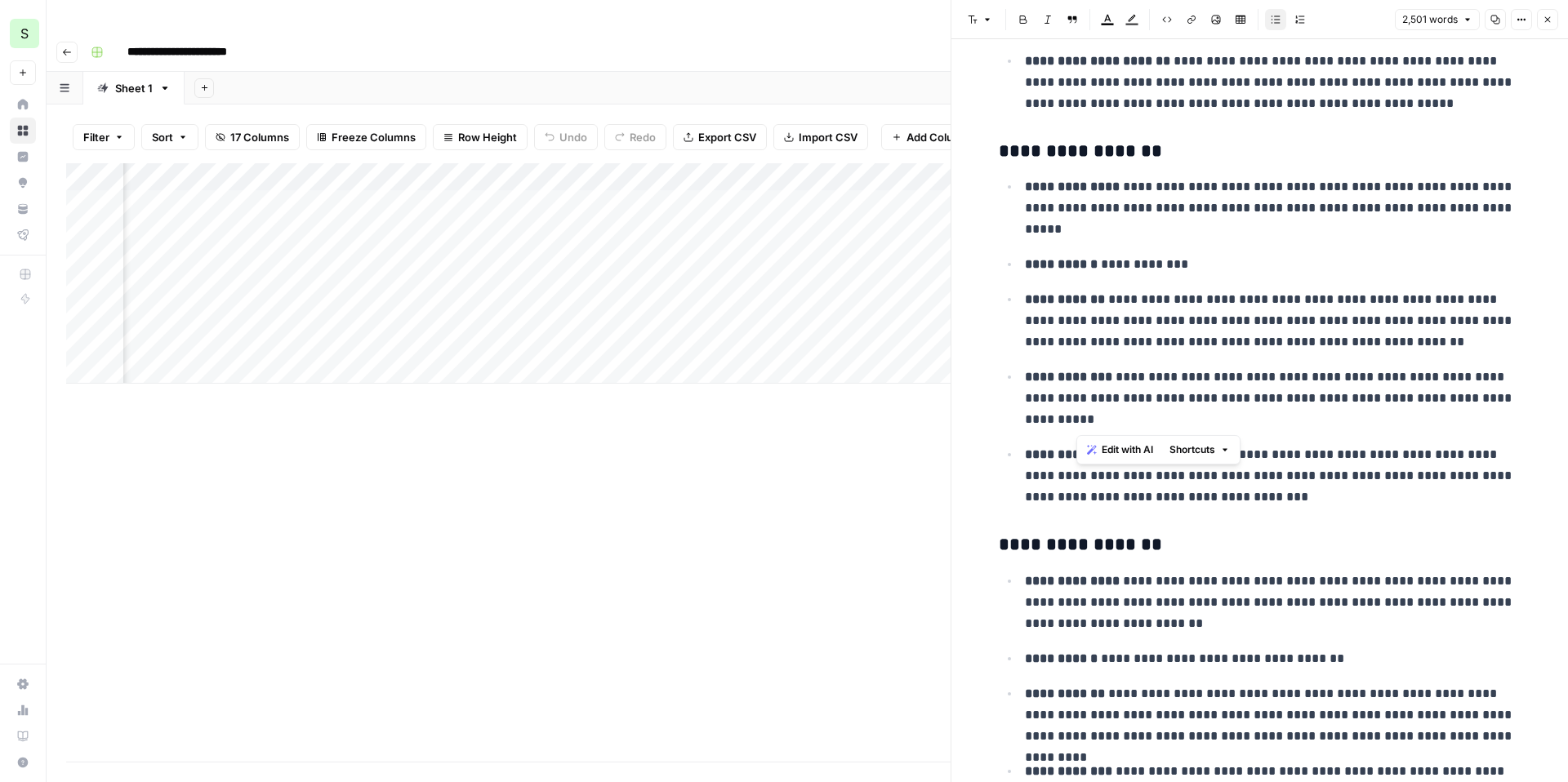
click at [1111, 372] on p "**********" at bounding box center [1273, 399] width 496 height 64
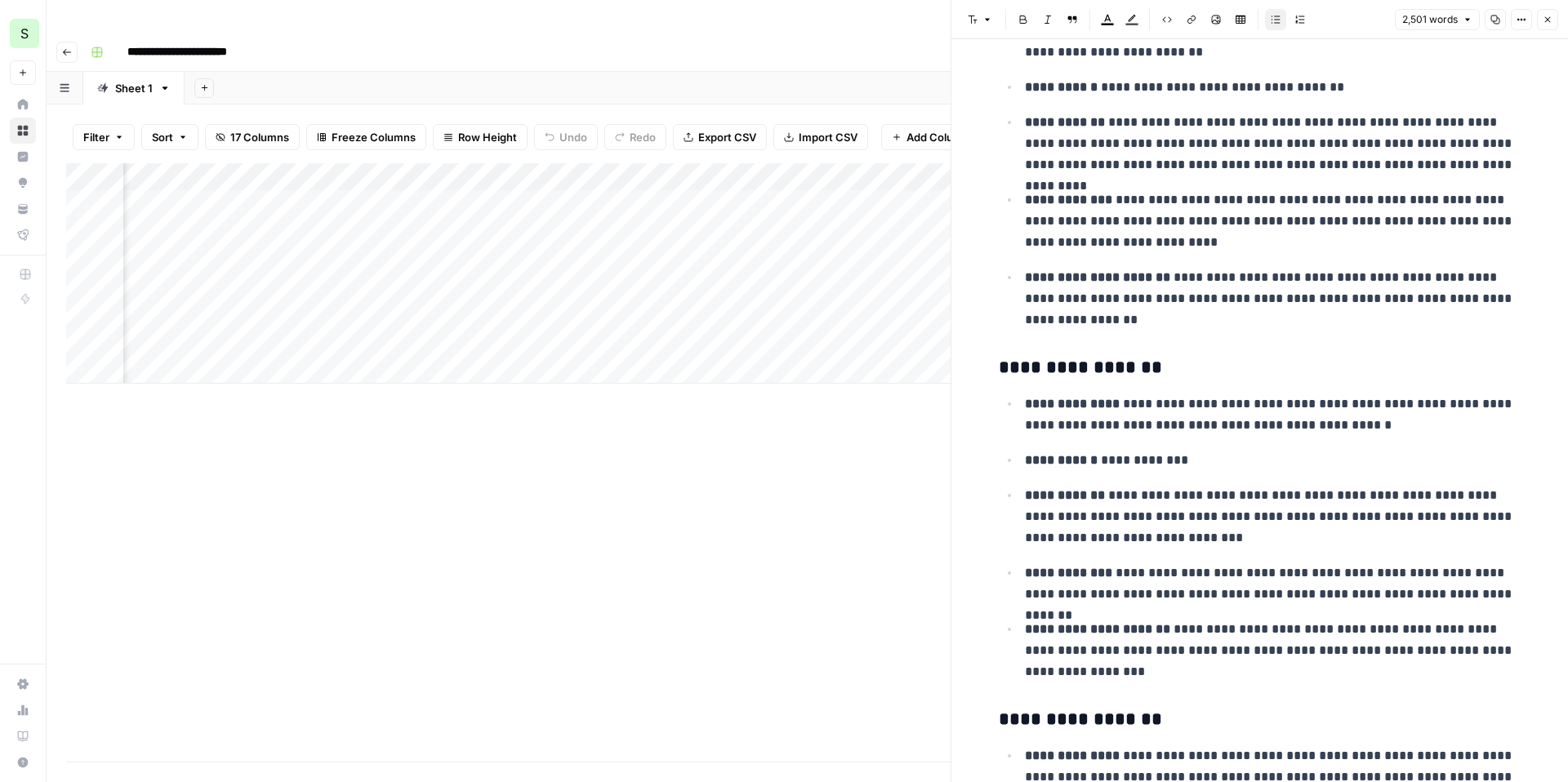
scroll to position [1039, 0]
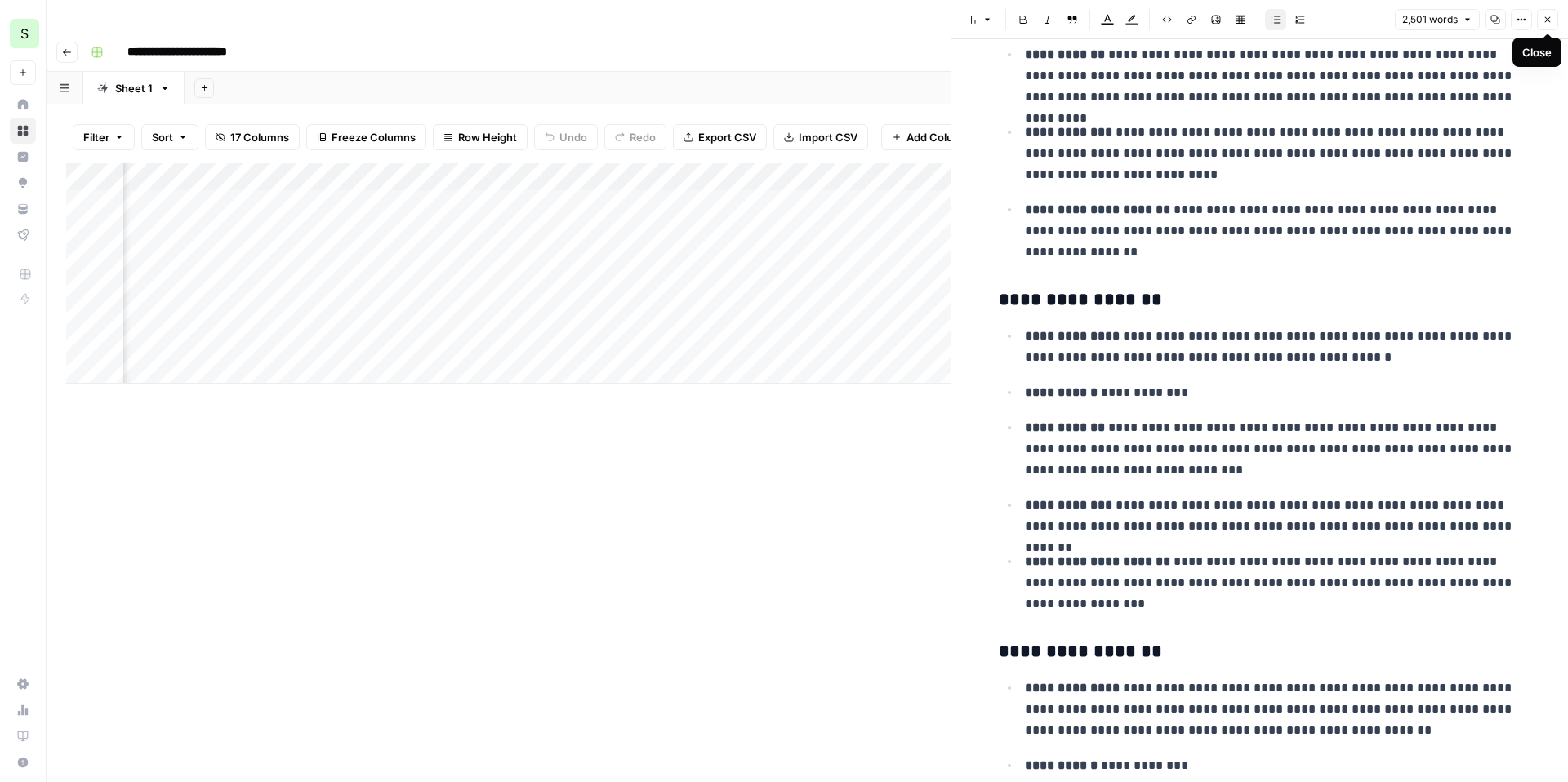
click at [1545, 16] on icon "button" at bounding box center [1548, 20] width 10 height 10
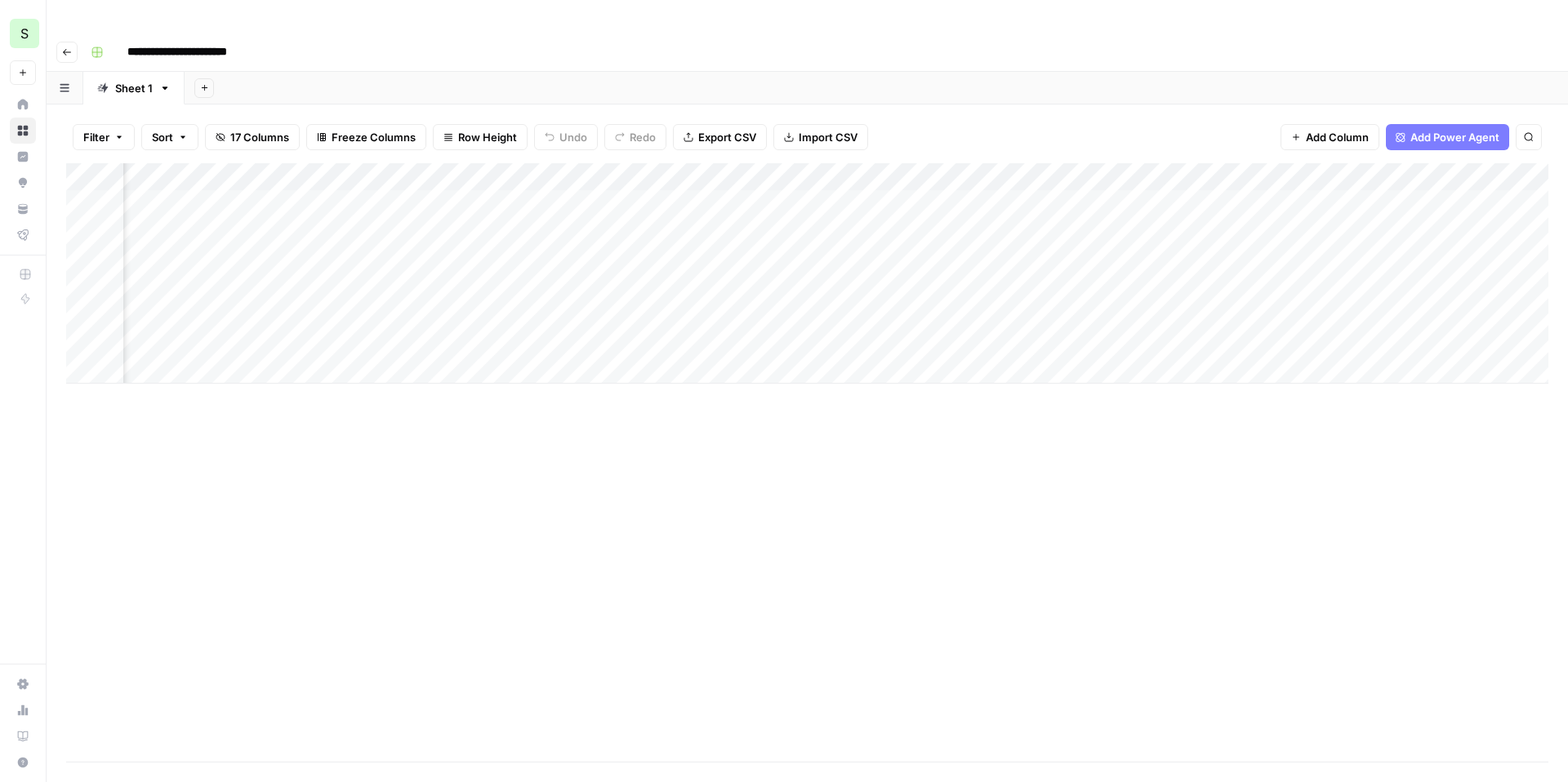
scroll to position [0, 1720]
click at [1123, 169] on div "Add Column" at bounding box center [808, 274] width 1483 height 220
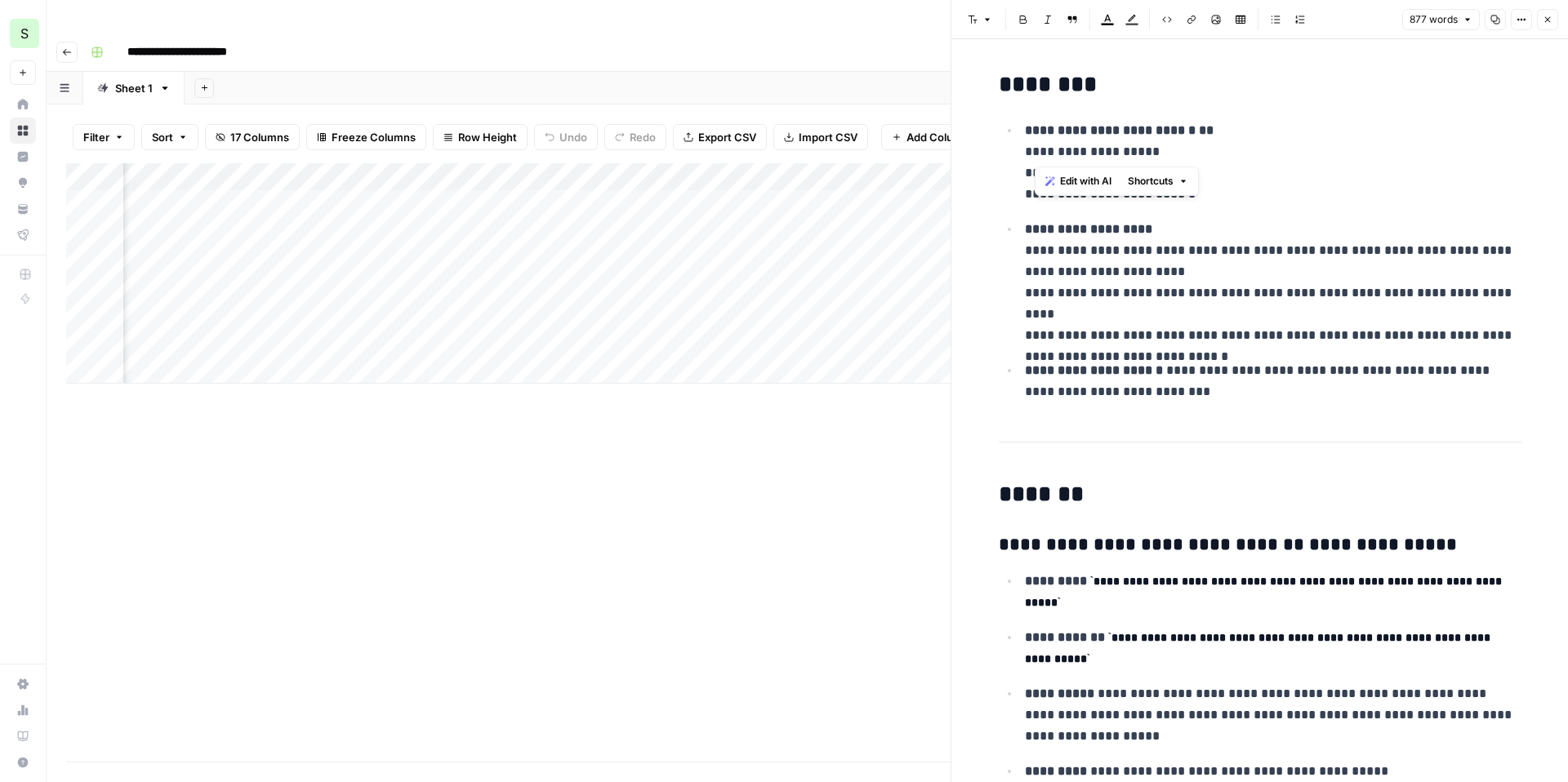
drag, startPoint x: 1036, startPoint y: 153, endPoint x: 1153, endPoint y: 149, distance: 117.1
click at [1153, 149] on p "**********" at bounding box center [1273, 163] width 496 height 85
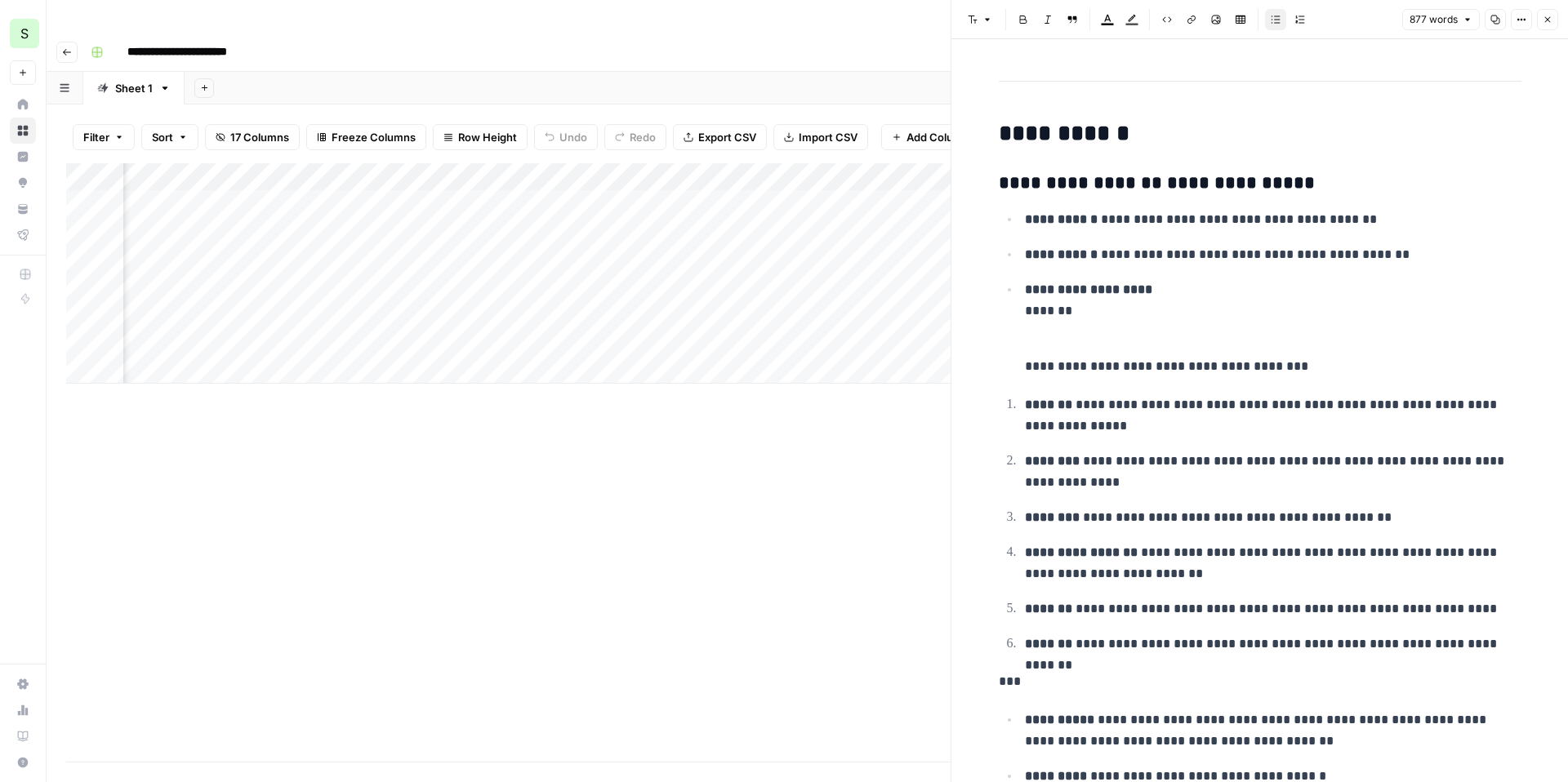
scroll to position [3645, 0]
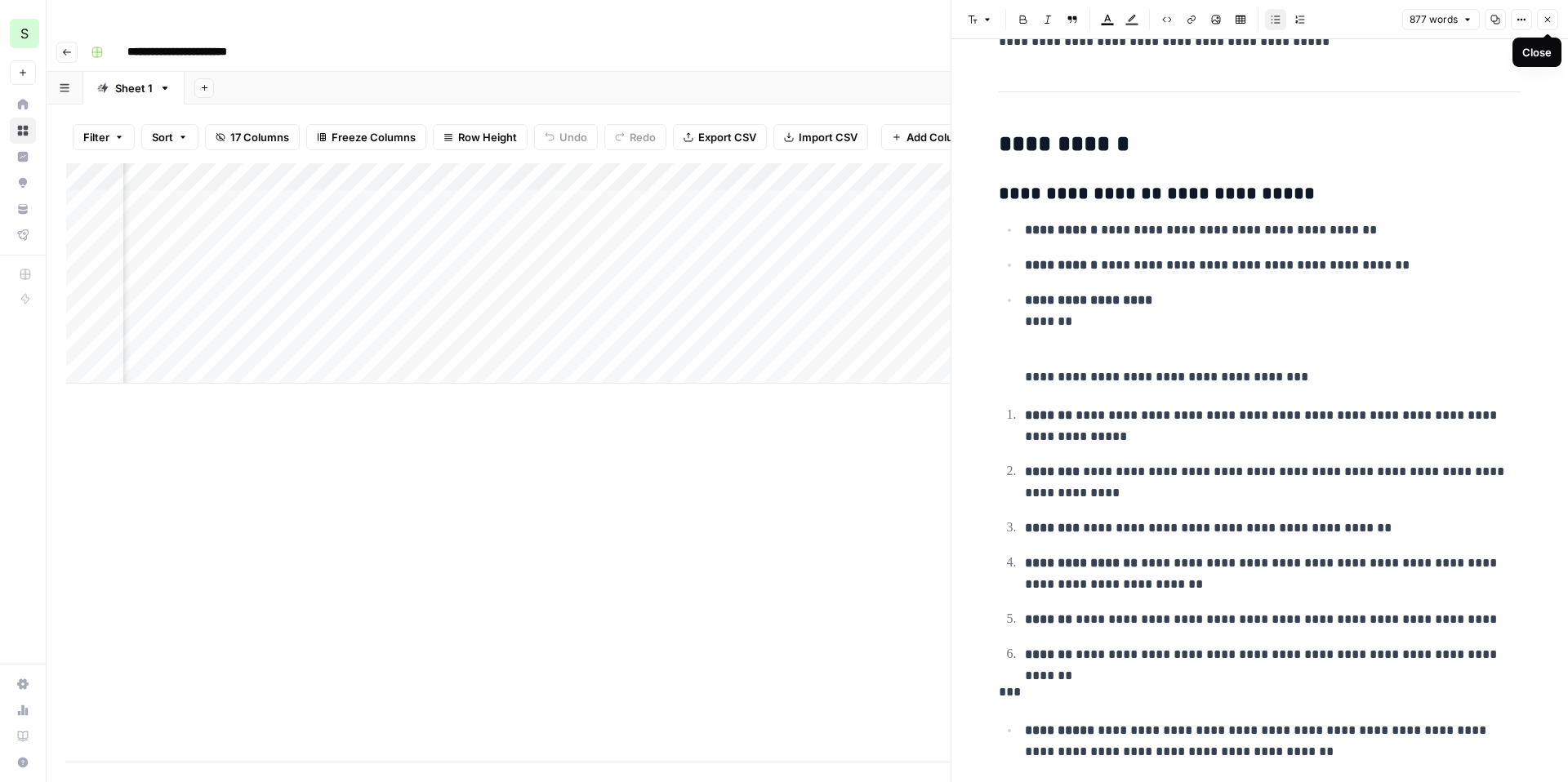
click at [1549, 23] on icon "button" at bounding box center [1548, 20] width 10 height 10
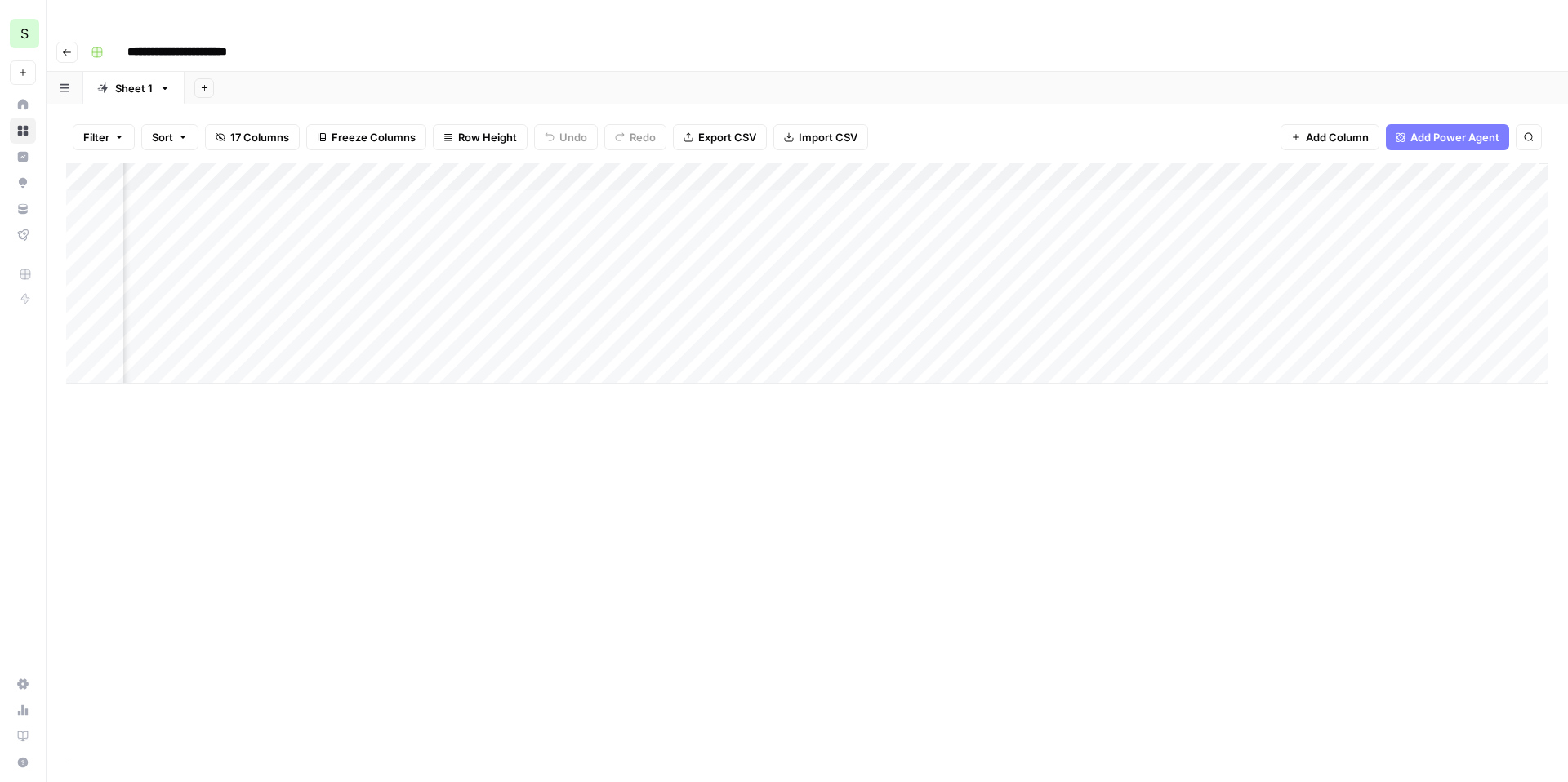
scroll to position [0, 1802]
click at [1417, 166] on div "Add Column" at bounding box center [808, 274] width 1483 height 220
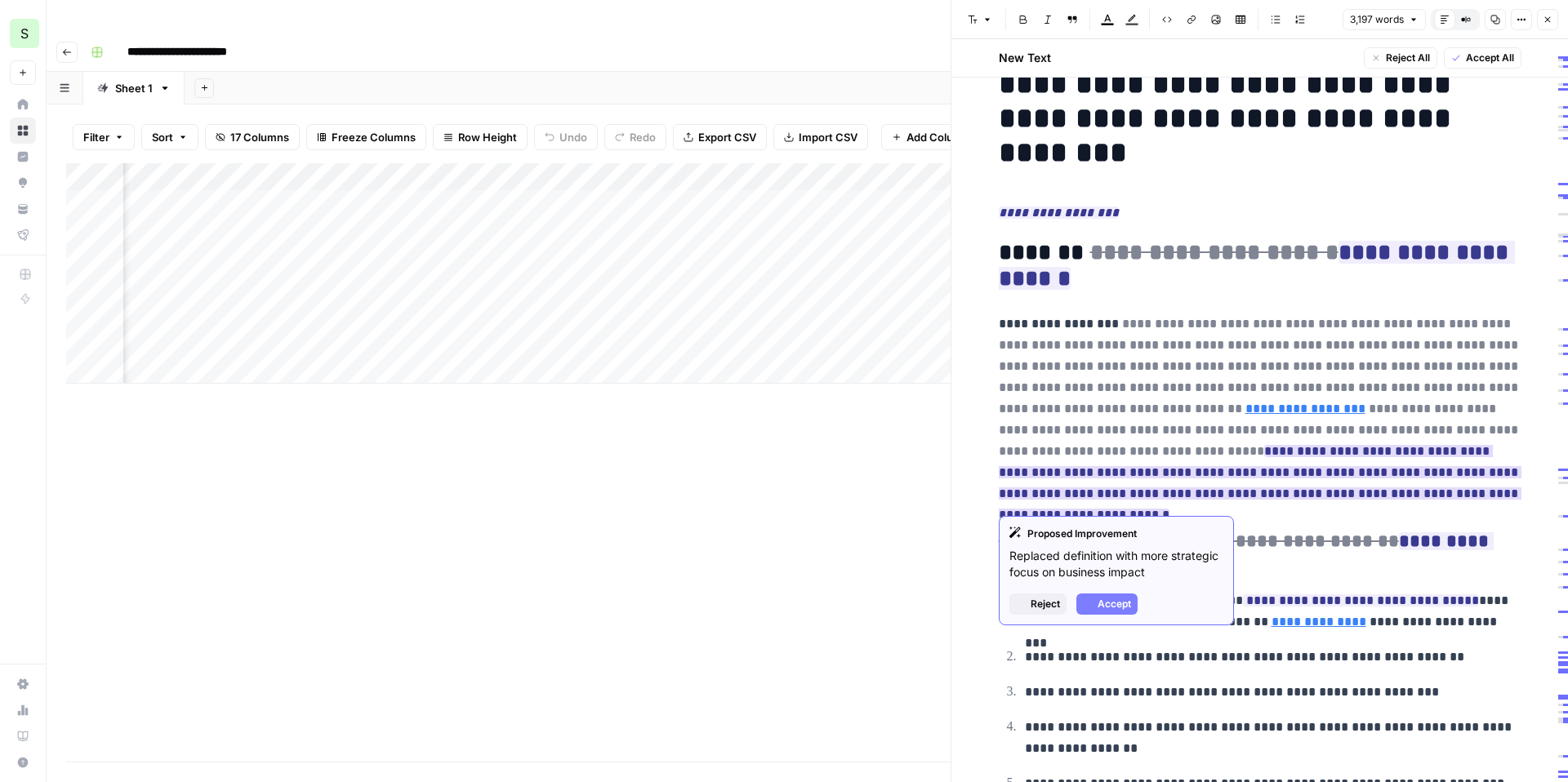
scroll to position [44, 0]
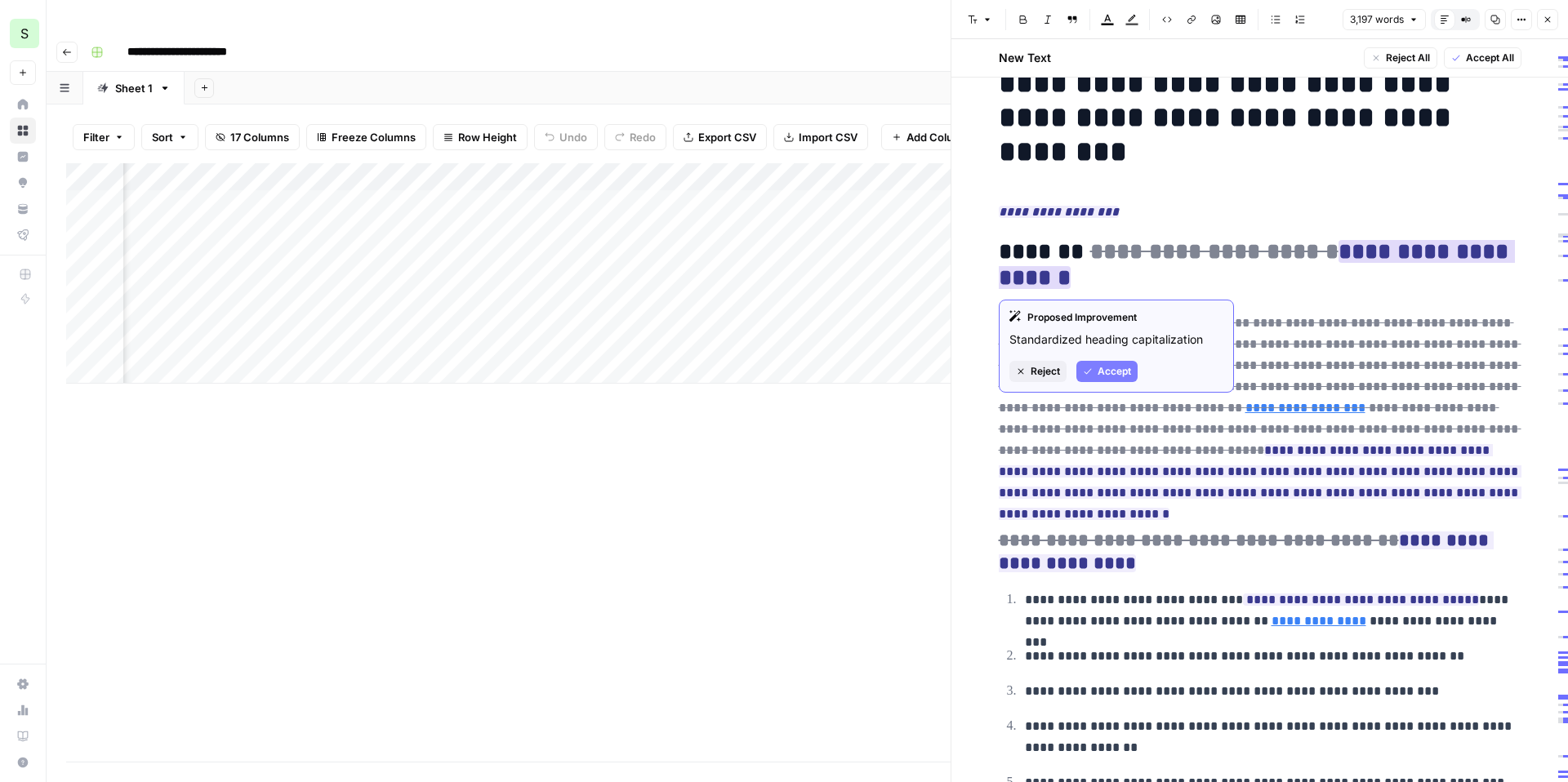
click at [1095, 376] on button "Accept" at bounding box center [1108, 371] width 62 height 21
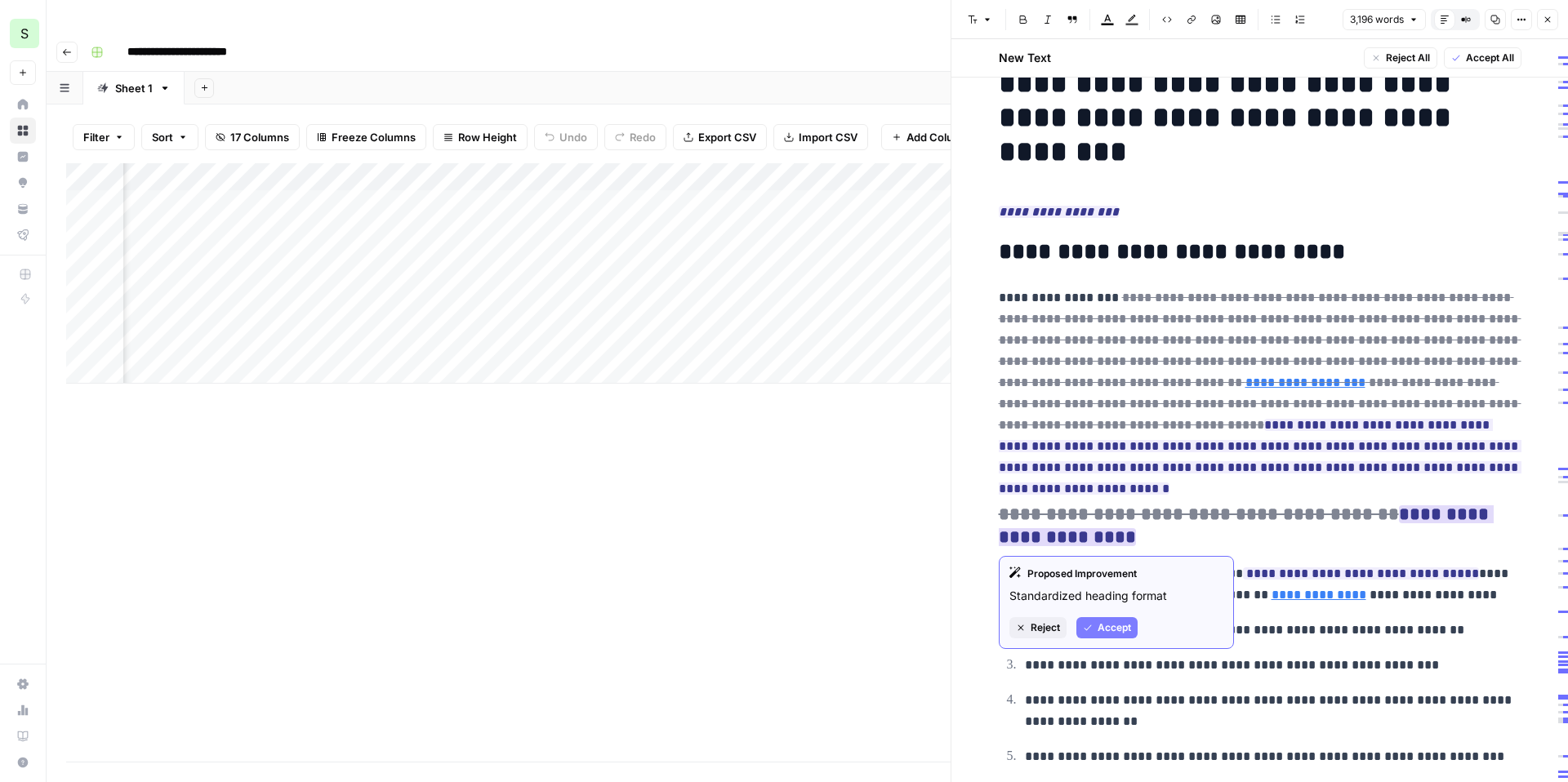
click at [1028, 628] on button "Reject" at bounding box center [1038, 627] width 58 height 21
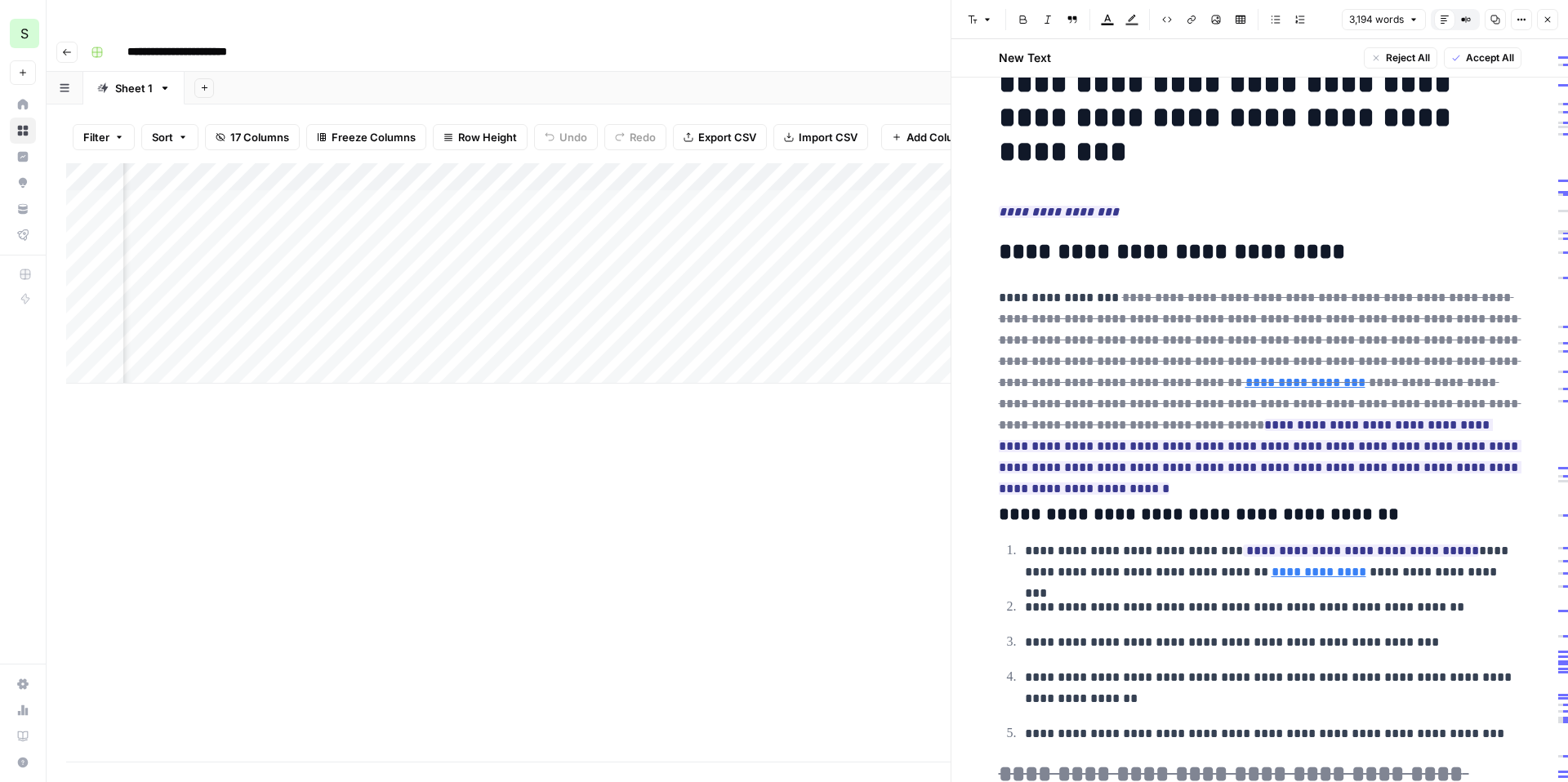
click at [1349, 515] on h3 "**********" at bounding box center [1260, 515] width 523 height 23
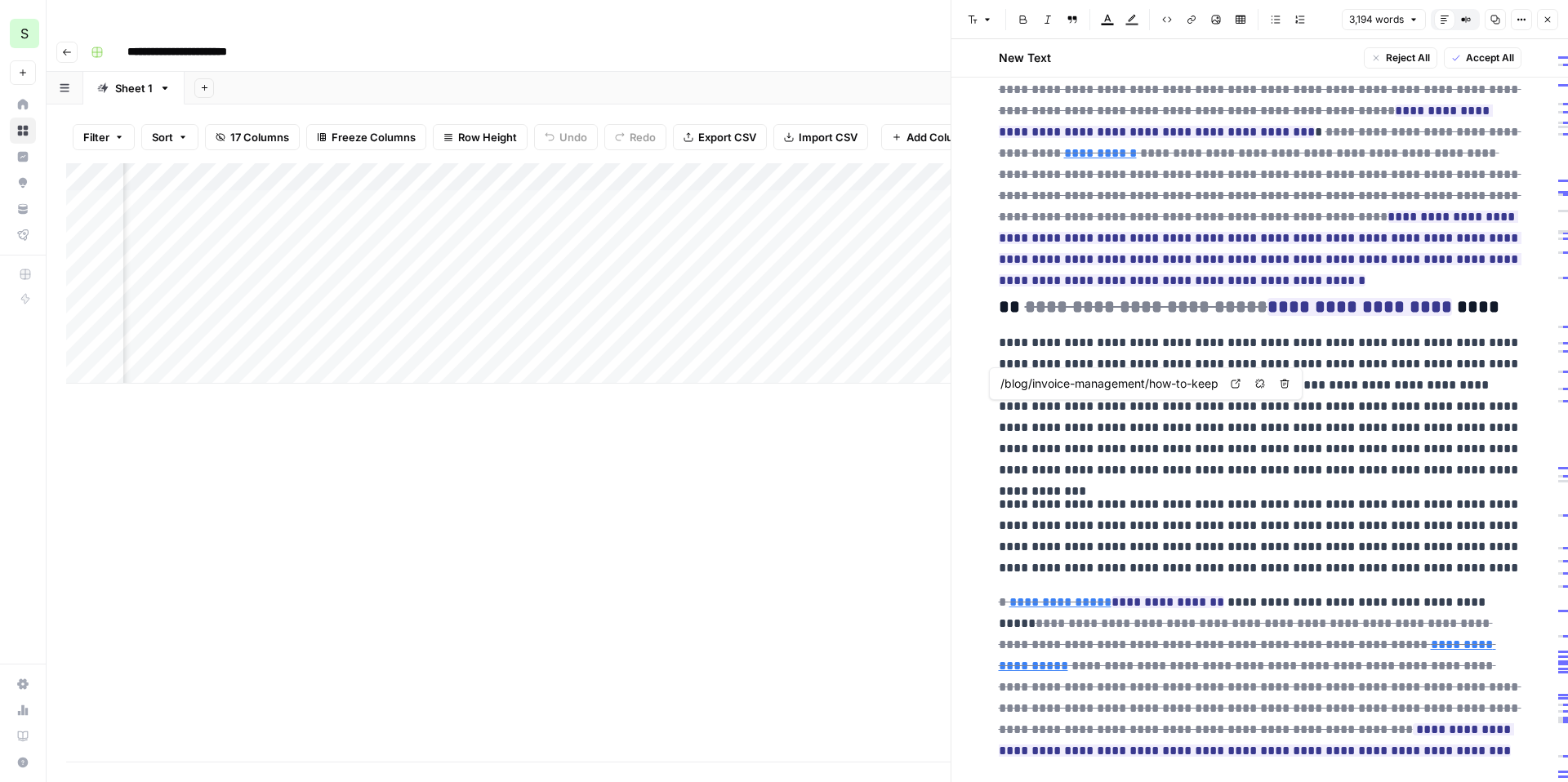
scroll to position [2338, 0]
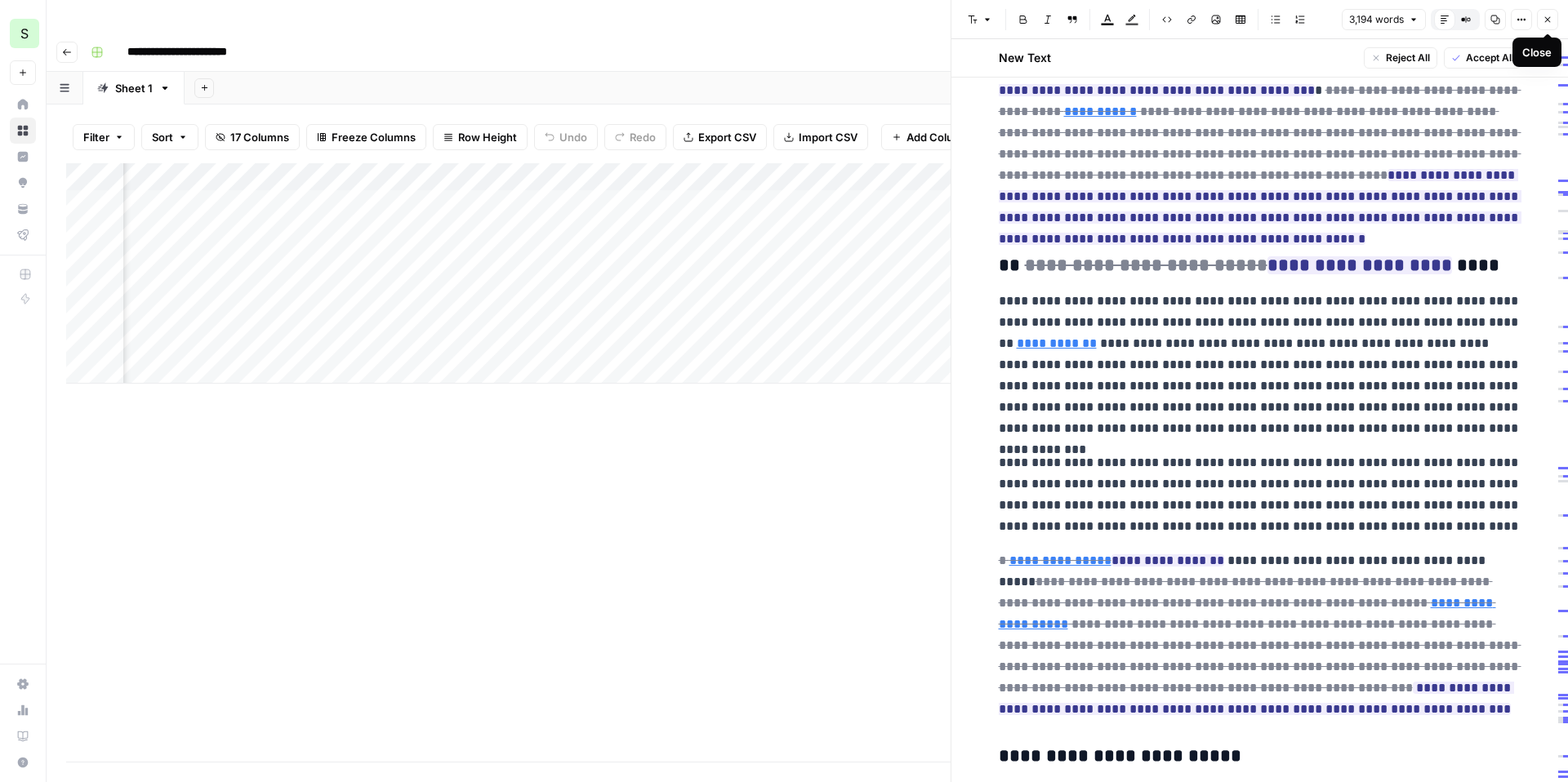
click at [1544, 12] on button "Close" at bounding box center [1547, 19] width 21 height 21
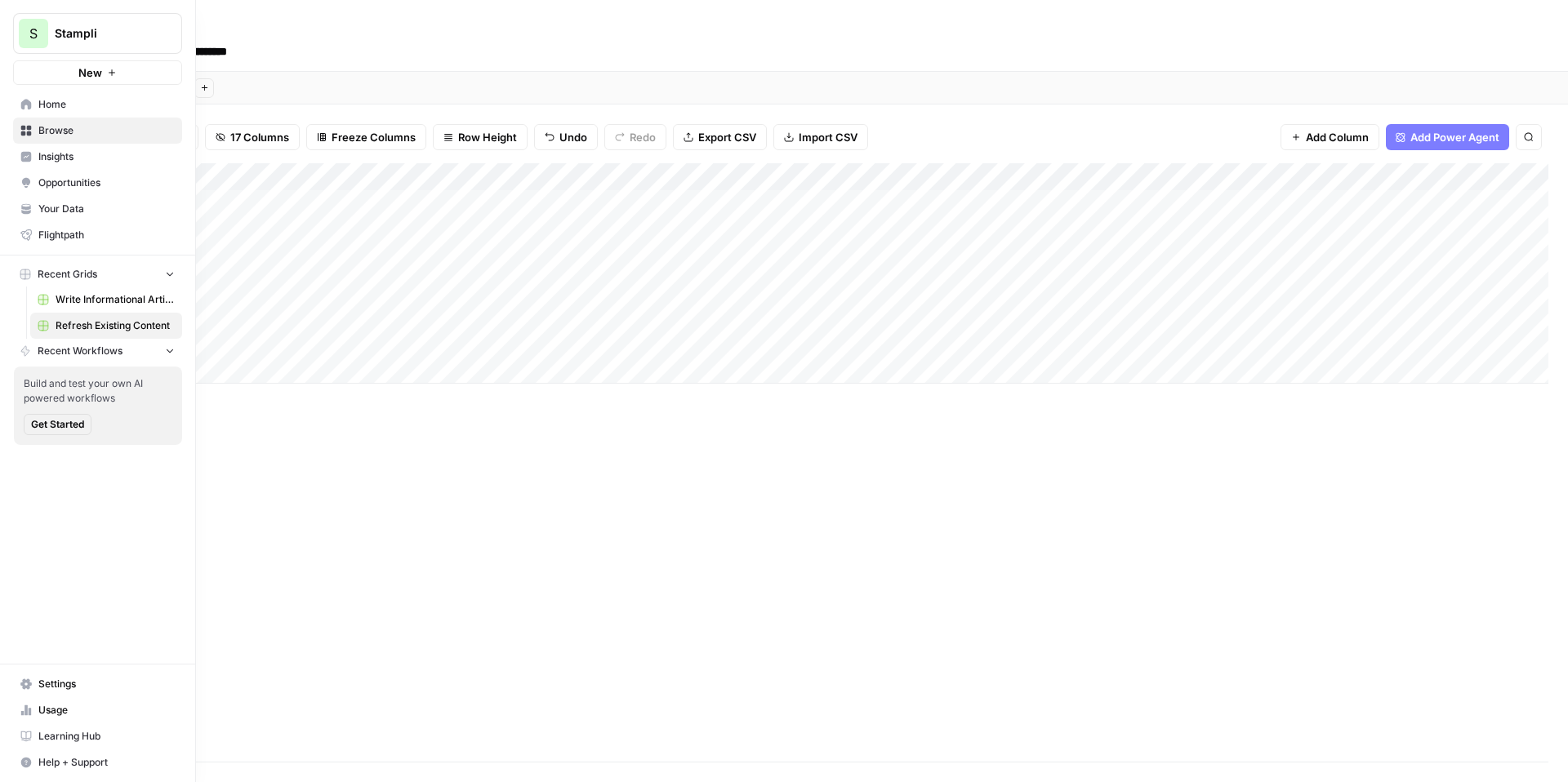
click at [90, 155] on span "Insights" at bounding box center [106, 157] width 136 height 15
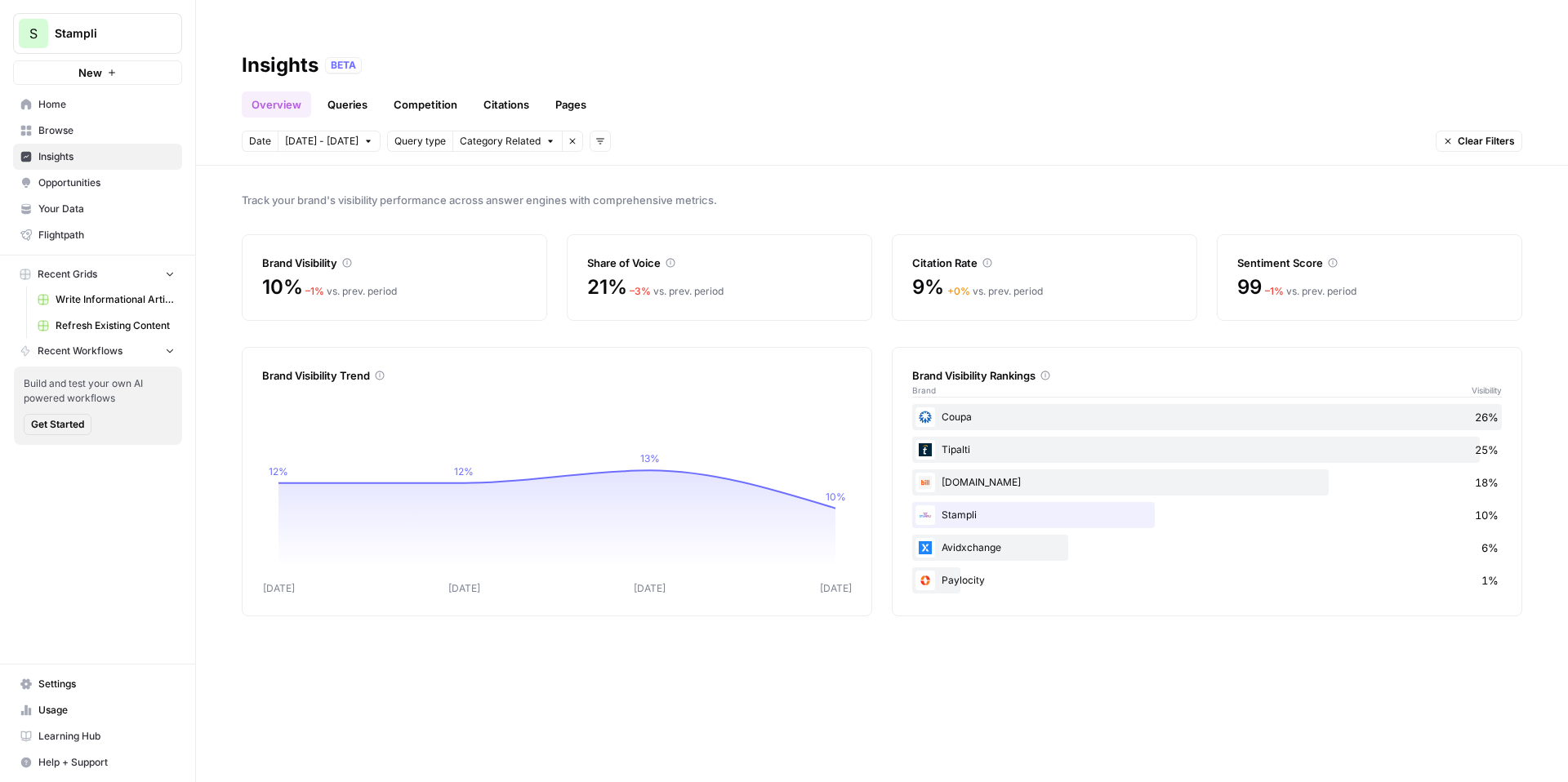
click at [814, 275] on div "21% – 3 % vs. prev. period" at bounding box center [719, 288] width 265 height 26
click at [723, 255] on div "Share of Voice" at bounding box center [719, 263] width 265 height 16
click at [695, 299] on div "Track your brand's visibility performance across answer engines with comprehens…" at bounding box center [882, 490] width 1372 height 649
click at [568, 136] on icon "button" at bounding box center [573, 141] width 10 height 10
click at [376, 131] on div "Date [DATE] - [DATE] Add filters" at bounding box center [326, 141] width 167 height 21
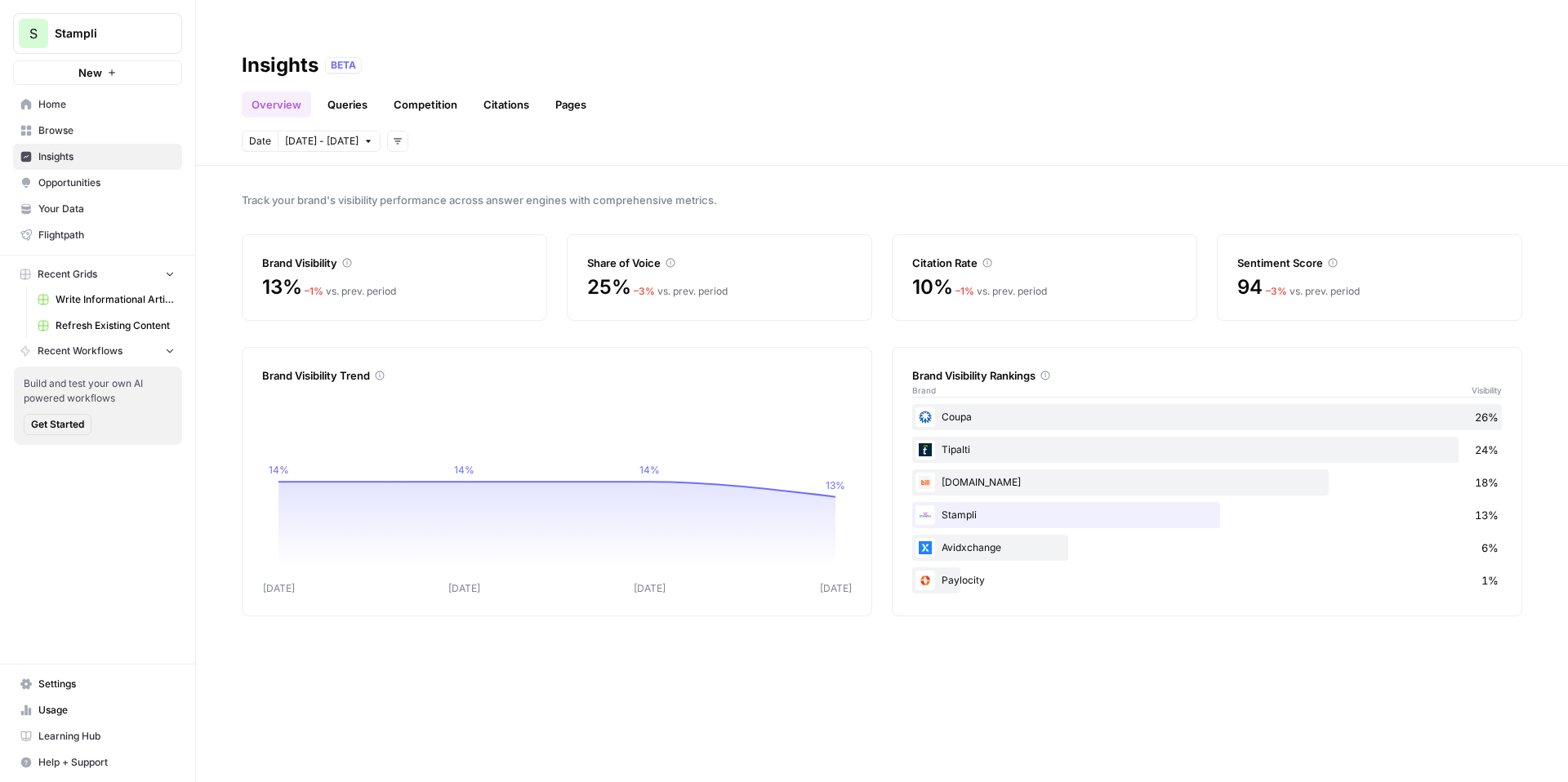
click at [393, 136] on icon "button" at bounding box center [398, 141] width 10 height 10
click at [421, 166] on span "Platform" at bounding box center [419, 167] width 58 height 16
click at [524, 136] on icon "button" at bounding box center [529, 141] width 10 height 10
click at [648, 131] on div "Date [DATE] - [DATE] Platform Select platform Remove filter Add filters Clear F…" at bounding box center [882, 141] width 1281 height 21
click at [357, 91] on link "Queries" at bounding box center [347, 104] width 60 height 26
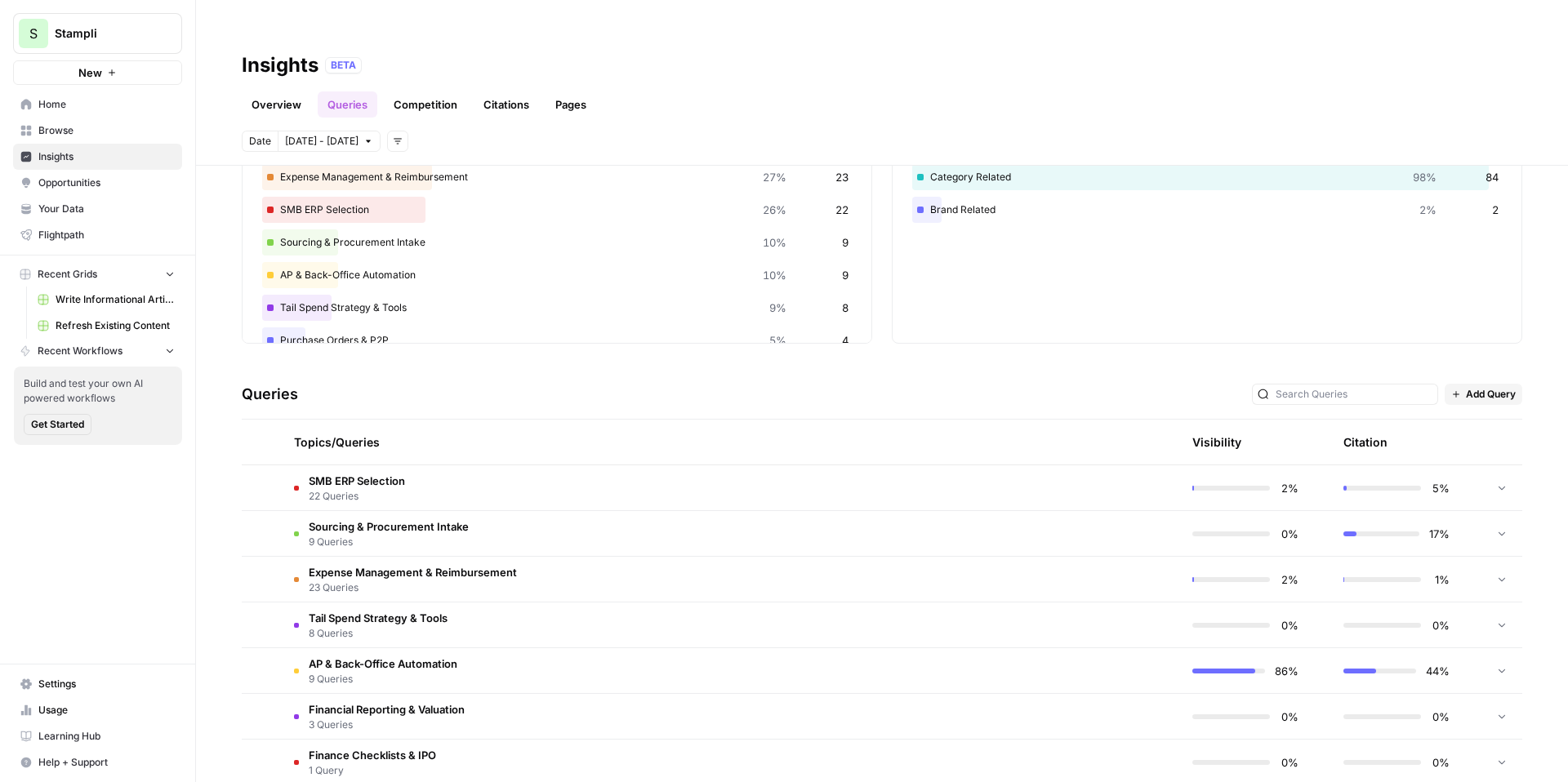
scroll to position [150, 0]
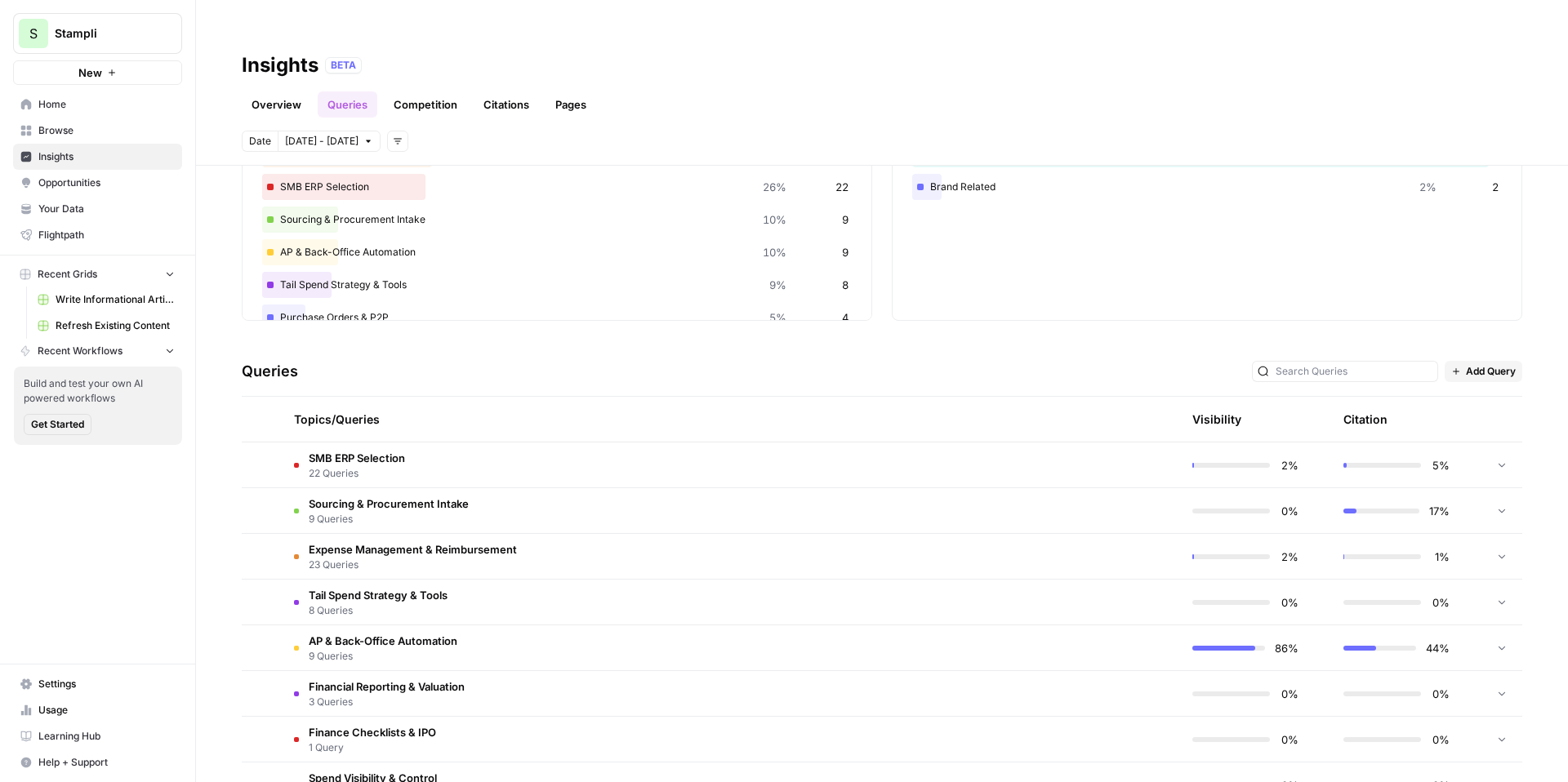
click at [751, 443] on td "SMB ERP Selection 22 Queries" at bounding box center [652, 464] width 743 height 45
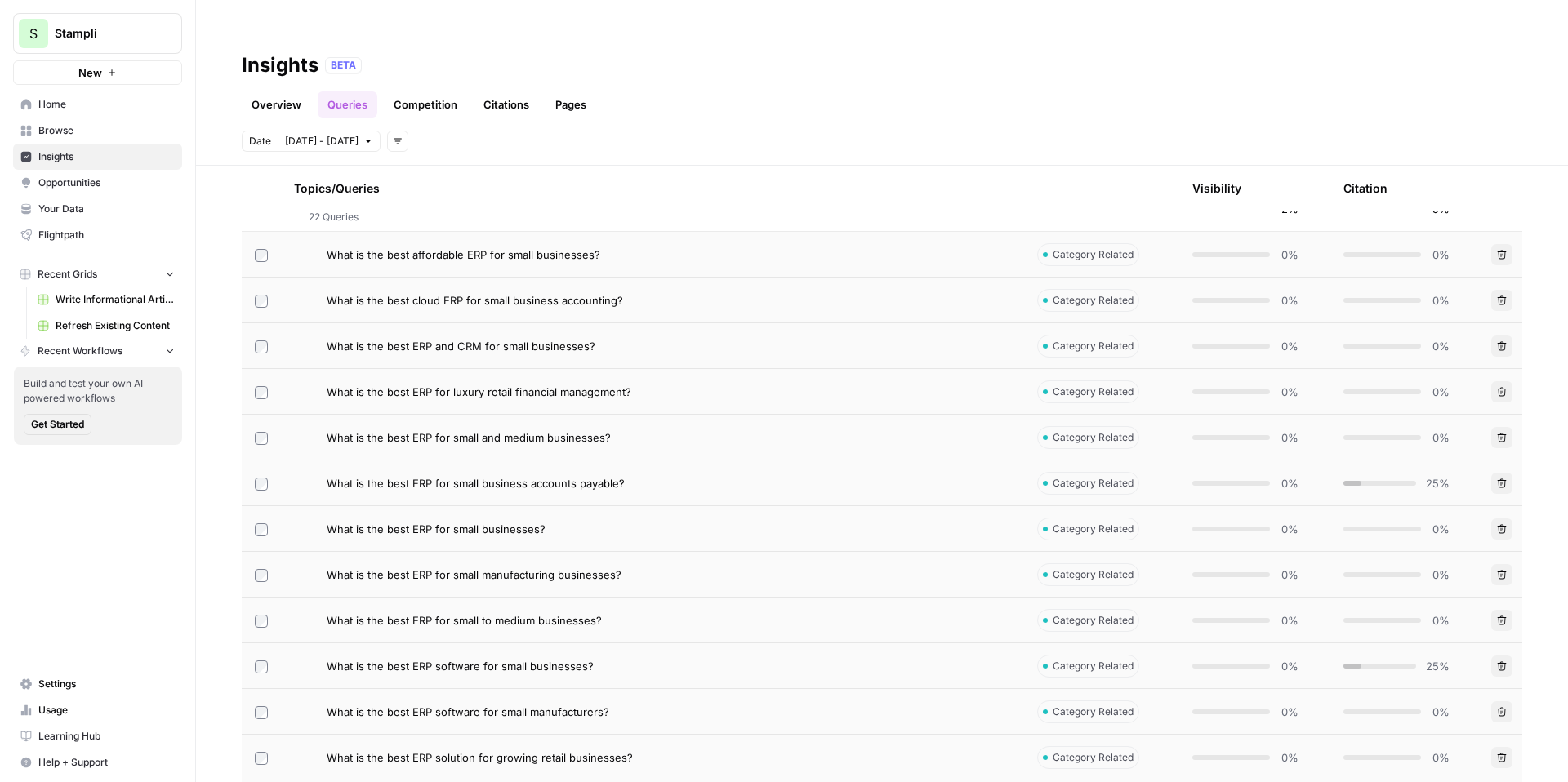
scroll to position [408, 0]
click at [630, 246] on div "What is the best affordable ERP for small businesses?" at bounding box center [669, 254] width 685 height 16
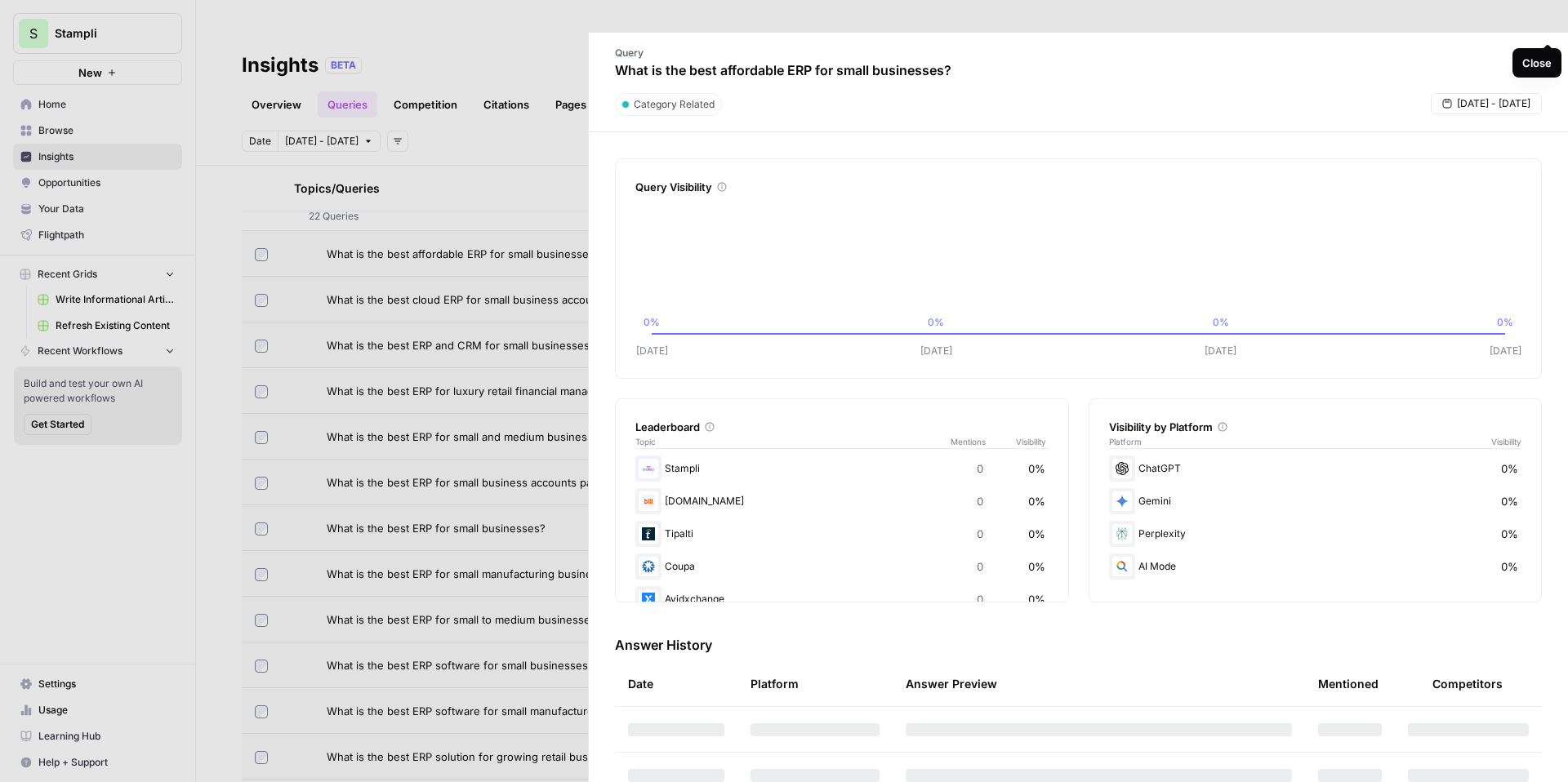
click at [1550, 58] on icon "button" at bounding box center [1548, 63] width 10 height 10
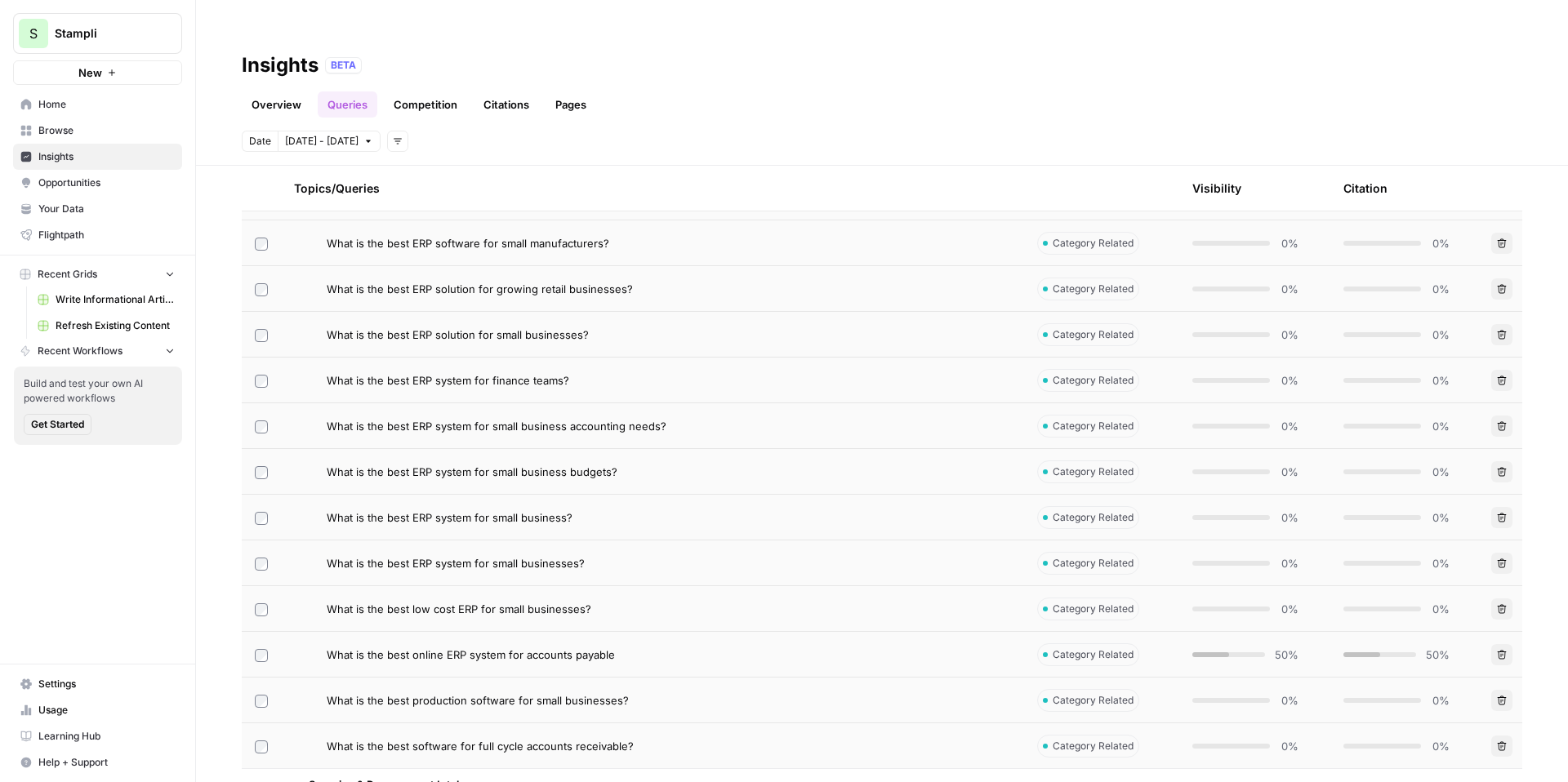
scroll to position [958, 0]
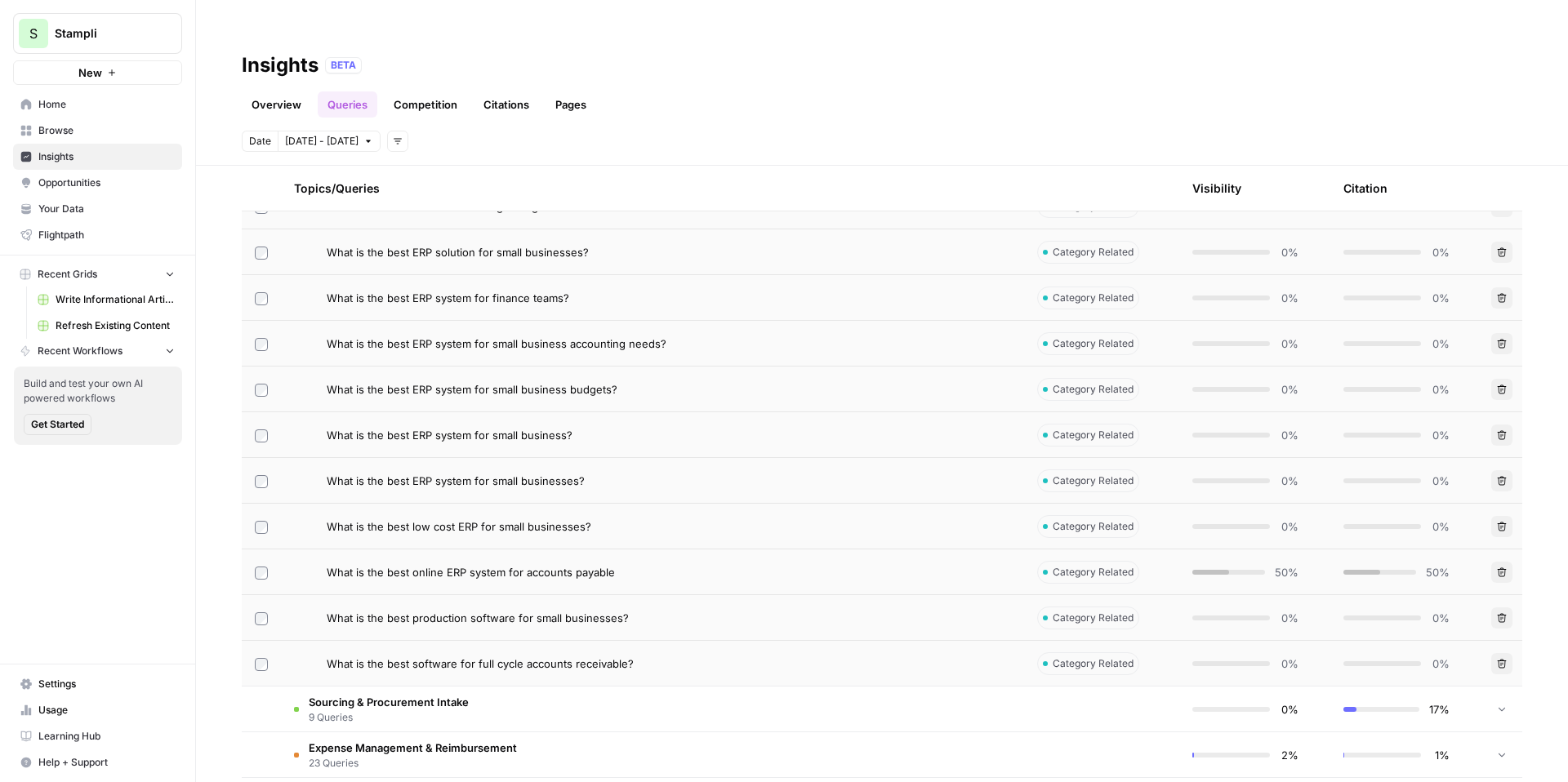
click at [815, 565] on div "What is the best online ERP system for accounts payable" at bounding box center [669, 573] width 685 height 16
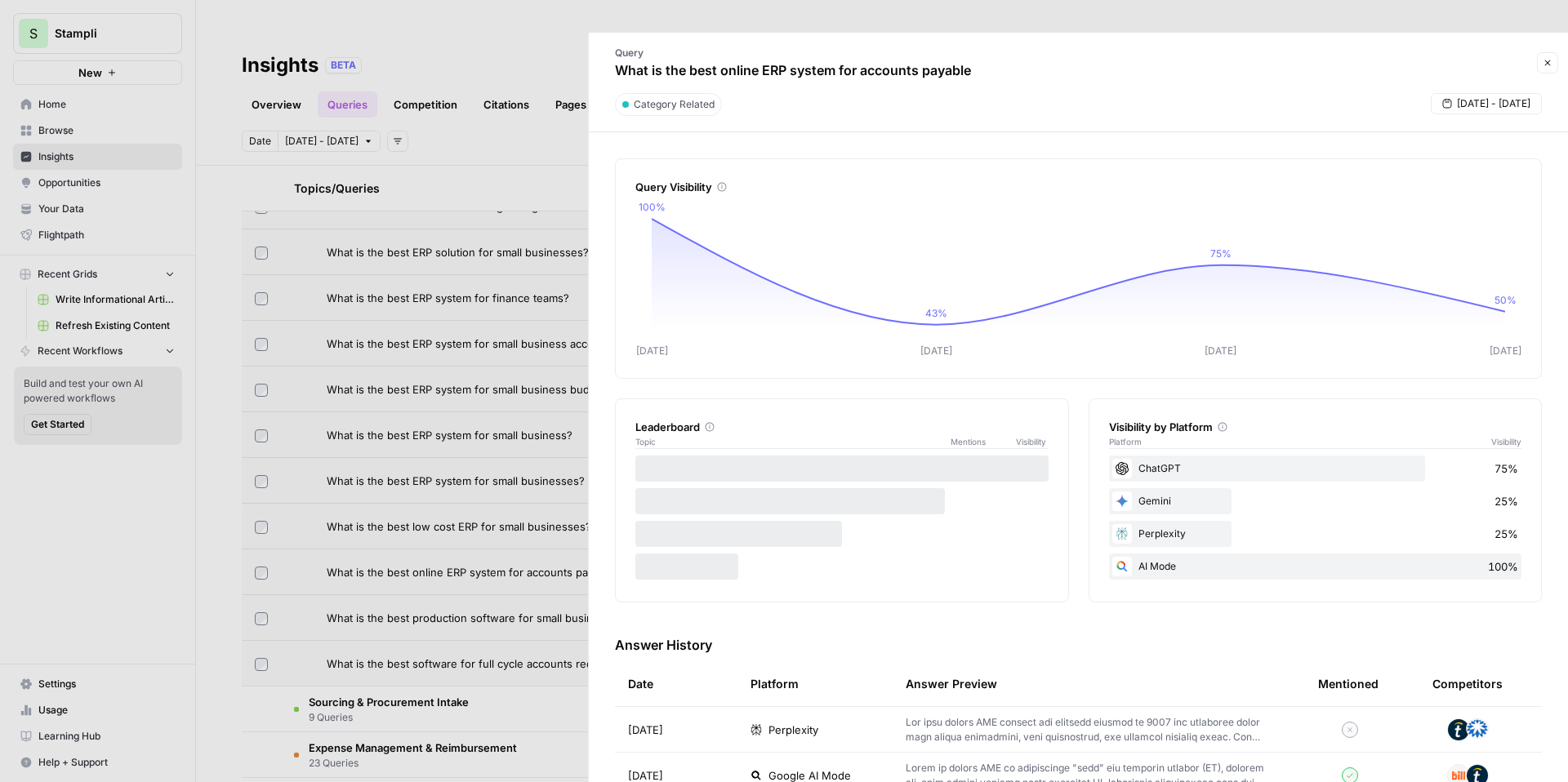
drag, startPoint x: 815, startPoint y: 41, endPoint x: 878, endPoint y: 41, distance: 63.0
click at [878, 61] on p "What is the best online ERP system for accounts payable" at bounding box center [793, 70] width 356 height 20
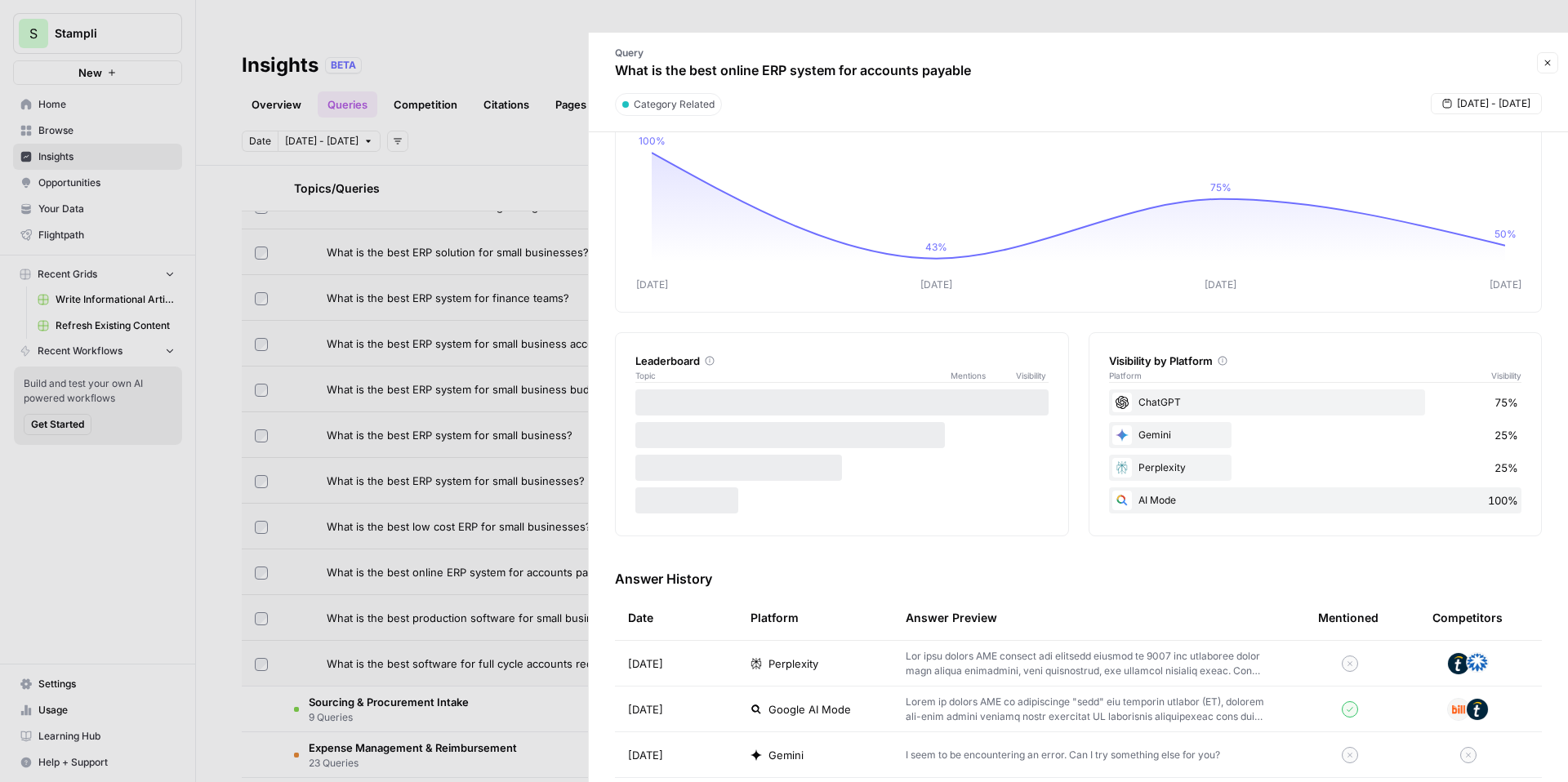
scroll to position [124, 0]
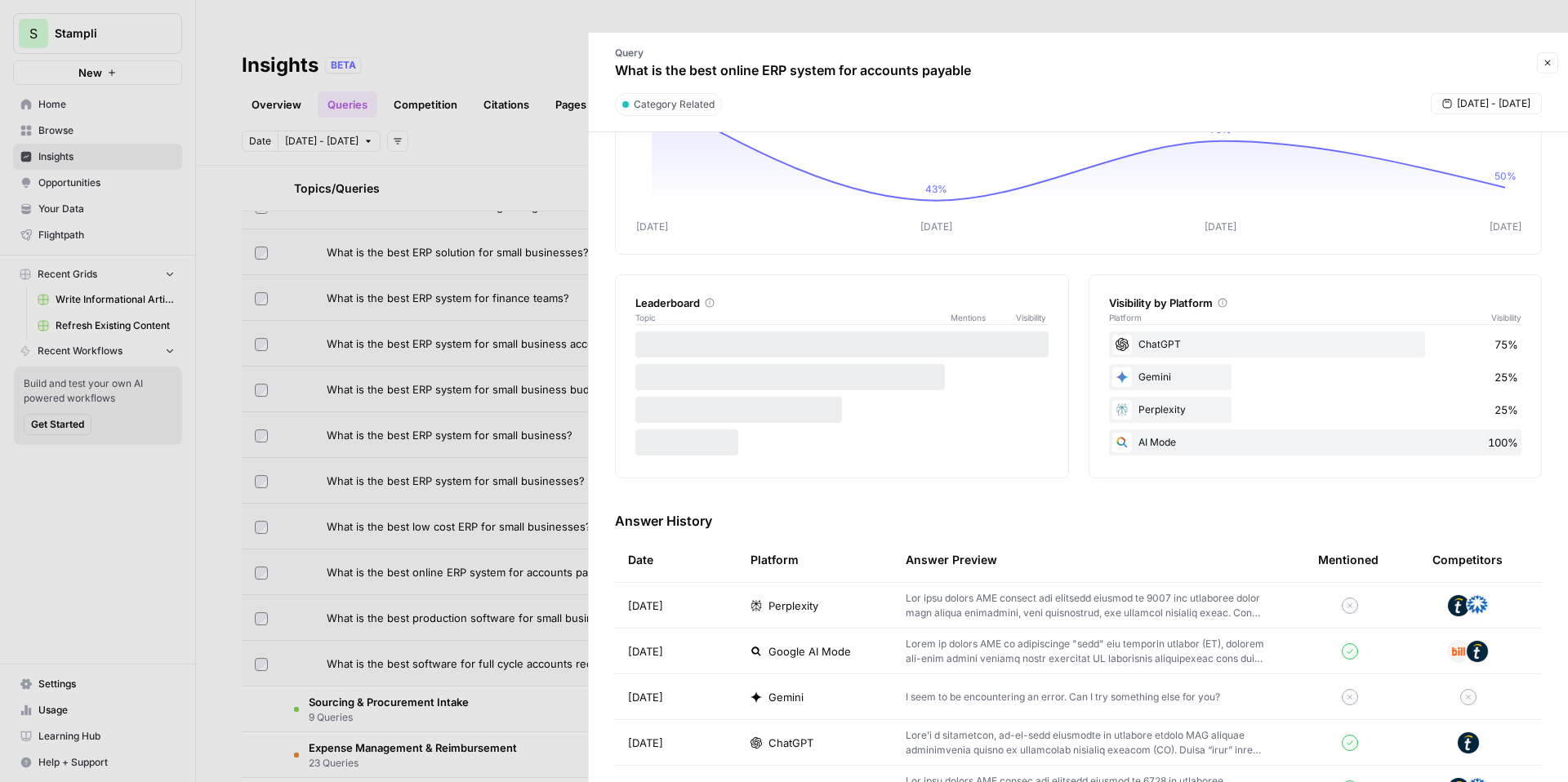
click at [977, 446] on div "Leaderboard Topic Mentions Visibility" at bounding box center [843, 377] width 455 height 204
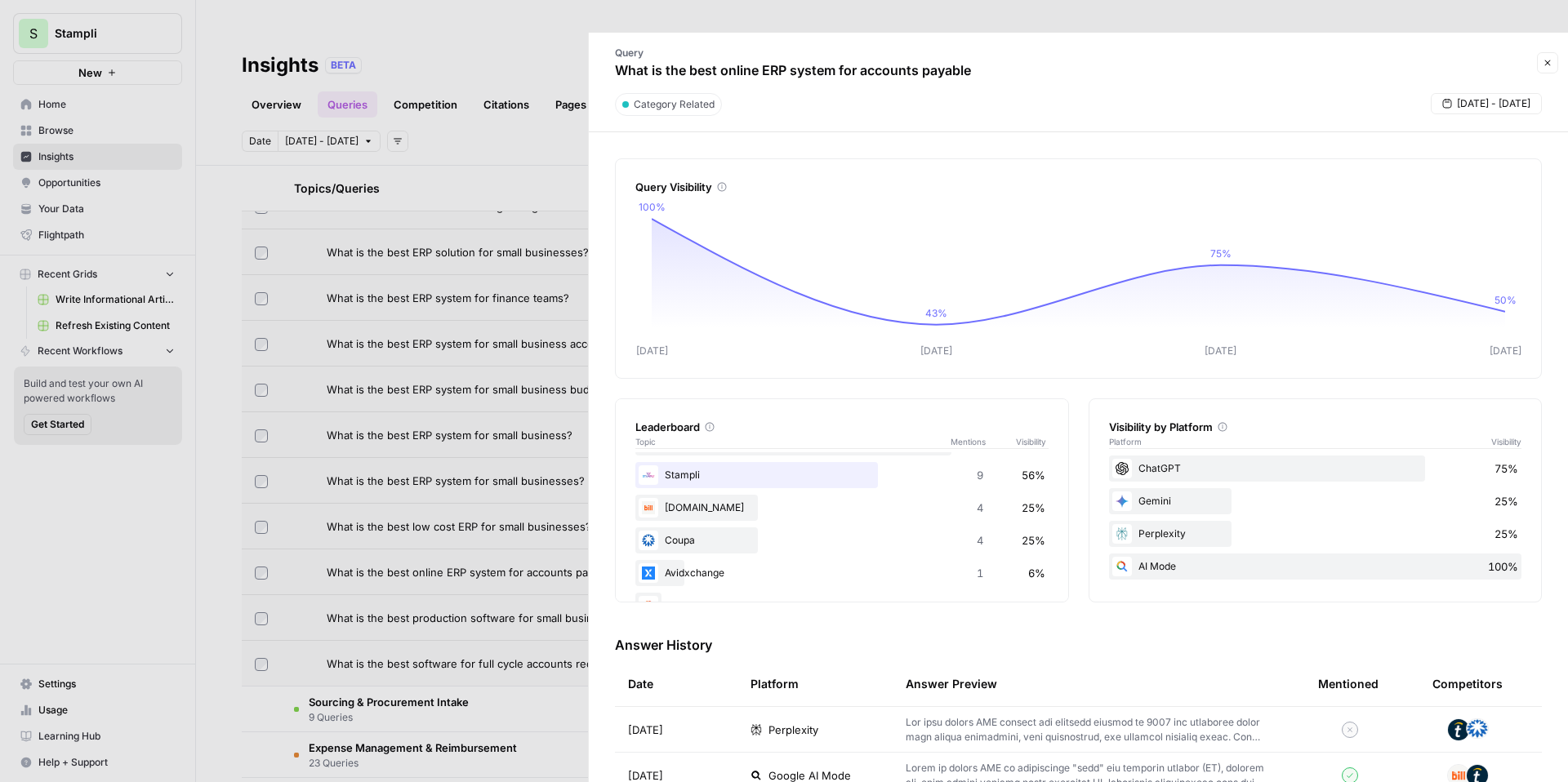
scroll to position [0, 0]
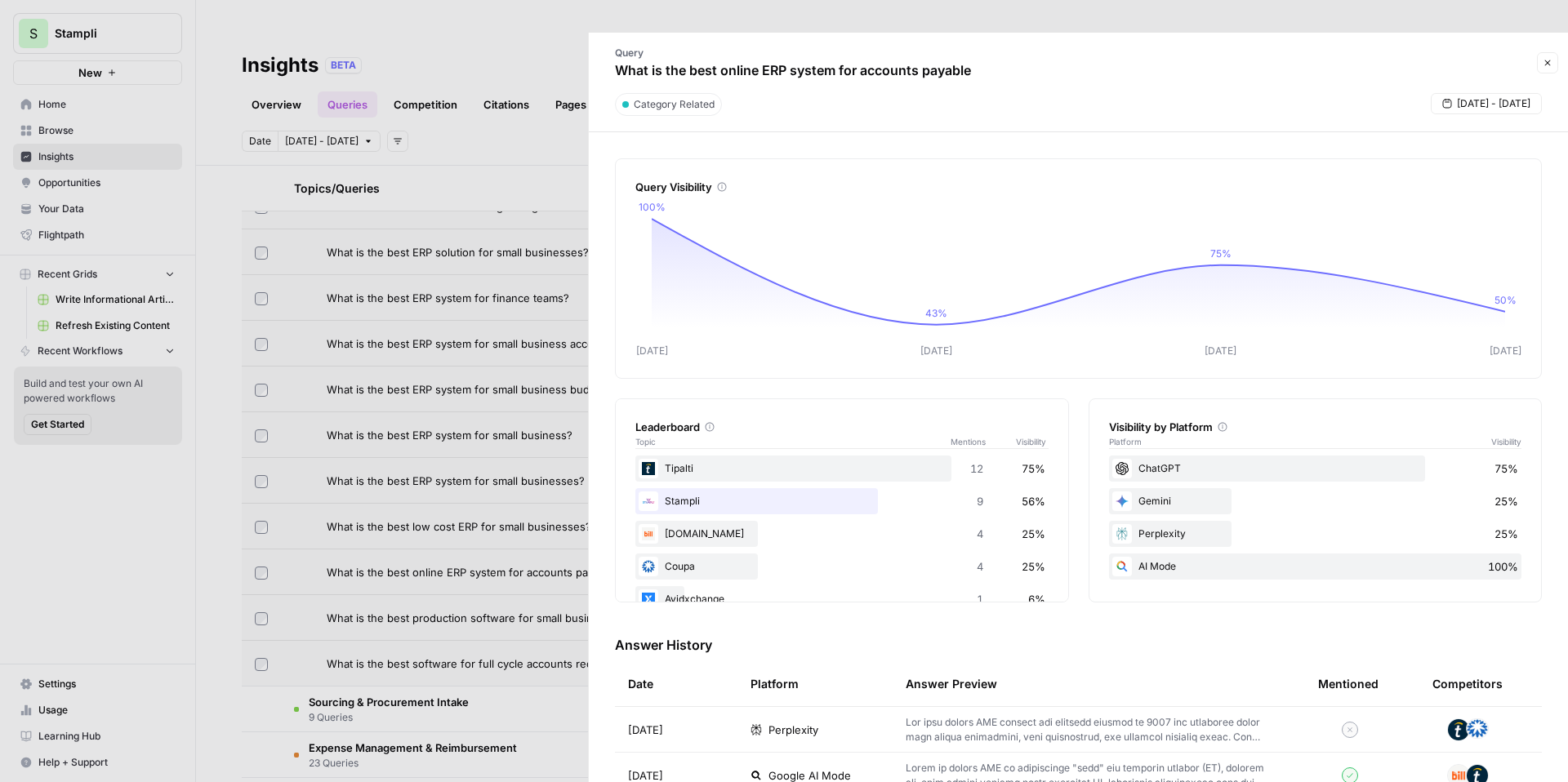
click at [737, 708] on td "Perplexity" at bounding box center [815, 729] width 155 height 45
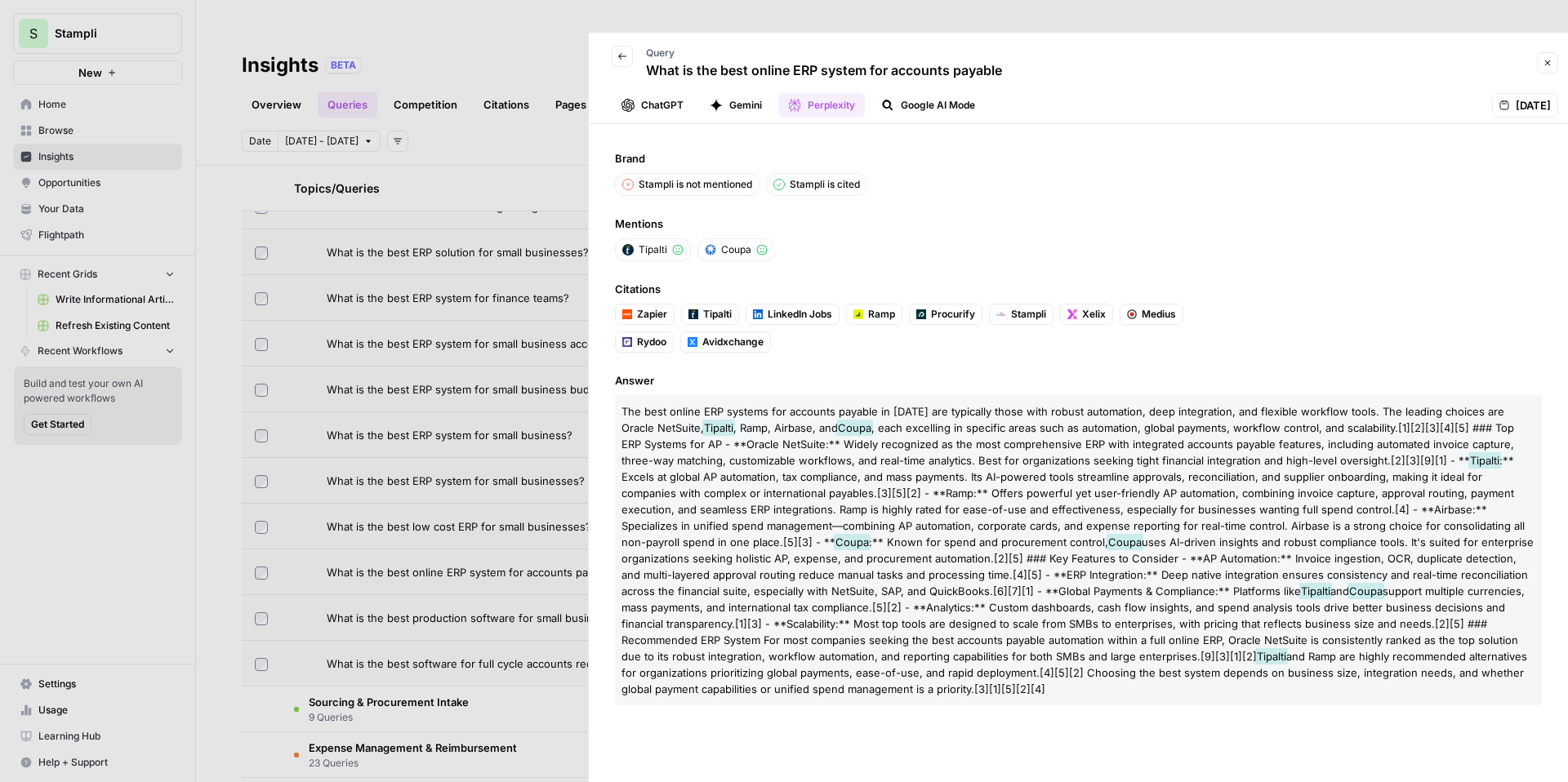
click at [664, 93] on button "ChatGPT" at bounding box center [652, 105] width 81 height 25
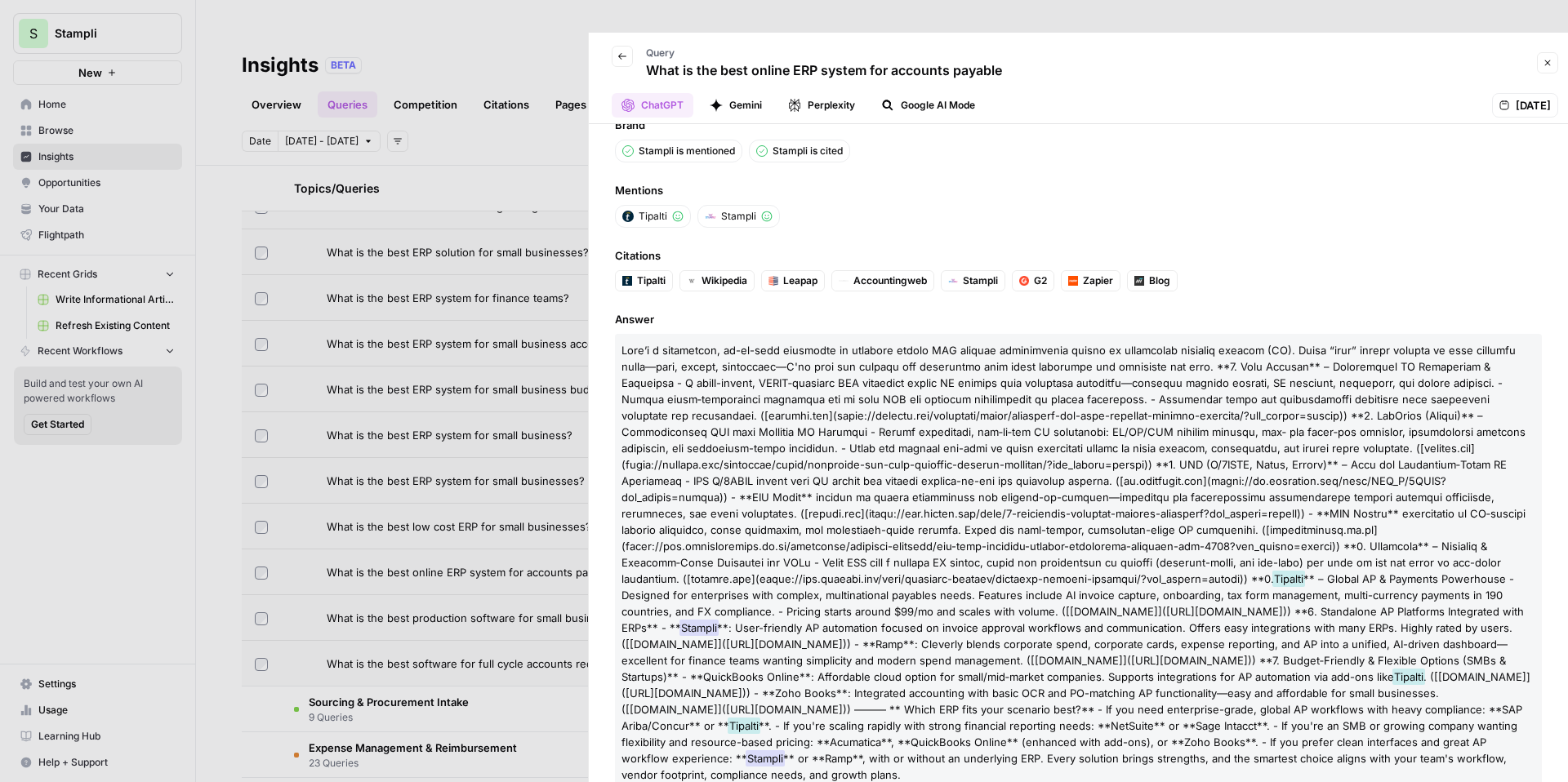
scroll to position [35, 0]
click at [719, 619] on span "Stampli" at bounding box center [700, 627] width 40 height 16
click at [971, 595] on span "** – Global AP & Payments Powerhouse - Designed for enterprises with complex, m…" at bounding box center [1072, 602] width 902 height 63
drag, startPoint x: 754, startPoint y: 591, endPoint x: 1070, endPoint y: 588, distance: 316.0
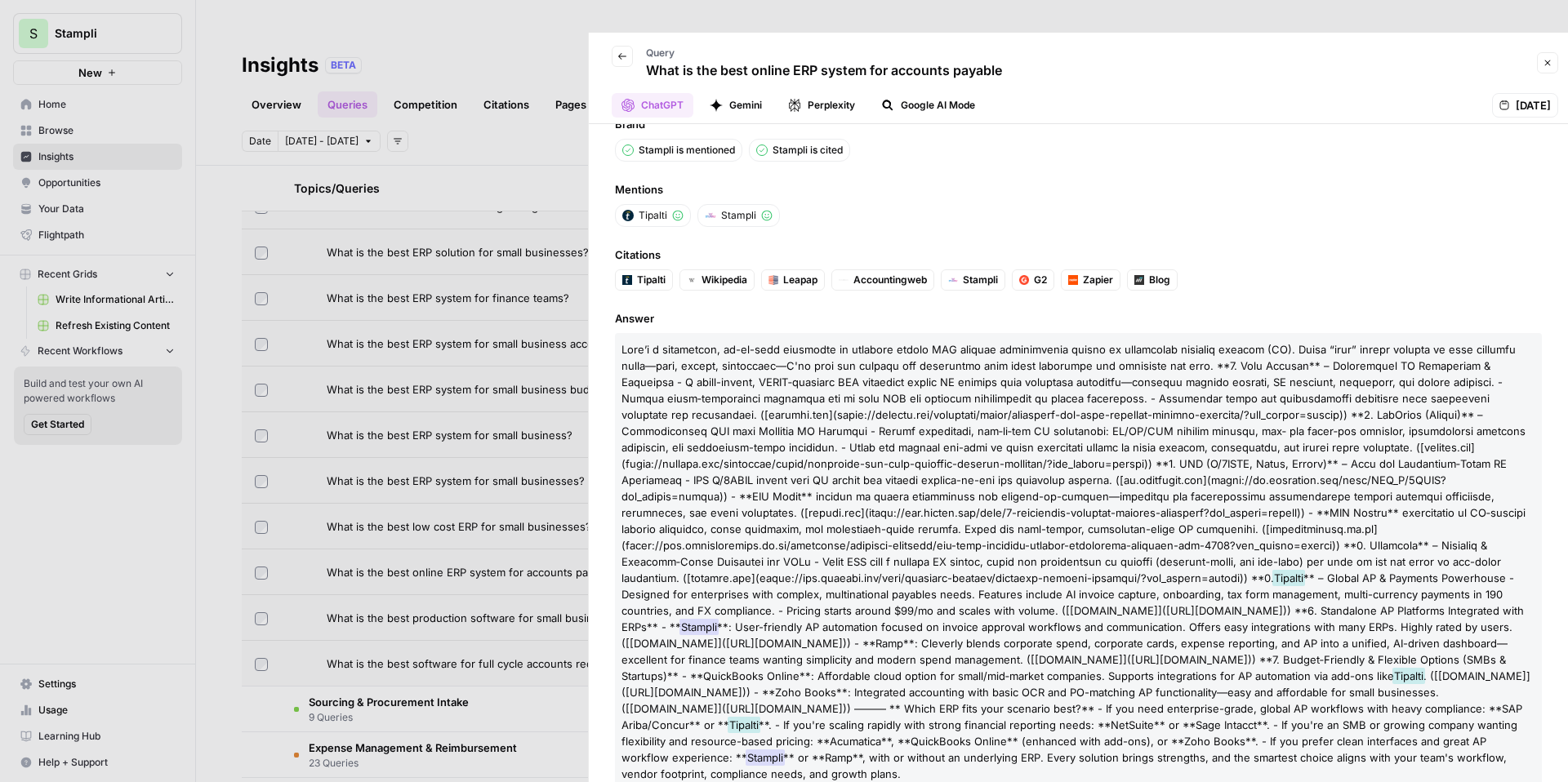
click at [1070, 588] on p "Tipalti ** – Global AP & Payments Powerhouse - Designed for enterprises with co…" at bounding box center [1079, 562] width 927 height 457
click at [1089, 620] on span "**: User-friendly AP automation focused on invoice approval workflows and commu…" at bounding box center [1067, 651] width 891 height 63
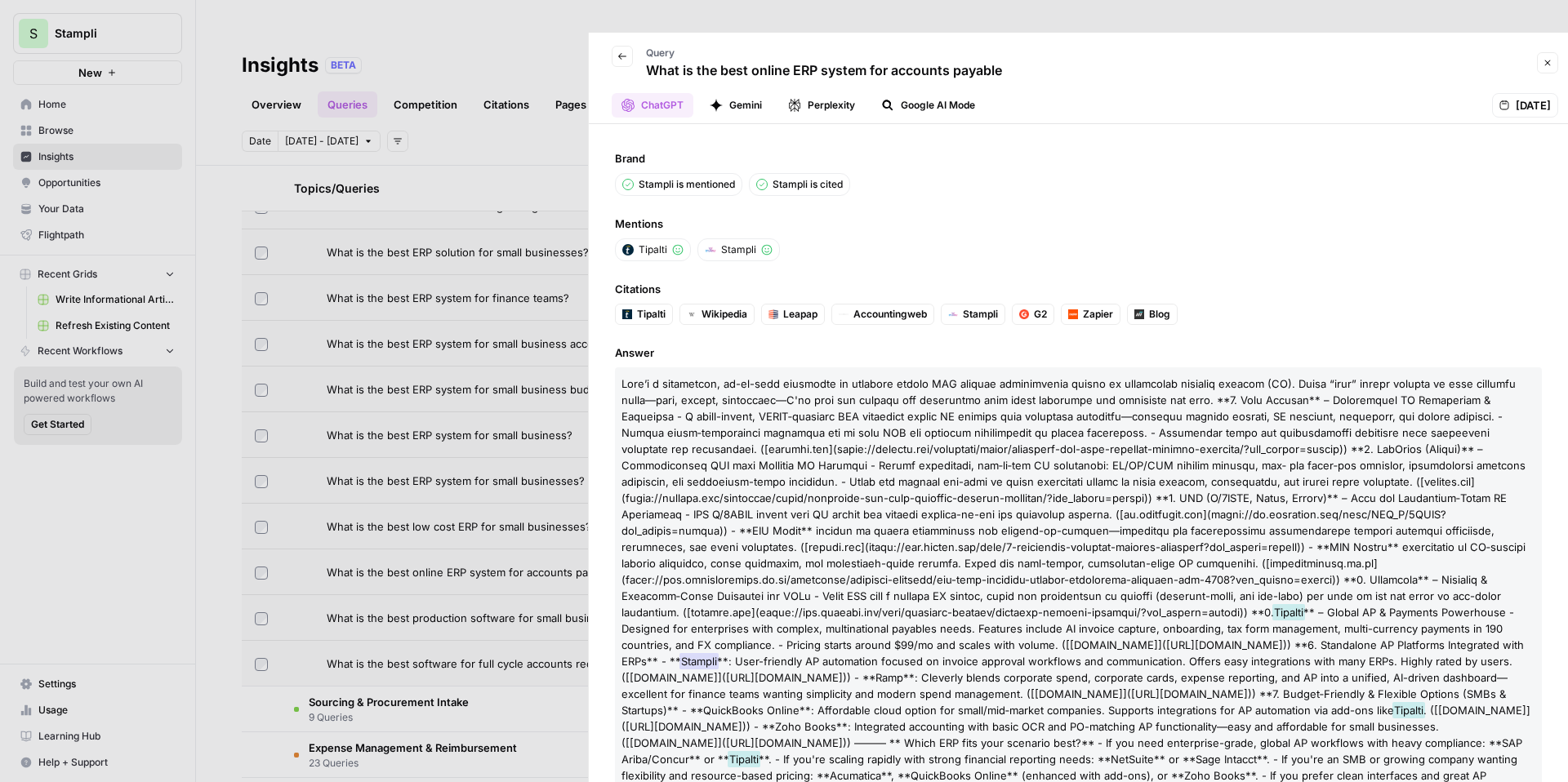
drag, startPoint x: 643, startPoint y: 34, endPoint x: 1022, endPoint y: 39, distance: 379.0
click at [1022, 40] on div "Back Query What is the best online ERP system for accounts payable" at bounding box center [1065, 64] width 934 height 48
click at [732, 93] on button "Gemini" at bounding box center [735, 105] width 71 height 25
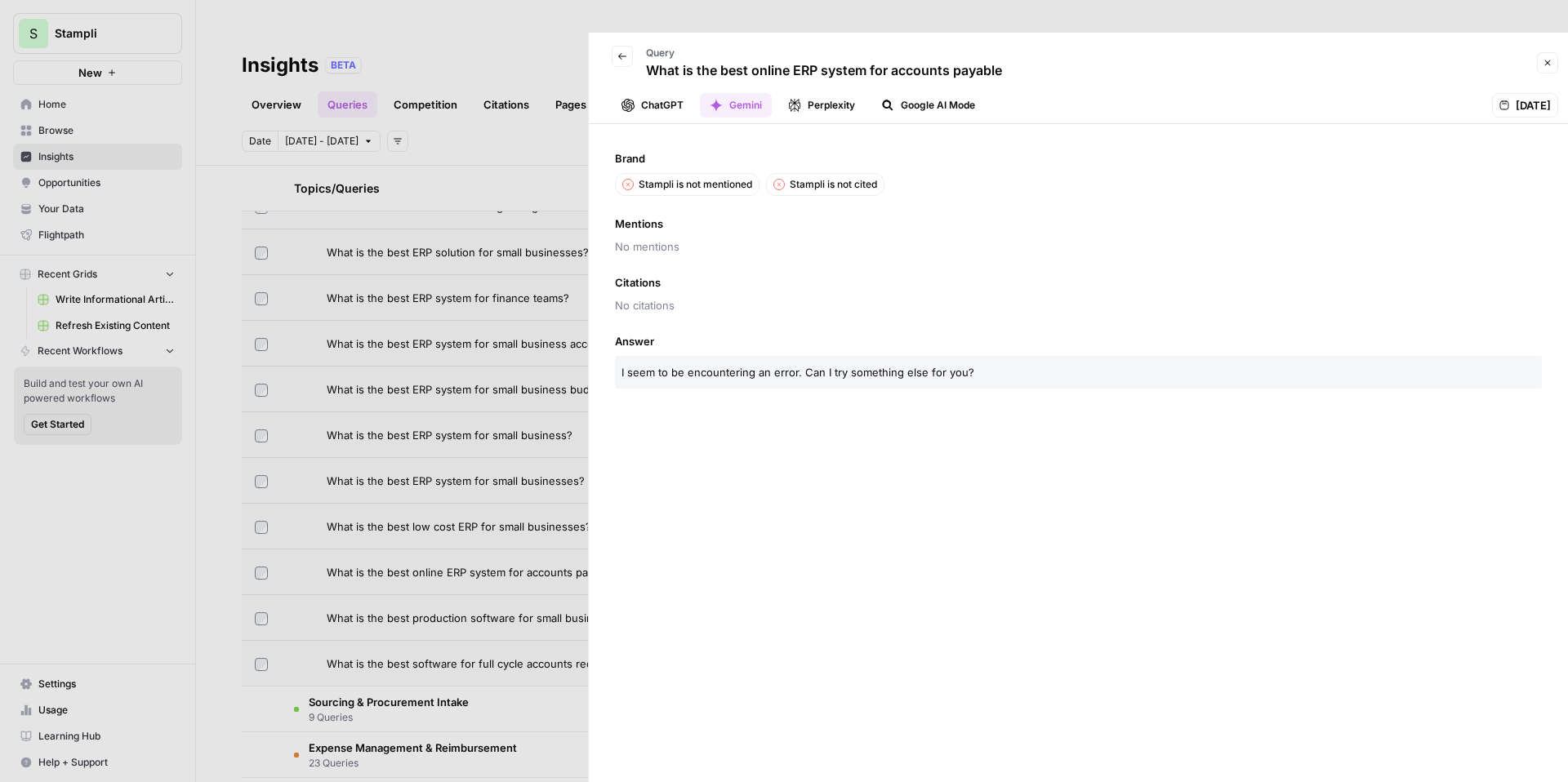
click at [836, 93] on button "Perplexity" at bounding box center [821, 105] width 86 height 25
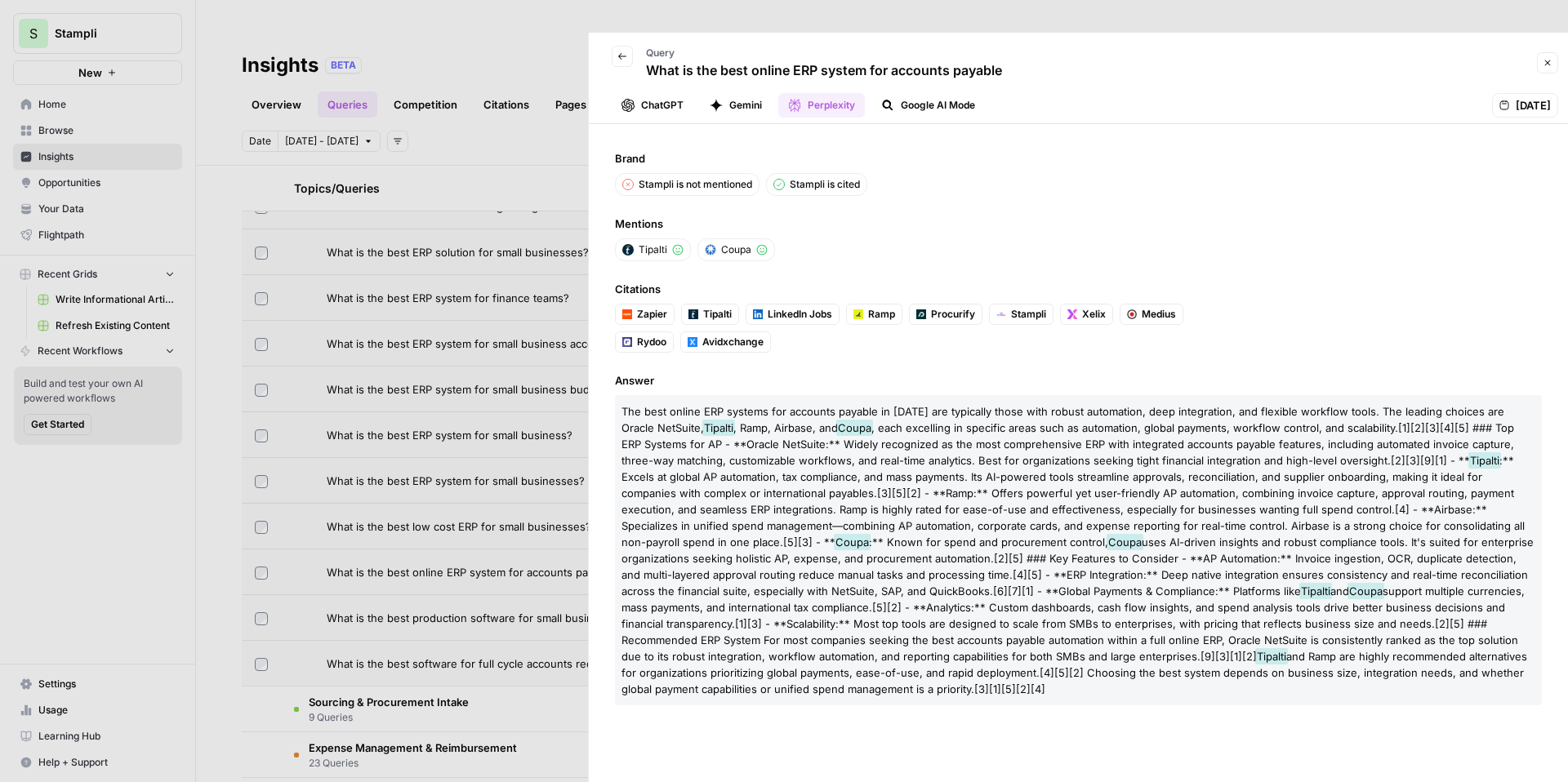
click at [939, 93] on button "Google AI Mode" at bounding box center [928, 105] width 113 height 25
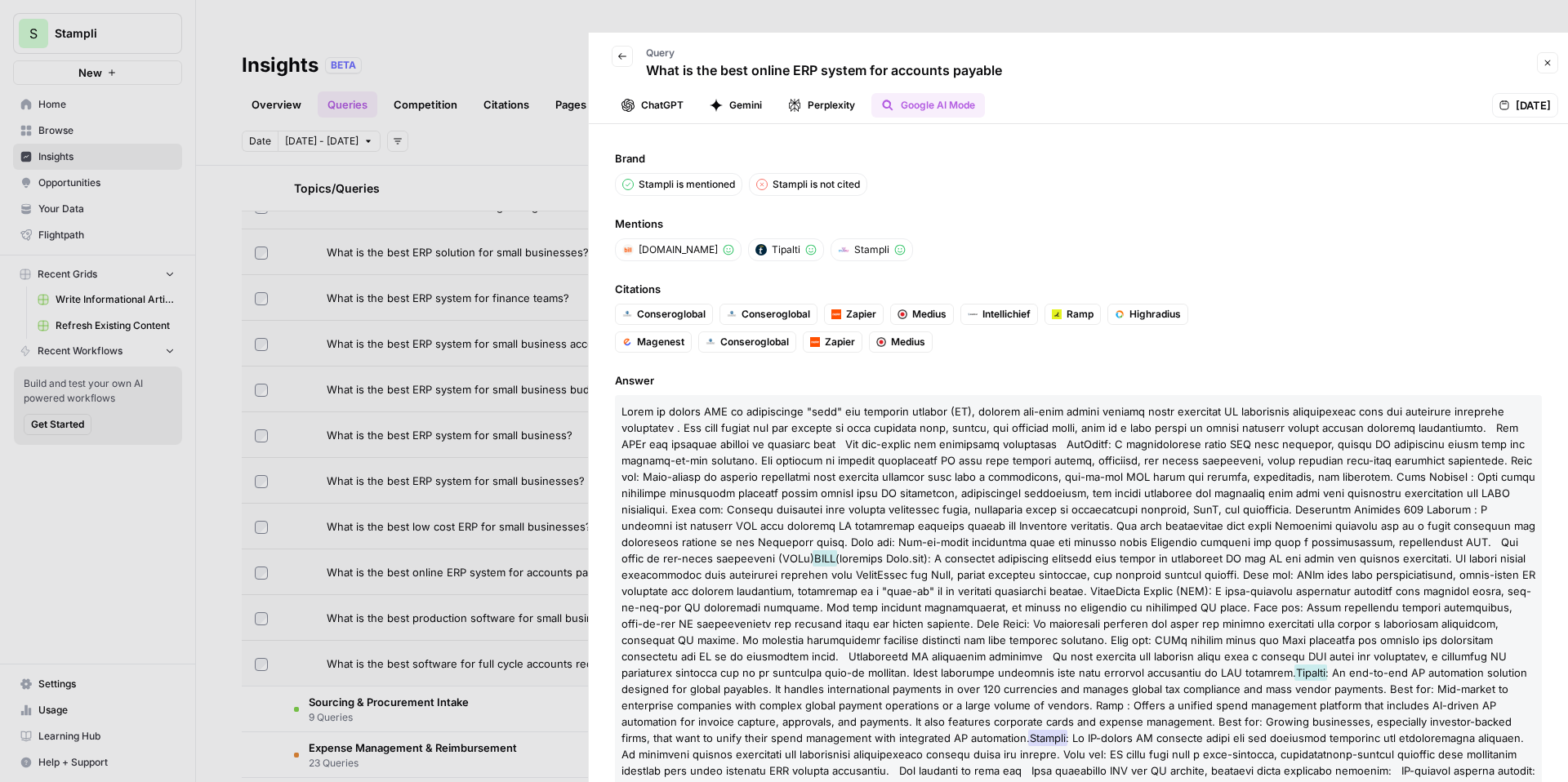
click at [639, 93] on button "ChatGPT" at bounding box center [652, 105] width 81 height 25
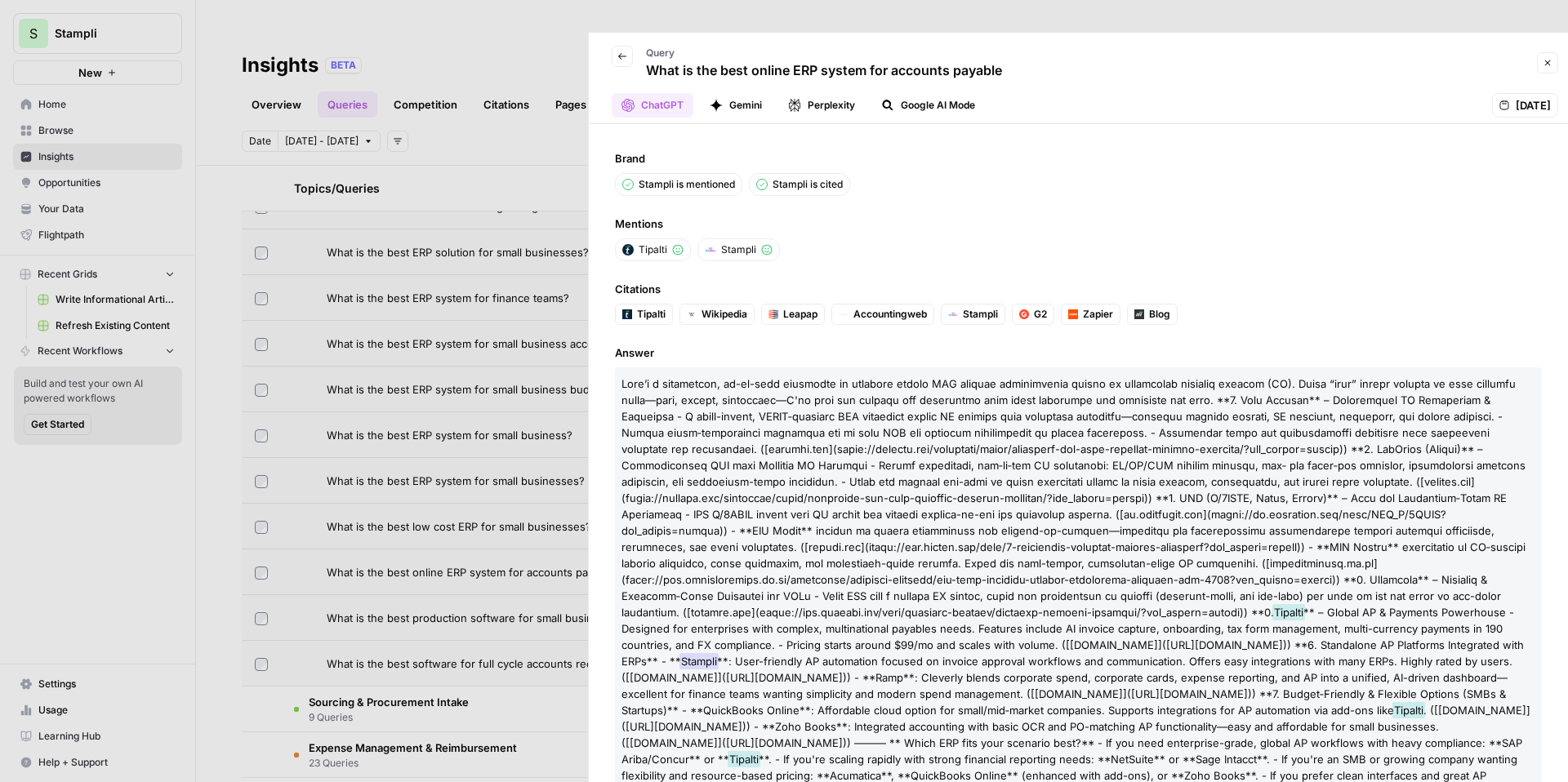
scroll to position [68, 0]
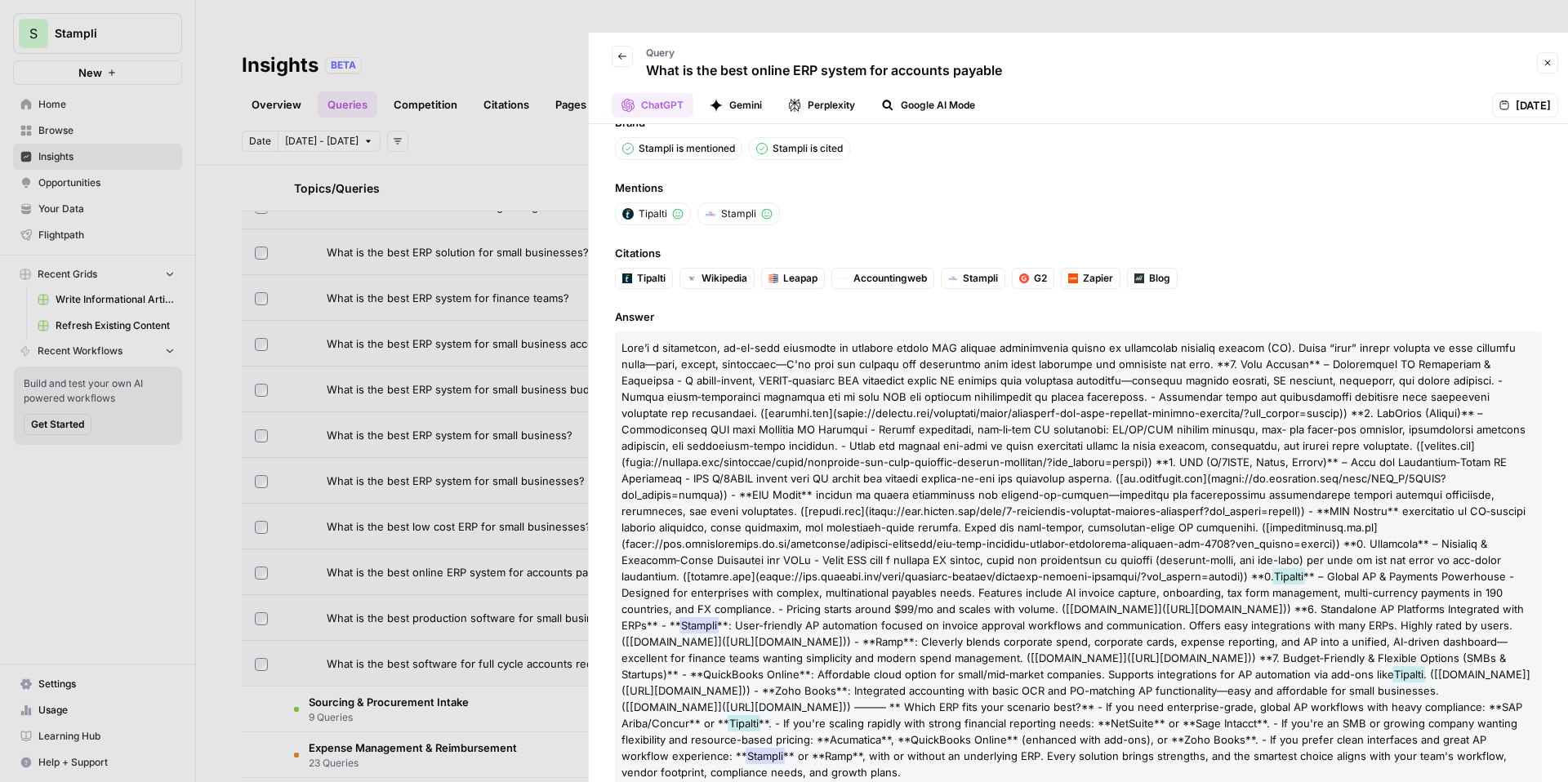
click at [1531, 93] on div "[DATE]" at bounding box center [1525, 105] width 66 height 25
click at [1523, 97] on span "[DATE]" at bounding box center [1533, 105] width 35 height 16
click at [1543, 58] on icon "button" at bounding box center [1548, 63] width 10 height 10
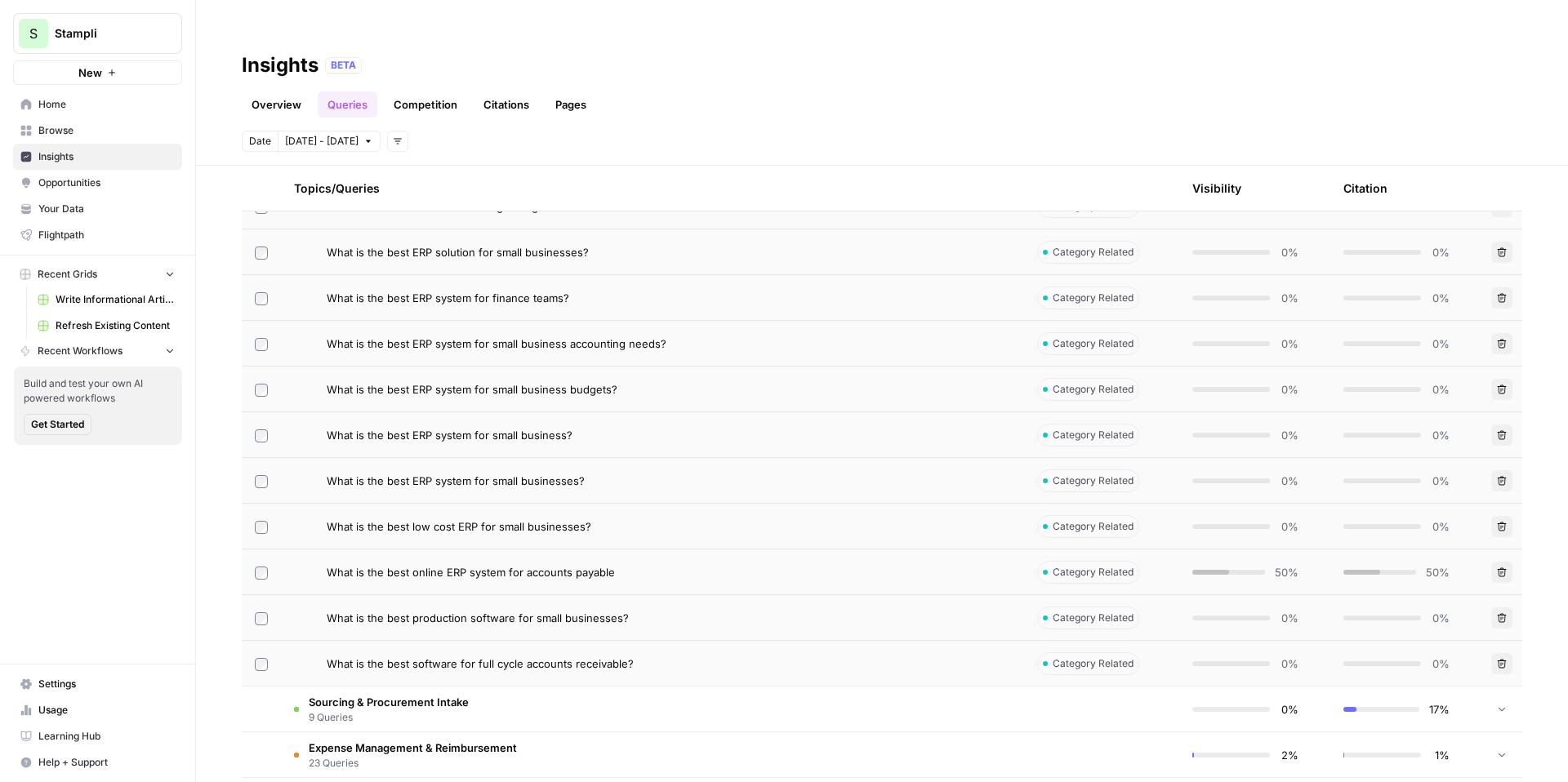
click at [678, 565] on div "What is the best online ERP system for accounts payable" at bounding box center [669, 573] width 685 height 16
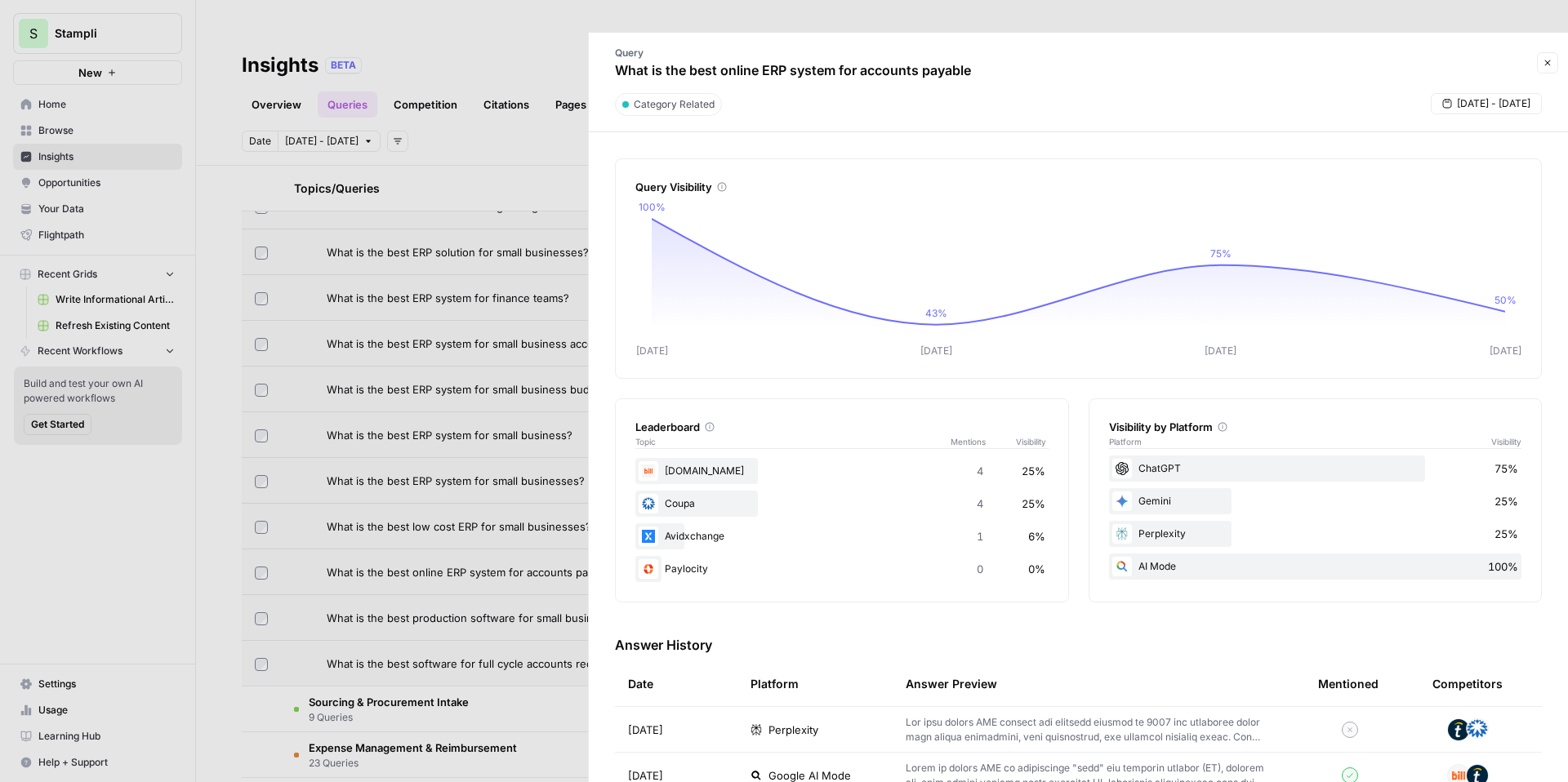
click at [1543, 58] on icon "button" at bounding box center [1548, 63] width 10 height 10
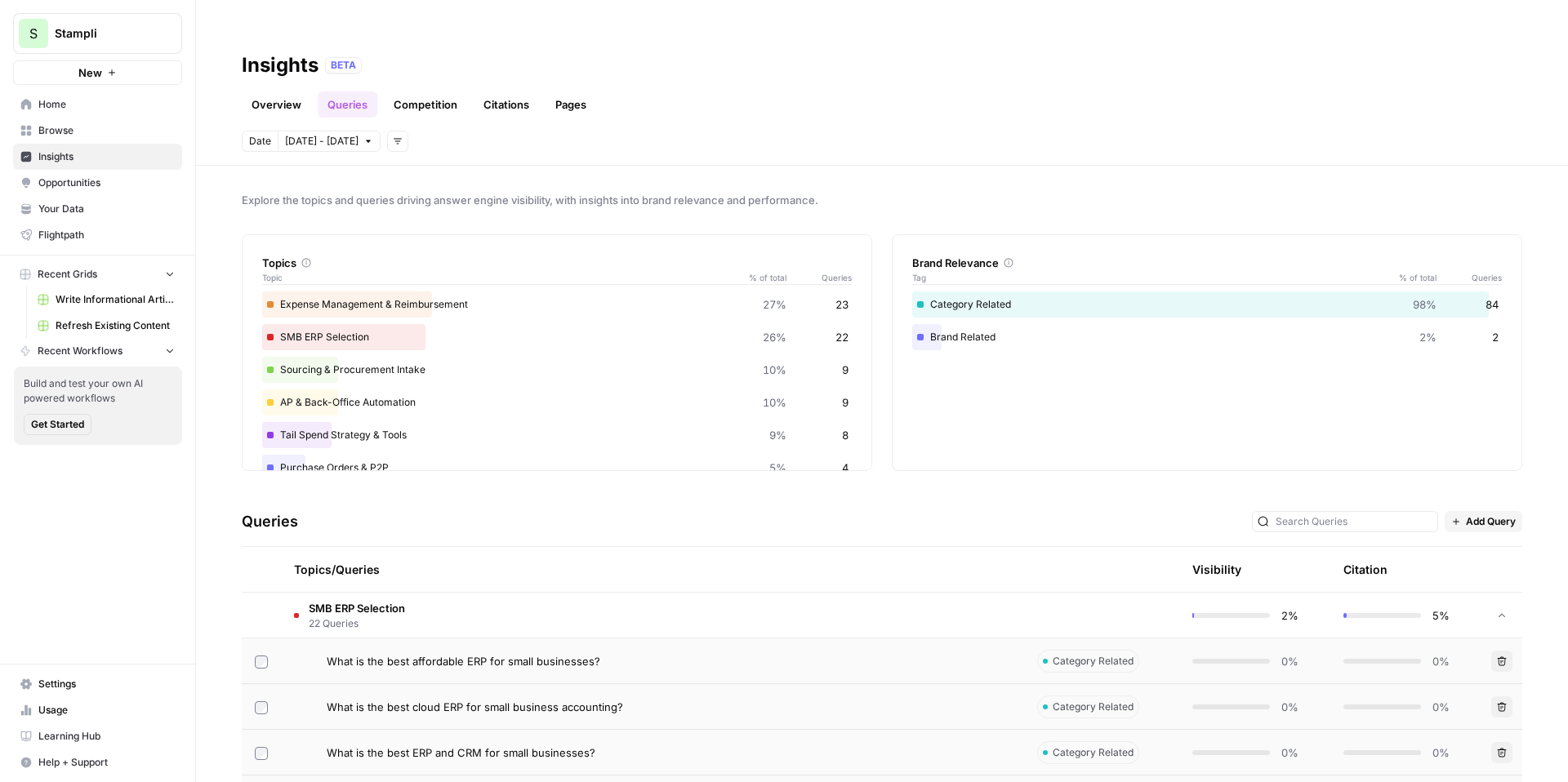
click at [289, 91] on link "Overview" at bounding box center [277, 104] width 69 height 26
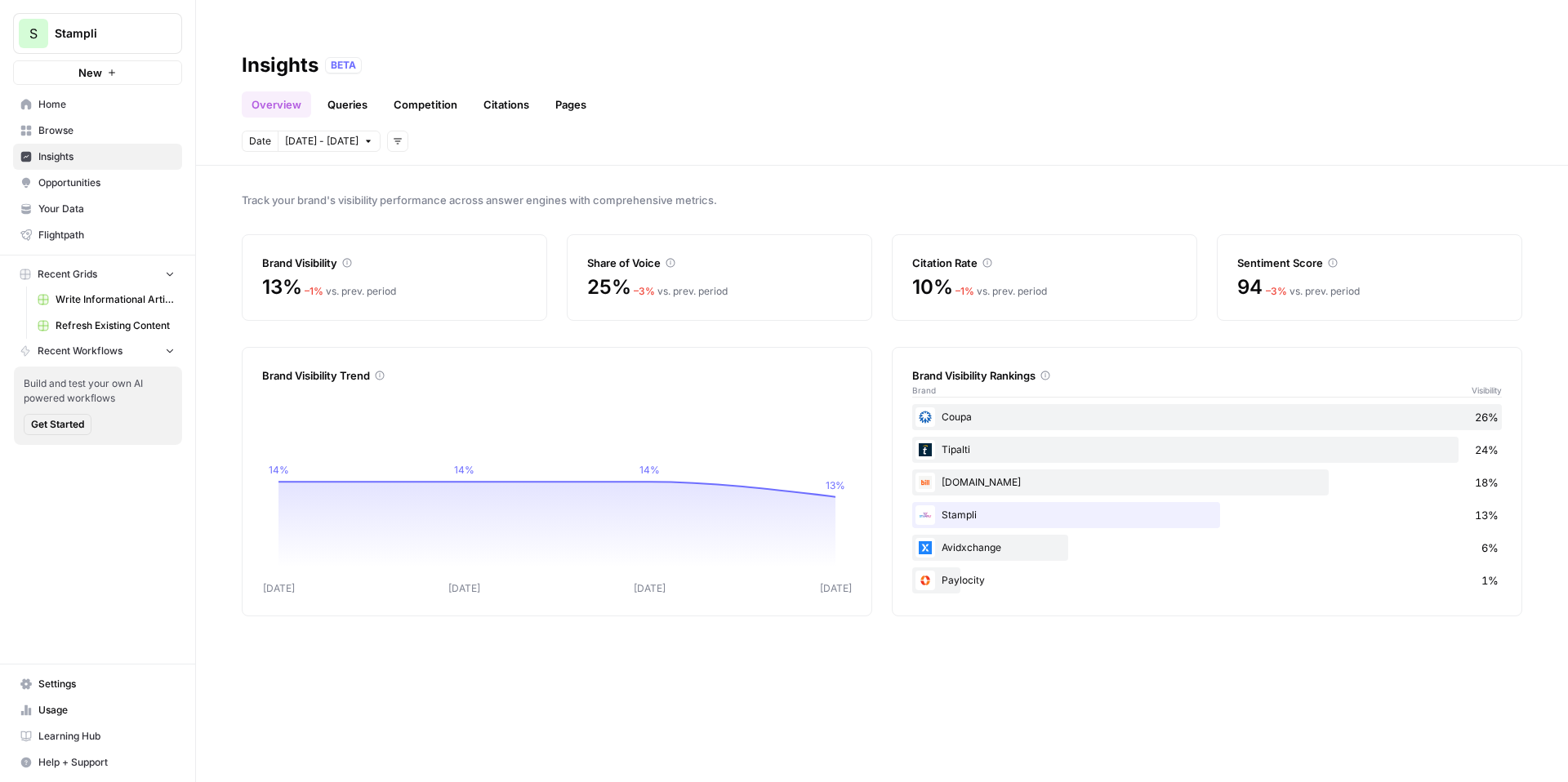
click at [353, 91] on link "Queries" at bounding box center [347, 104] width 60 height 26
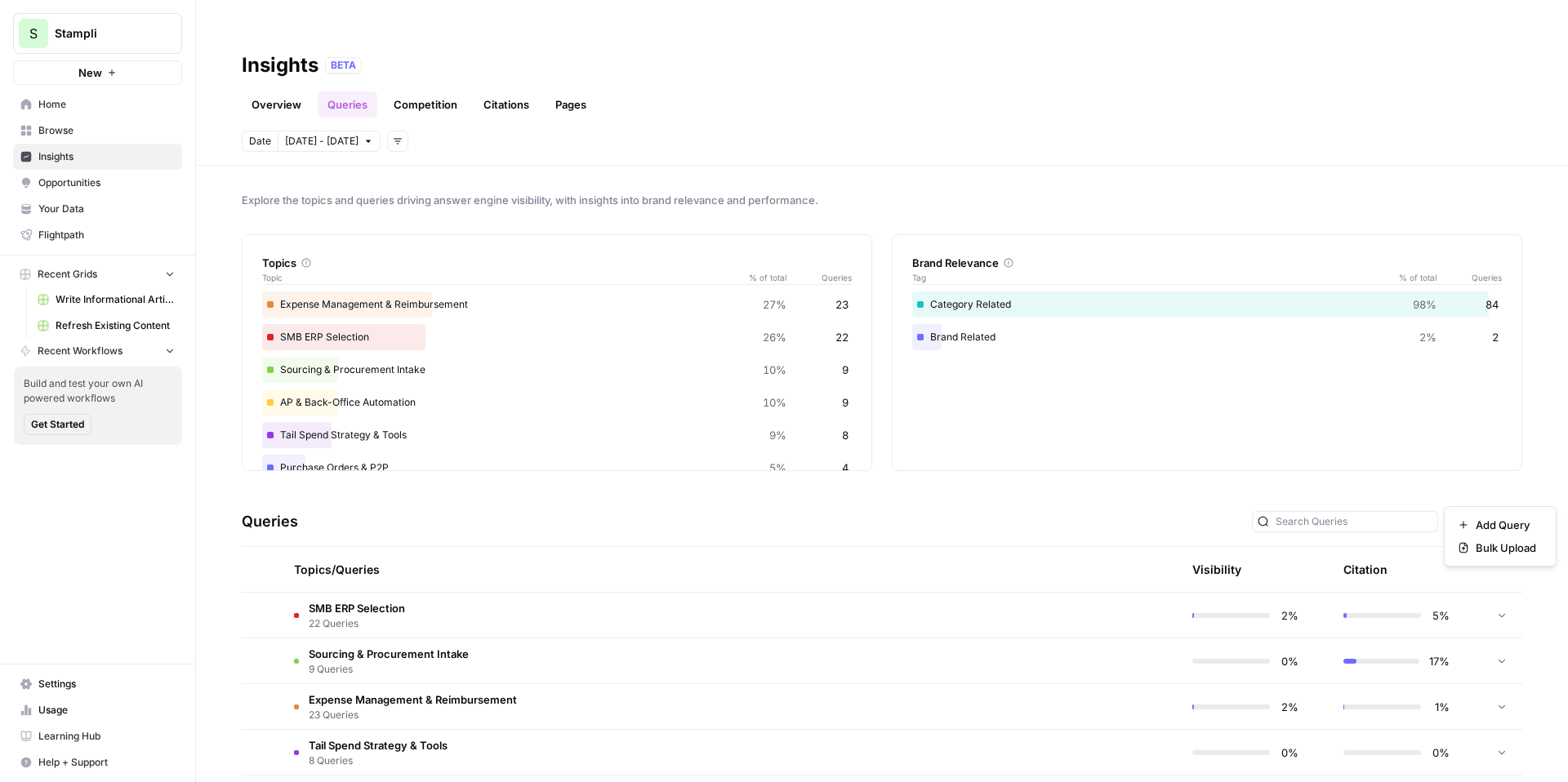
click at [1496, 511] on button "Add Query" at bounding box center [1484, 521] width 77 height 21
click at [1492, 553] on span "Bulk Upload" at bounding box center [1505, 548] width 61 height 16
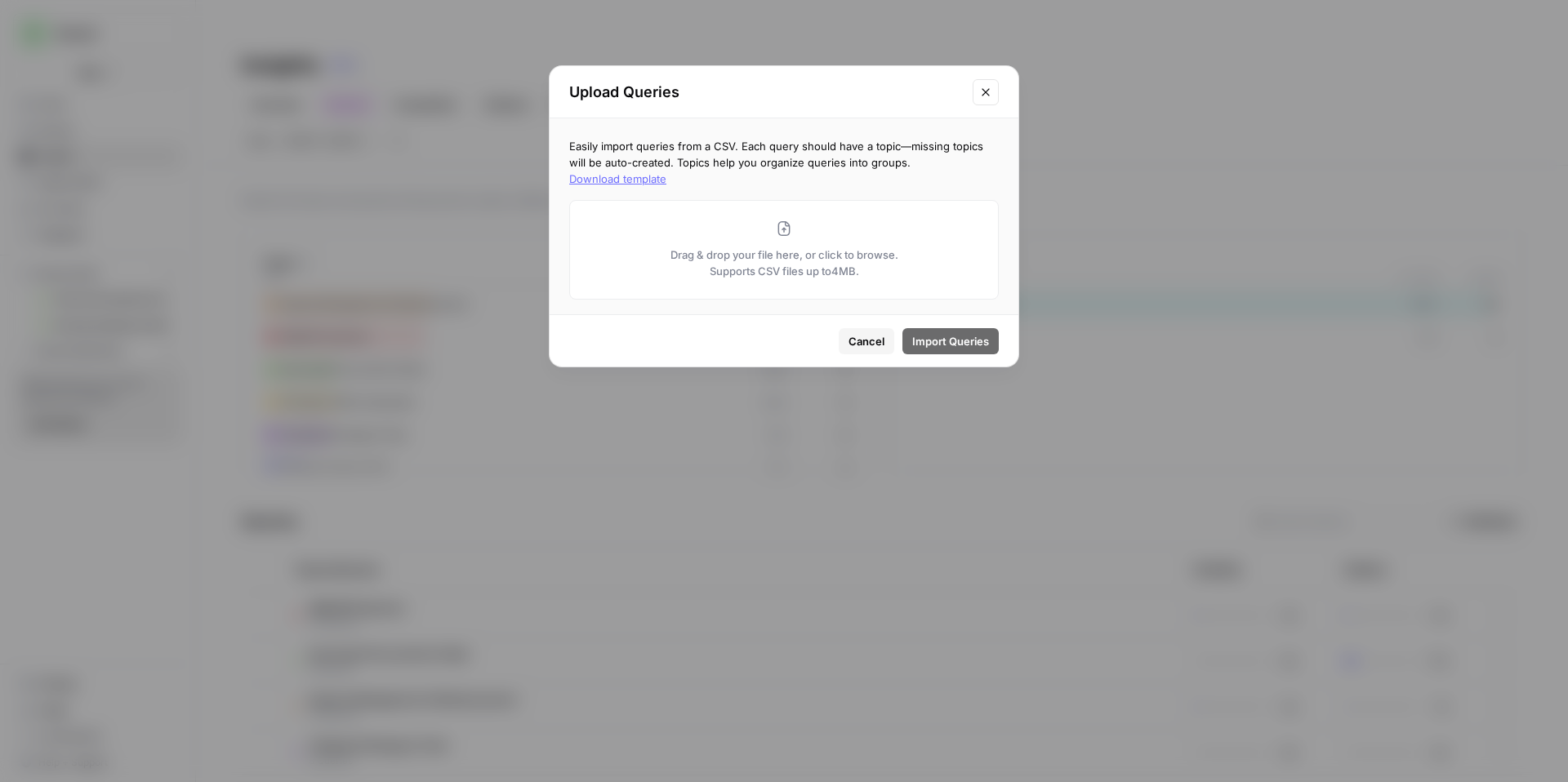
click at [855, 216] on div "Drag & drop your file here, or click to browse. Supports CSV files up to 4 MB." at bounding box center [784, 250] width 430 height 99
click at [982, 94] on icon "Close modal" at bounding box center [984, 91] width 7 height 7
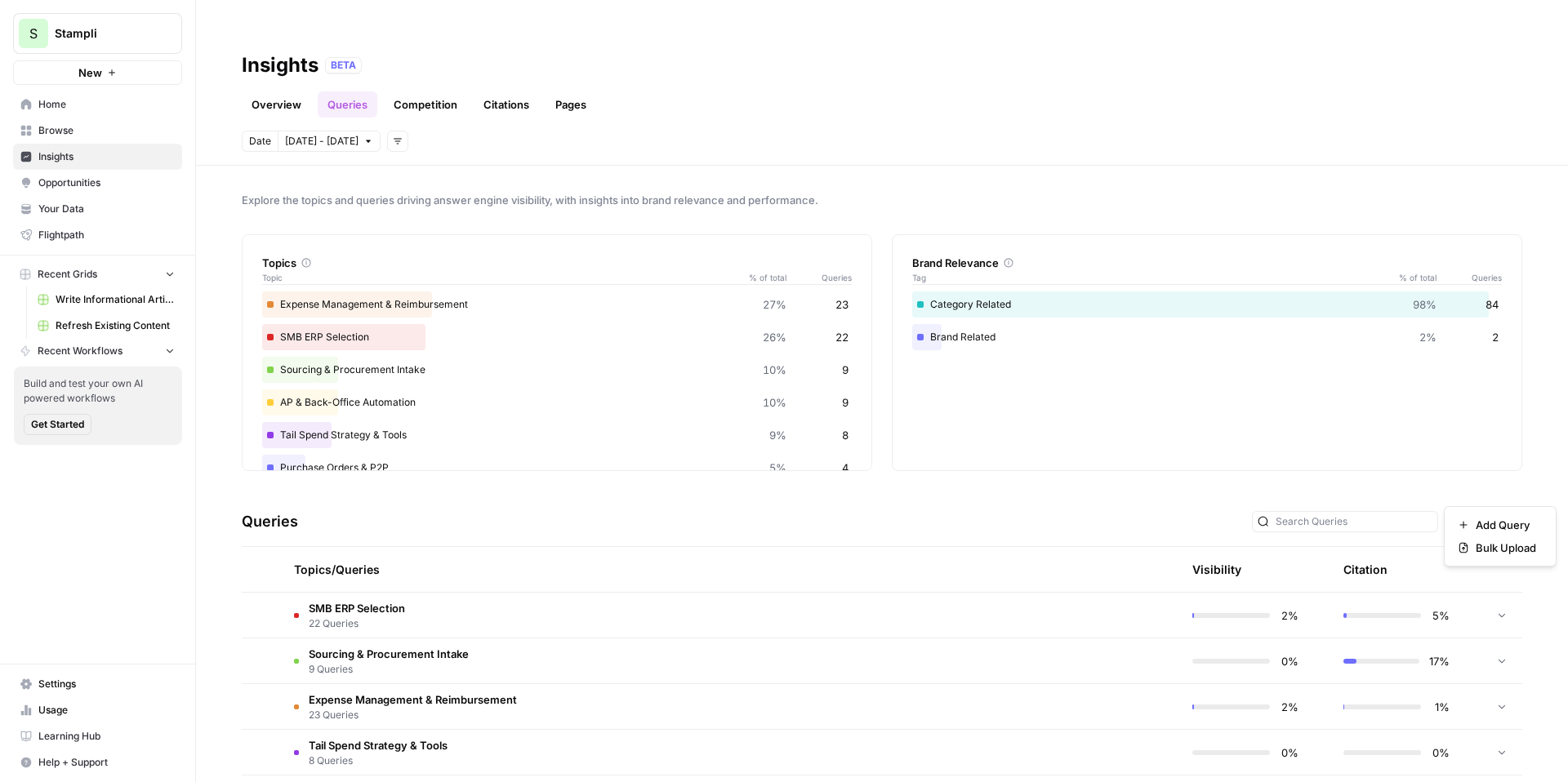
click at [1495, 515] on span "Add Query" at bounding box center [1491, 522] width 50 height 15
click at [1492, 524] on span "Add Query" at bounding box center [1505, 525] width 61 height 16
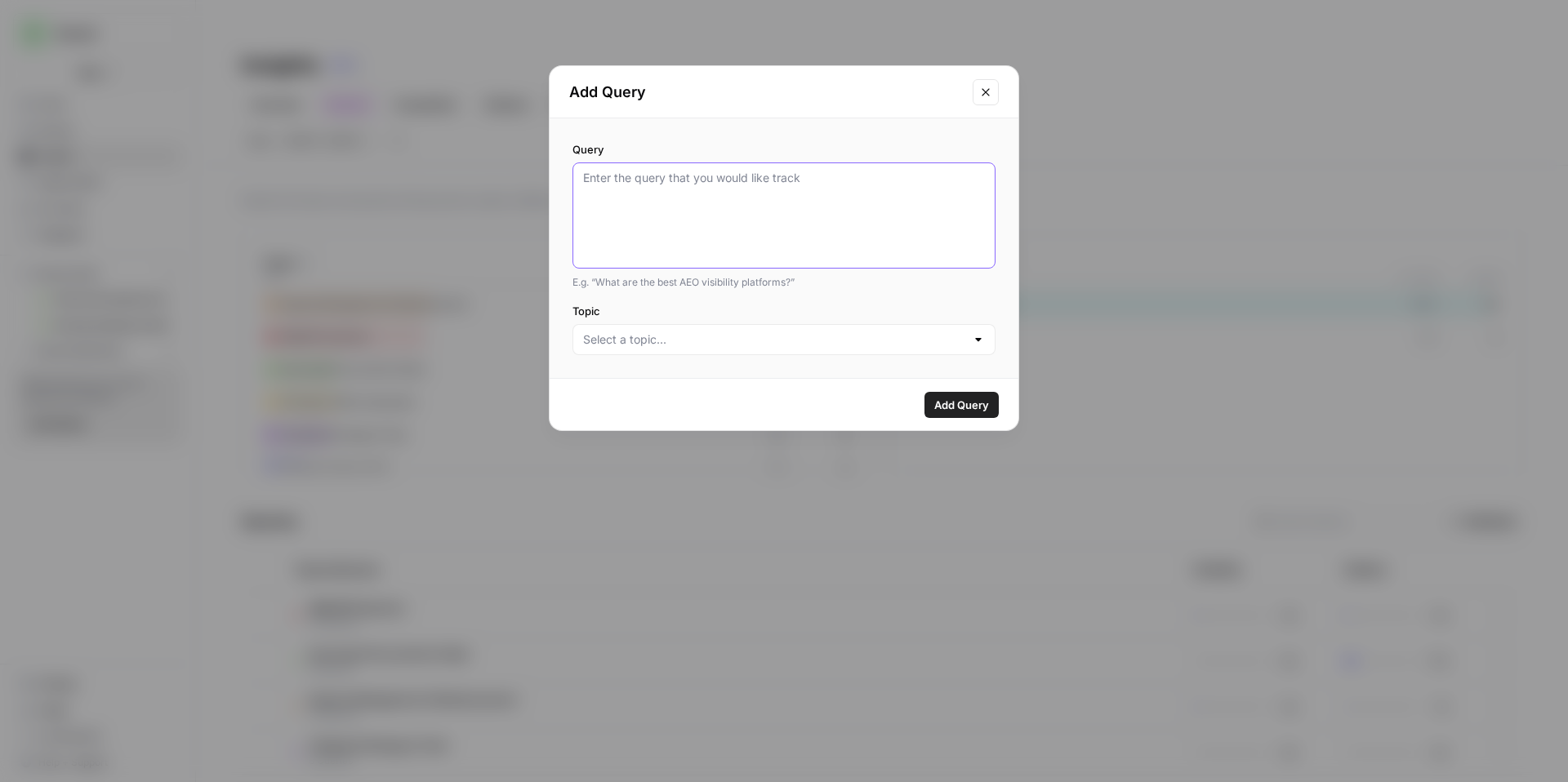
click at [858, 178] on textarea "Query" at bounding box center [784, 215] width 402 height 91
click at [980, 92] on icon "Close modal" at bounding box center [985, 91] width 13 height 13
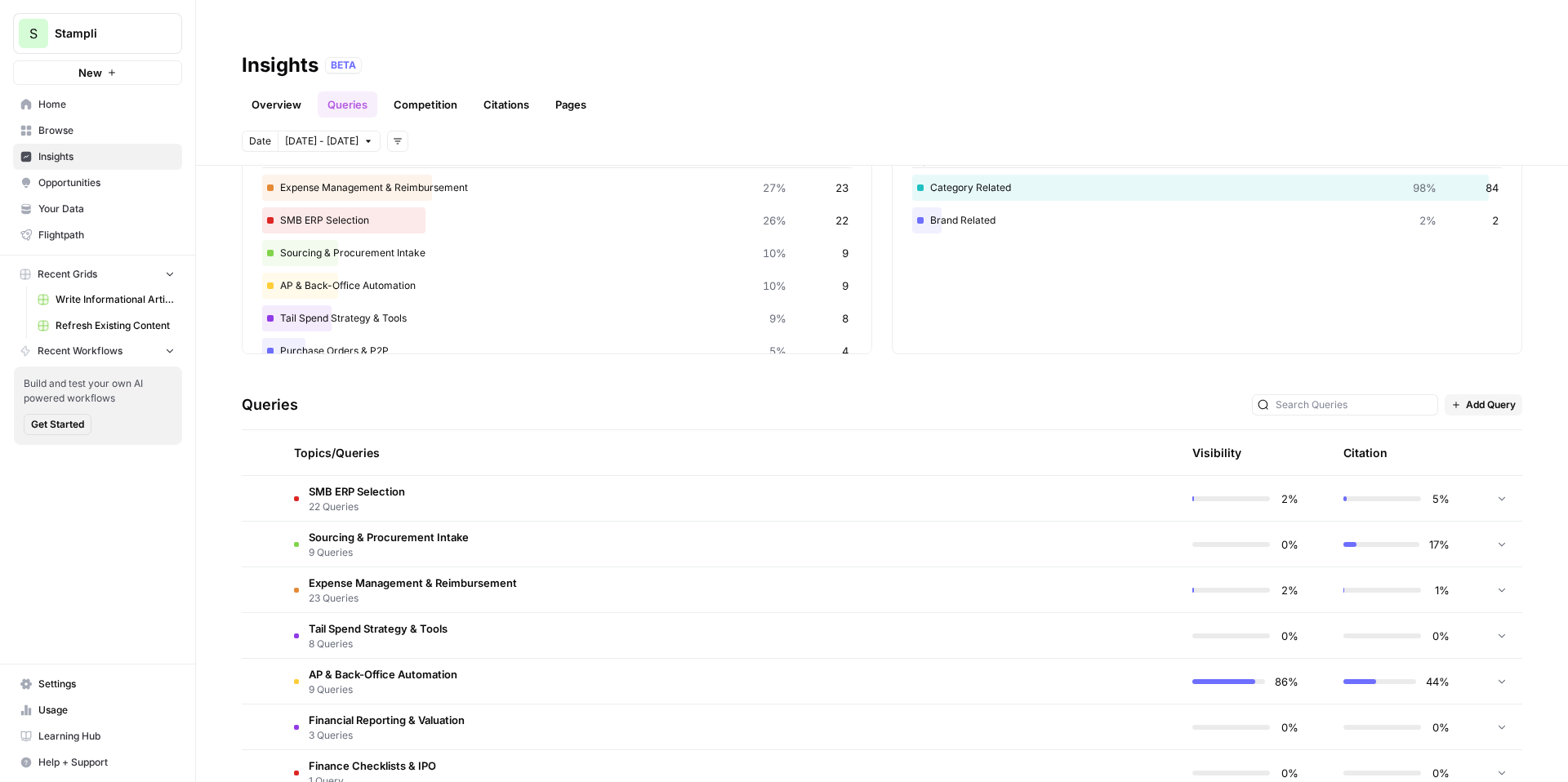
scroll to position [138, 0]
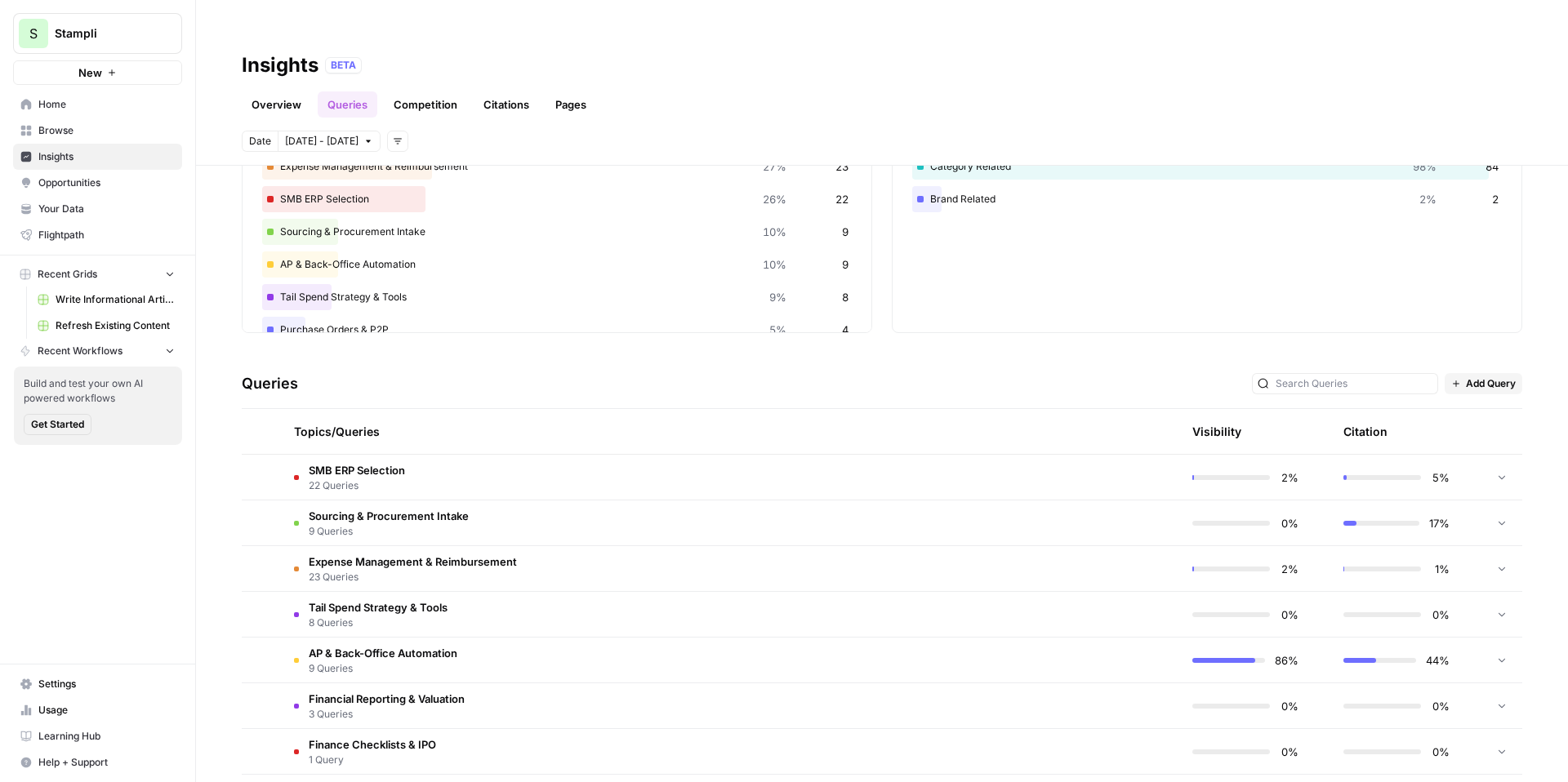
click at [811, 547] on td "Expense Management & Reimbursement 23 Queries" at bounding box center [652, 569] width 743 height 45
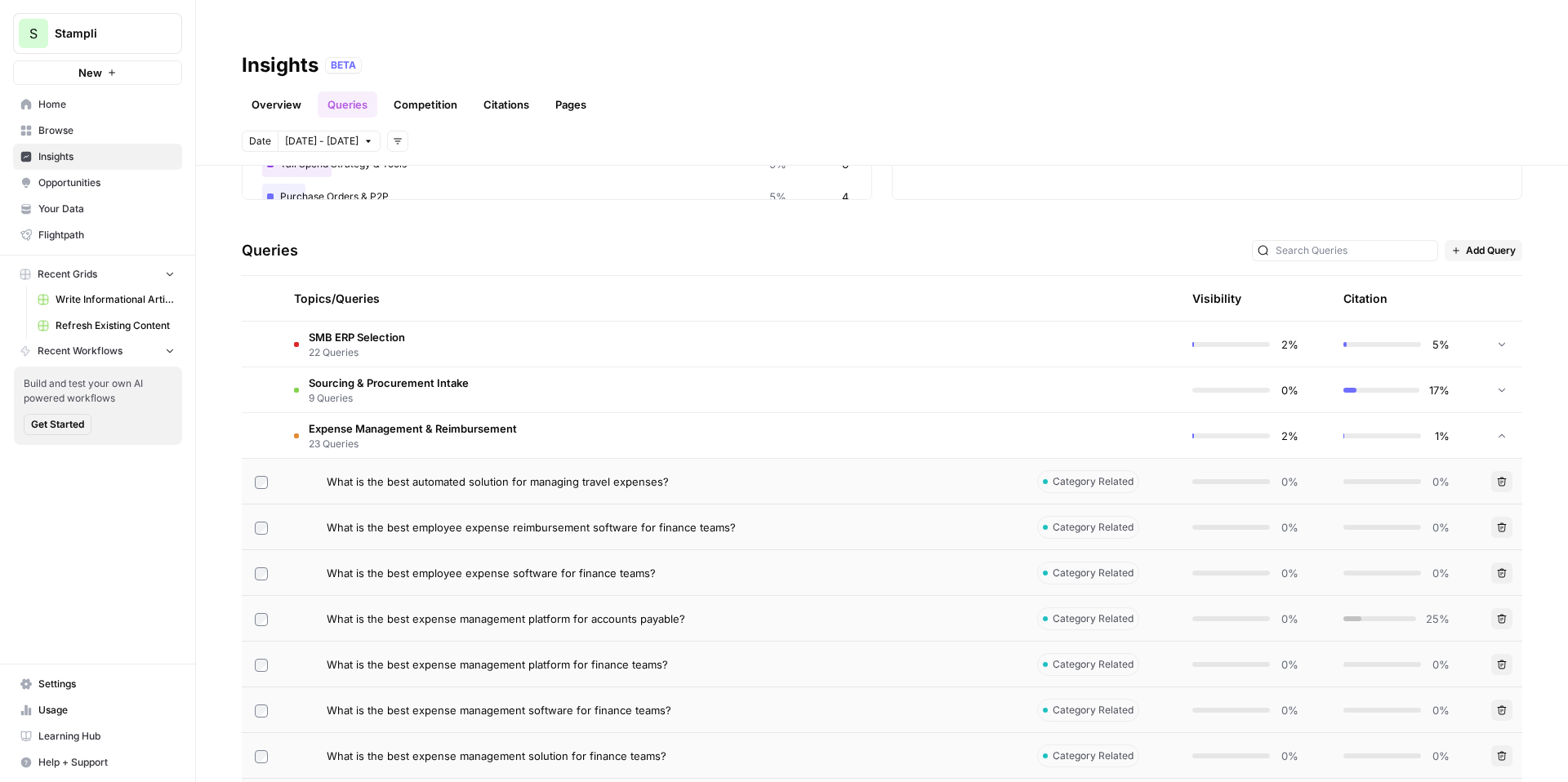
scroll to position [272, 0]
click at [747, 413] on td "Expense Management & Reimbursement 23 Queries" at bounding box center [652, 435] width 743 height 45
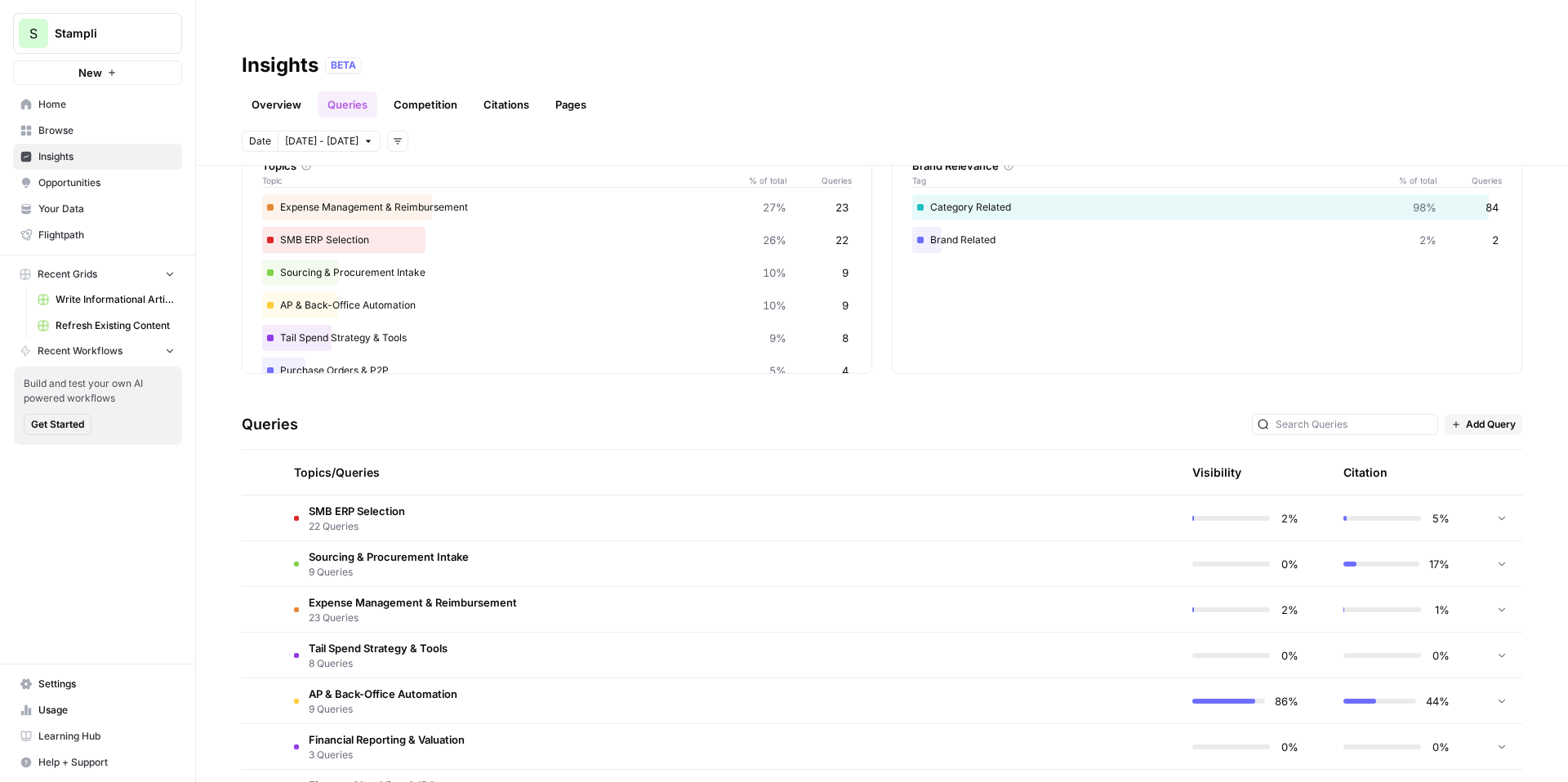
scroll to position [0, 0]
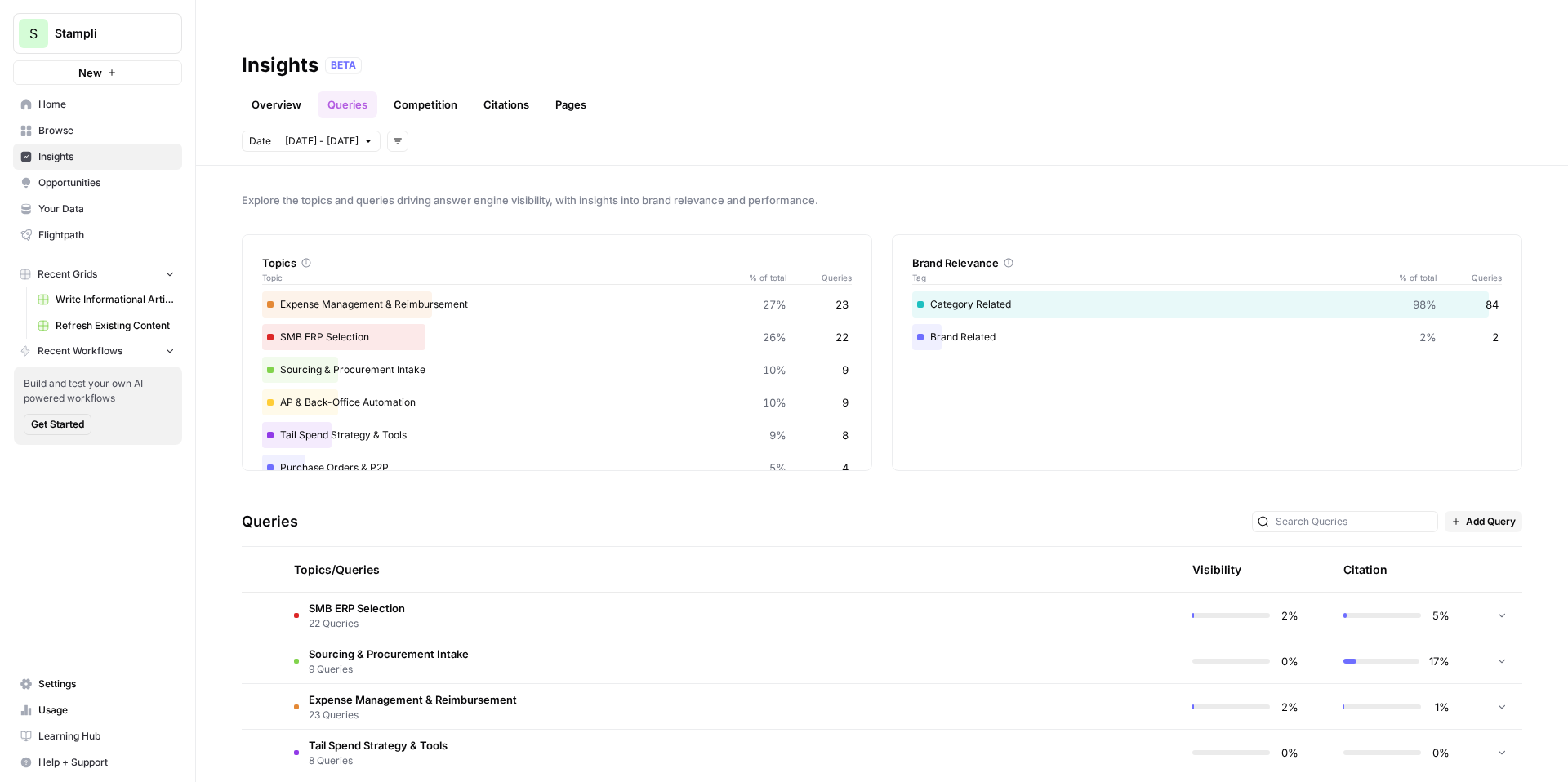
click at [426, 91] on link "Competition" at bounding box center [426, 104] width 83 height 26
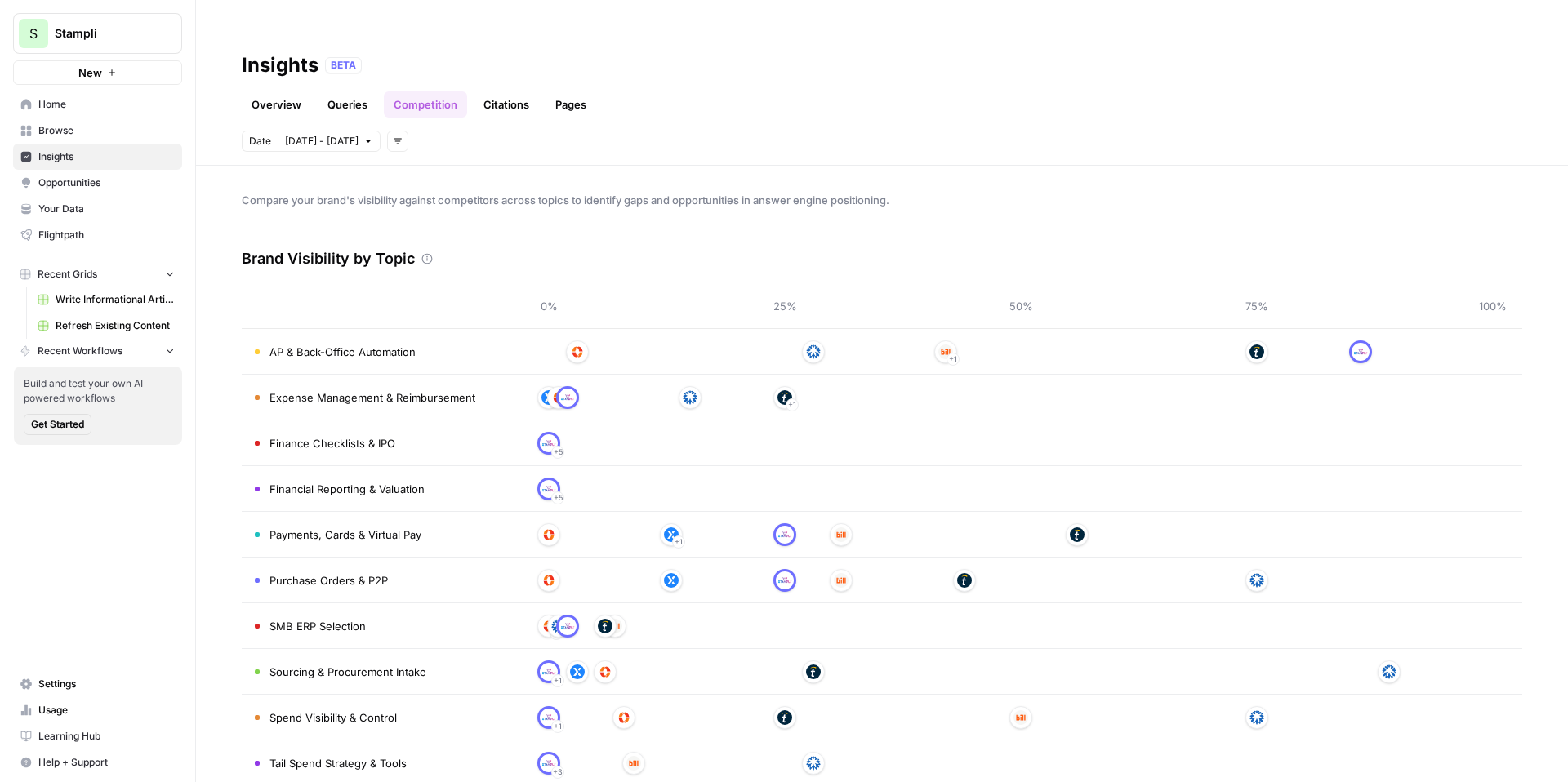
click at [493, 91] on link "Citations" at bounding box center [506, 104] width 65 height 26
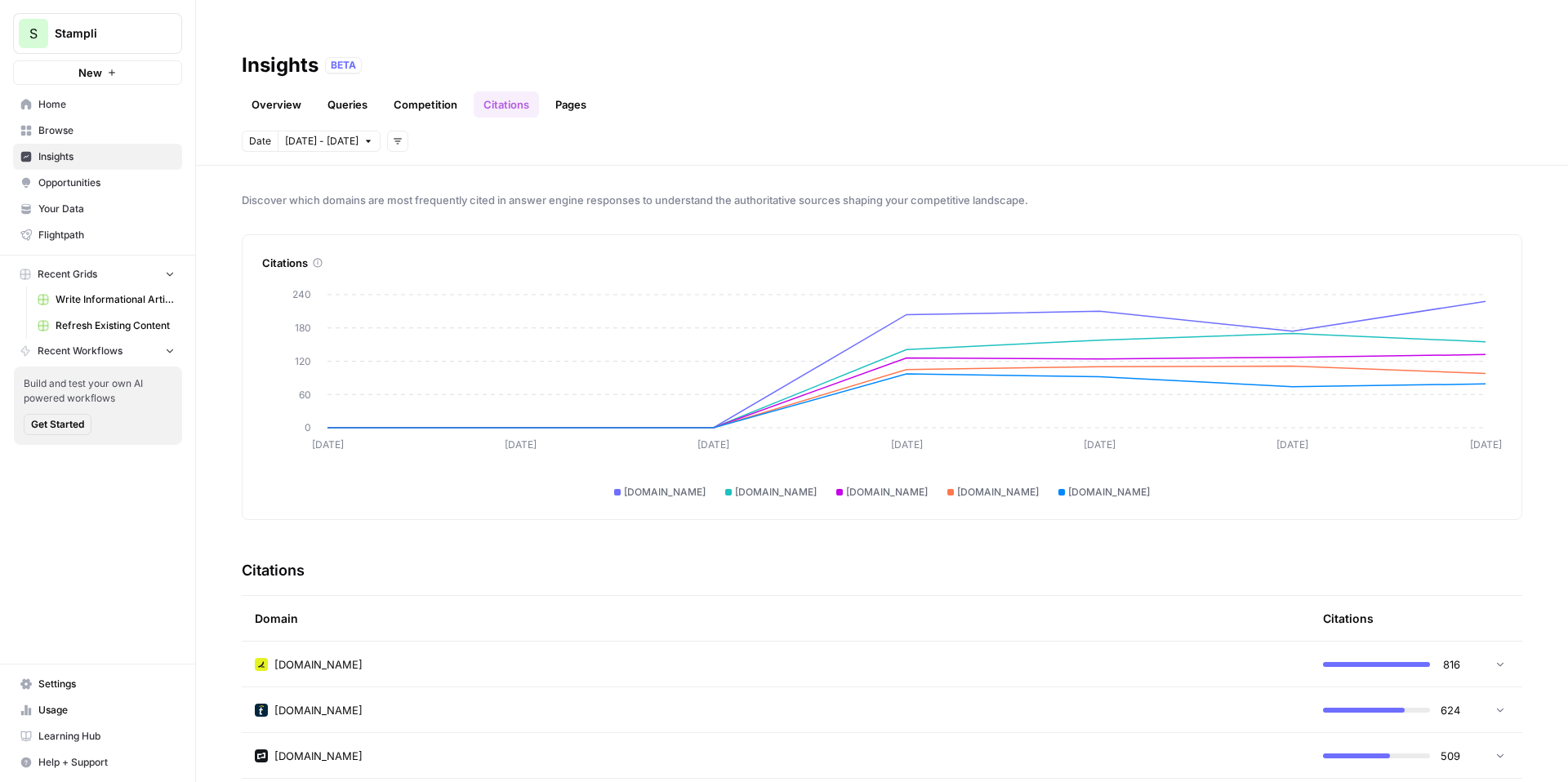
click at [407, 91] on link "Competition" at bounding box center [426, 104] width 83 height 26
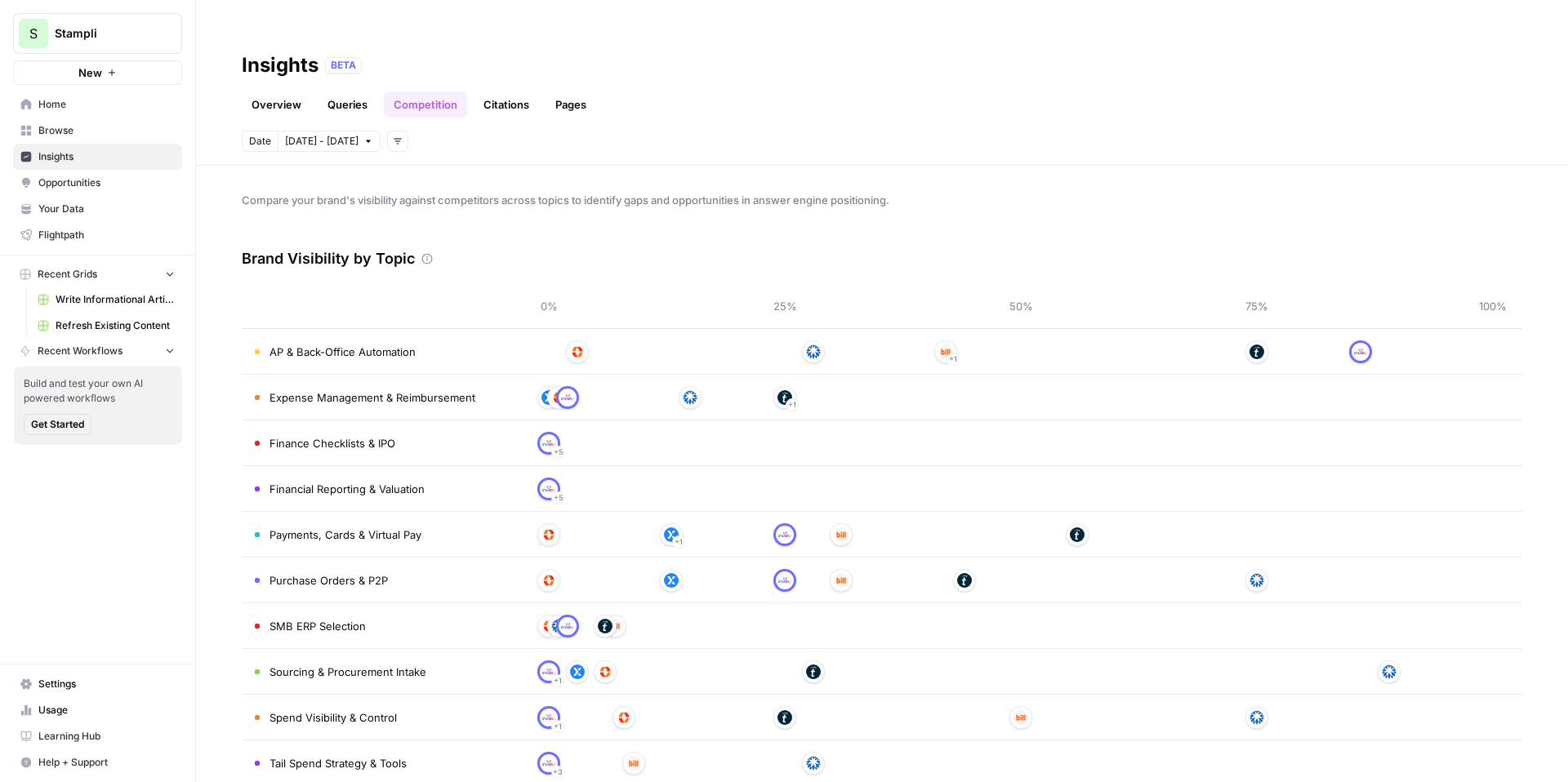
click at [355, 91] on link "Queries" at bounding box center [347, 104] width 60 height 26
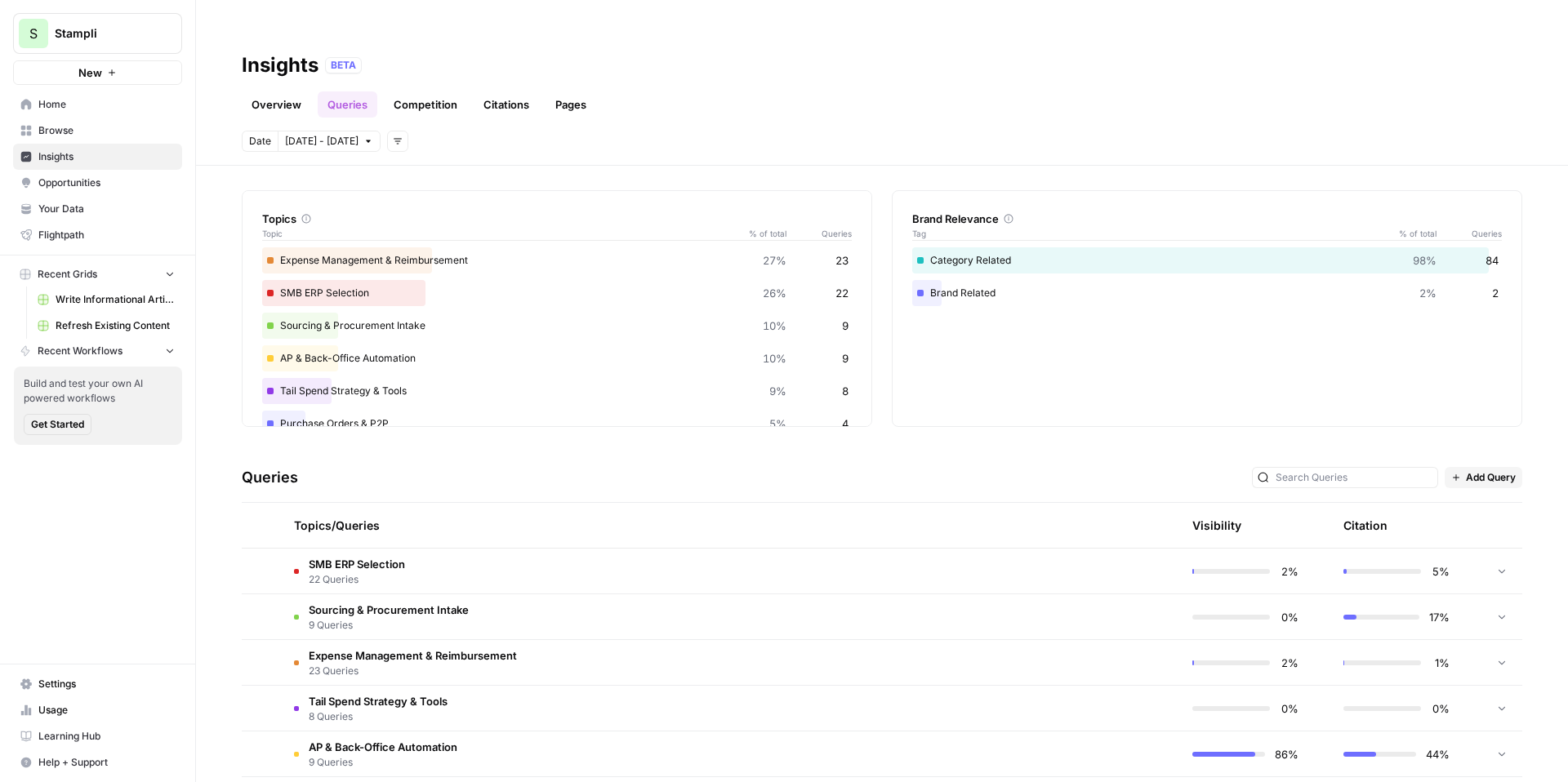
scroll to position [109, 0]
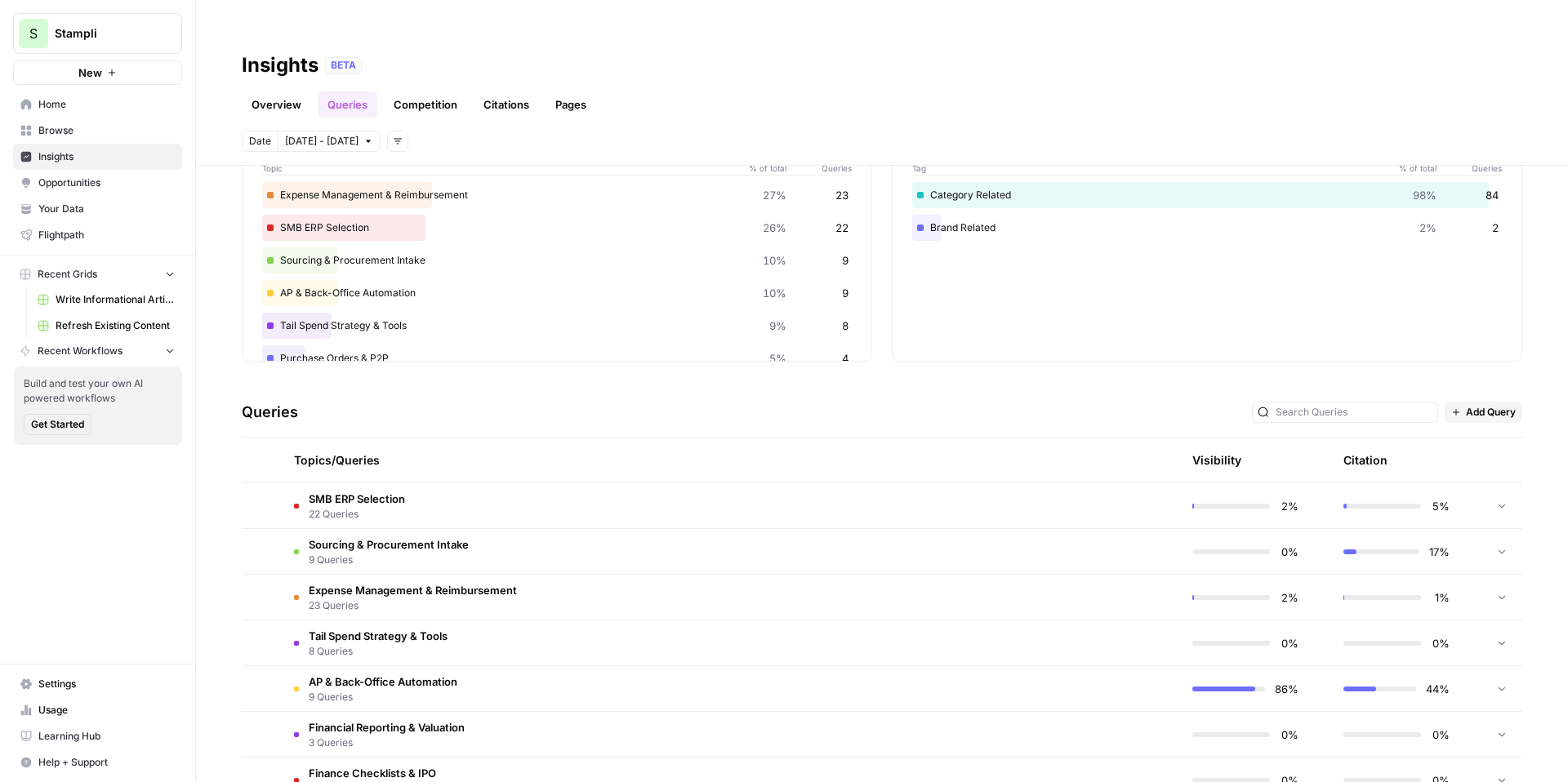
click at [299, 91] on link "Overview" at bounding box center [277, 104] width 69 height 26
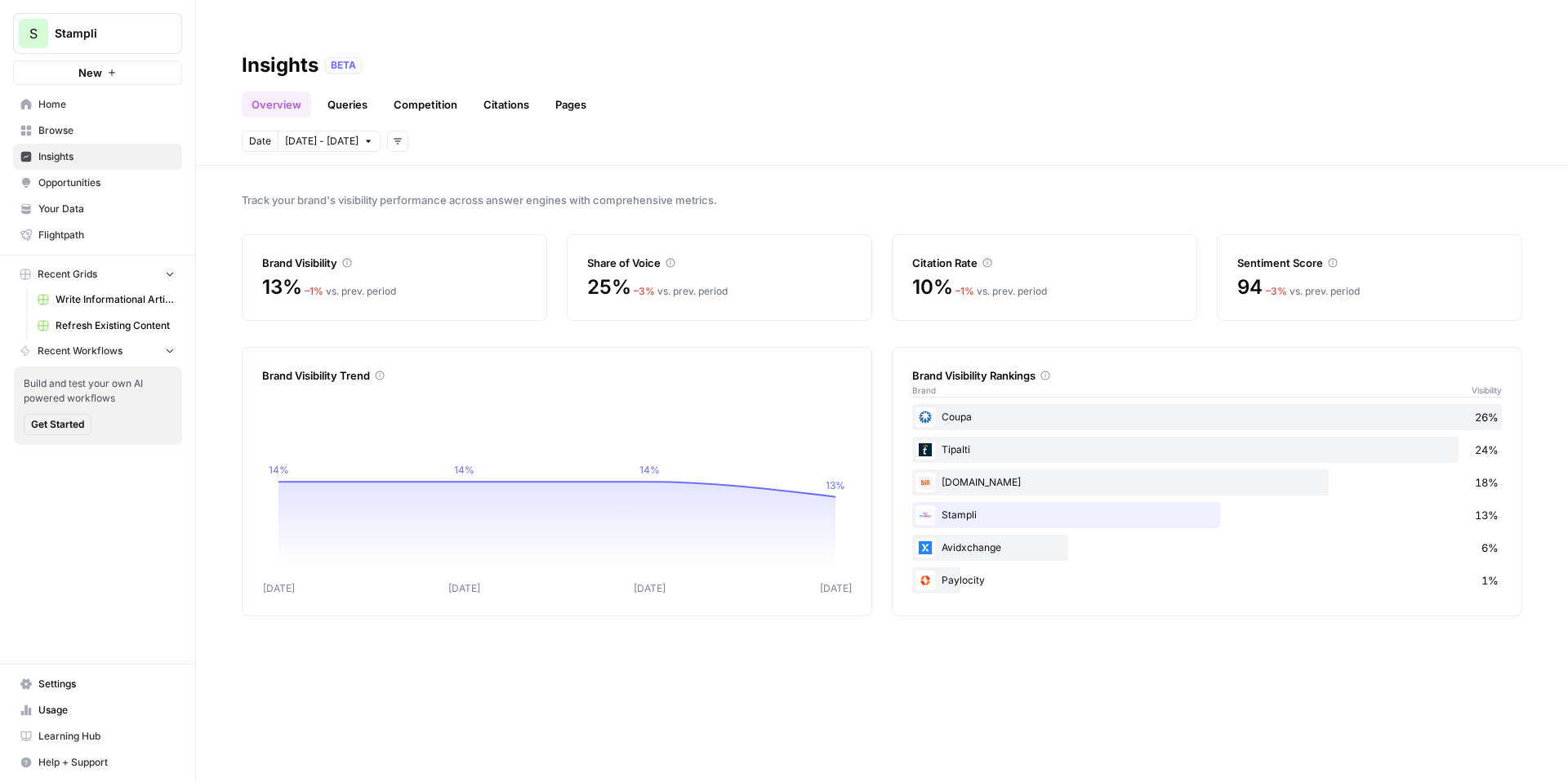
click at [359, 91] on link "Queries" at bounding box center [347, 104] width 60 height 26
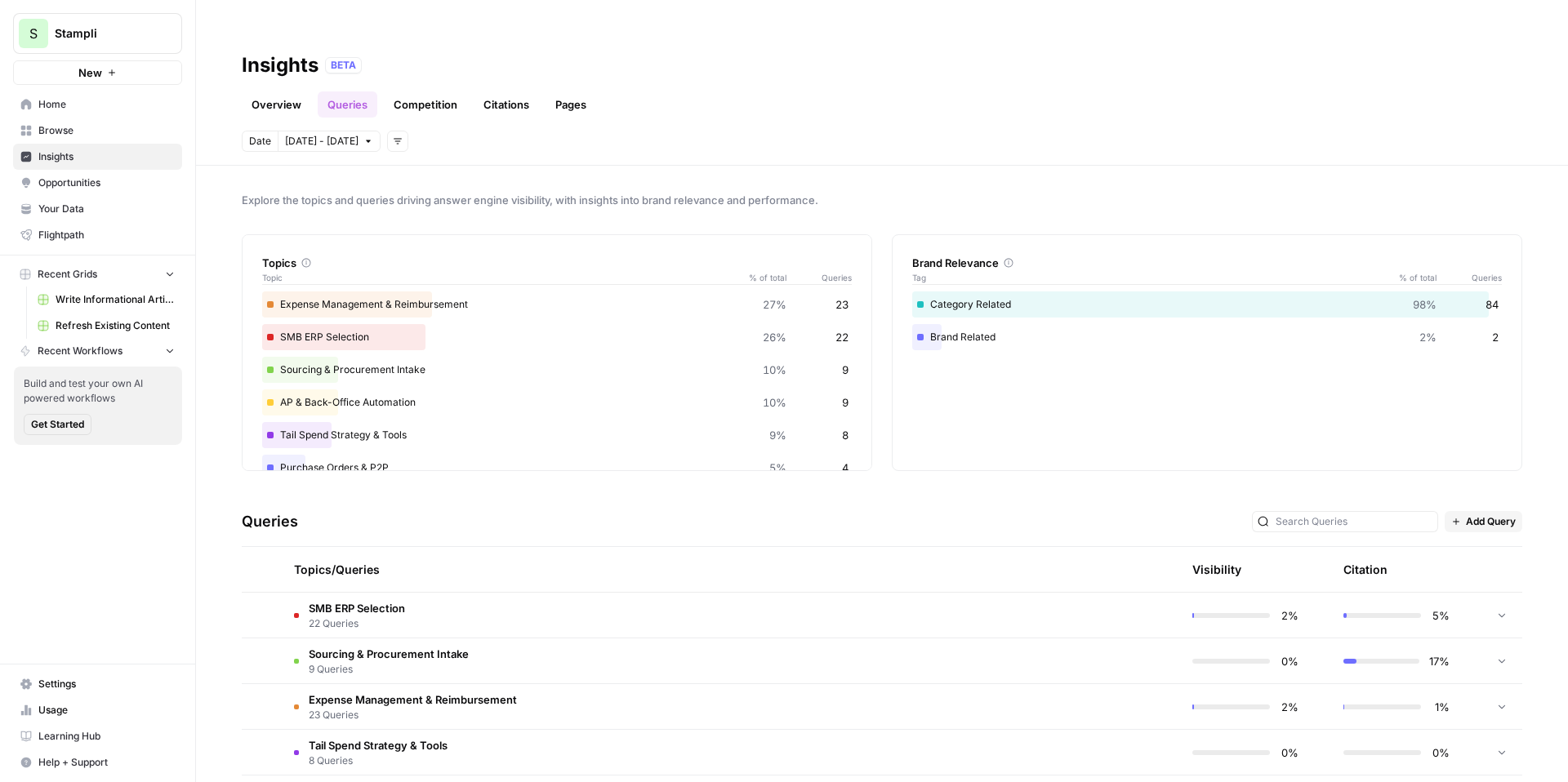
click at [579, 91] on link "Pages" at bounding box center [571, 104] width 51 height 26
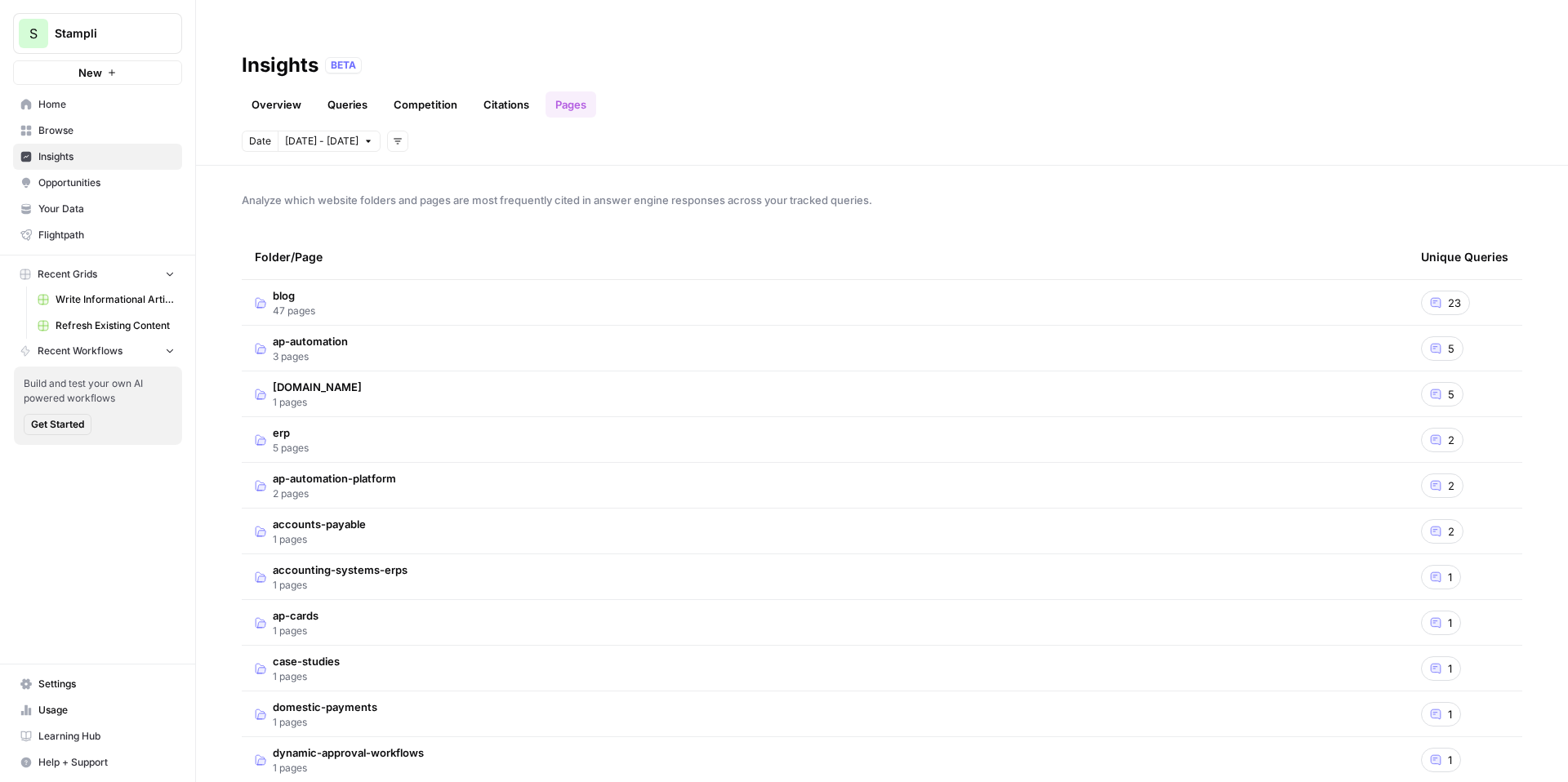
click at [704, 280] on td "blog 47 pages" at bounding box center [825, 302] width 1166 height 45
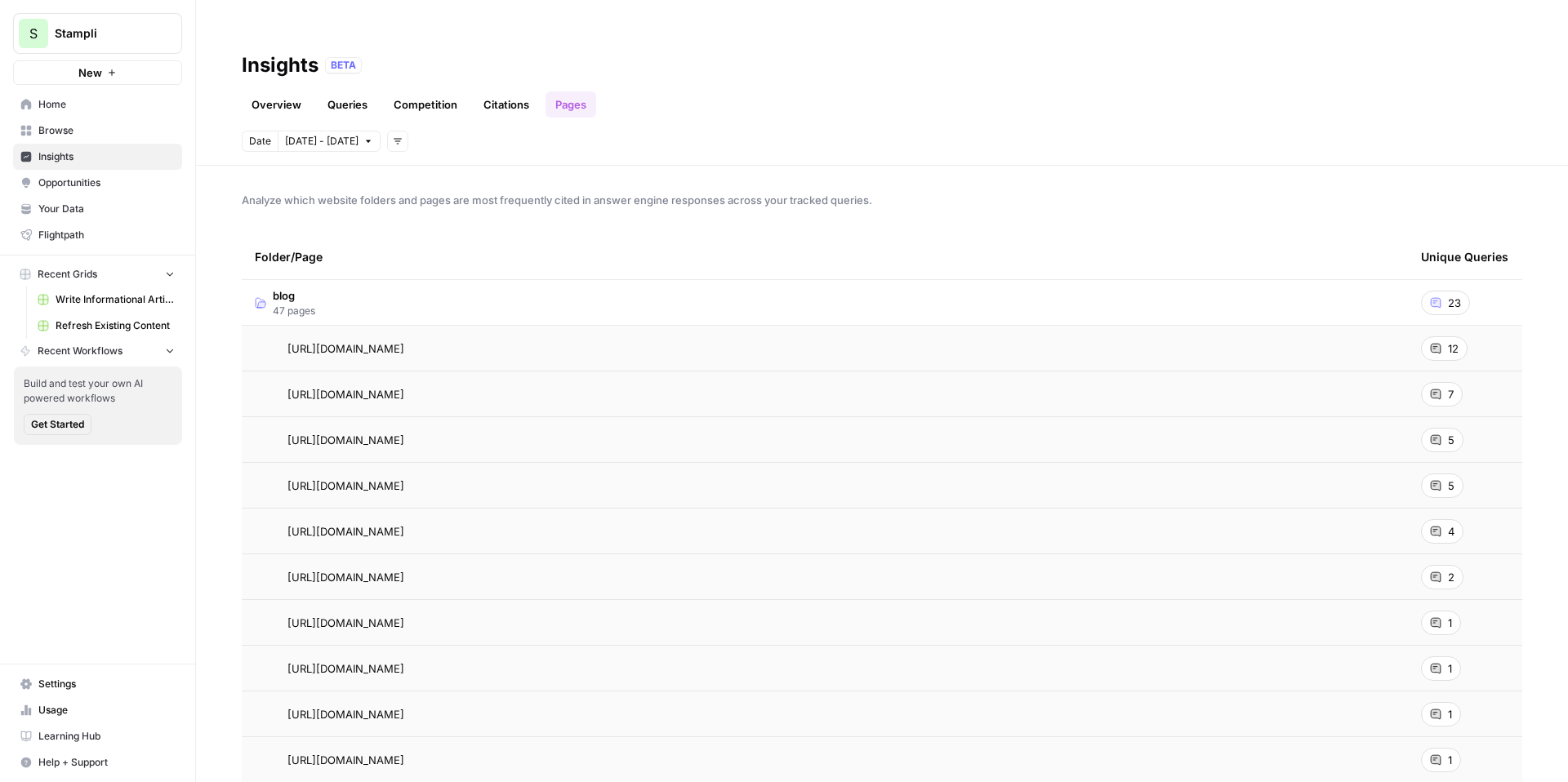
click at [1441, 343] on icon at bounding box center [1436, 349] width 12 height 12
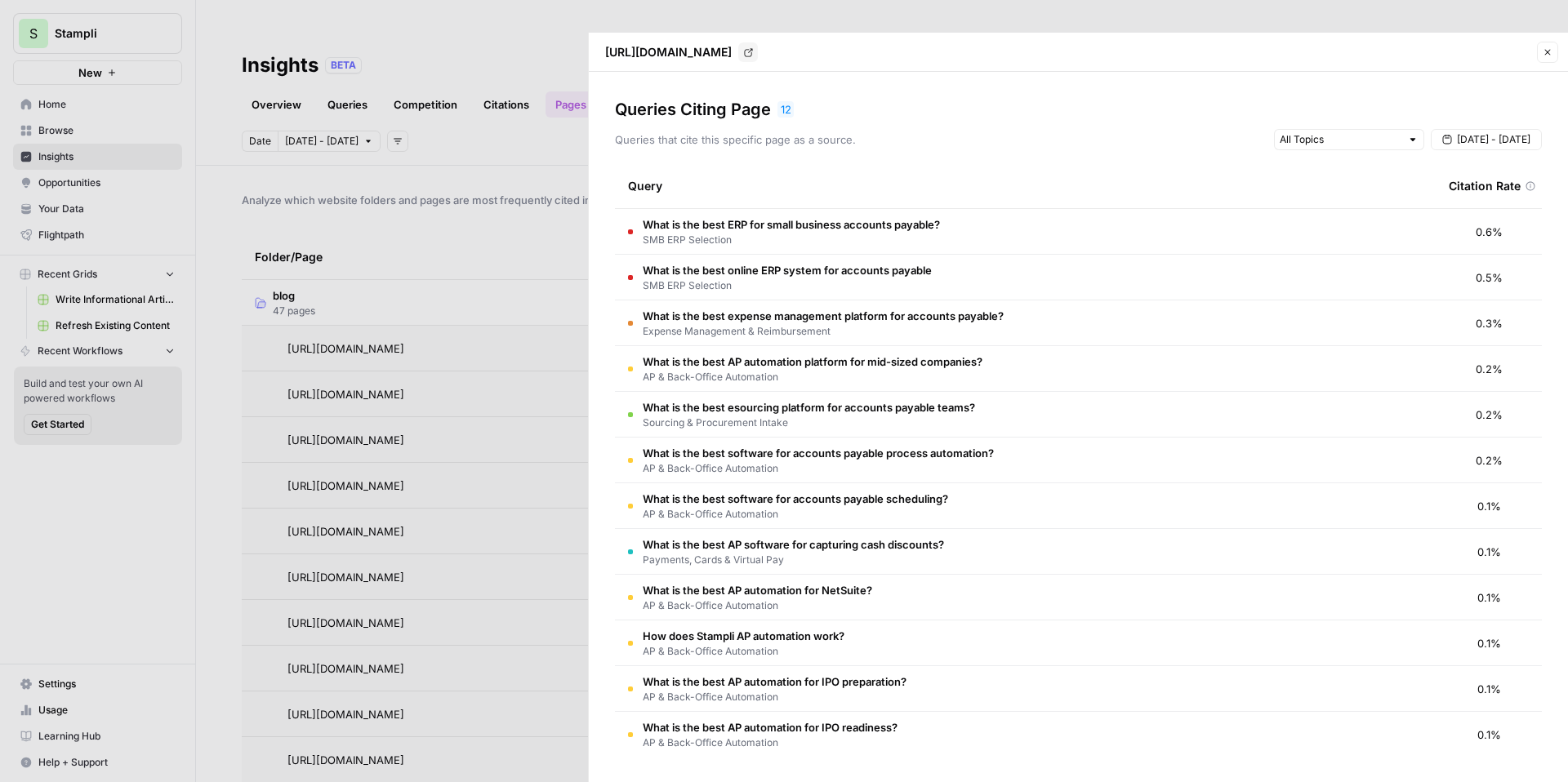
click at [539, 230] on div at bounding box center [784, 391] width 1568 height 782
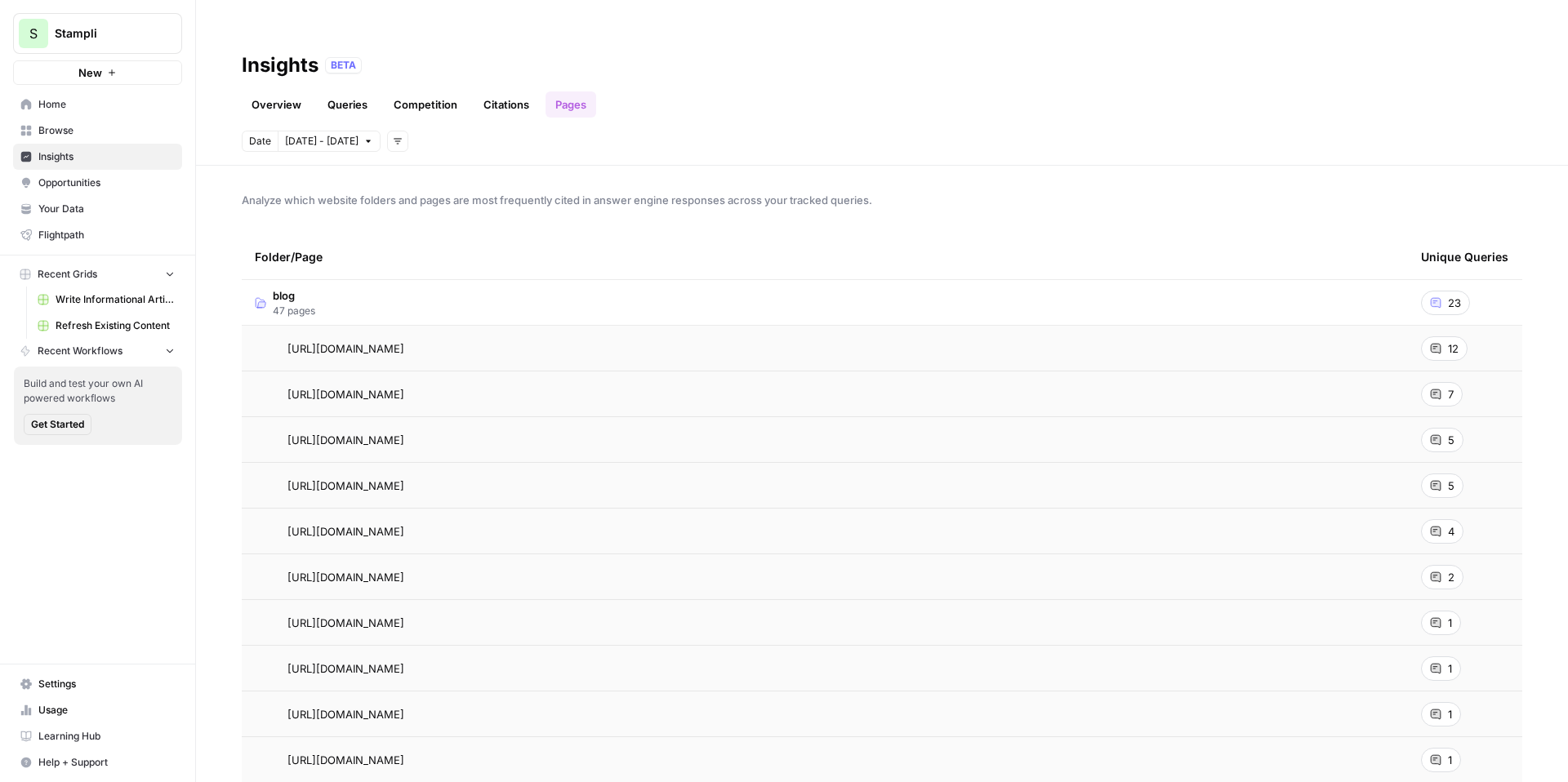
click at [108, 183] on span "Opportunities" at bounding box center [106, 183] width 136 height 15
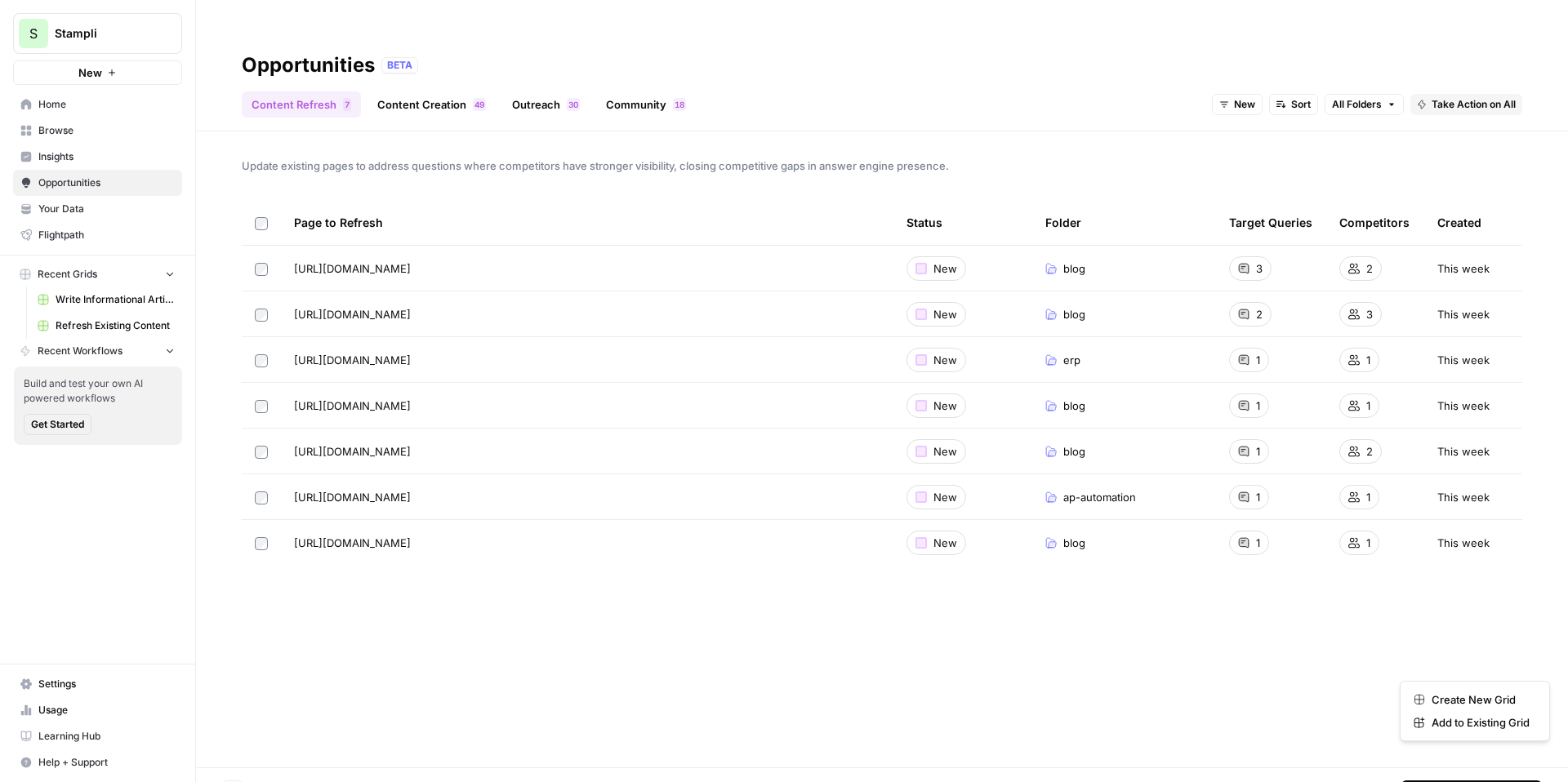
click at [1438, 782] on span "Take Action on Selected" at bounding box center [1480, 791] width 113 height 15
click at [1465, 696] on span "Create New Grid" at bounding box center [1481, 700] width 98 height 16
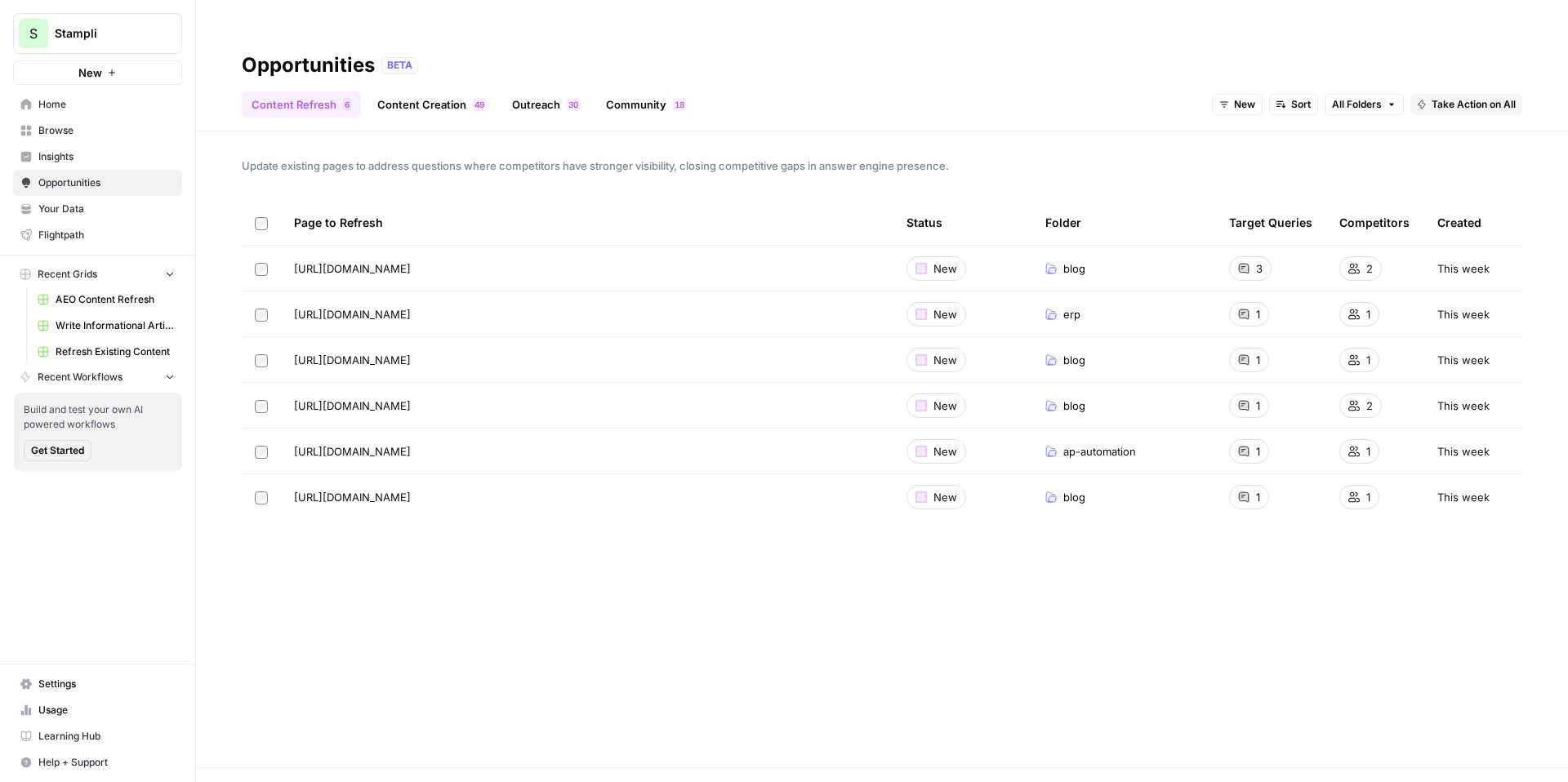
click at [432, 91] on link "Content Creation 9 4" at bounding box center [431, 104] width 128 height 26
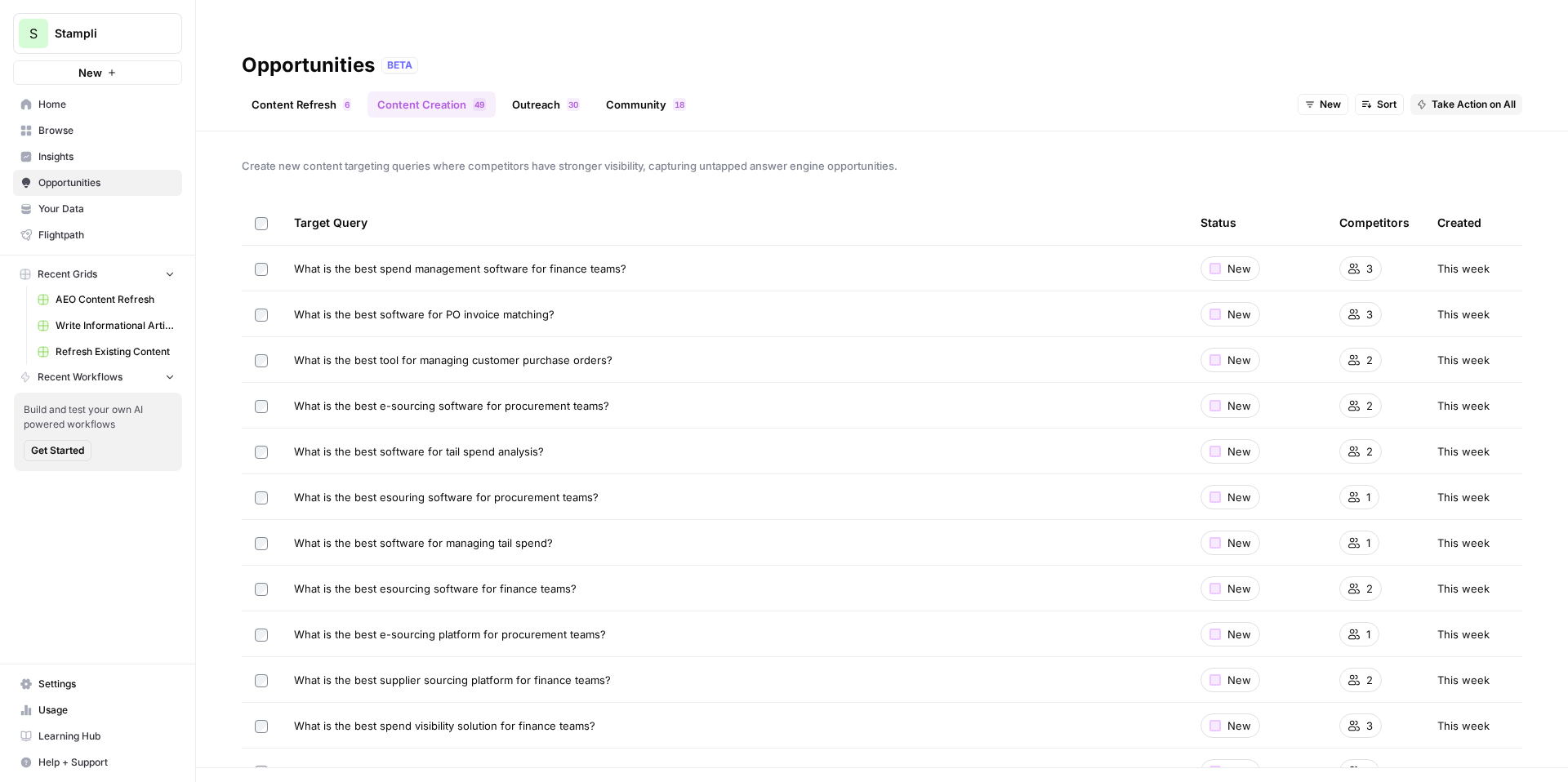
drag, startPoint x: 568, startPoint y: 284, endPoint x: 293, endPoint y: 287, distance: 275.0
click at [293, 292] on td "What is the best software for PO invoice matching?" at bounding box center [734, 314] width 907 height 45
click at [322, 307] on span "What is the best software for PO invoice matching?" at bounding box center [424, 315] width 261 height 16
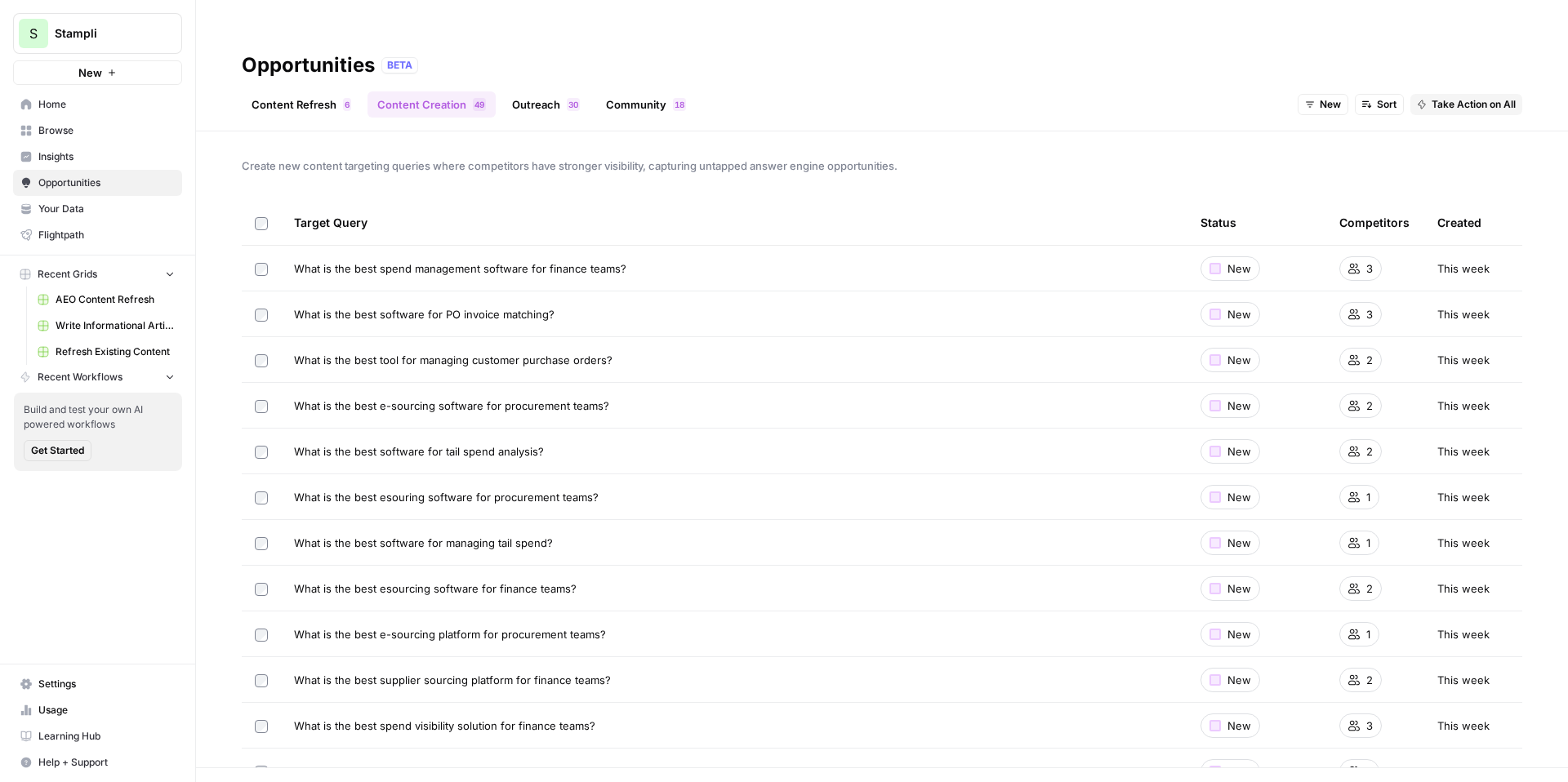
click at [322, 307] on span "What is the best software for PO invoice matching?" at bounding box center [424, 315] width 261 height 16
click at [433, 307] on span "What is the best software for PO invoice matching?" at bounding box center [424, 315] width 261 height 16
click at [543, 91] on link "Outreach 0 3" at bounding box center [546, 104] width 87 height 26
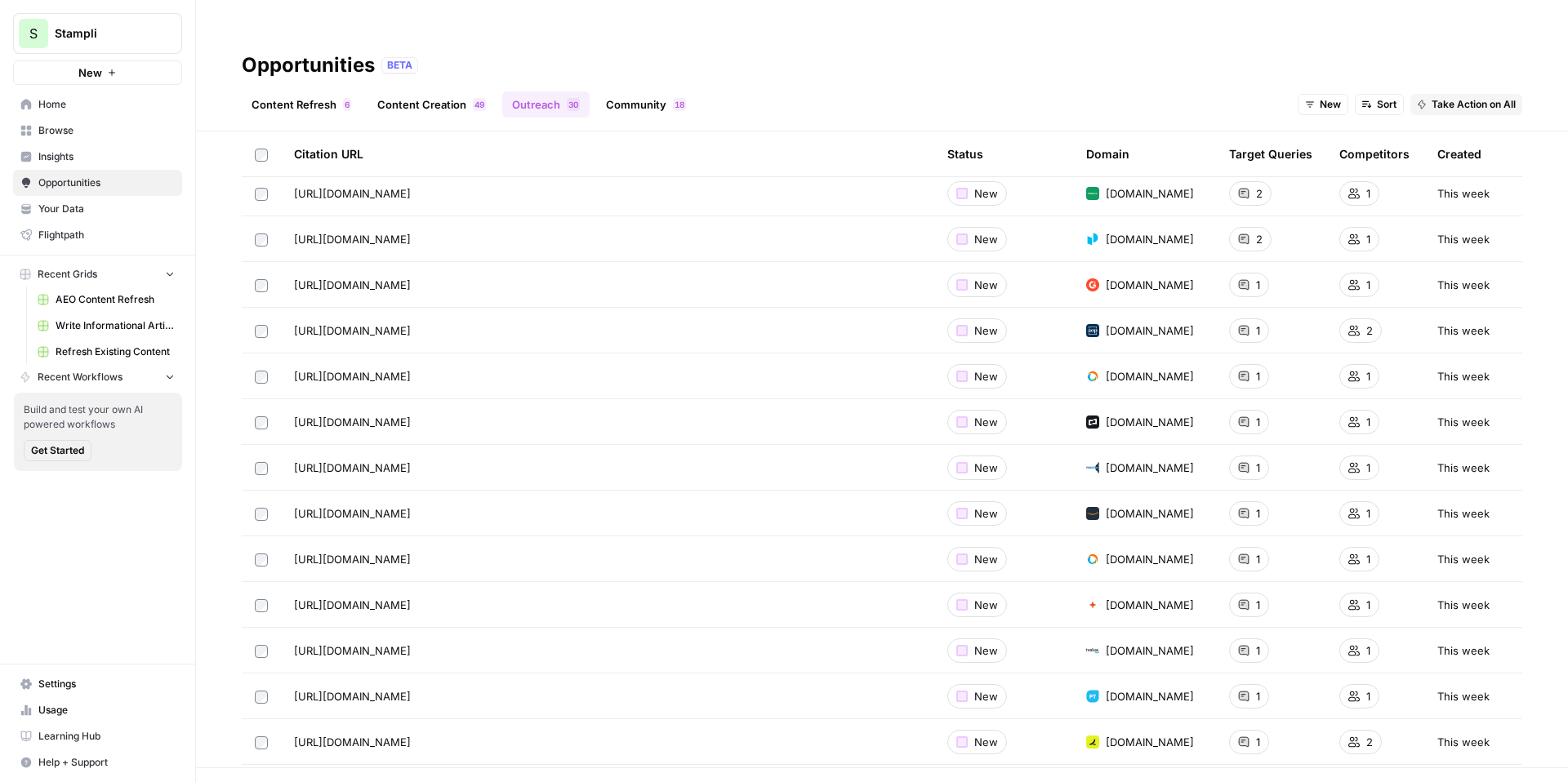
scroll to position [531, 0]
click at [263, 279] on label at bounding box center [261, 286] width 13 height 15
click at [1427, 782] on span "Take Action on Selected" at bounding box center [1480, 791] width 113 height 15
click at [1433, 699] on span "Create New Grid" at bounding box center [1481, 700] width 98 height 16
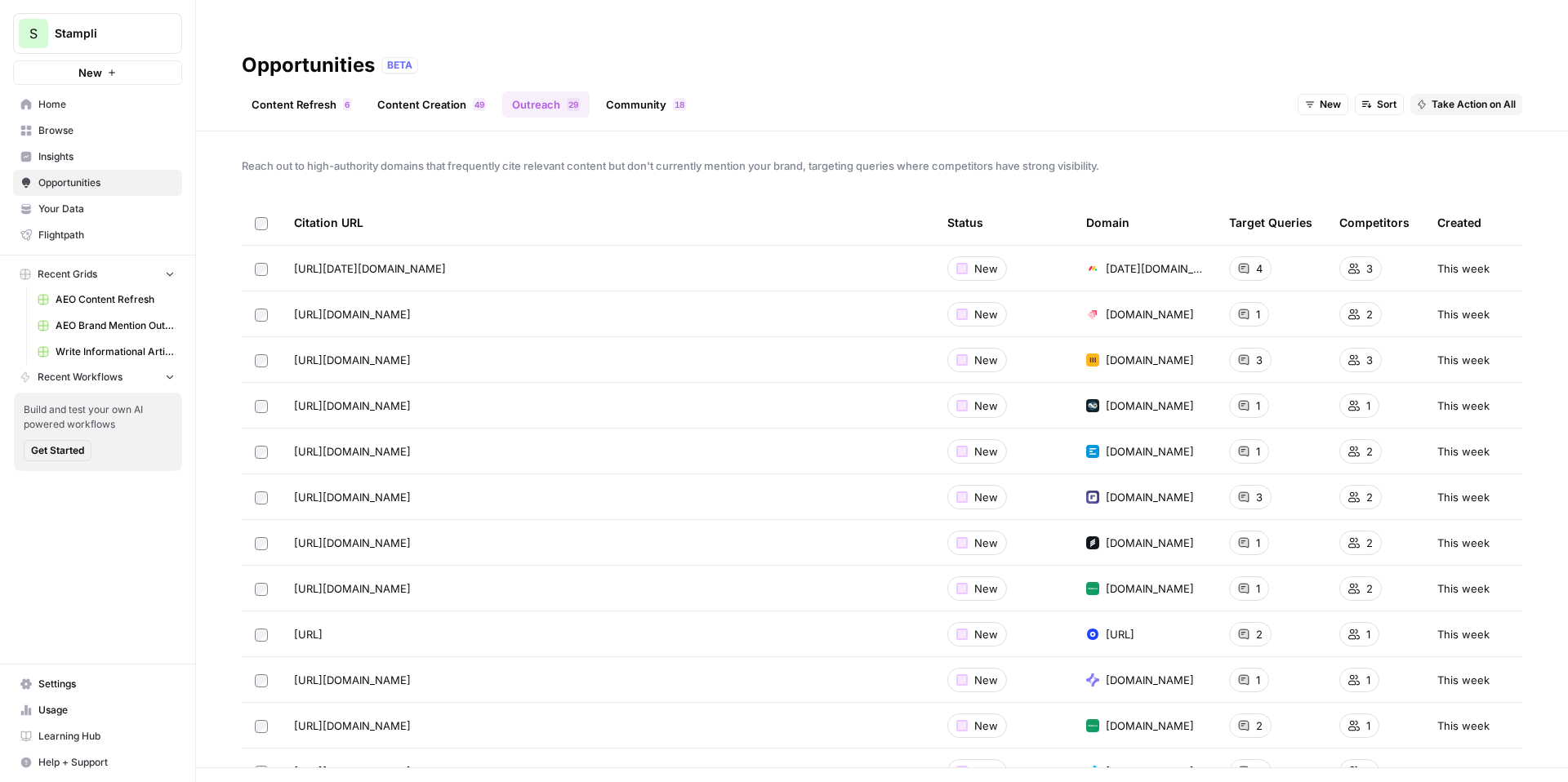
click at [648, 91] on link "Community 8 1" at bounding box center [646, 104] width 99 height 26
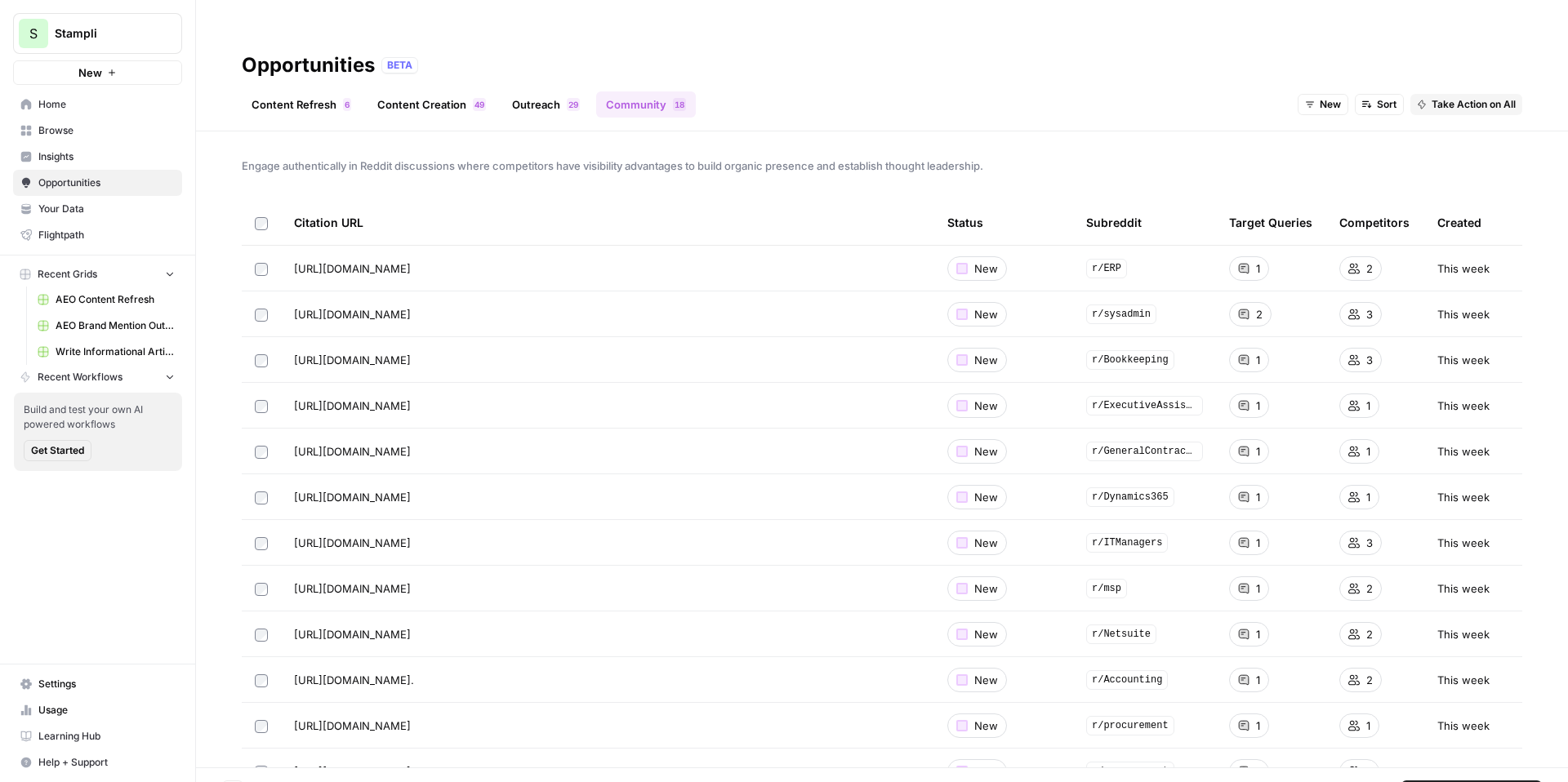
click at [1447, 782] on span "Take Action on Selected" at bounding box center [1480, 791] width 113 height 15
click at [1440, 692] on span "Create New Grid" at bounding box center [1481, 700] width 98 height 16
